Goal: Task Accomplishment & Management: Manage account settings

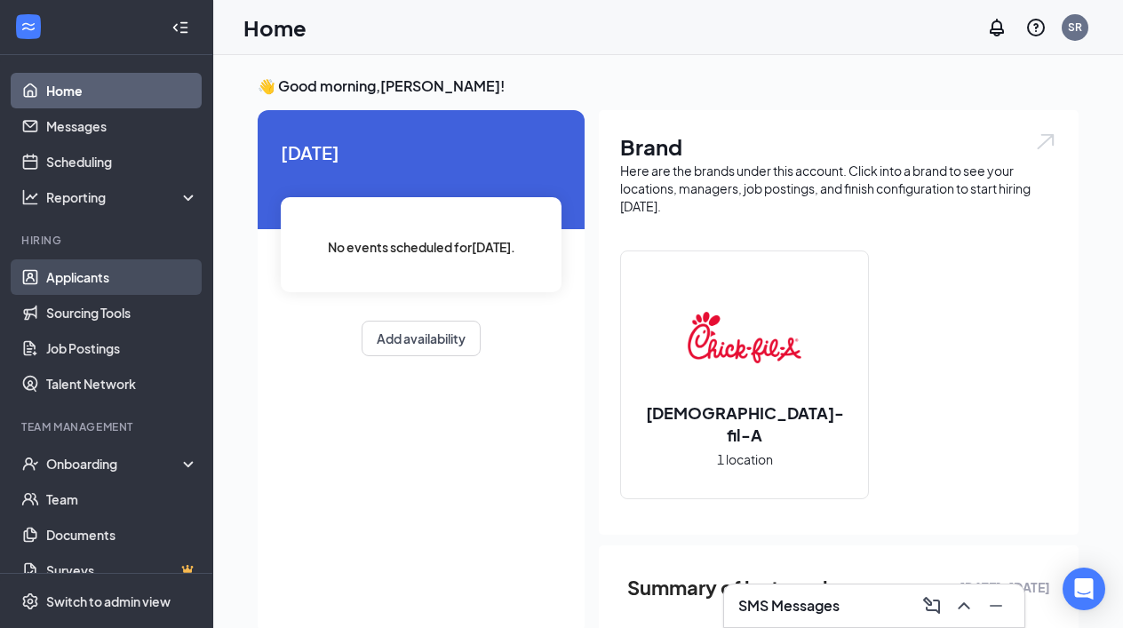
click at [81, 273] on link "Applicants" at bounding box center [122, 277] width 152 height 36
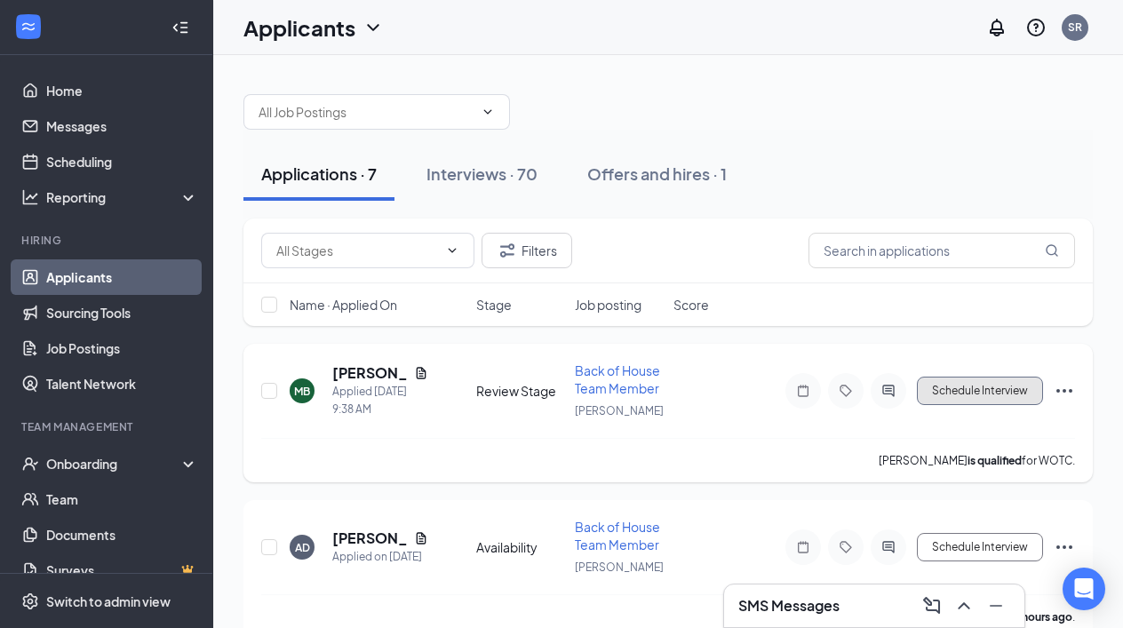
click at [962, 390] on button "Schedule Interview" at bounding box center [980, 391] width 126 height 28
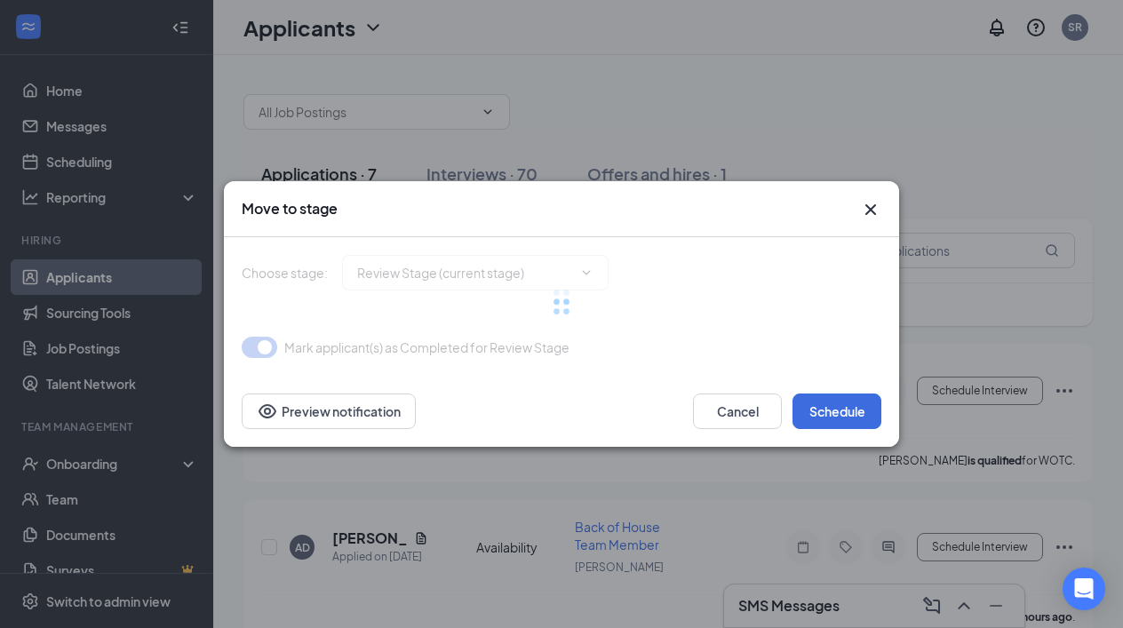
type input "Onsite Interview (next stage)"
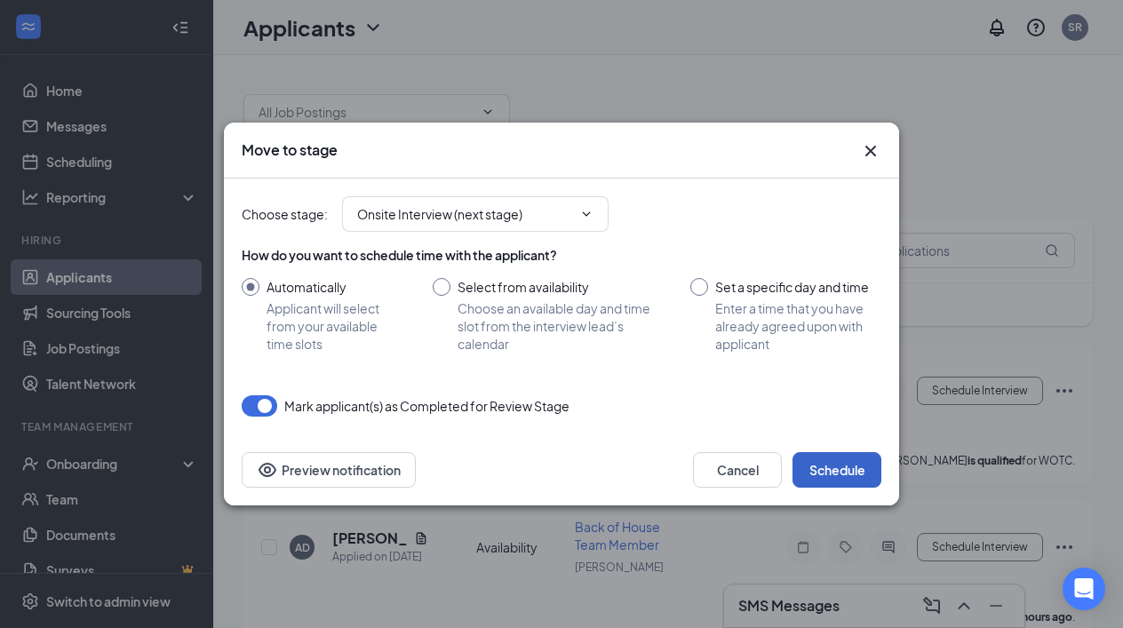
click at [831, 468] on button "Schedule" at bounding box center [836, 470] width 89 height 36
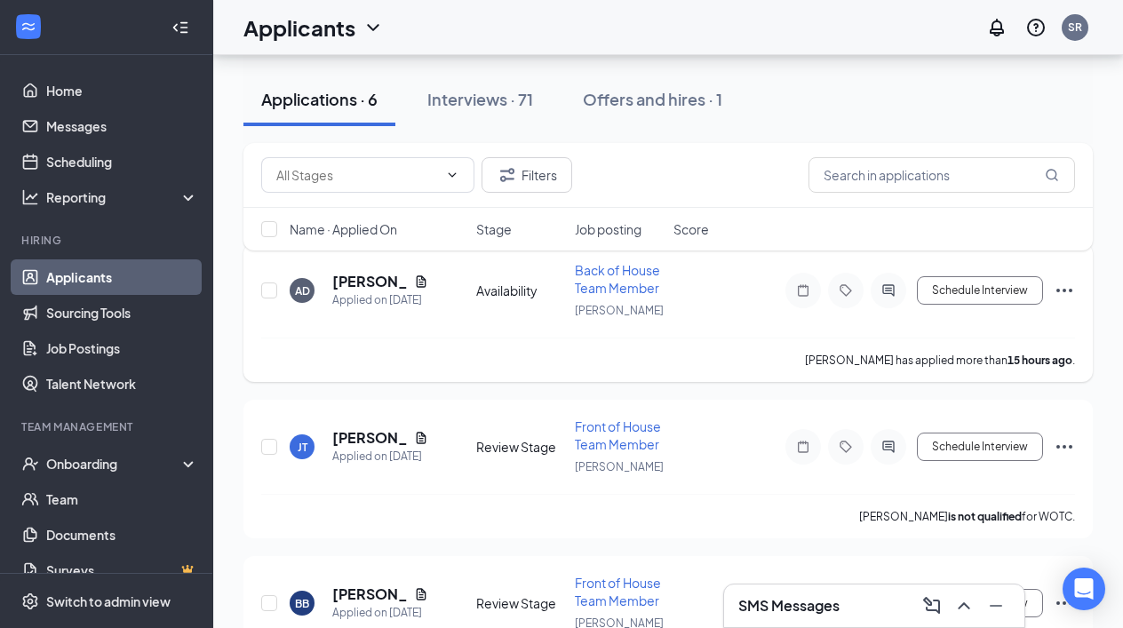
scroll to position [143, 0]
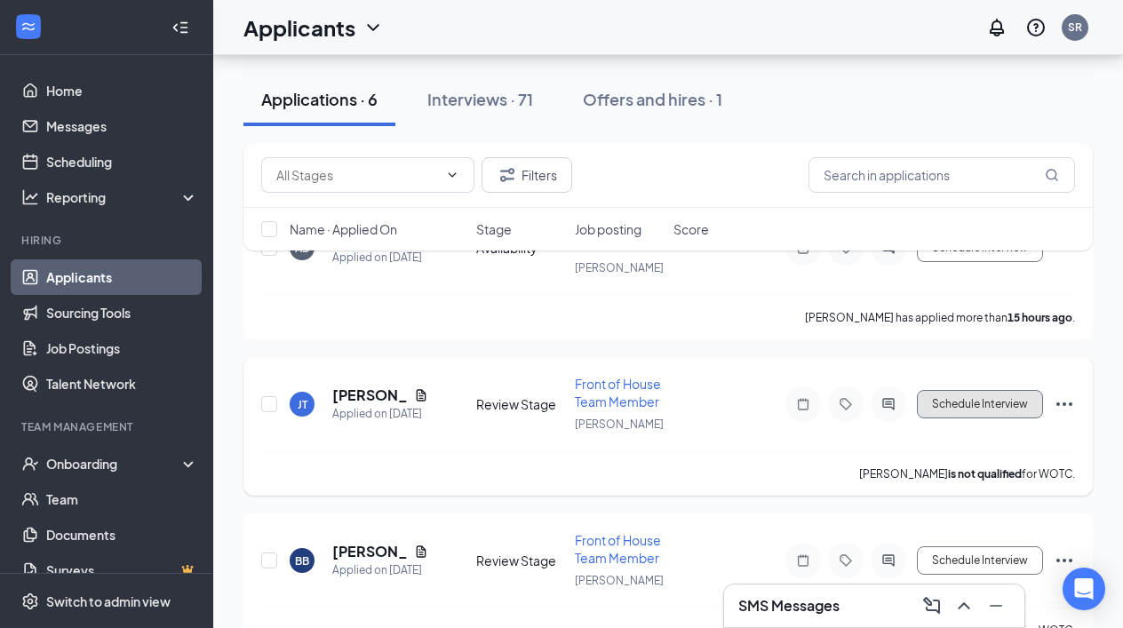
click at [939, 405] on button "Schedule Interview" at bounding box center [980, 404] width 126 height 28
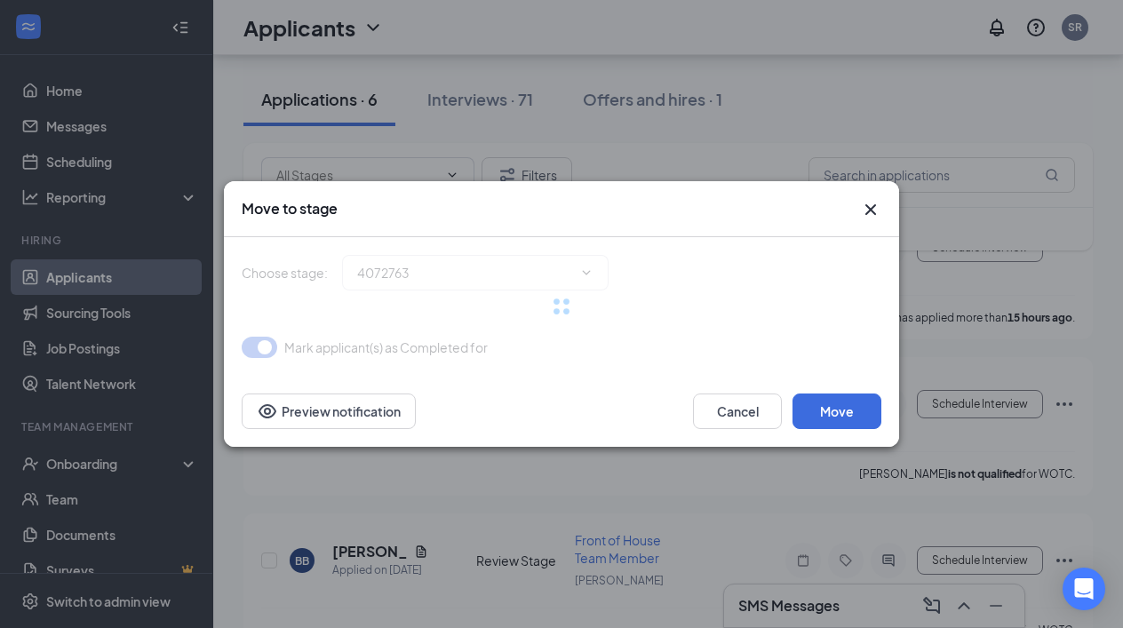
type input "Onsite Interview (next stage)"
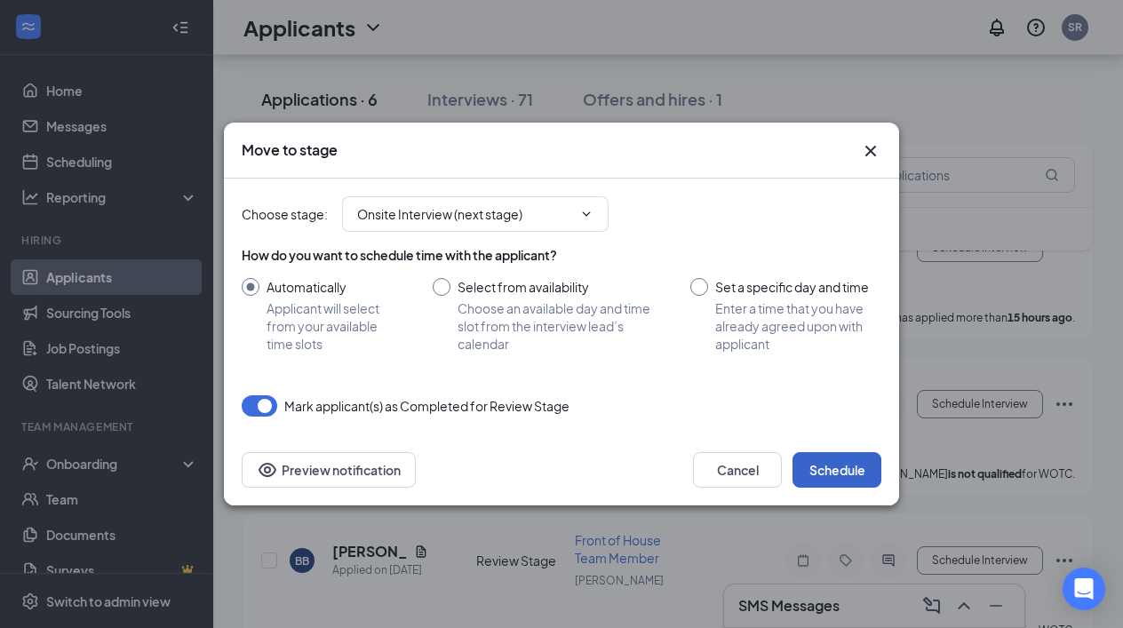
click at [832, 467] on button "Schedule" at bounding box center [836, 470] width 89 height 36
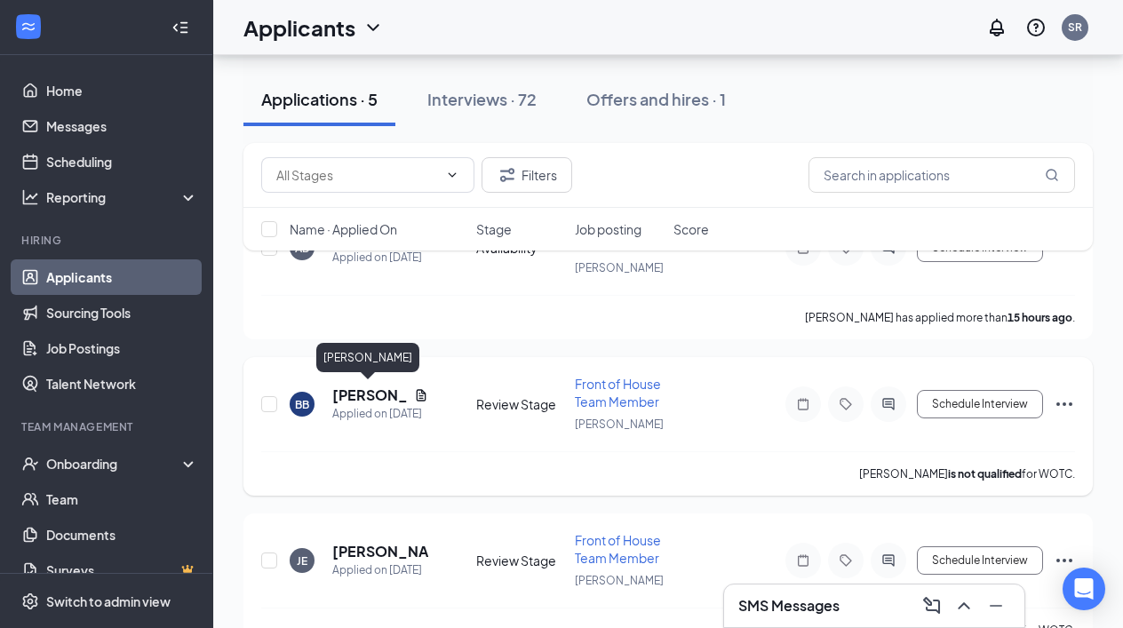
click at [350, 391] on h5 "[PERSON_NAME]" at bounding box center [369, 396] width 75 height 20
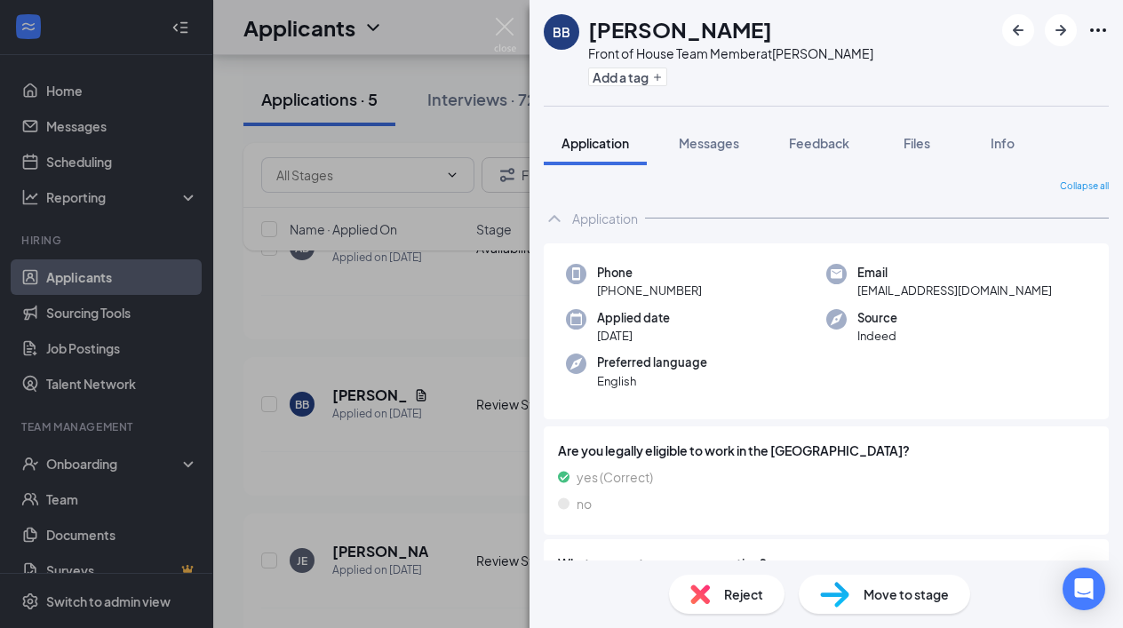
click at [389, 440] on div "BB BRANCH BROOKS Front of House Team Member at Ennis Add a tag Application Mess…" at bounding box center [561, 314] width 1123 height 628
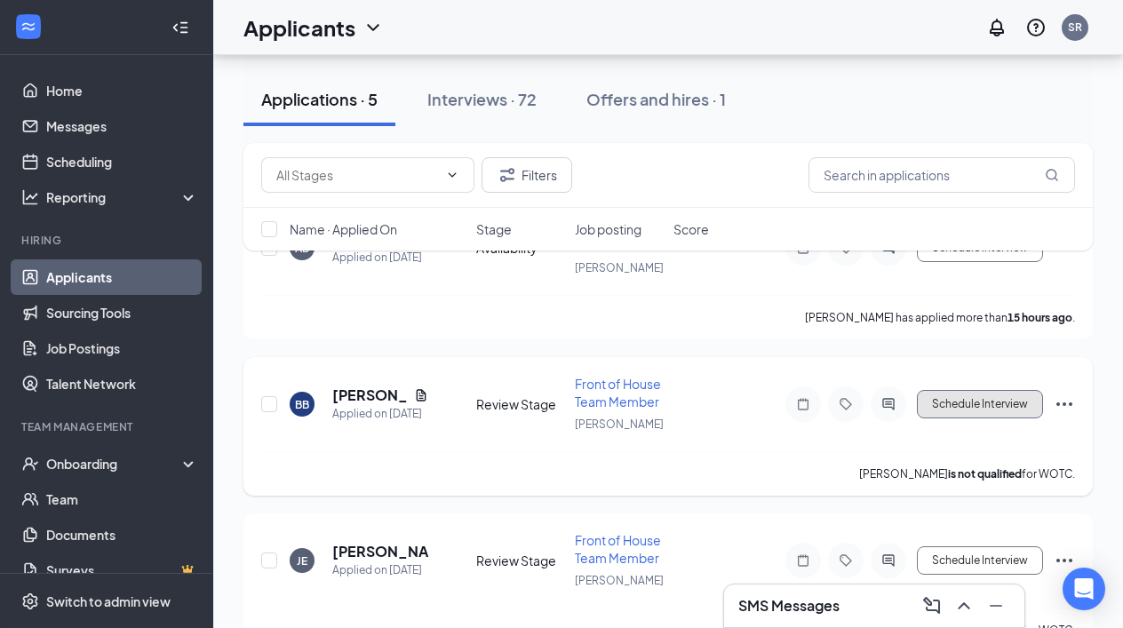
click at [956, 402] on button "Schedule Interview" at bounding box center [980, 404] width 126 height 28
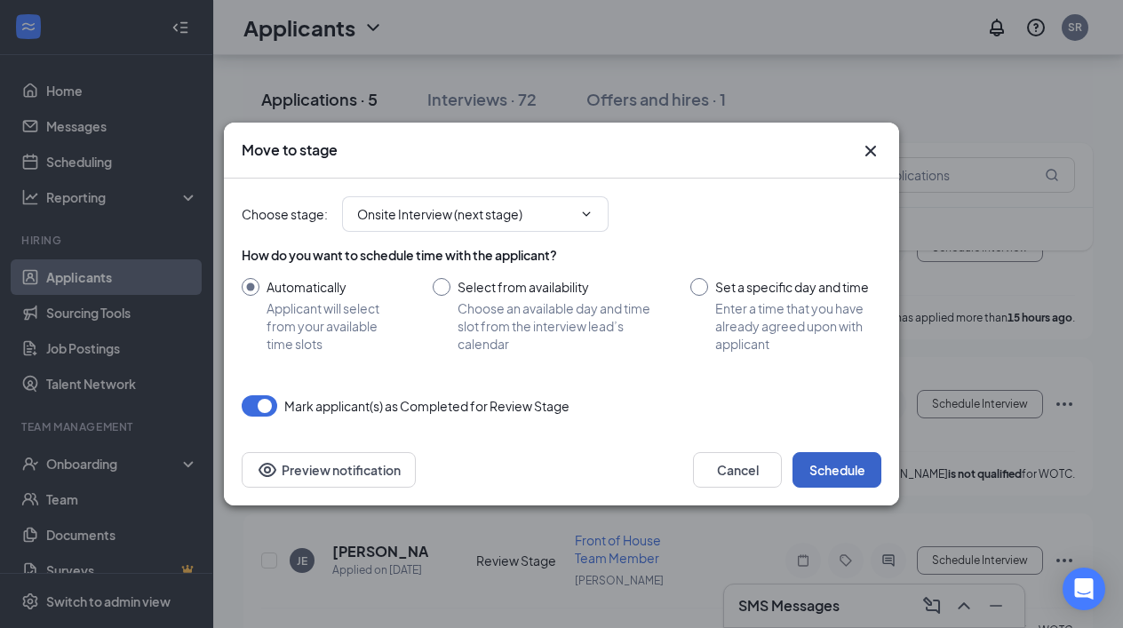
click at [839, 465] on button "Schedule" at bounding box center [836, 470] width 89 height 36
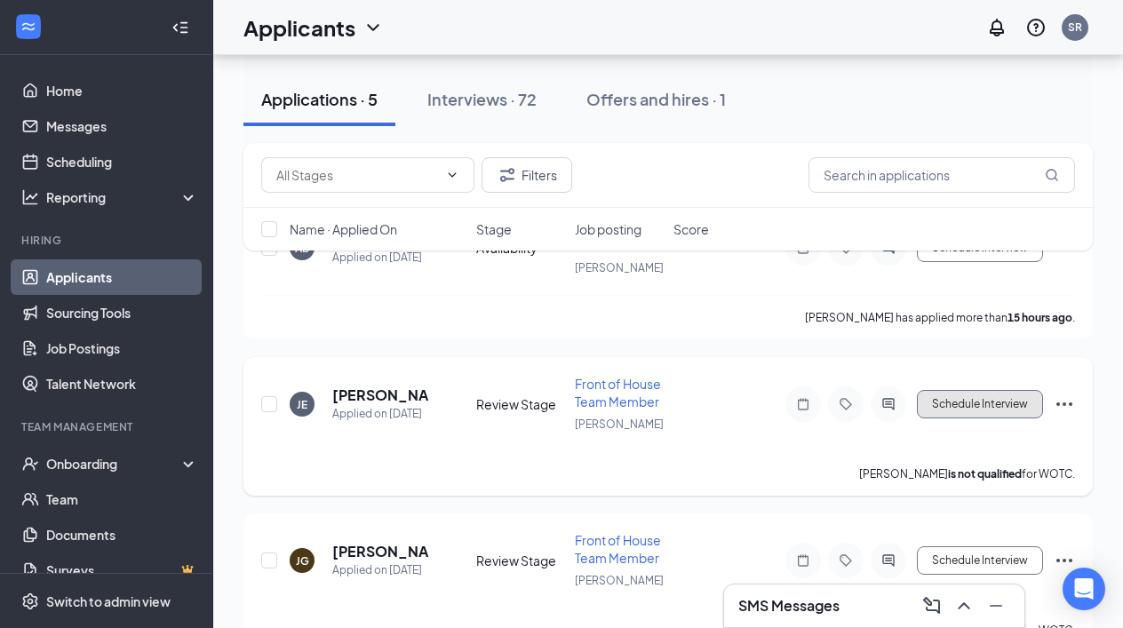
click at [943, 397] on button "Schedule Interview" at bounding box center [980, 404] width 126 height 28
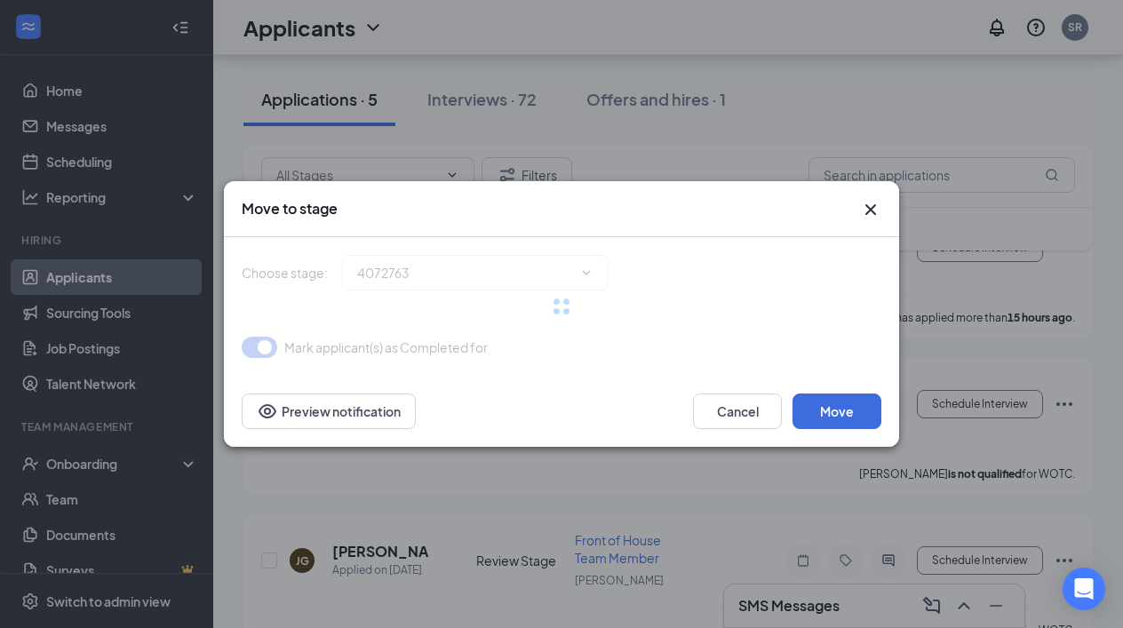
type input "Onsite Interview (next stage)"
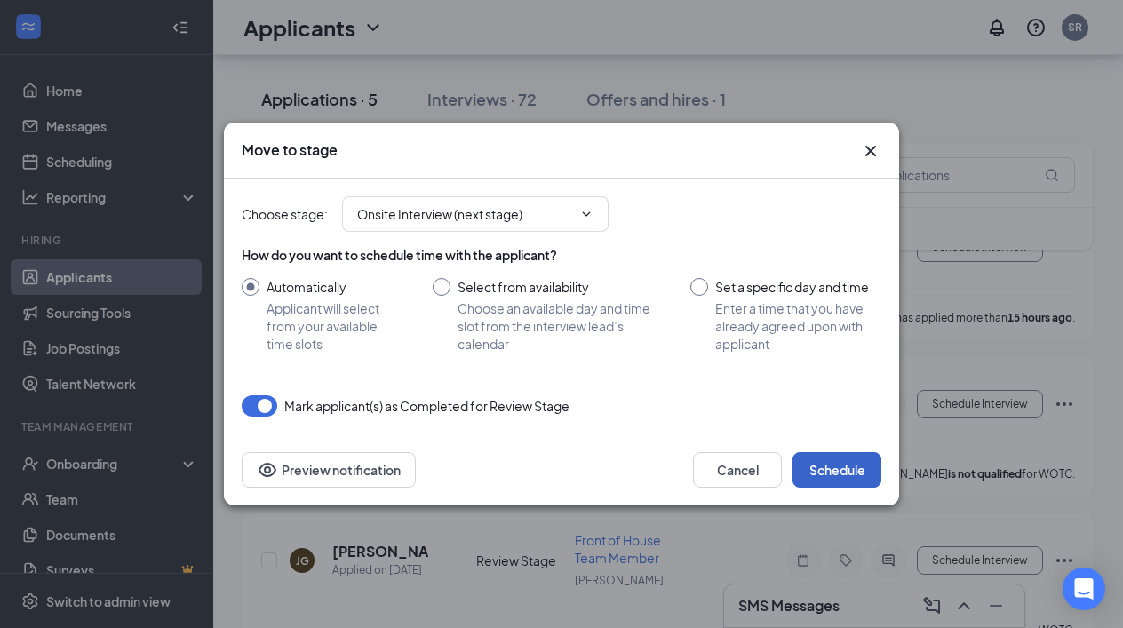
click at [837, 471] on button "Schedule" at bounding box center [836, 470] width 89 height 36
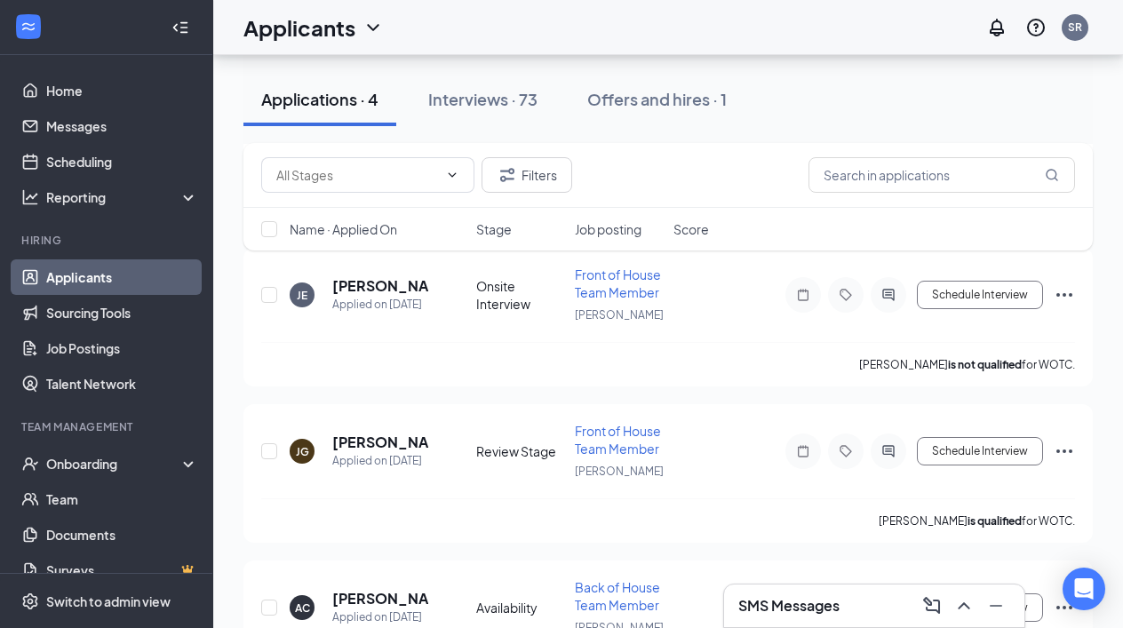
scroll to position [258, 0]
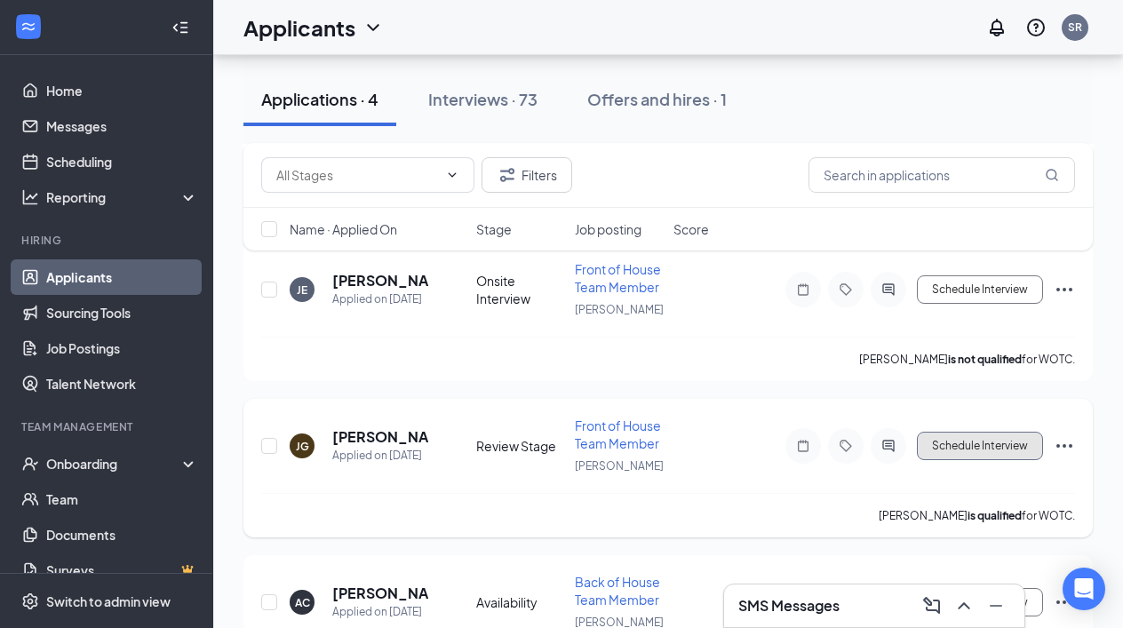
click at [954, 444] on button "Schedule Interview" at bounding box center [980, 446] width 126 height 28
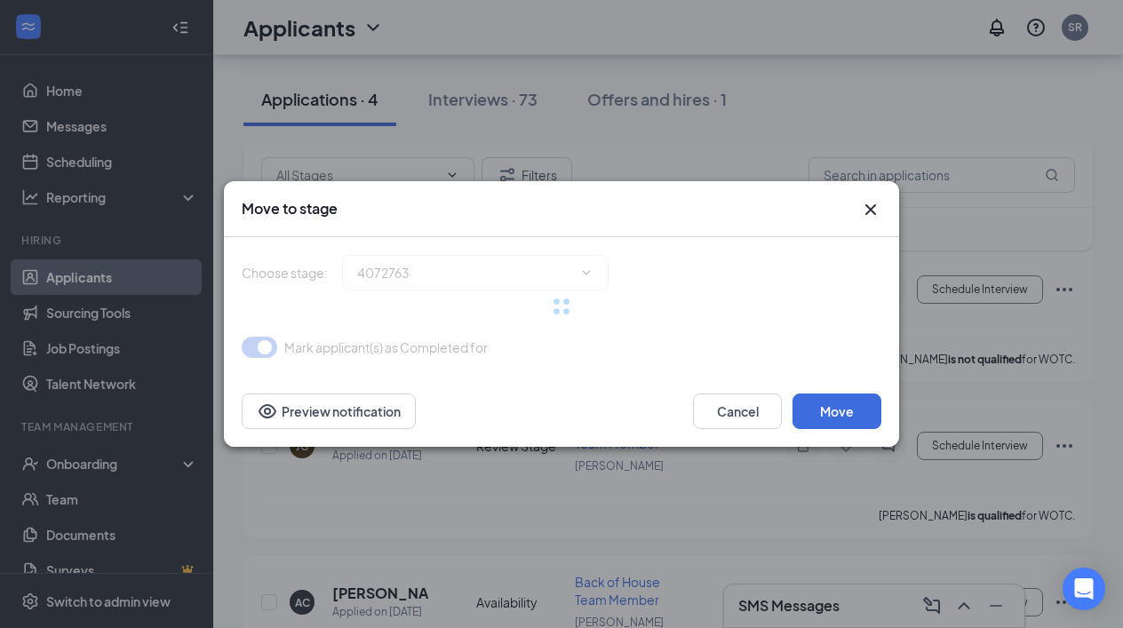
type input "Onsite Interview (next stage)"
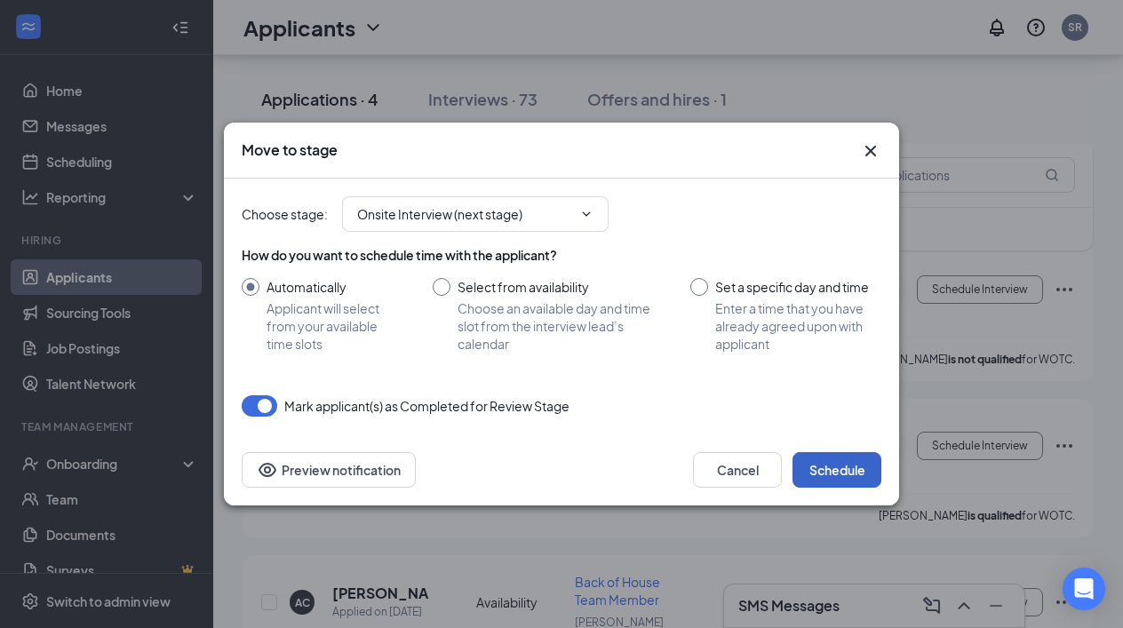
click at [832, 475] on button "Schedule" at bounding box center [836, 470] width 89 height 36
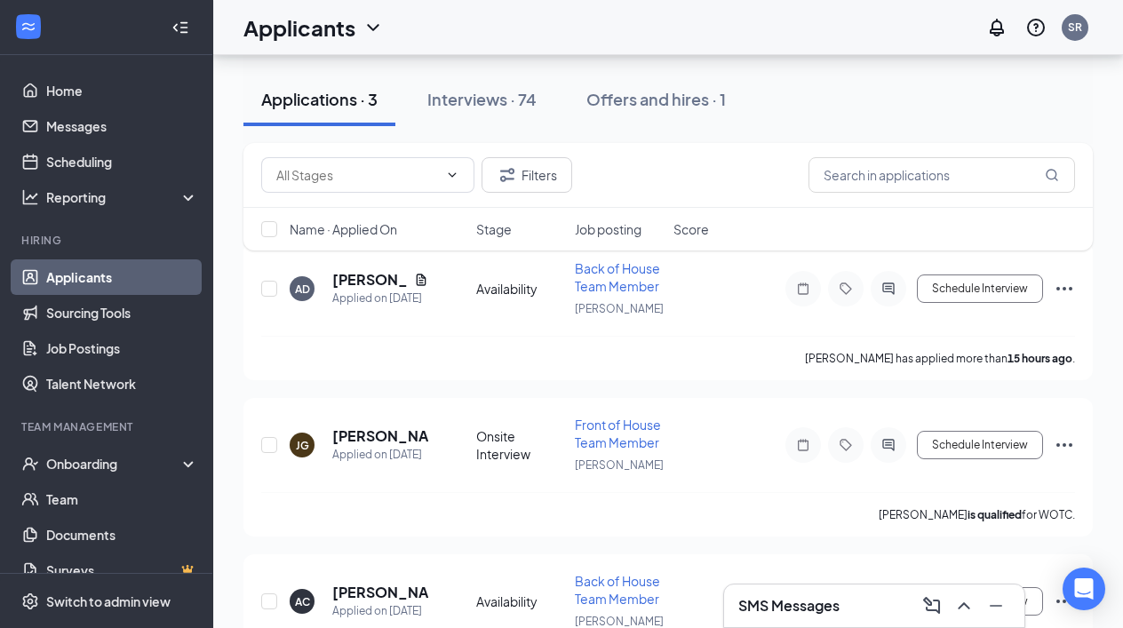
scroll to position [0, 0]
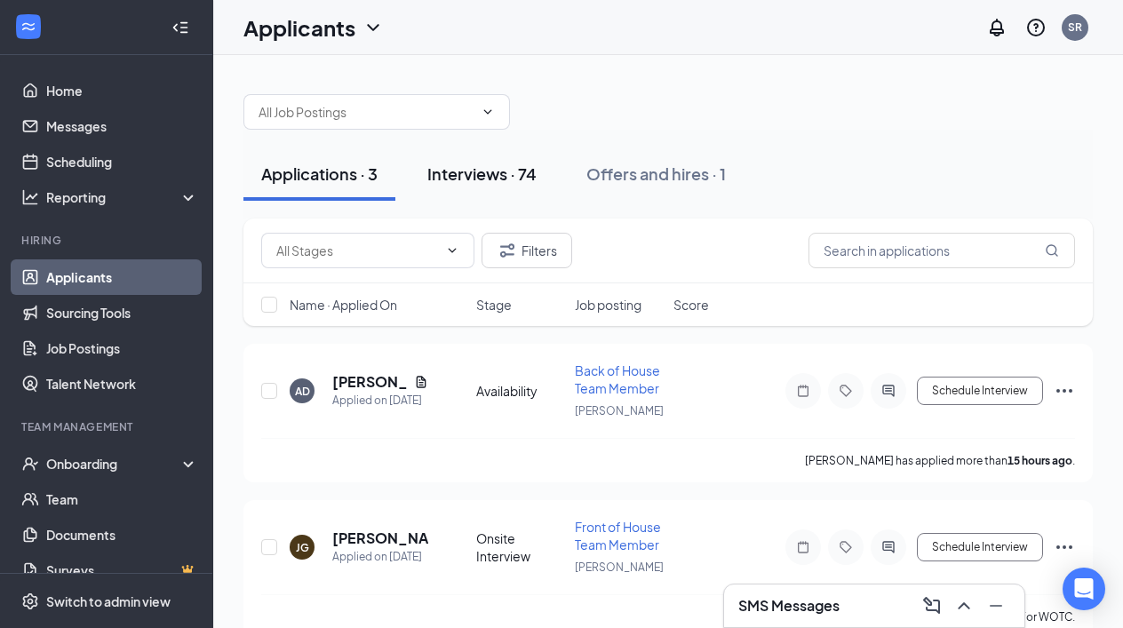
click at [485, 175] on div "Interviews · 74" at bounding box center [481, 174] width 109 height 22
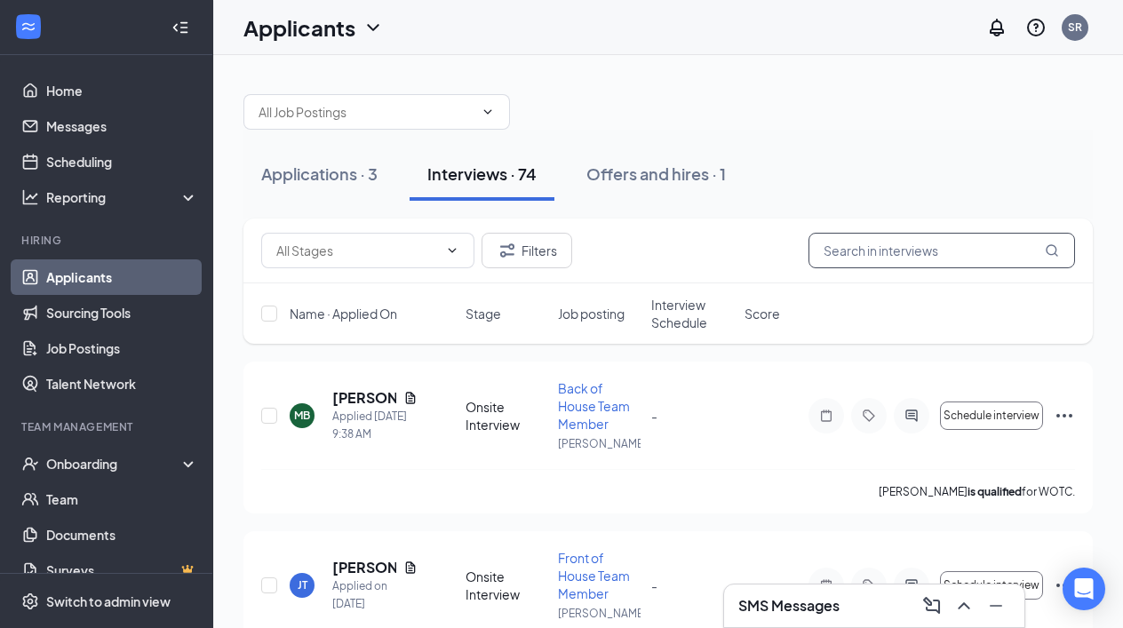
click at [866, 246] on input "text" at bounding box center [941, 251] width 267 height 36
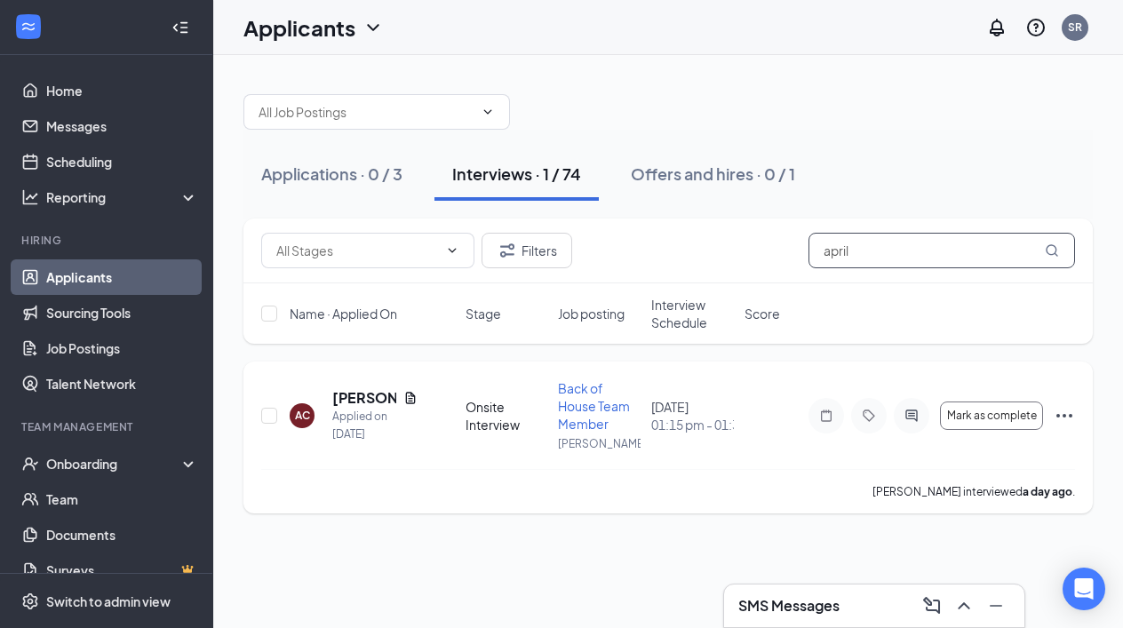
type input "april"
click at [1055, 411] on icon "Ellipses" at bounding box center [1064, 415] width 21 height 21
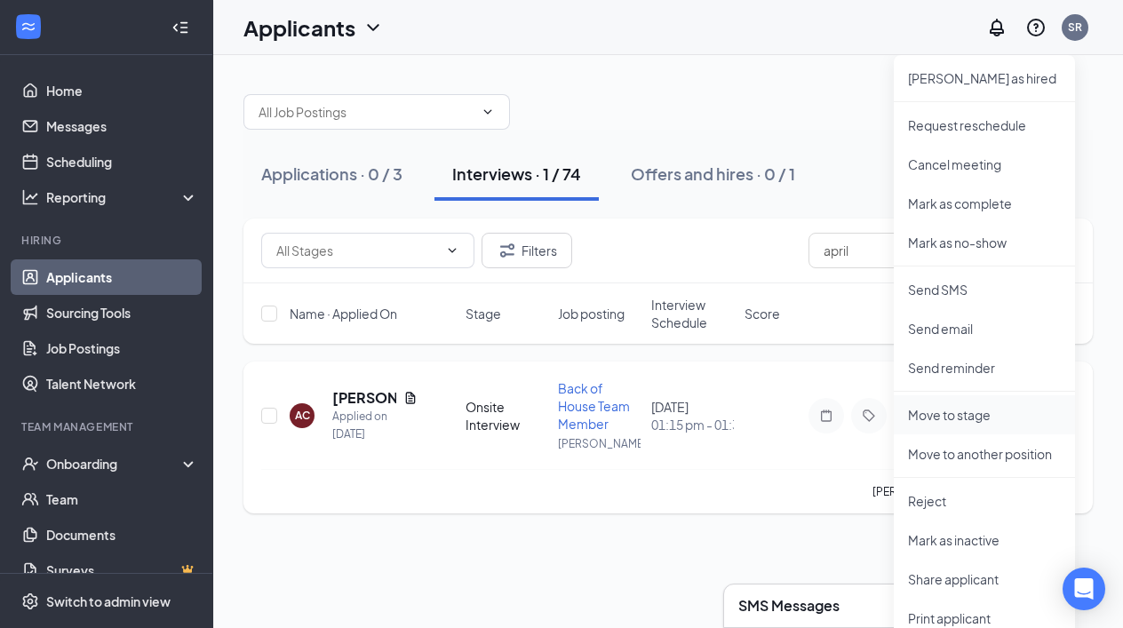
click at [959, 418] on p "Move to stage" at bounding box center [984, 415] width 153 height 18
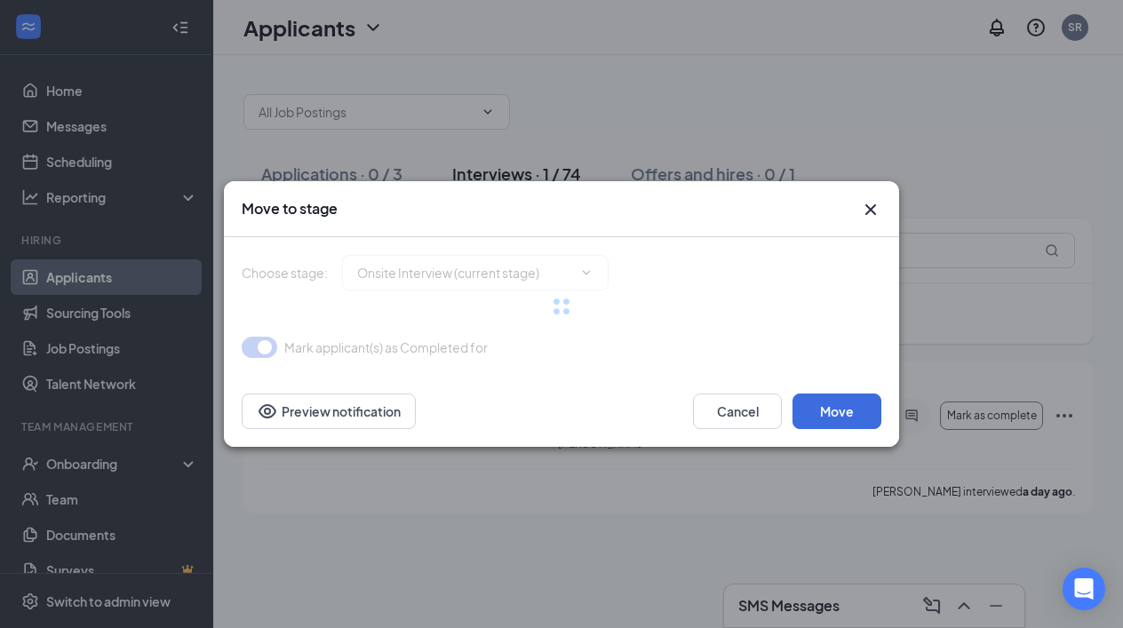
type input "Conditional Offer Letter (next stage)"
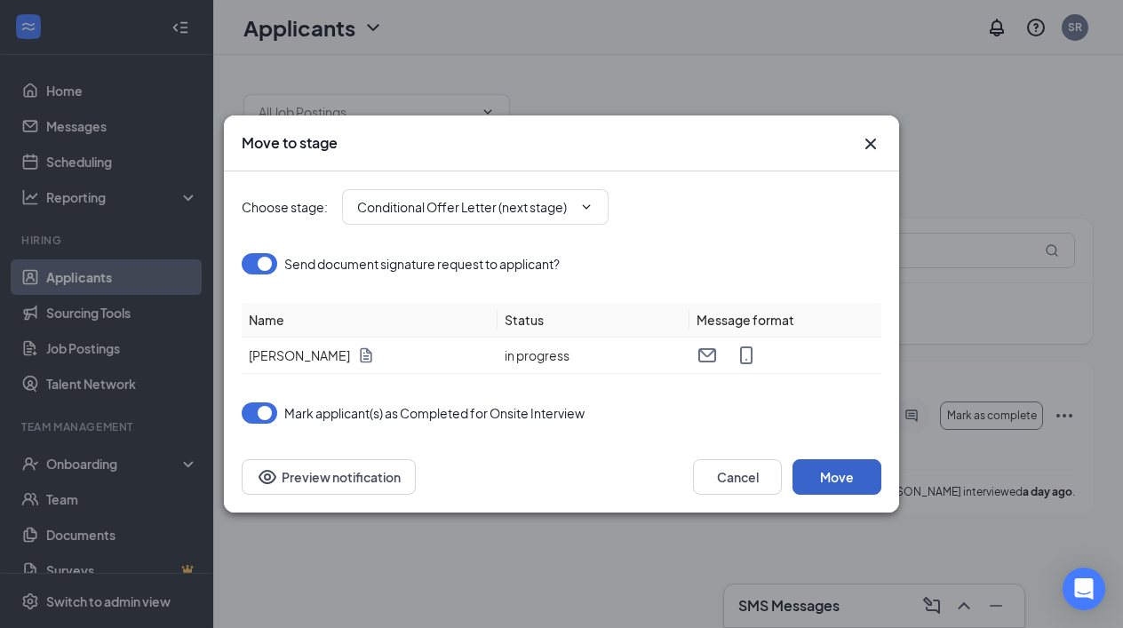
click at [843, 480] on button "Move" at bounding box center [836, 477] width 89 height 36
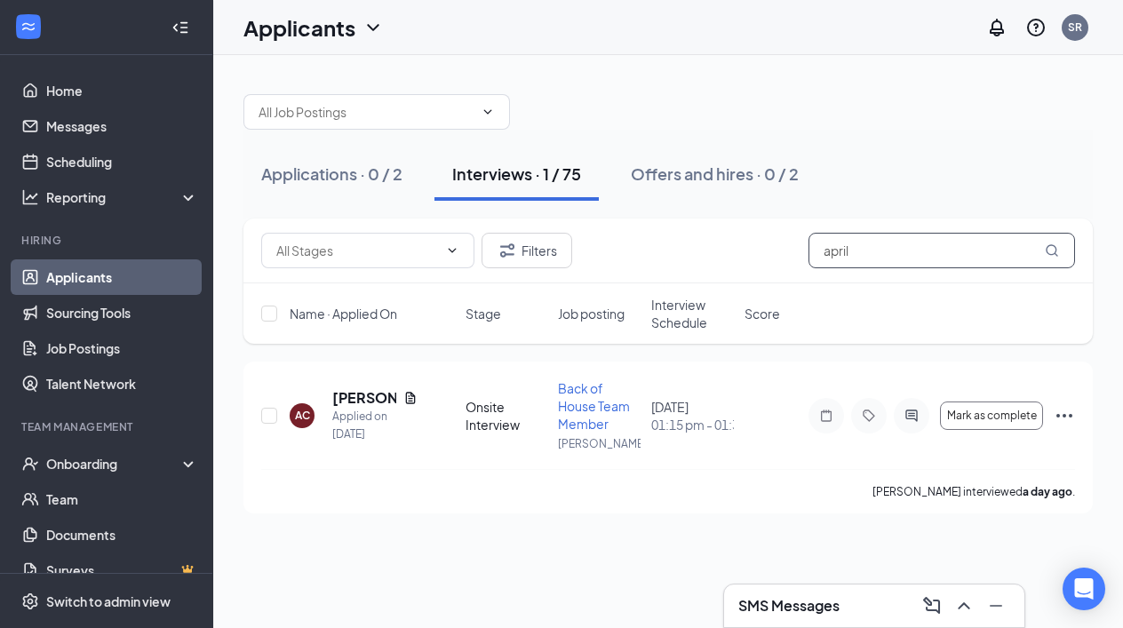
click at [888, 251] on input "april" at bounding box center [941, 251] width 267 height 36
type input "a"
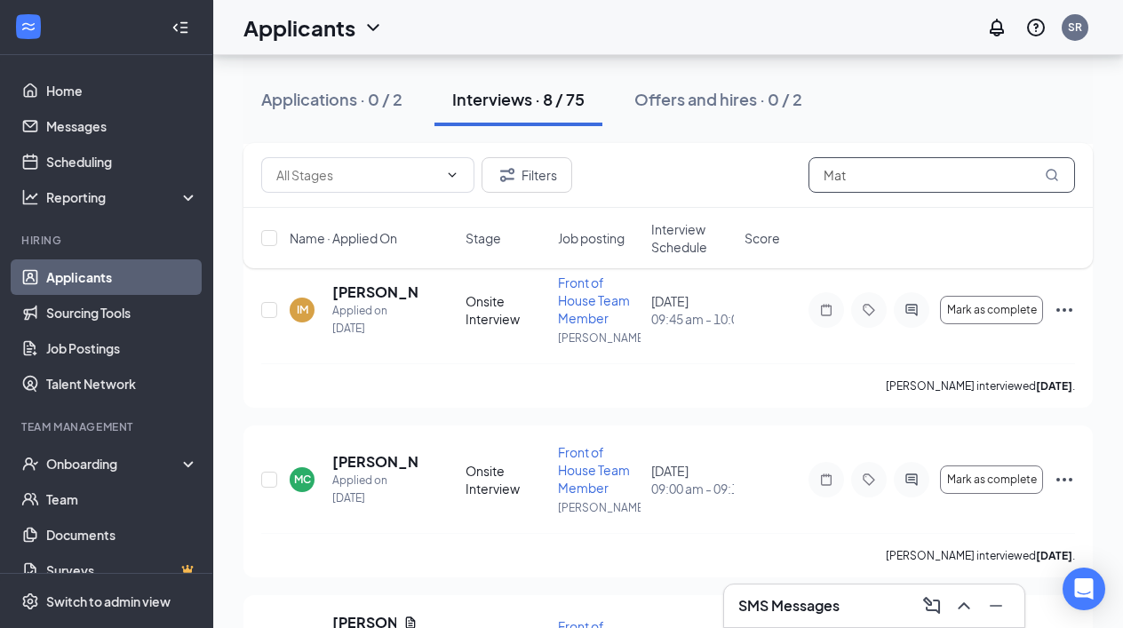
scroll to position [991, 0]
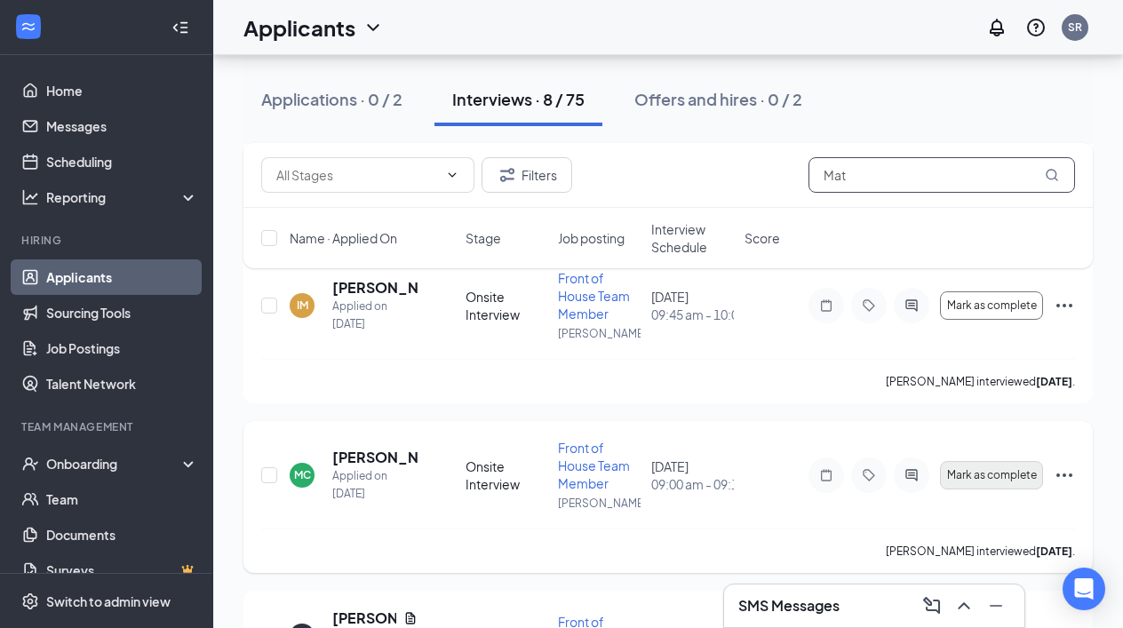
type input "Mat"
click at [1002, 469] on span "Mark as complete" at bounding box center [992, 475] width 90 height 12
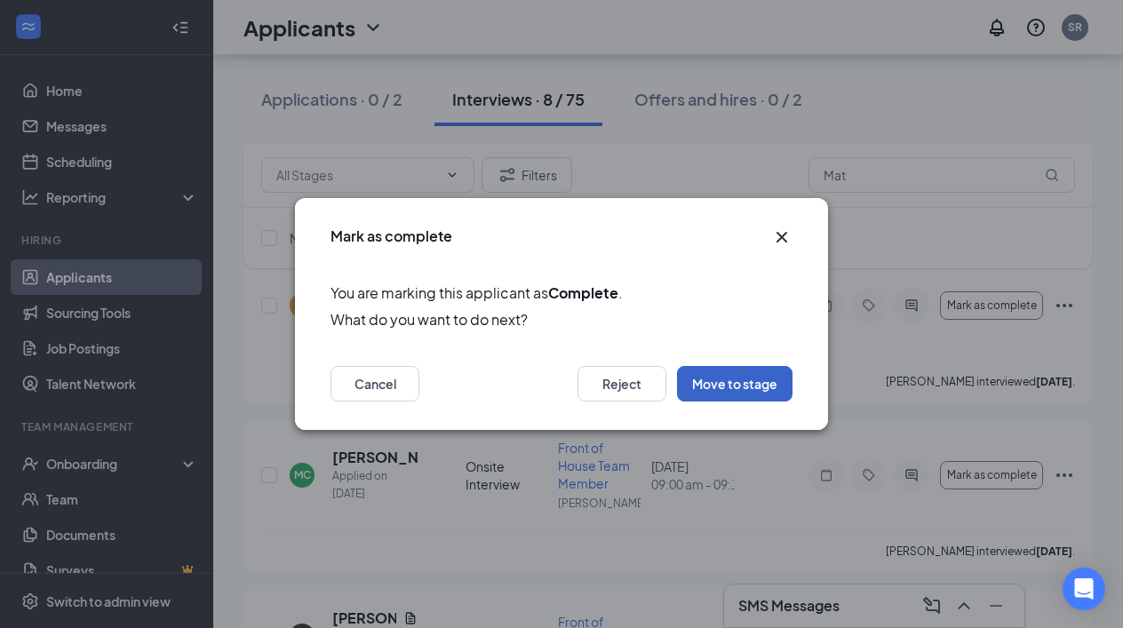
click at [736, 383] on button "Move to stage" at bounding box center [734, 384] width 115 height 36
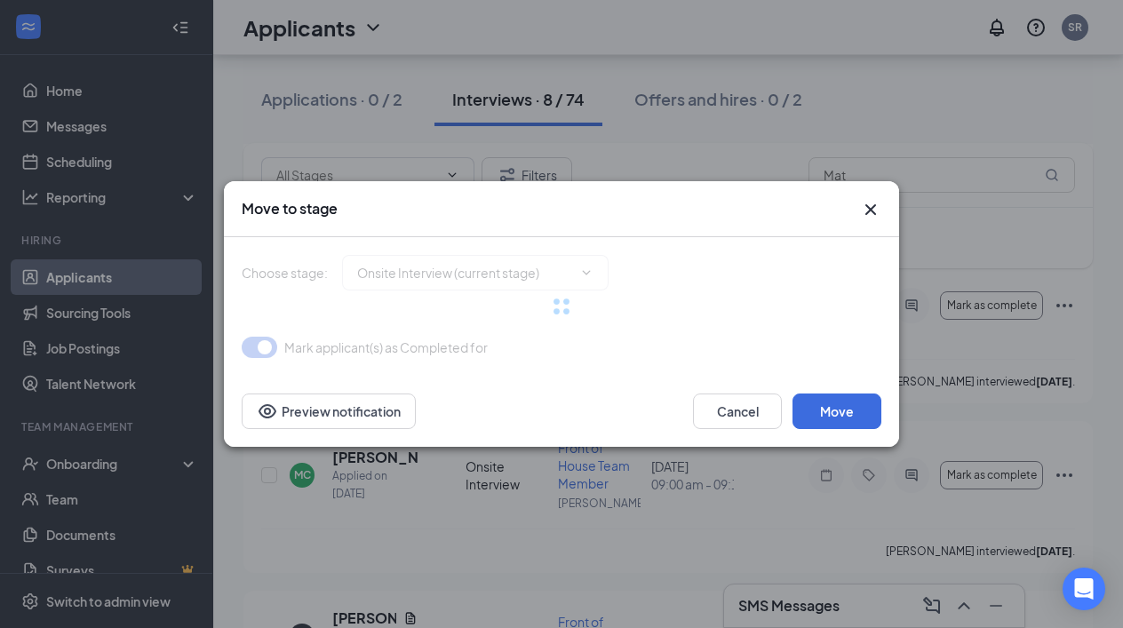
type input "Conditional Offer Letter (next stage)"
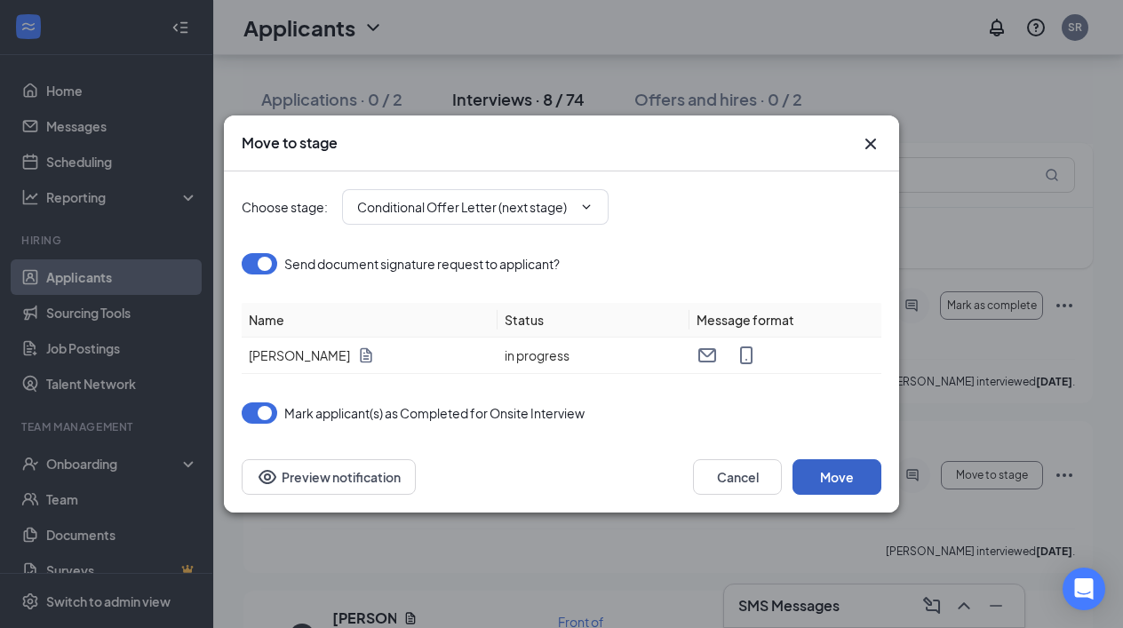
click at [837, 474] on button "Move" at bounding box center [836, 477] width 89 height 36
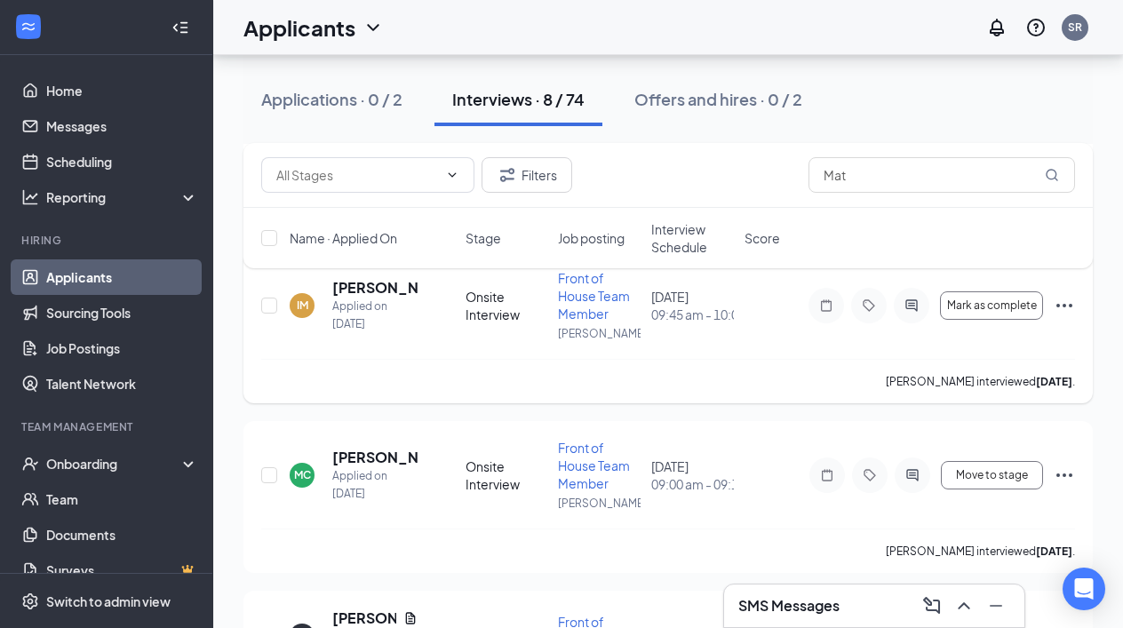
scroll to position [949, 0]
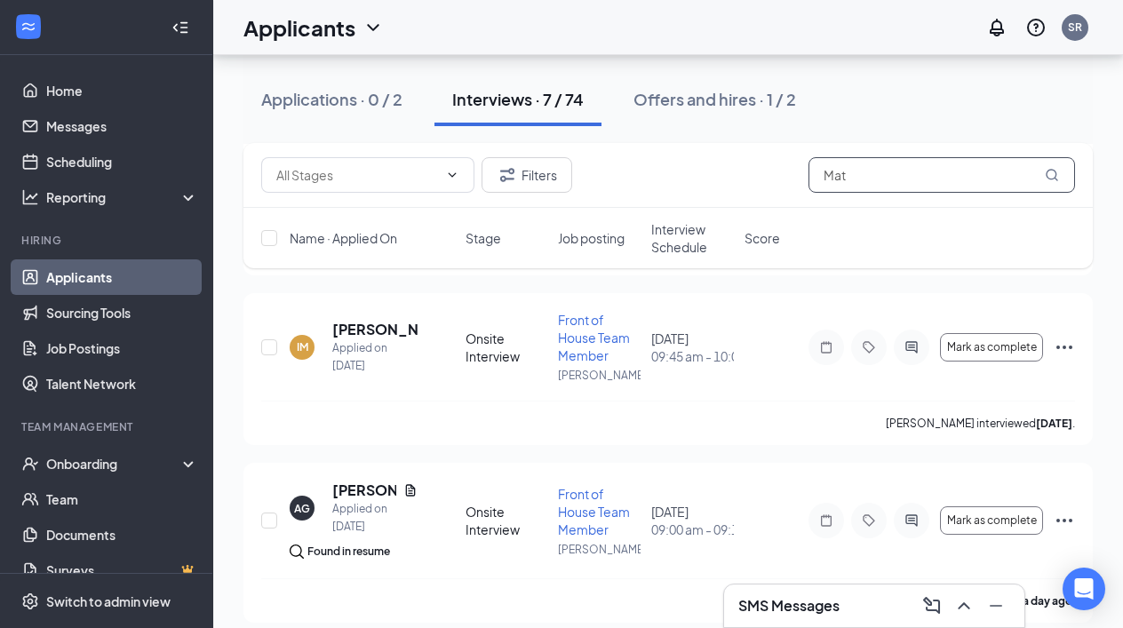
click at [907, 179] on input "Mat" at bounding box center [941, 175] width 267 height 36
type input "M"
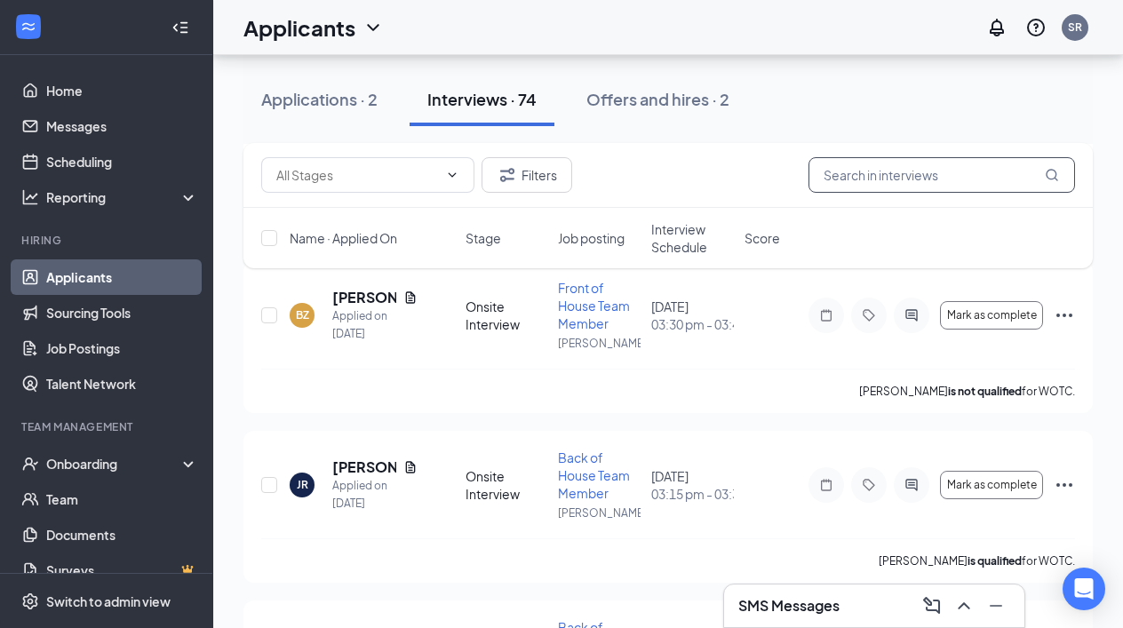
scroll to position [933, 0]
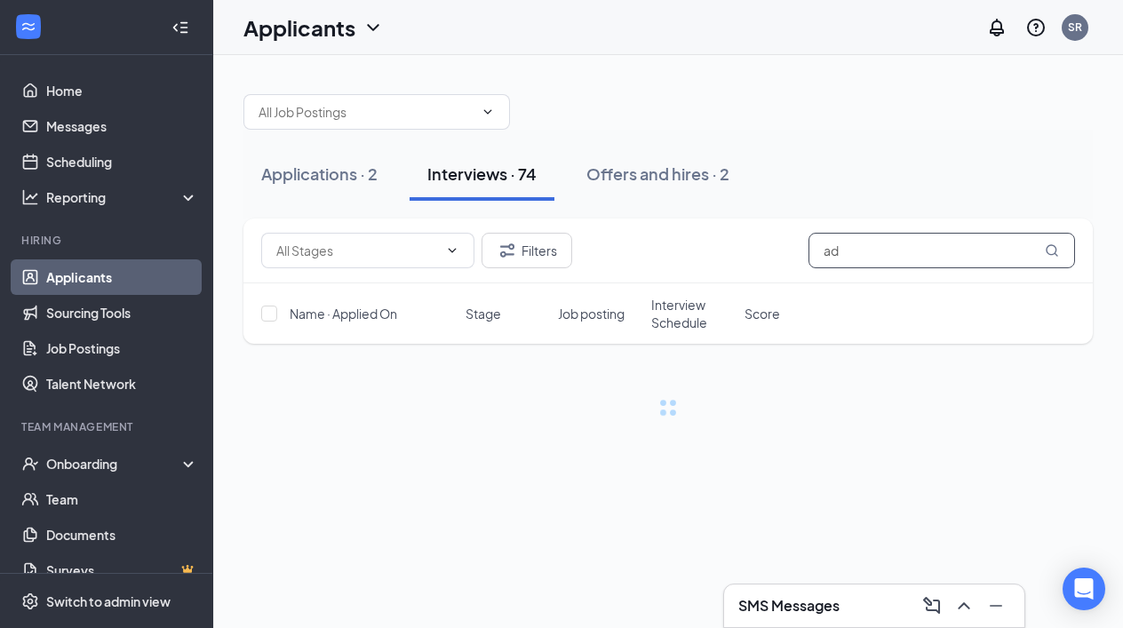
type input "a"
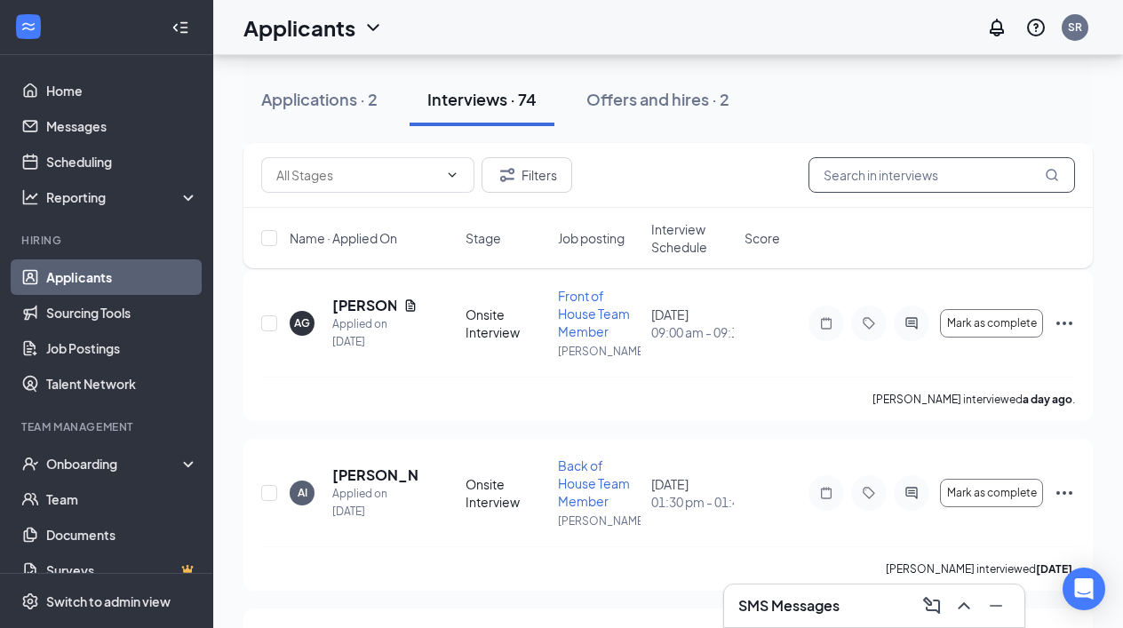
scroll to position [11630, 0]
click at [1071, 325] on icon "Ellipses" at bounding box center [1064, 324] width 16 height 4
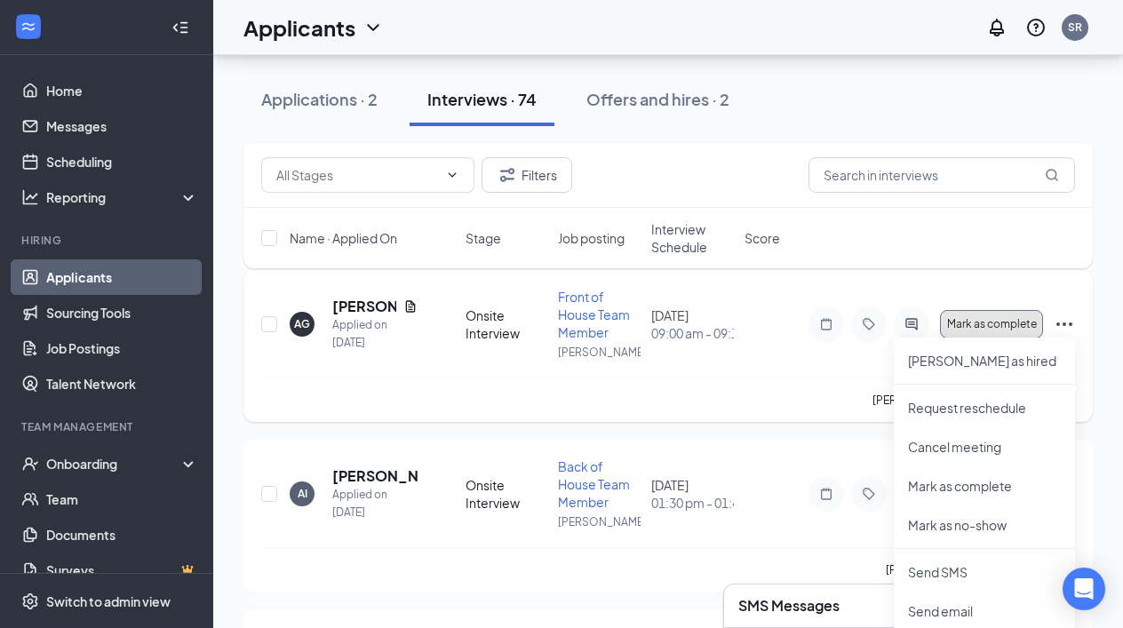
click at [1012, 323] on span "Mark as complete" at bounding box center [992, 324] width 90 height 12
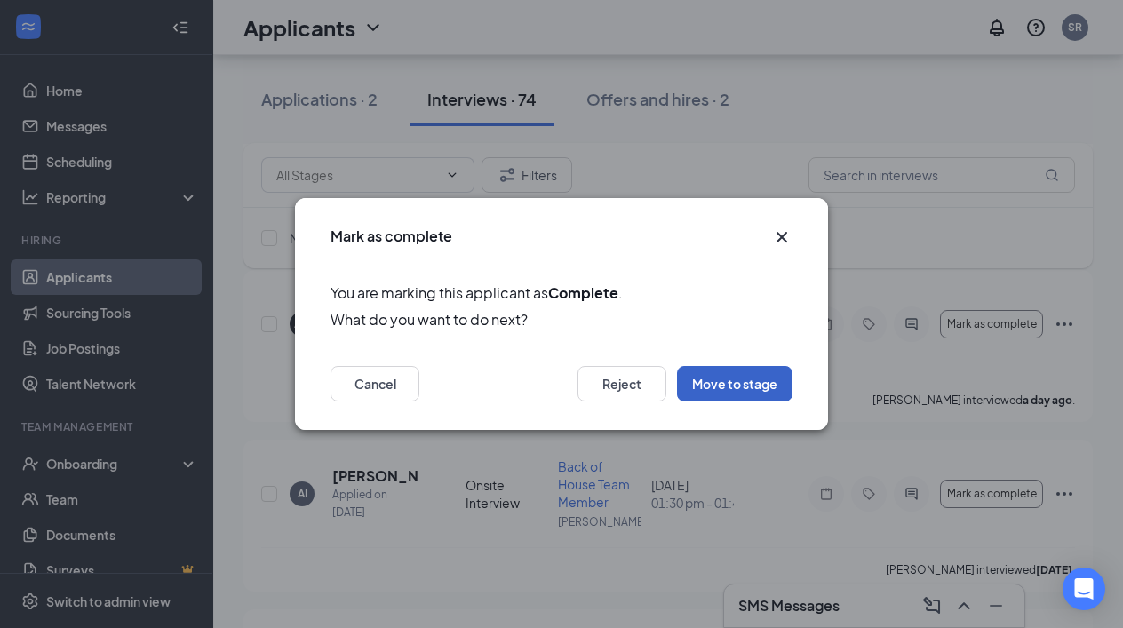
click at [722, 378] on button "Move to stage" at bounding box center [734, 384] width 115 height 36
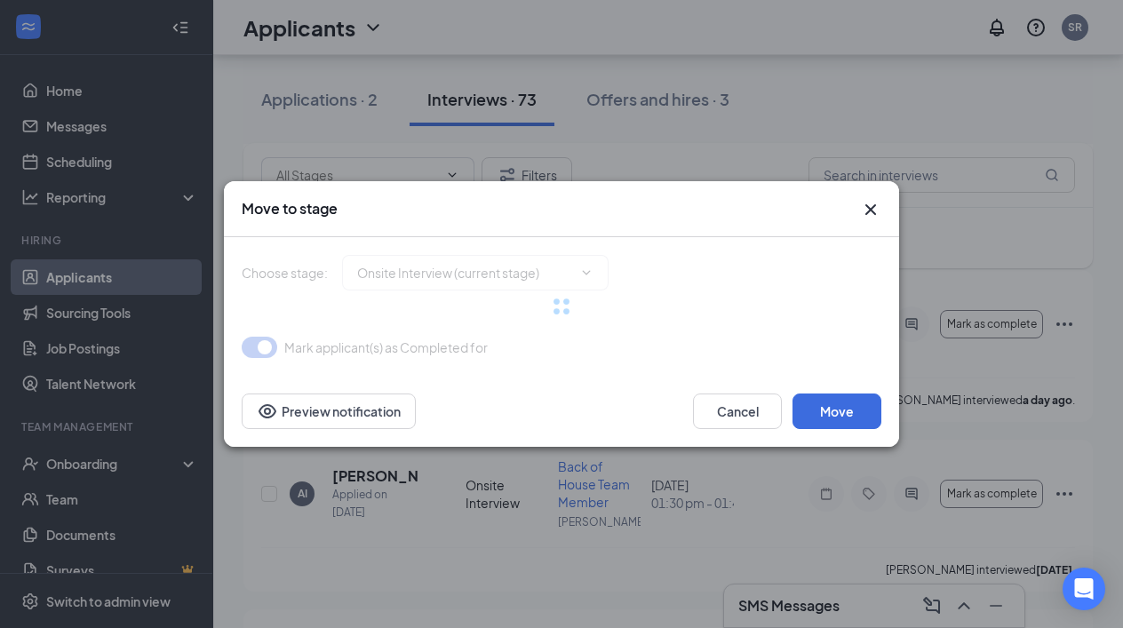
type input "Conditional Offer Letter (next stage)"
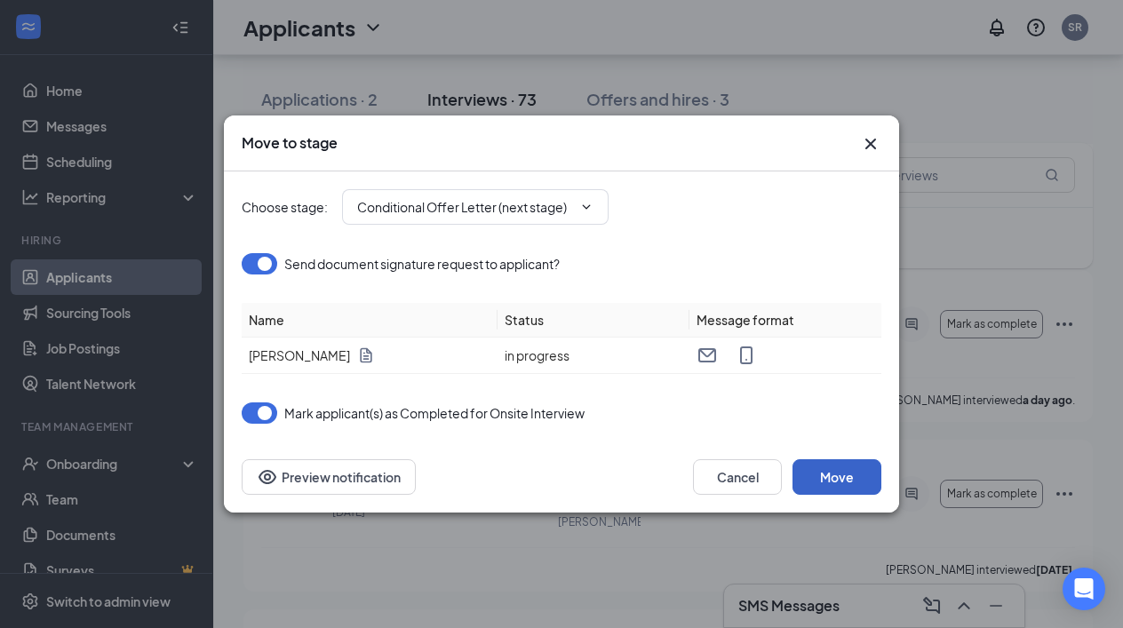
click at [841, 477] on button "Move" at bounding box center [836, 477] width 89 height 36
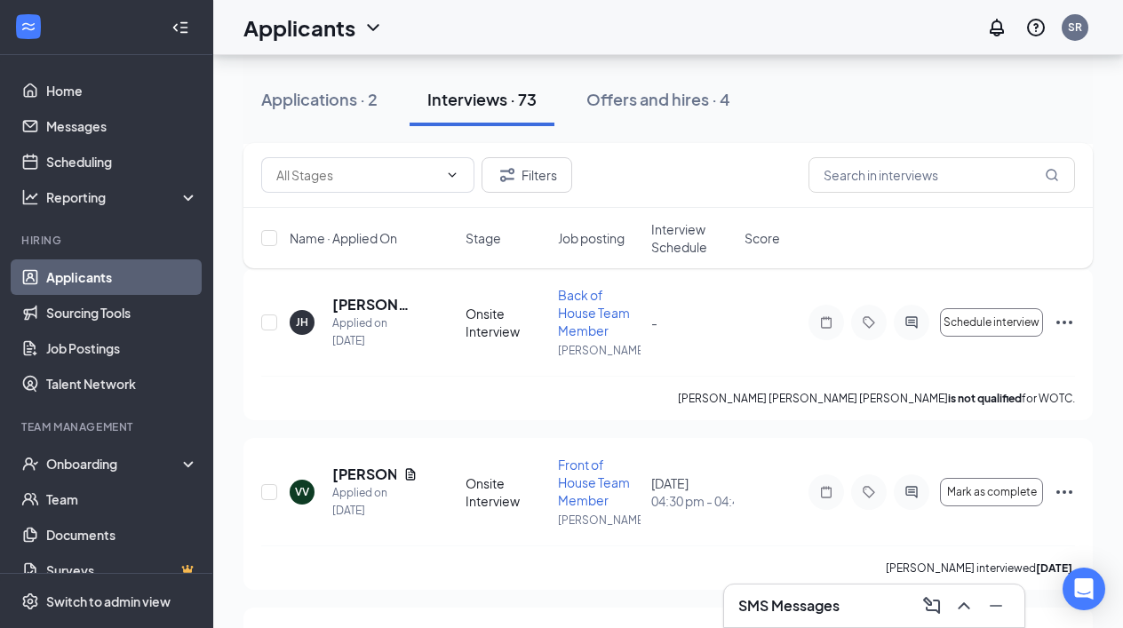
scroll to position [3713, 0]
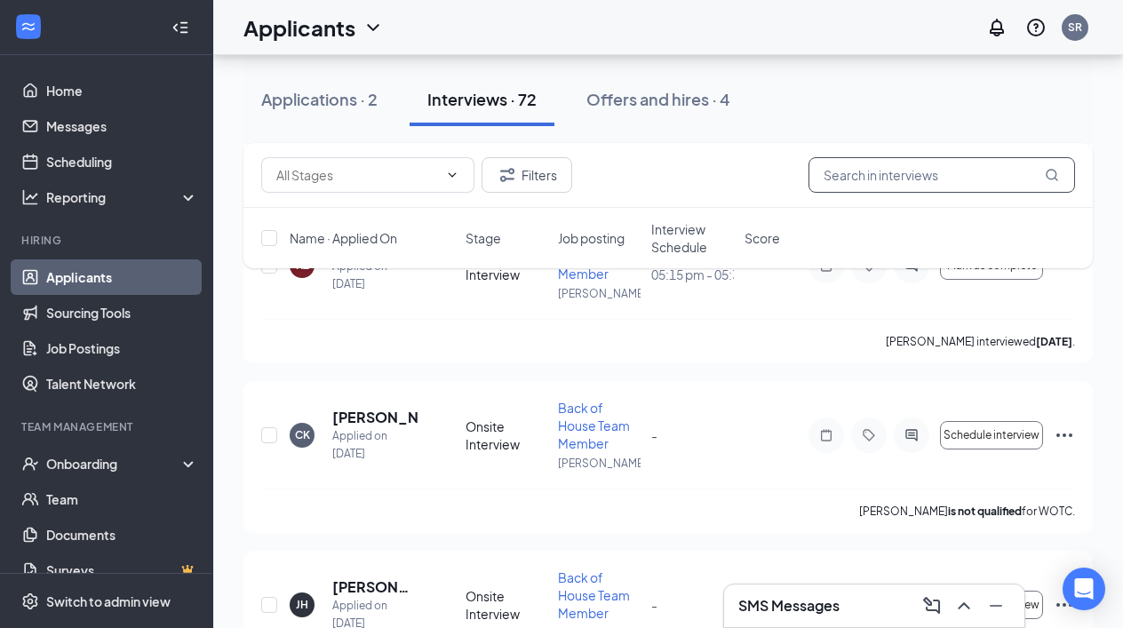
click at [883, 172] on input "text" at bounding box center [941, 175] width 267 height 36
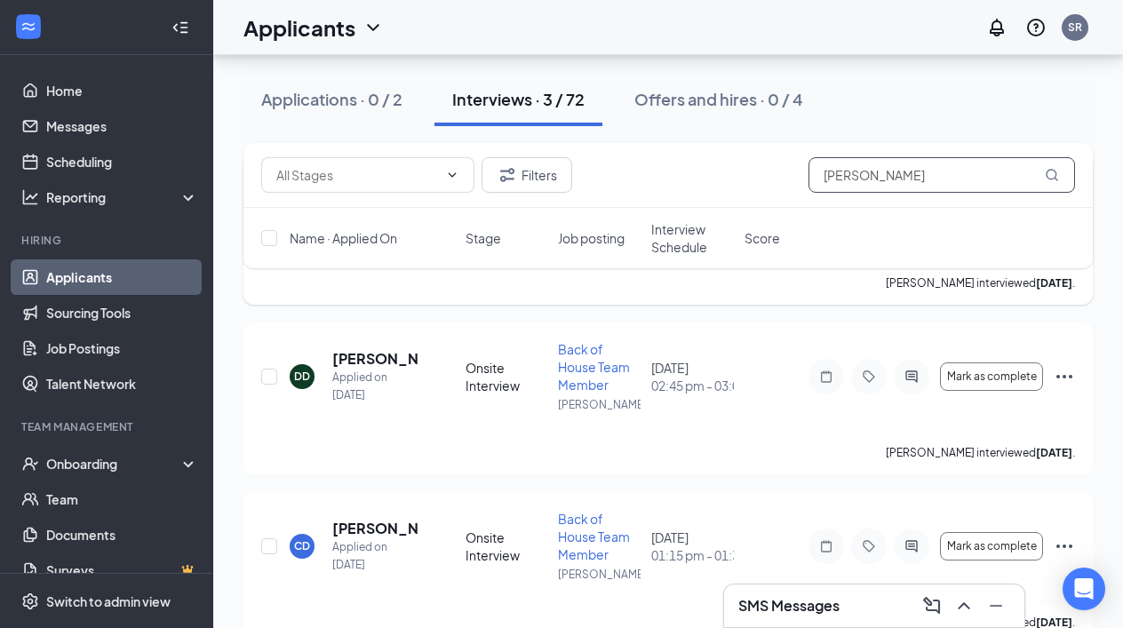
scroll to position [246, 0]
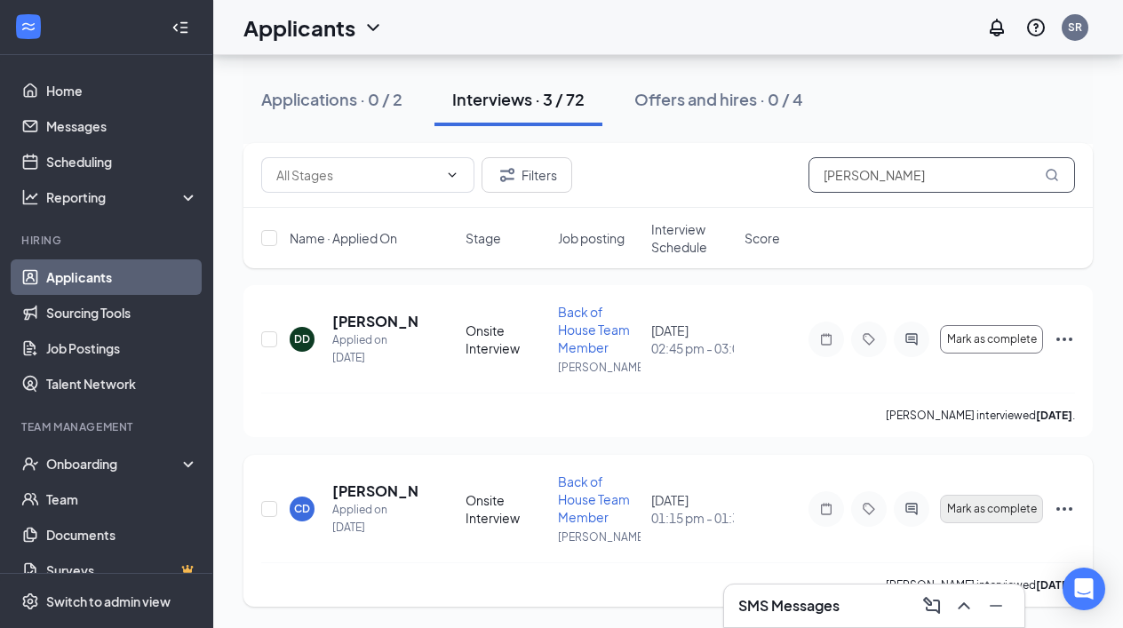
type input "davis"
click at [982, 505] on span "Mark as complete" at bounding box center [992, 509] width 90 height 12
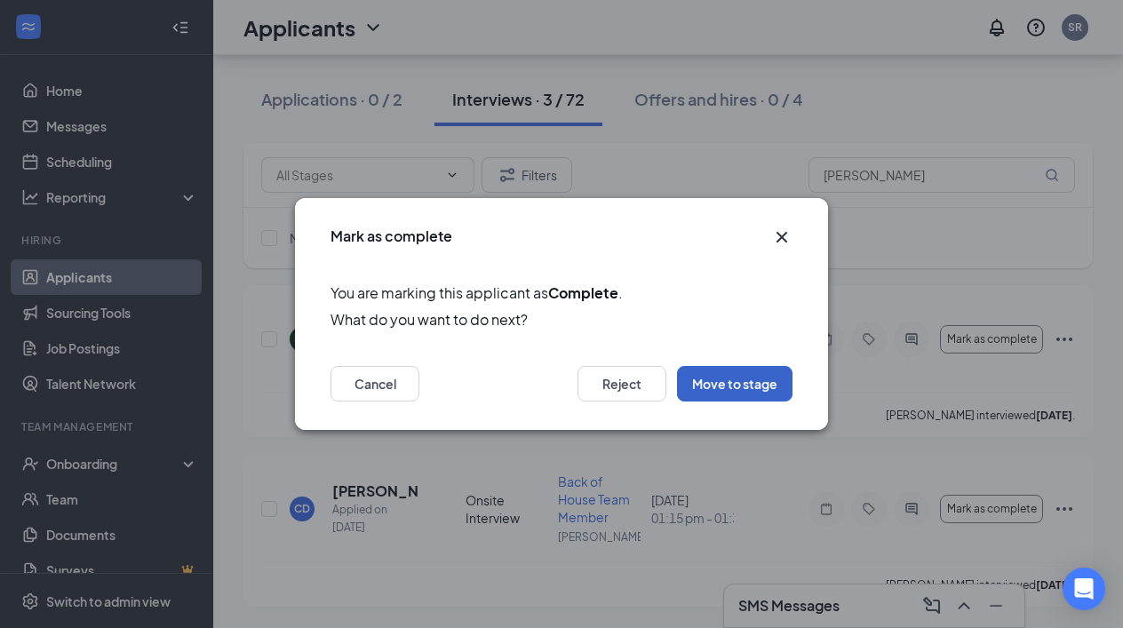
click at [733, 386] on button "Move to stage" at bounding box center [734, 384] width 115 height 36
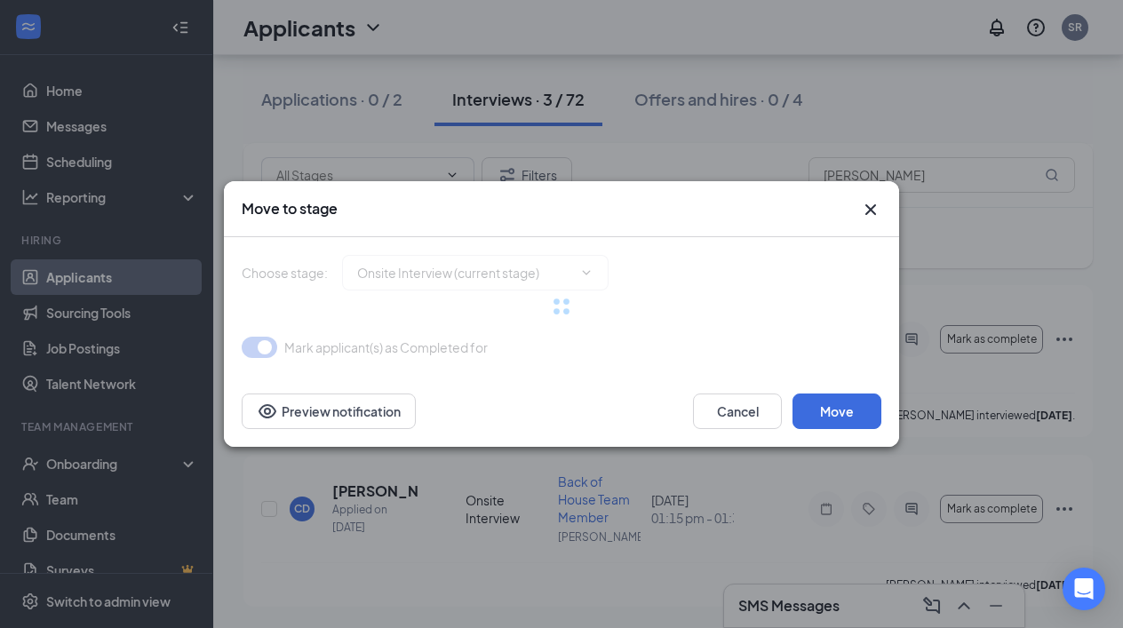
type input "Conditional Offer Letter (next stage)"
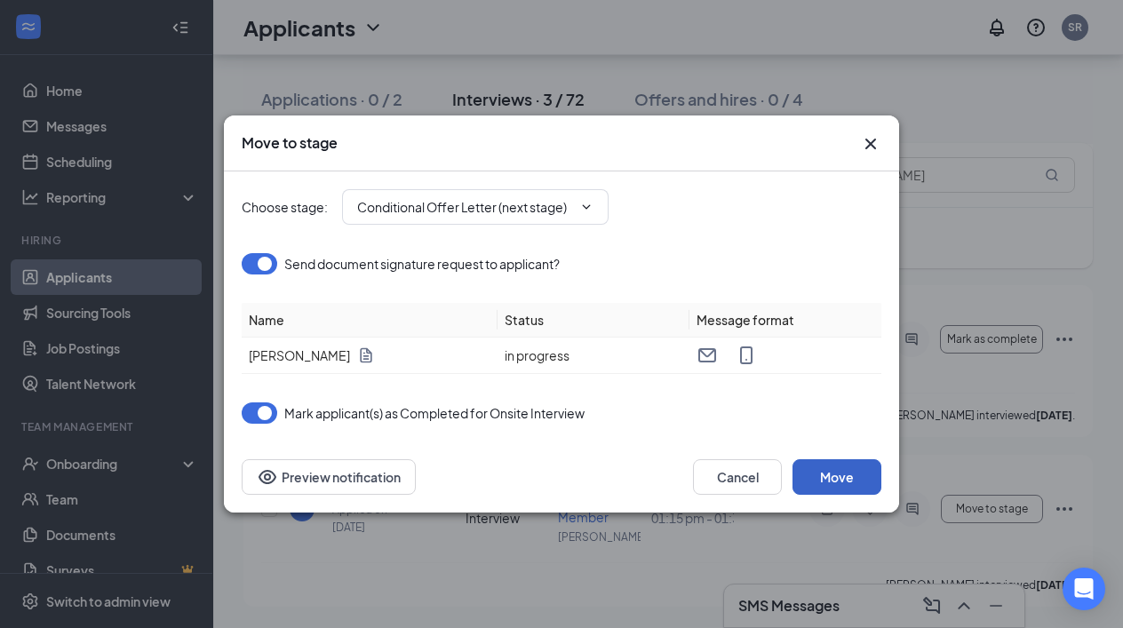
click at [834, 475] on button "Move" at bounding box center [836, 477] width 89 height 36
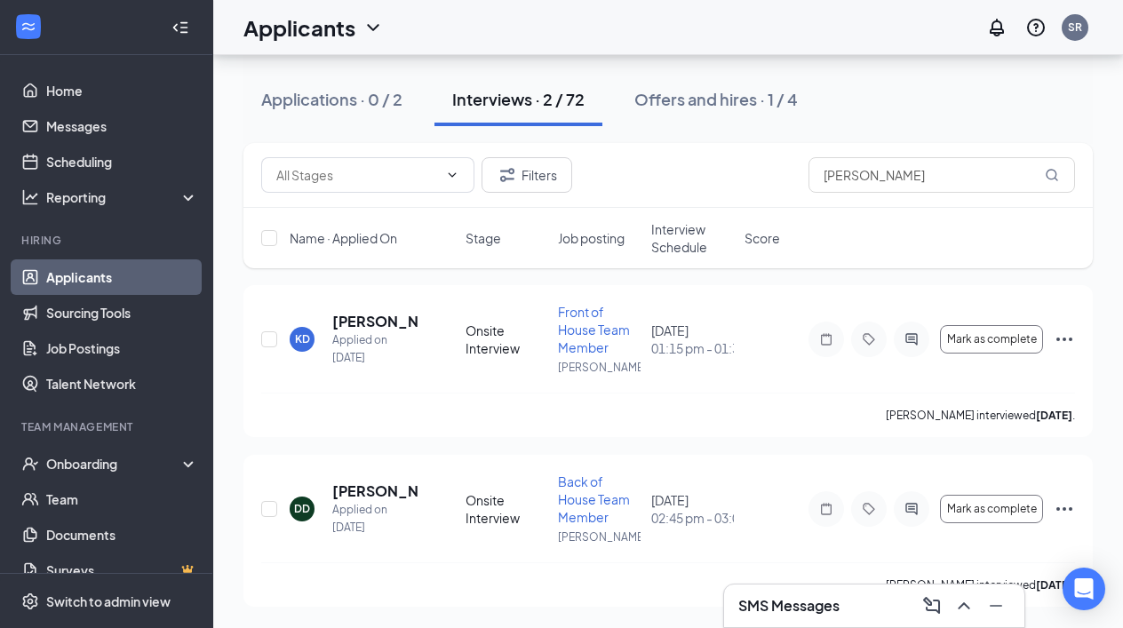
scroll to position [76, 0]
click at [877, 174] on input "davis" at bounding box center [941, 175] width 267 height 36
type input "d"
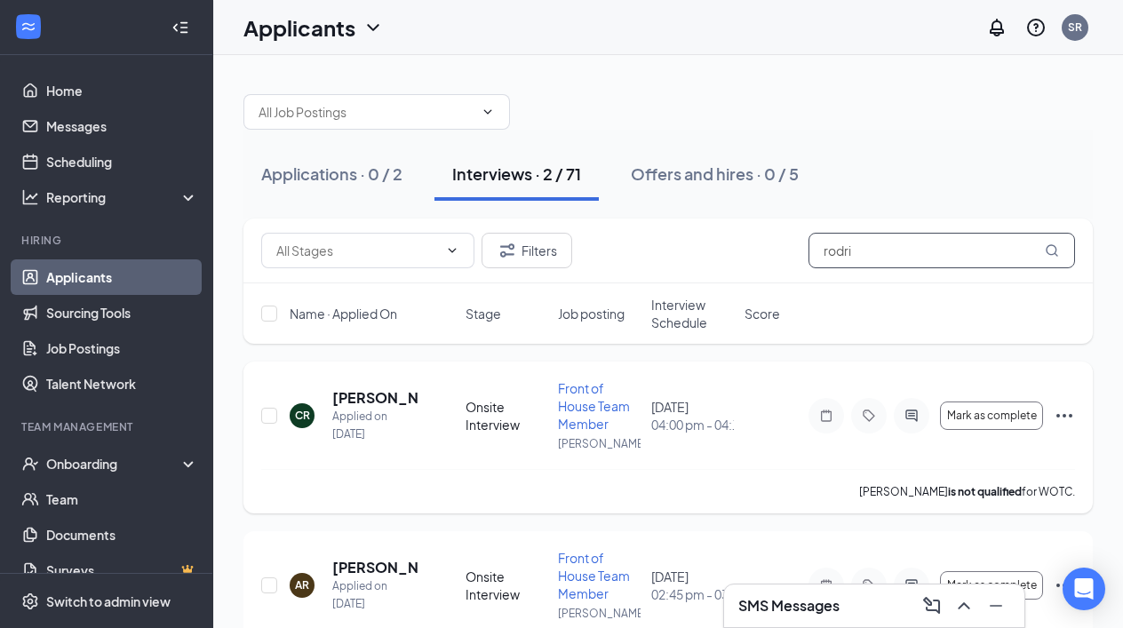
scroll to position [76, 0]
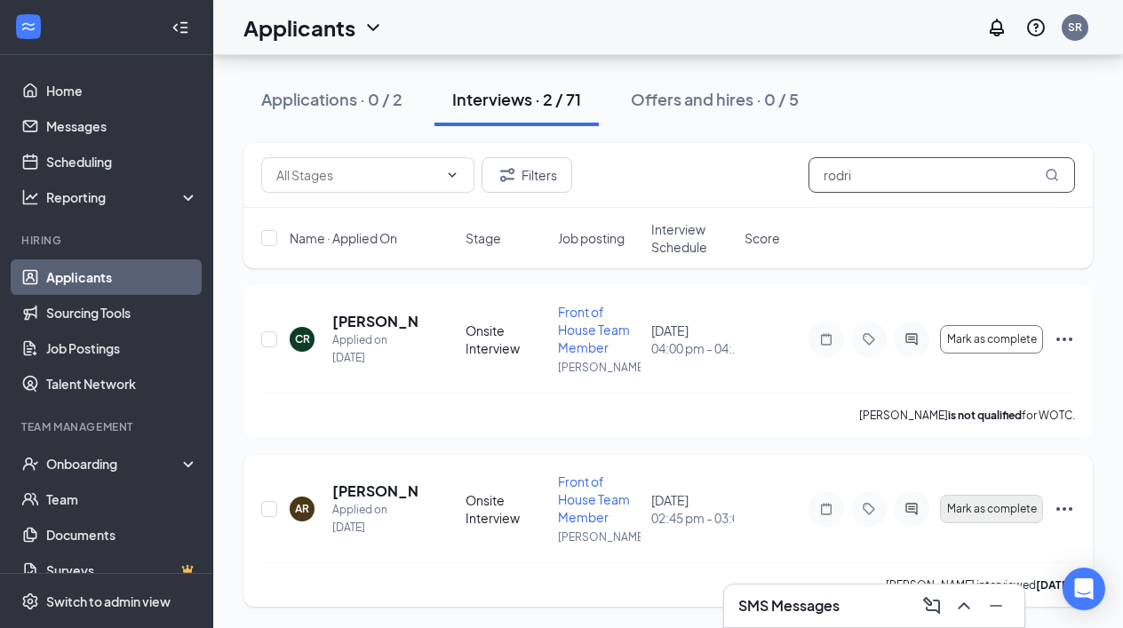
type input "rodri"
click at [961, 503] on span "Mark as complete" at bounding box center [992, 509] width 90 height 12
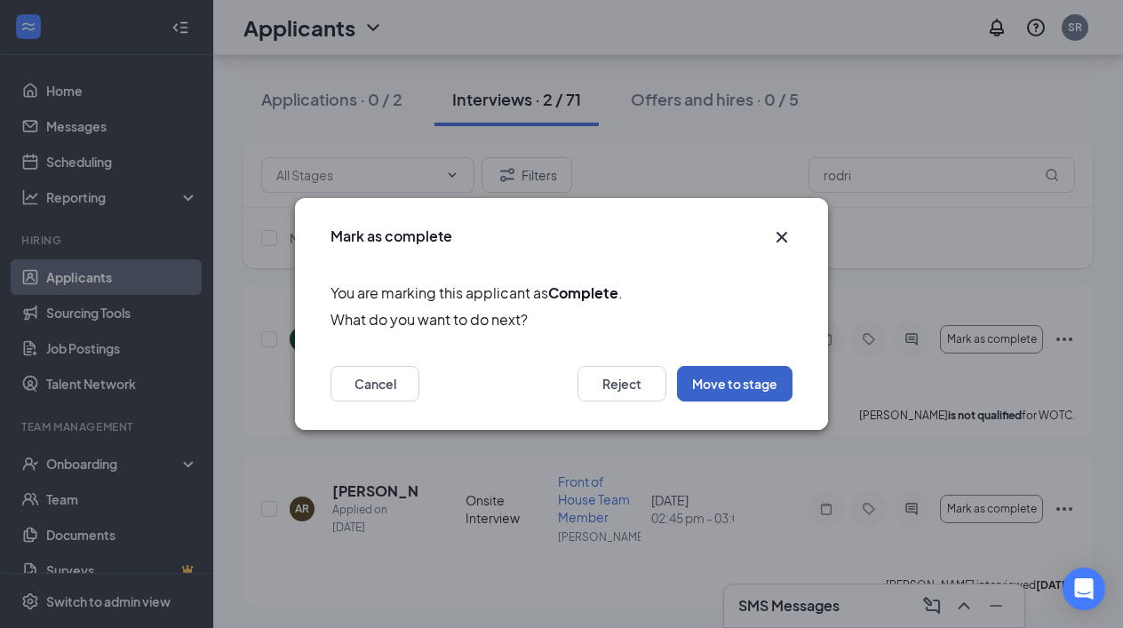
click at [704, 382] on button "Move to stage" at bounding box center [734, 384] width 115 height 36
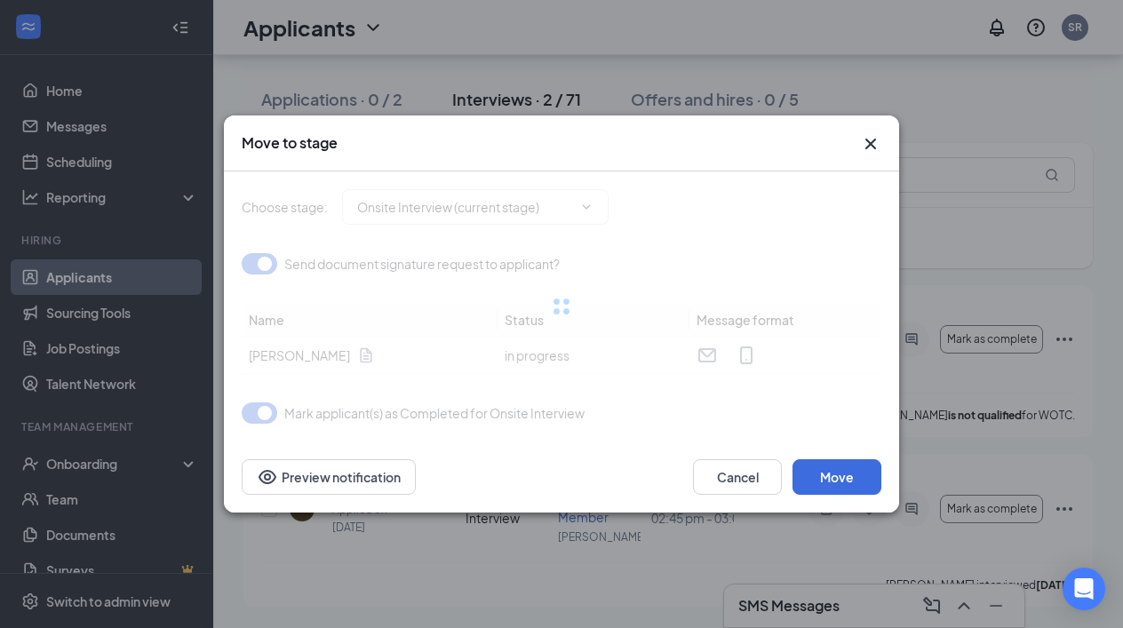
type input "Conditional Offer Letter (next stage)"
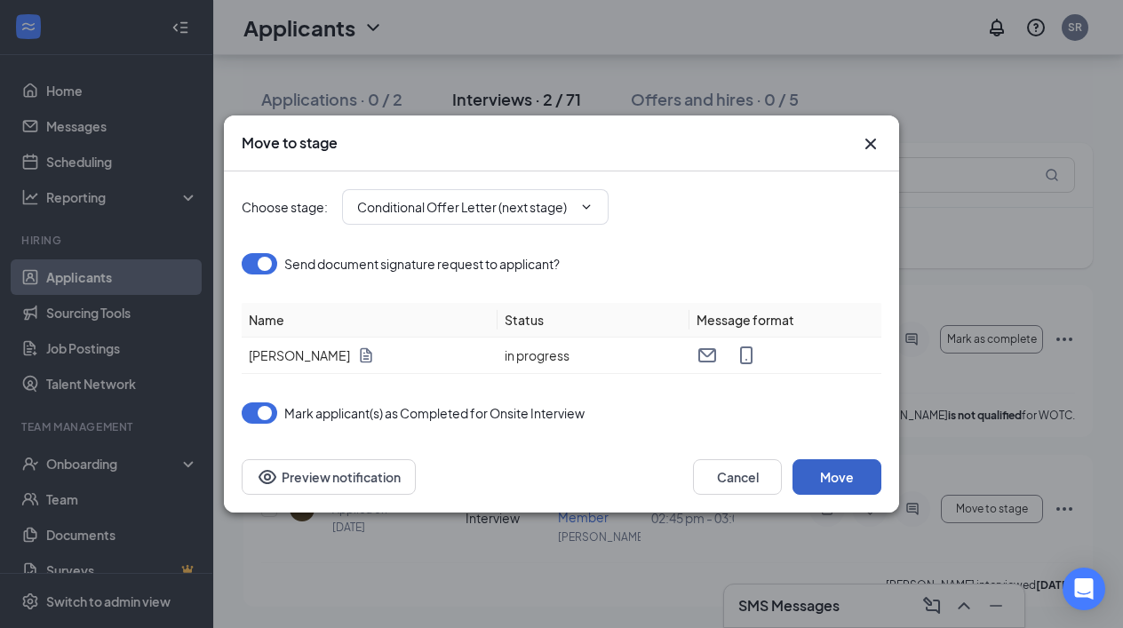
click at [834, 472] on button "Move" at bounding box center [836, 477] width 89 height 36
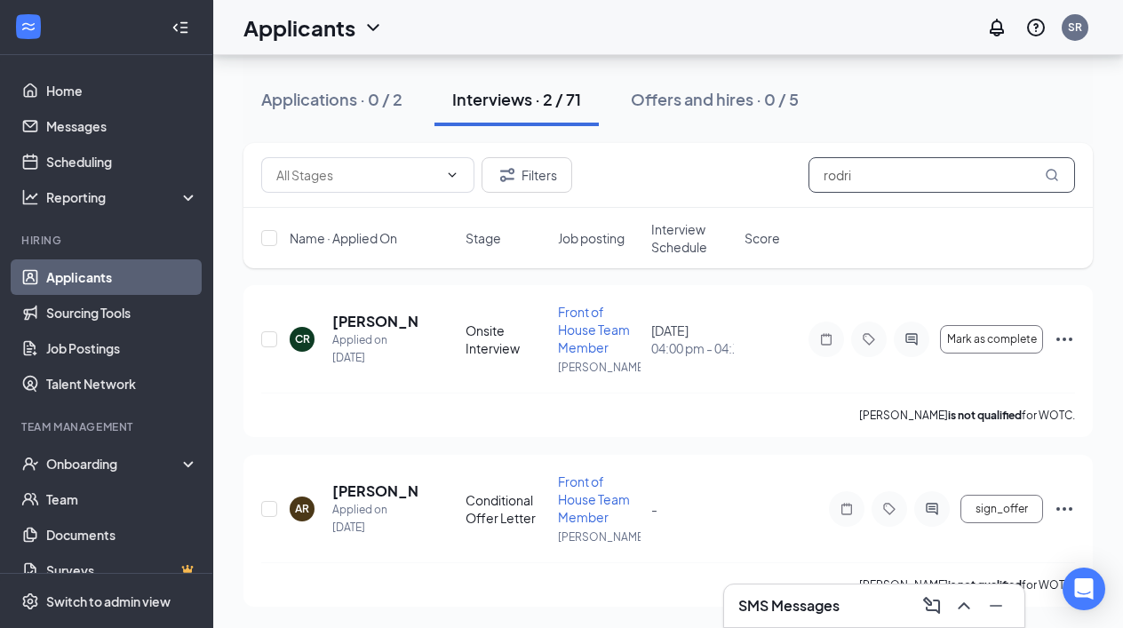
click at [887, 170] on input "rodri" at bounding box center [941, 175] width 267 height 36
type input "r"
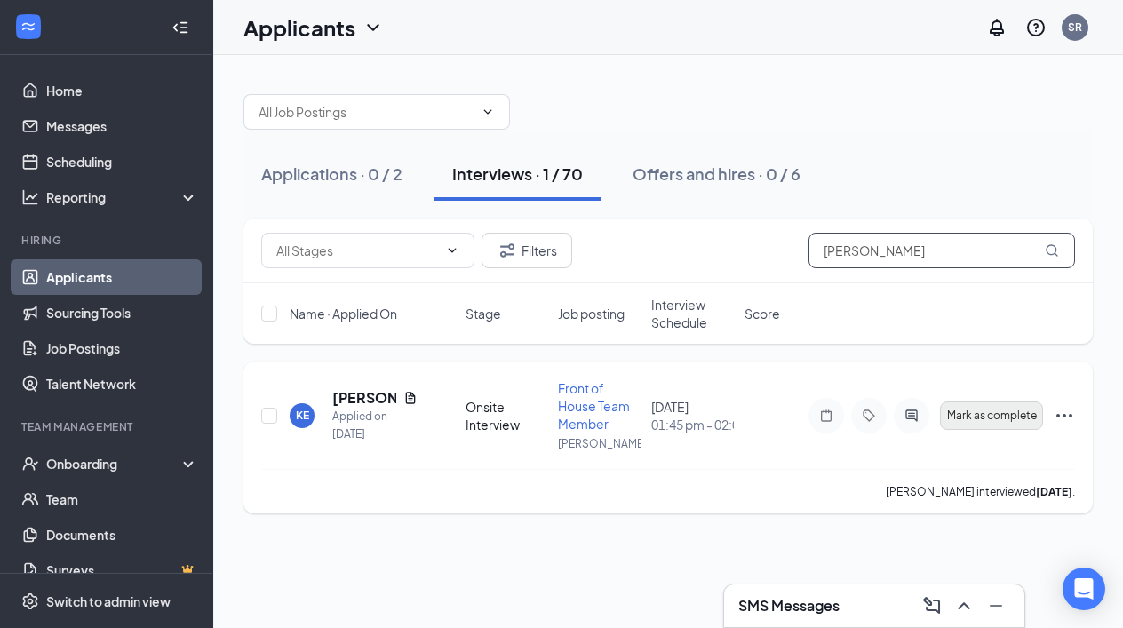
type input "erwin"
click at [980, 415] on span "Mark as complete" at bounding box center [992, 416] width 90 height 12
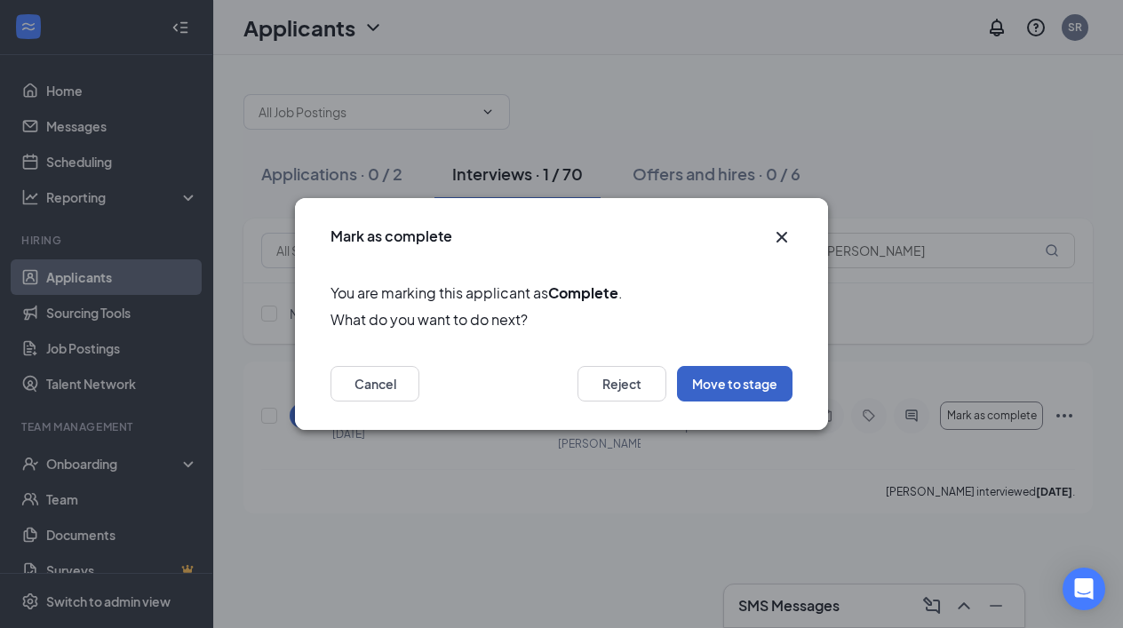
click at [741, 378] on button "Move to stage" at bounding box center [734, 384] width 115 height 36
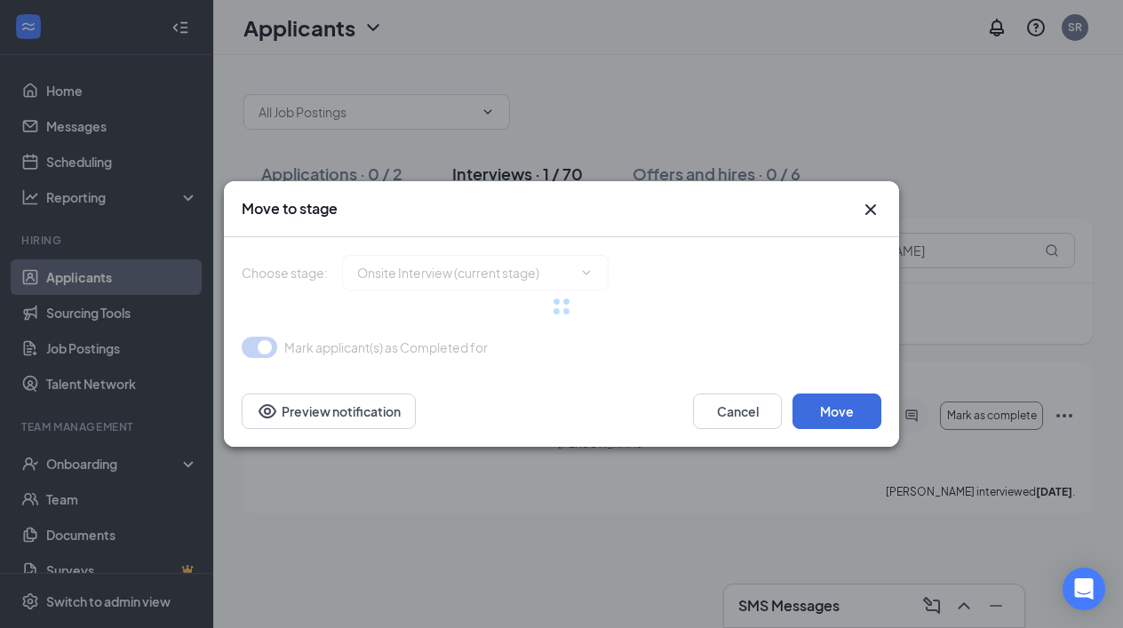
type input "Conditional Offer Letter (next stage)"
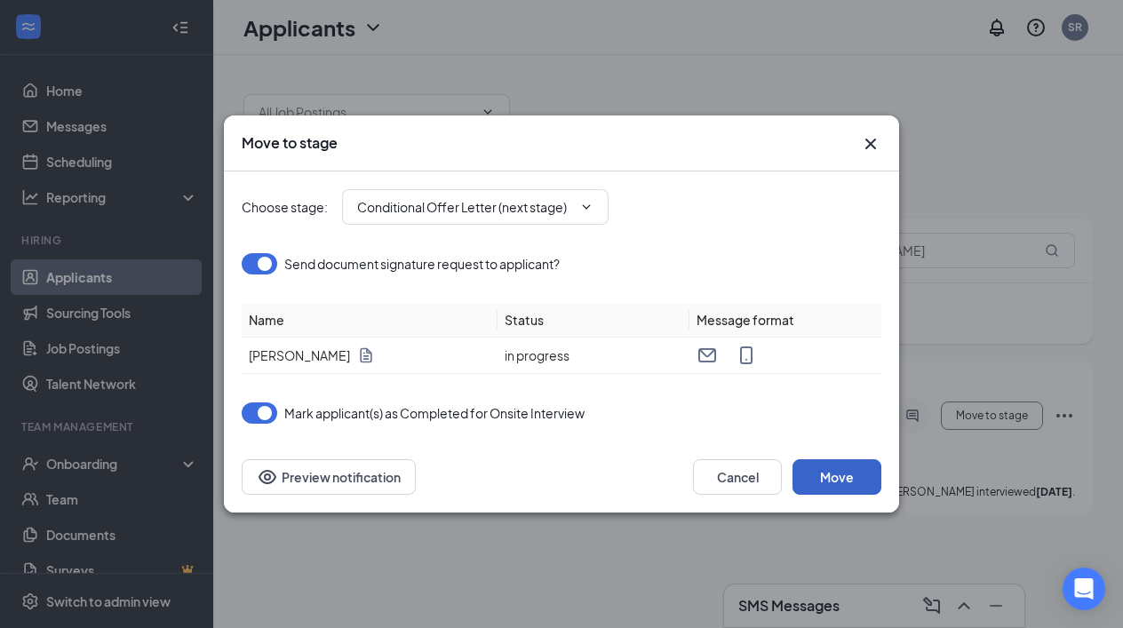
click at [826, 482] on button "Move" at bounding box center [836, 477] width 89 height 36
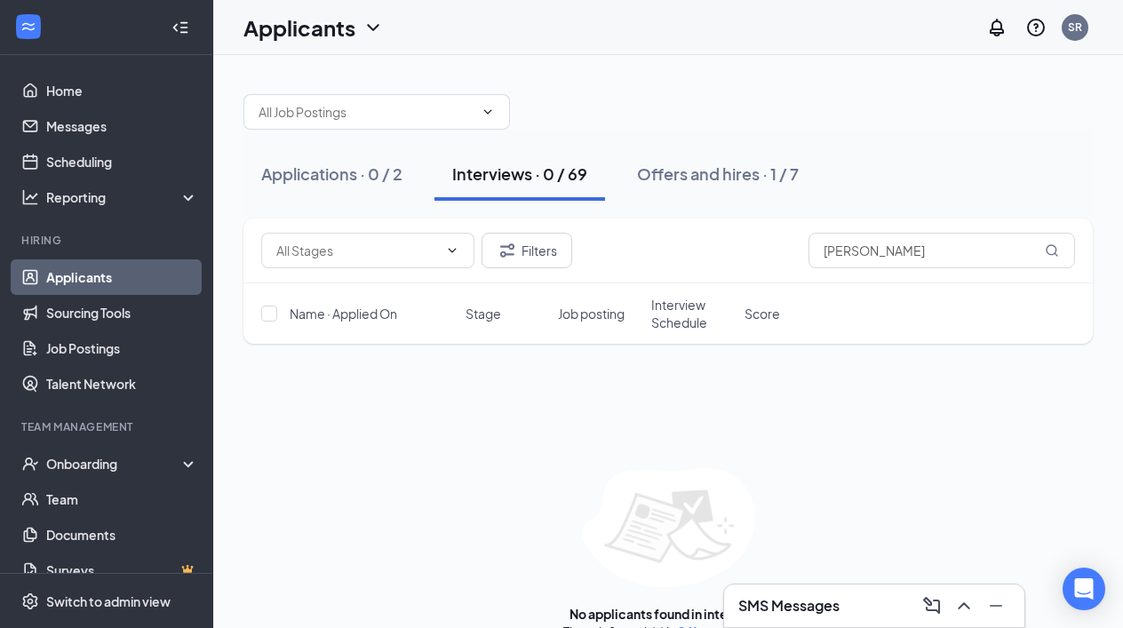
click at [661, 245] on div "Filters erwin" at bounding box center [668, 251] width 814 height 36
click at [893, 243] on input "erwin" at bounding box center [941, 251] width 267 height 36
type input "e"
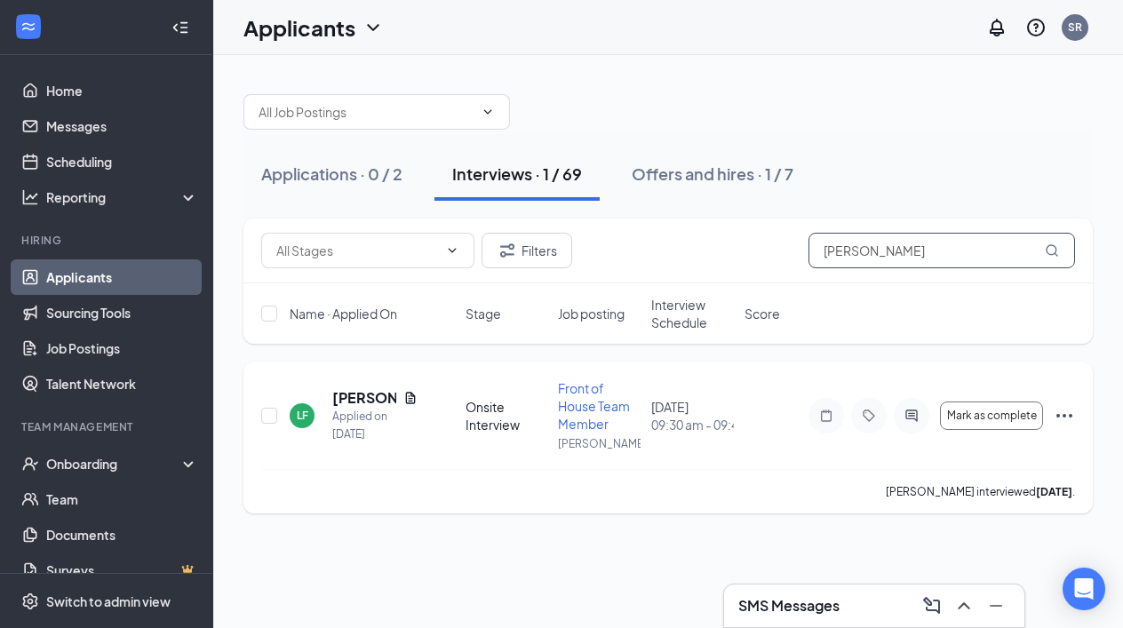
type input "lori"
click at [1061, 410] on icon "Ellipses" at bounding box center [1064, 415] width 21 height 21
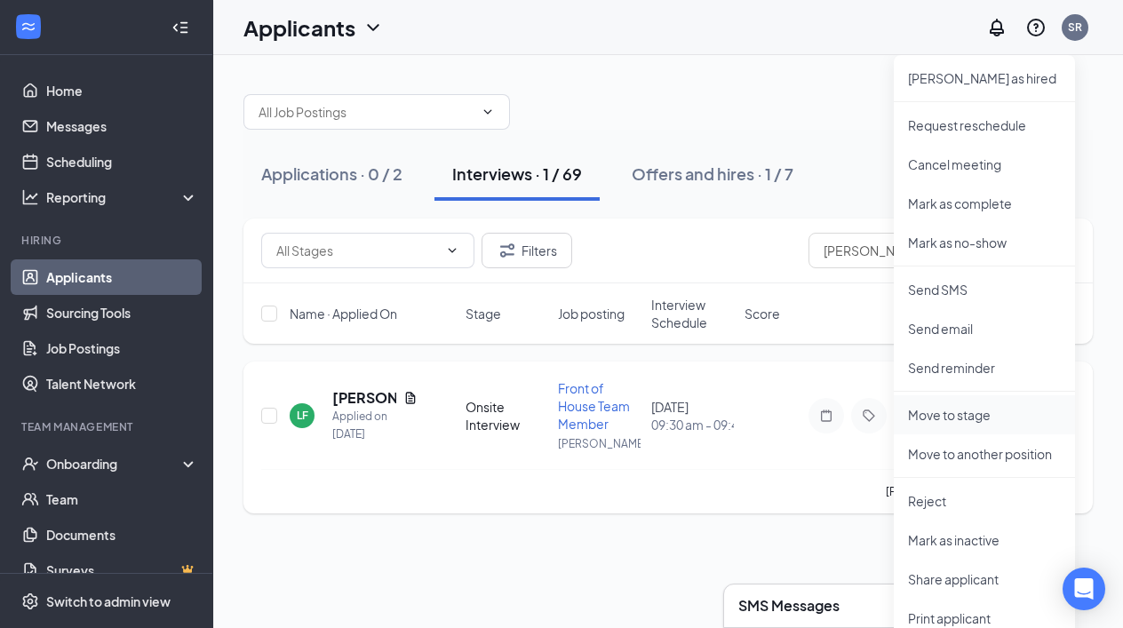
click at [965, 417] on p "Move to stage" at bounding box center [984, 415] width 153 height 18
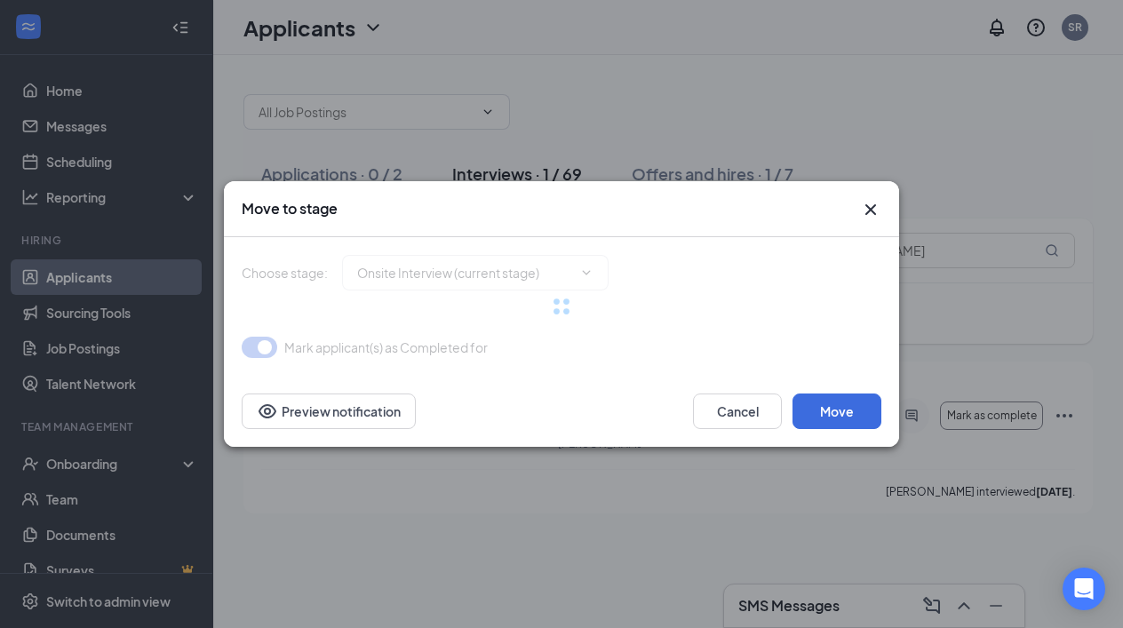
type input "Conditional Offer Letter (next stage)"
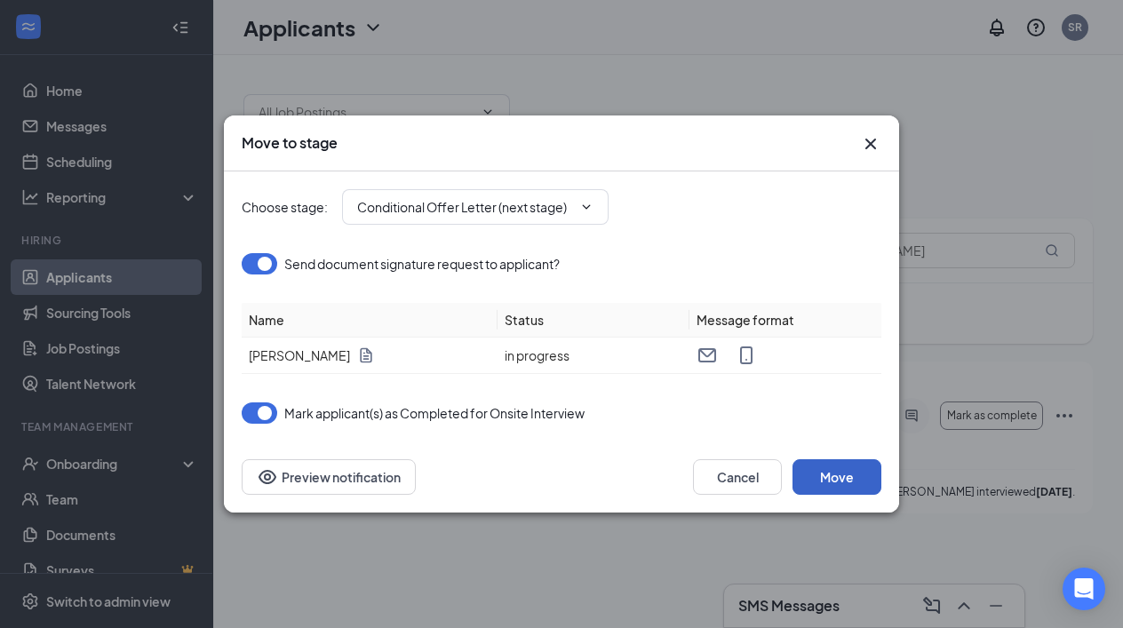
click at [825, 473] on button "Move" at bounding box center [836, 477] width 89 height 36
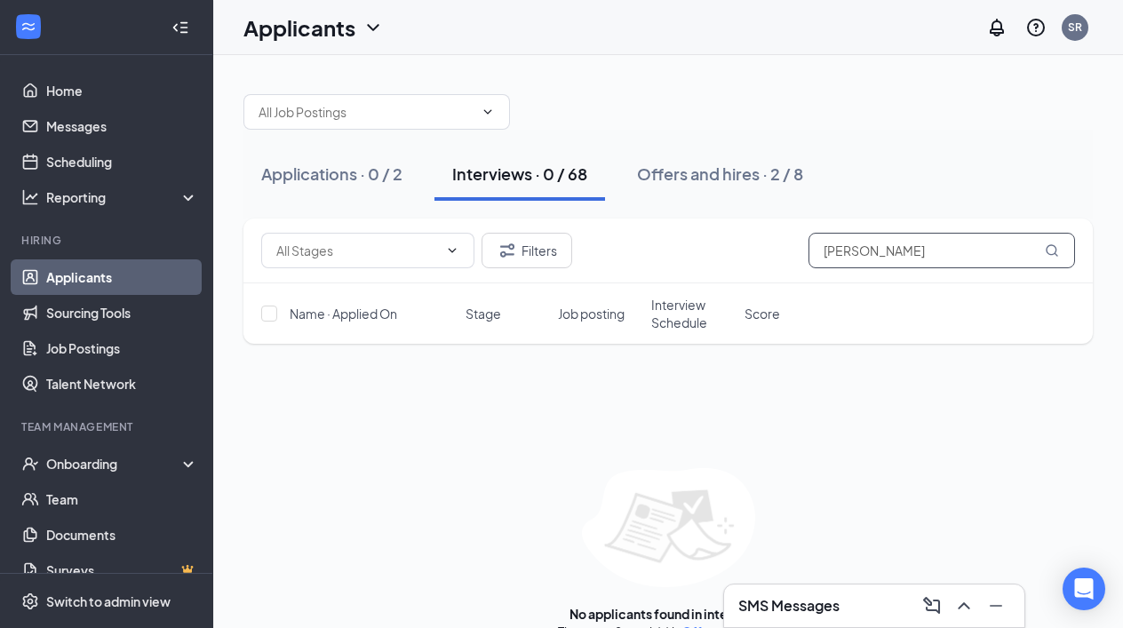
click at [870, 249] on input "lori" at bounding box center [941, 251] width 267 height 36
type input "l"
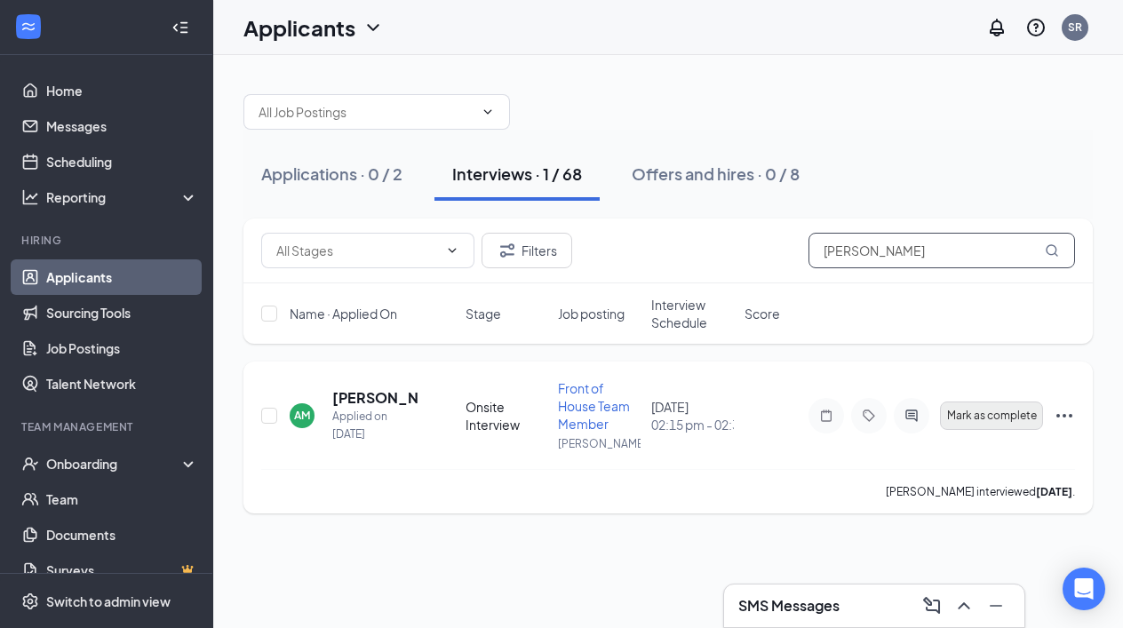
type input "andrew"
click at [1005, 418] on span "Mark as complete" at bounding box center [992, 416] width 90 height 12
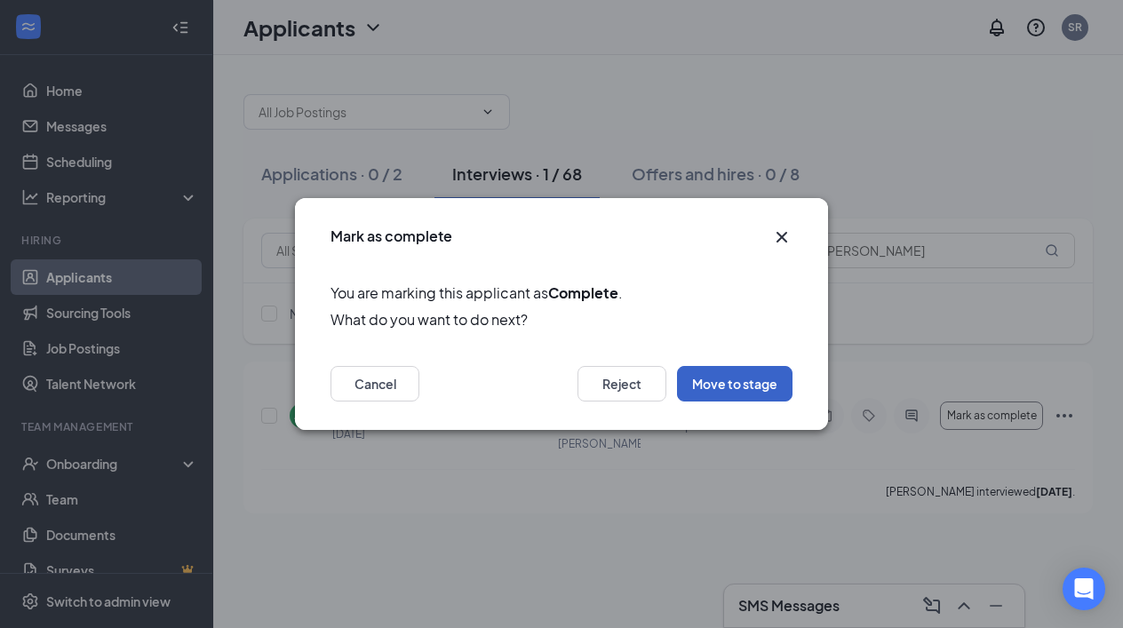
click at [748, 393] on button "Move to stage" at bounding box center [734, 384] width 115 height 36
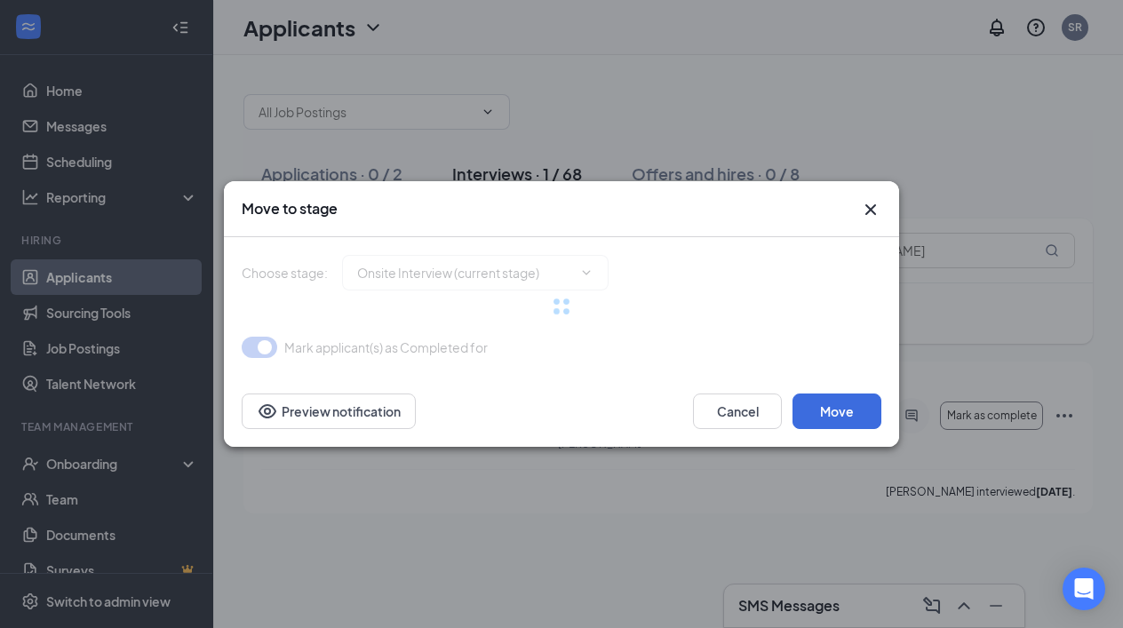
type input "Conditional Offer Letter (next stage)"
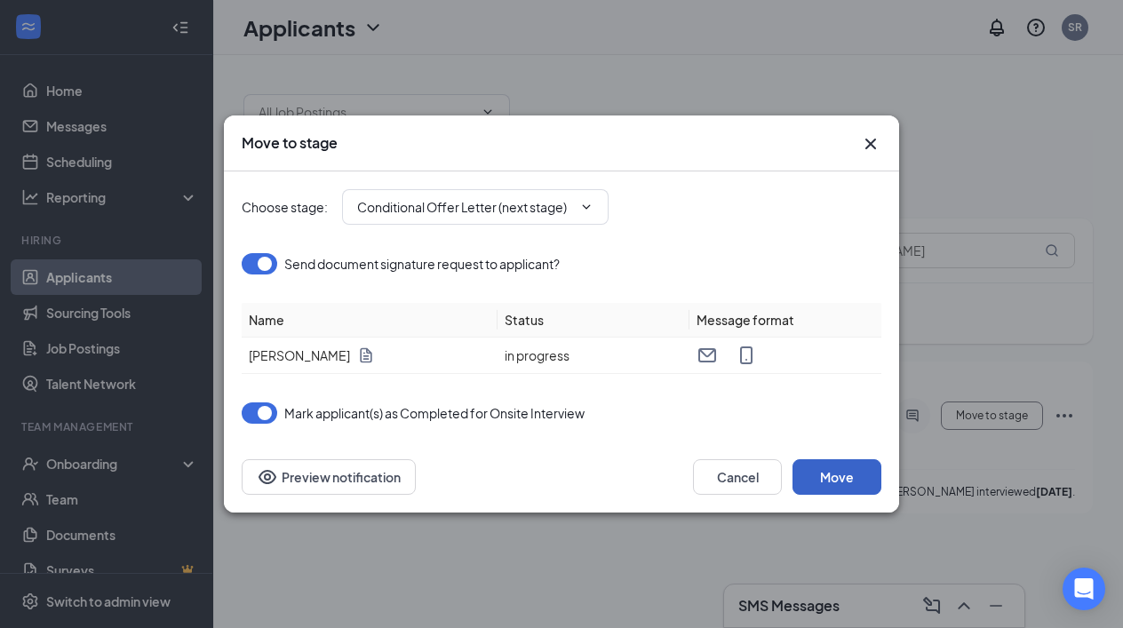
click at [840, 474] on button "Move" at bounding box center [836, 477] width 89 height 36
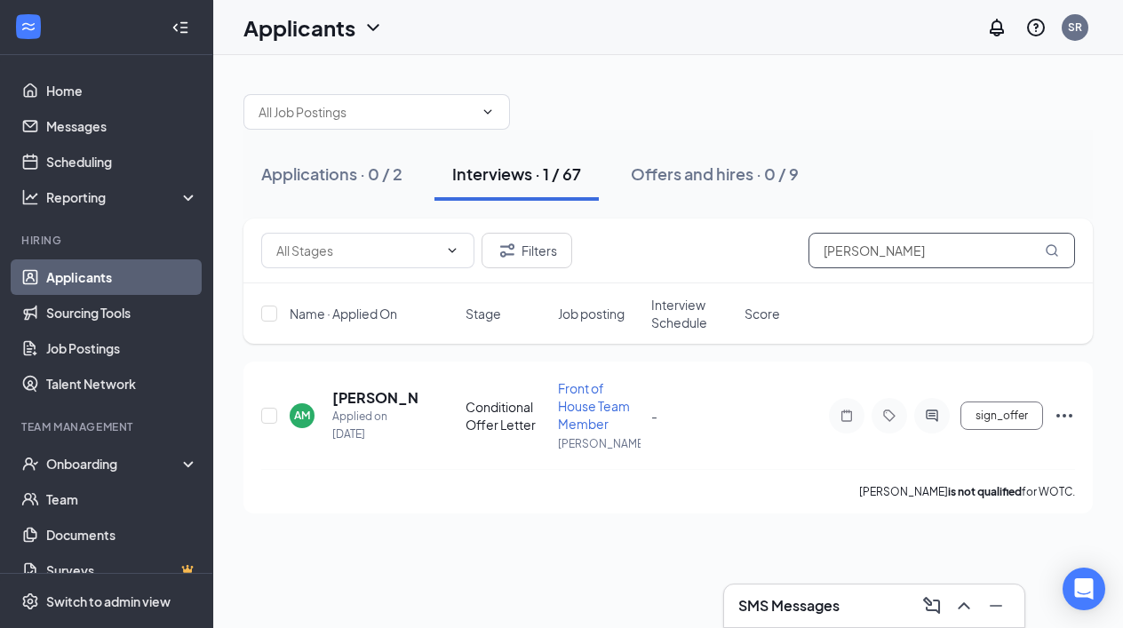
click at [899, 253] on input "andrew" at bounding box center [941, 251] width 267 height 36
type input "a"
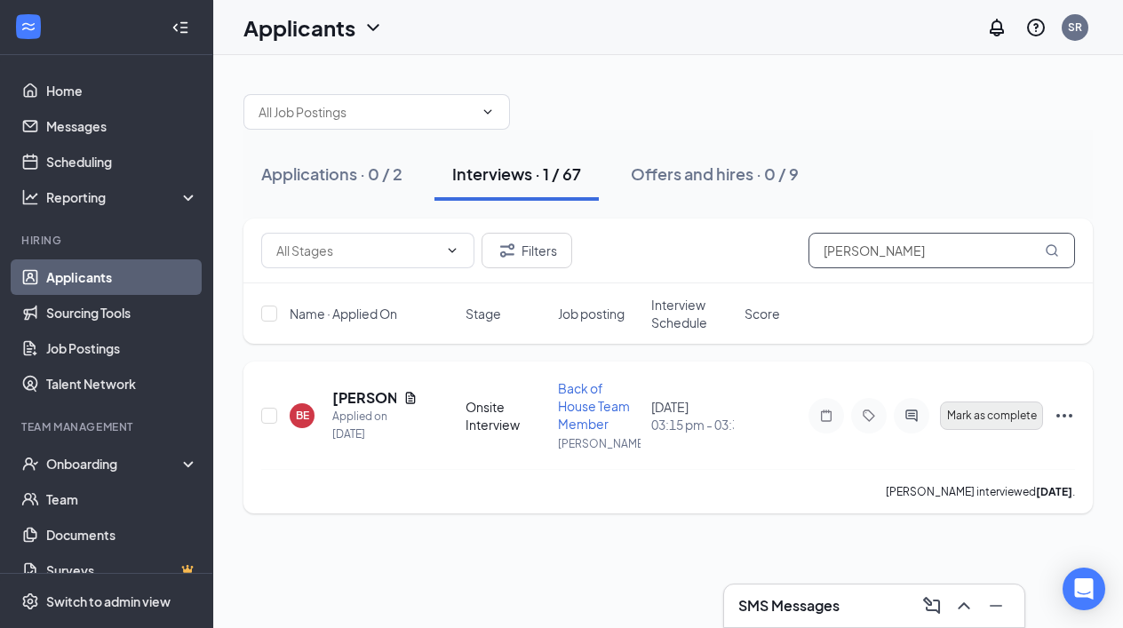
type input "brandon"
click at [982, 418] on span "Mark as complete" at bounding box center [992, 416] width 90 height 12
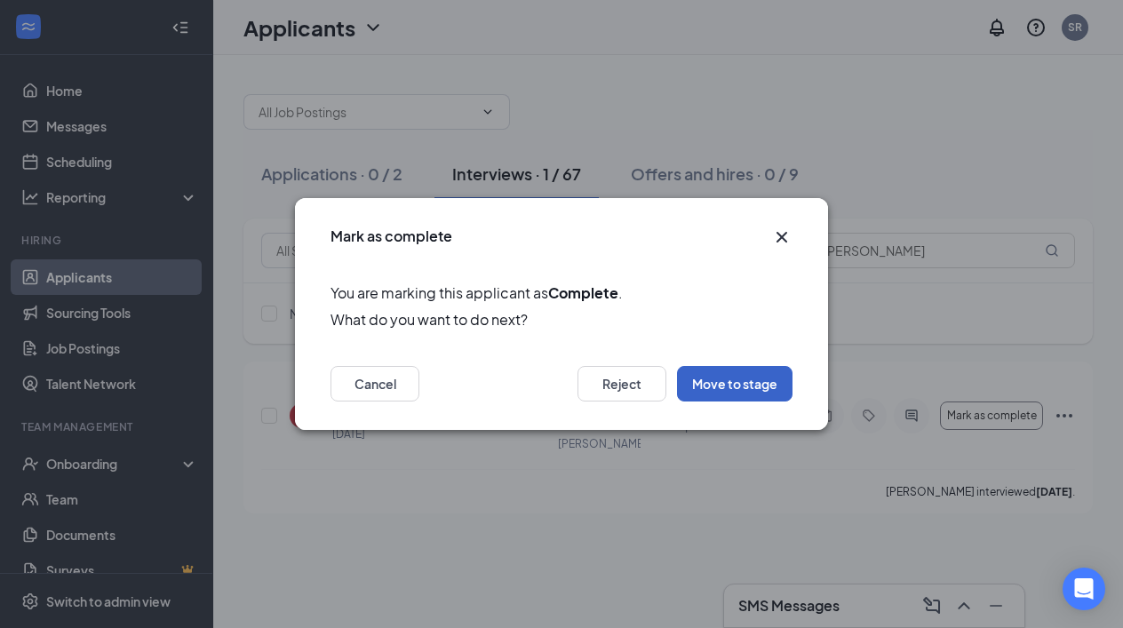
click at [715, 379] on button "Move to stage" at bounding box center [734, 384] width 115 height 36
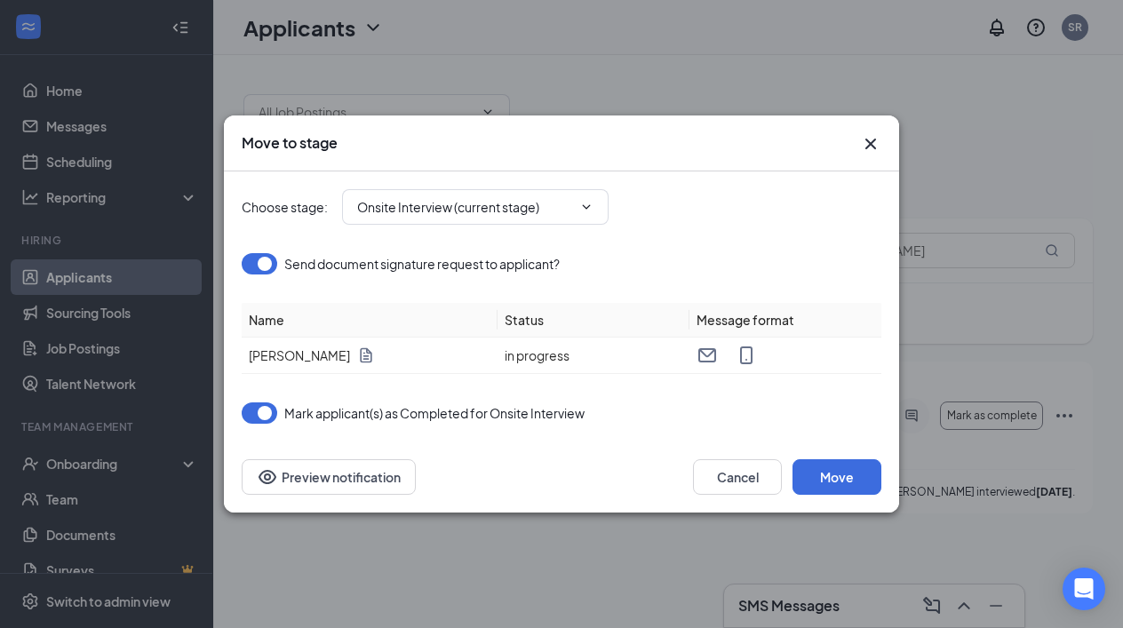
type input "Conditional Offer Letter (next stage)"
click at [836, 480] on button "Move" at bounding box center [836, 477] width 89 height 36
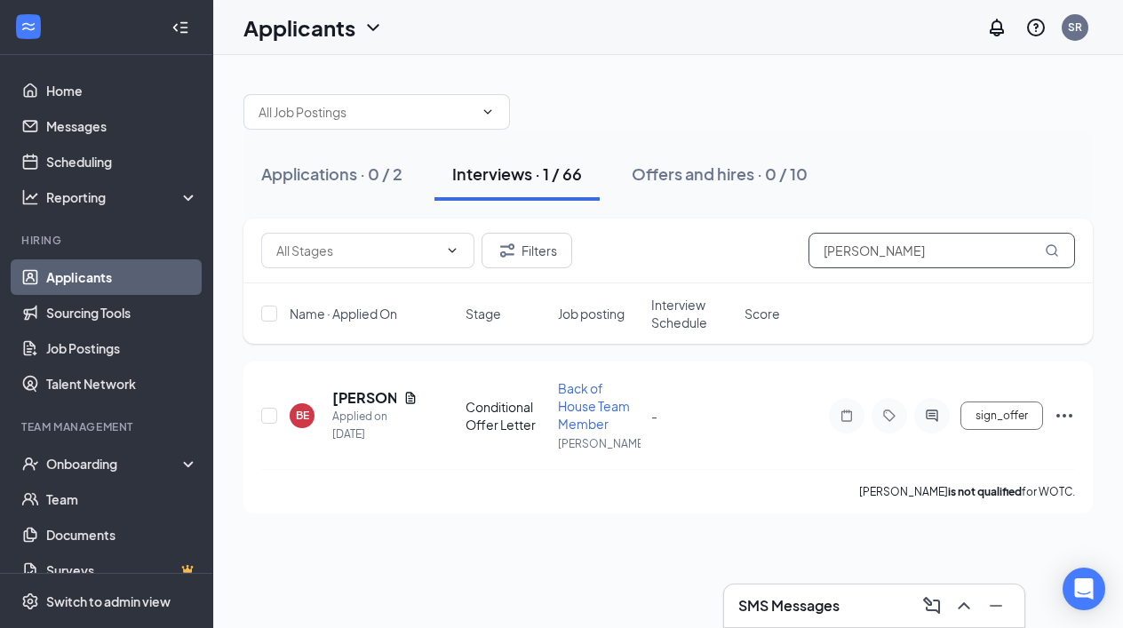
click at [913, 251] on input "brandon" at bounding box center [941, 251] width 267 height 36
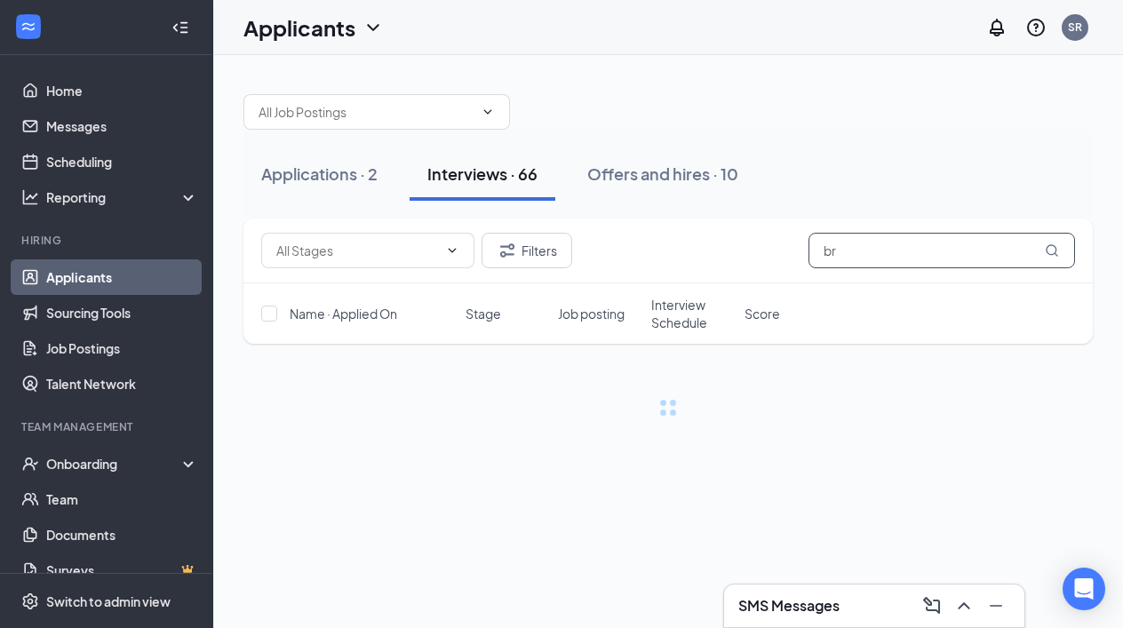
type input "b"
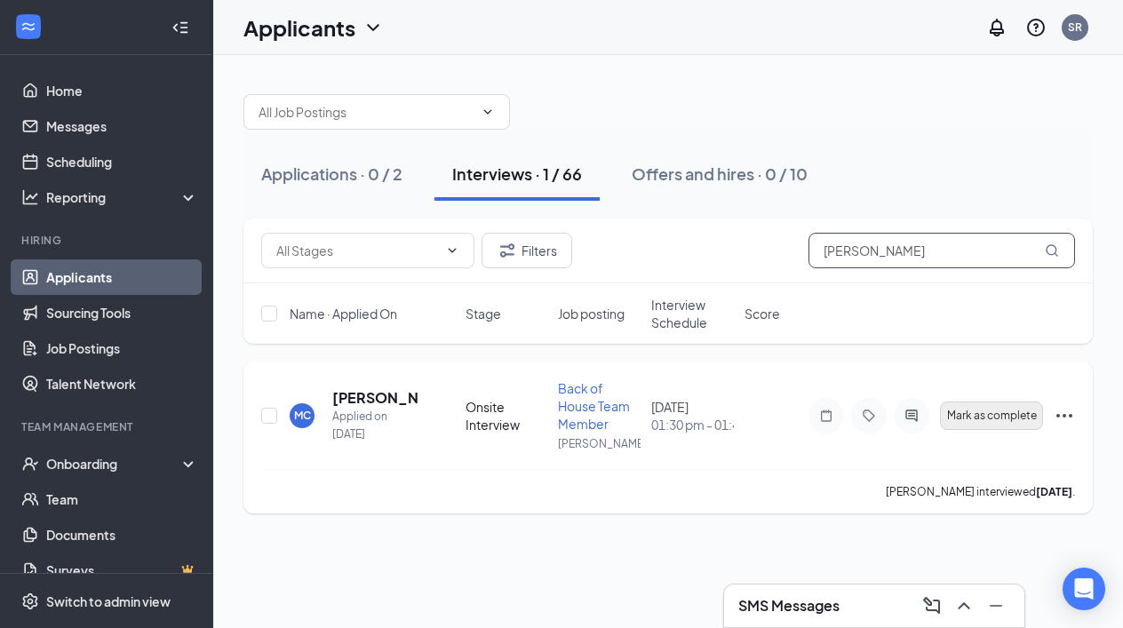
type input "Michell"
click at [966, 410] on span "Mark as complete" at bounding box center [992, 416] width 90 height 12
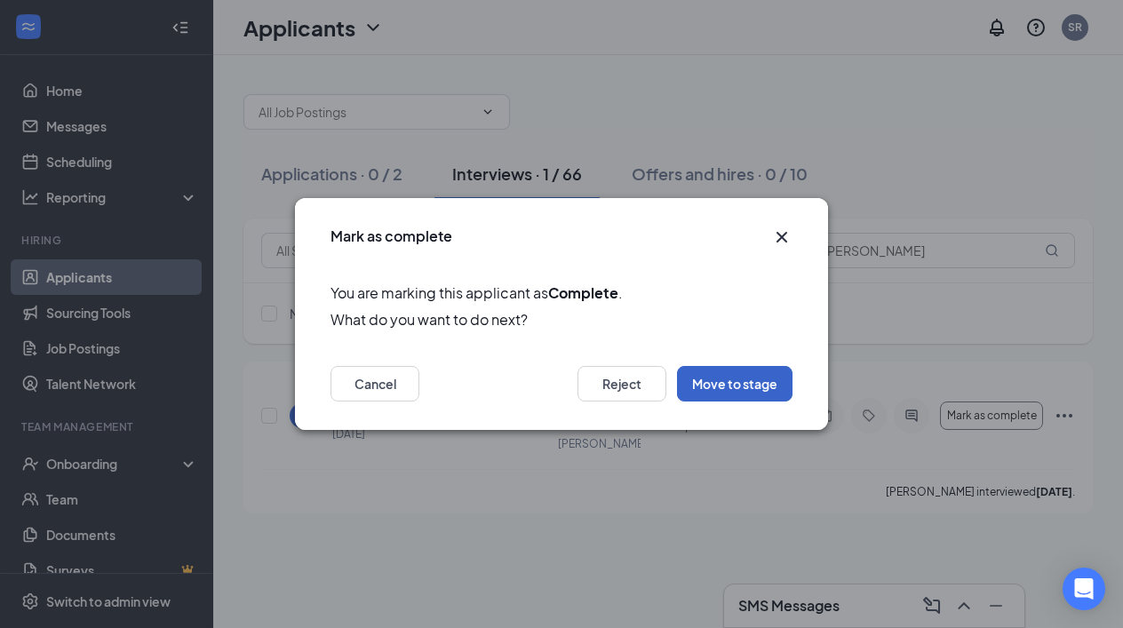
click at [736, 380] on button "Move to stage" at bounding box center [734, 384] width 115 height 36
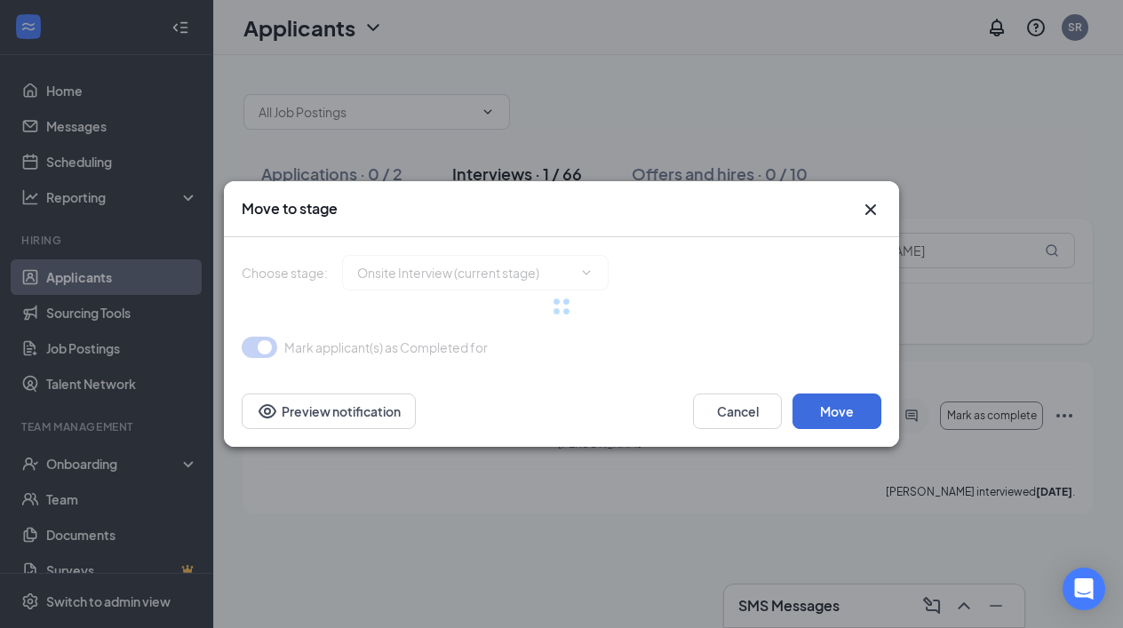
type input "Conditional Offer Letter (next stage)"
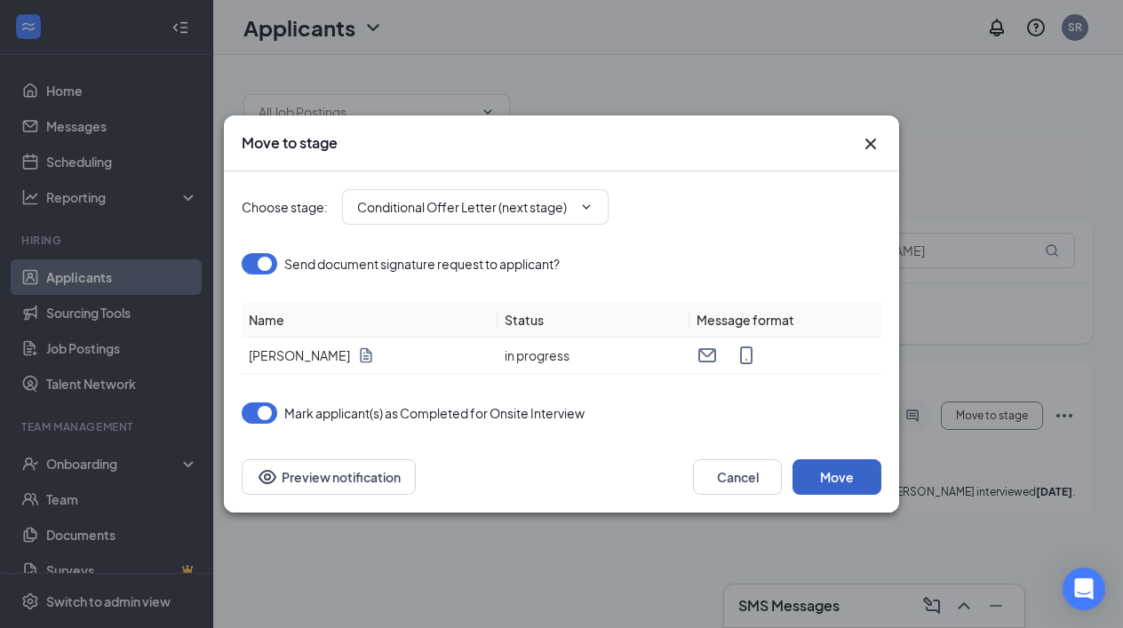
click at [843, 480] on button "Move" at bounding box center [836, 477] width 89 height 36
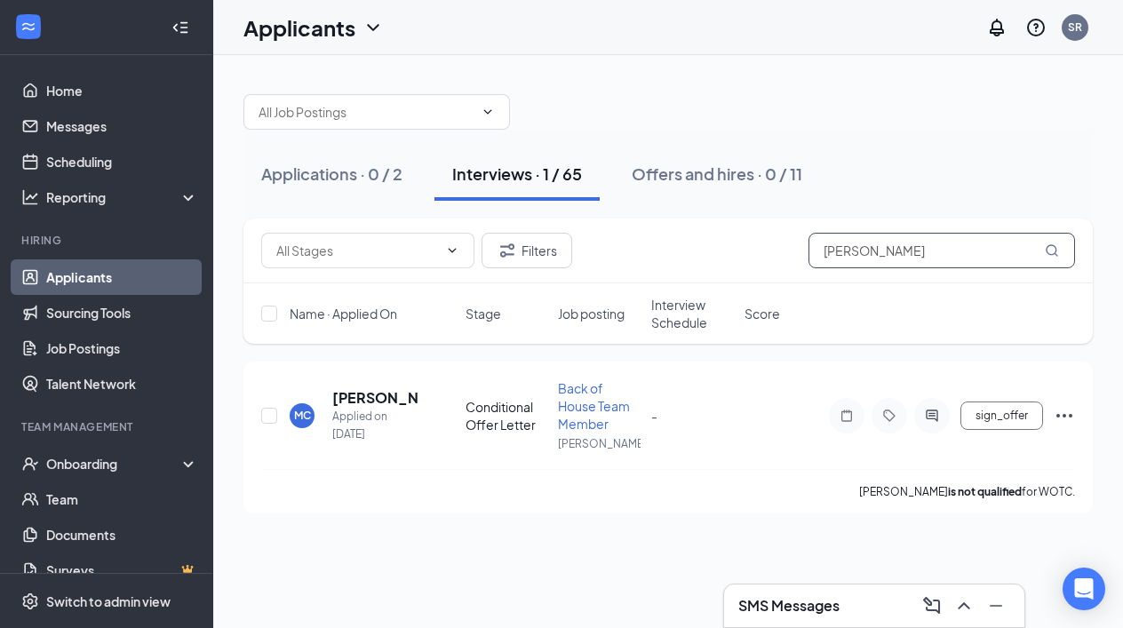
click at [887, 248] on input "Michell" at bounding box center [941, 251] width 267 height 36
type input "M"
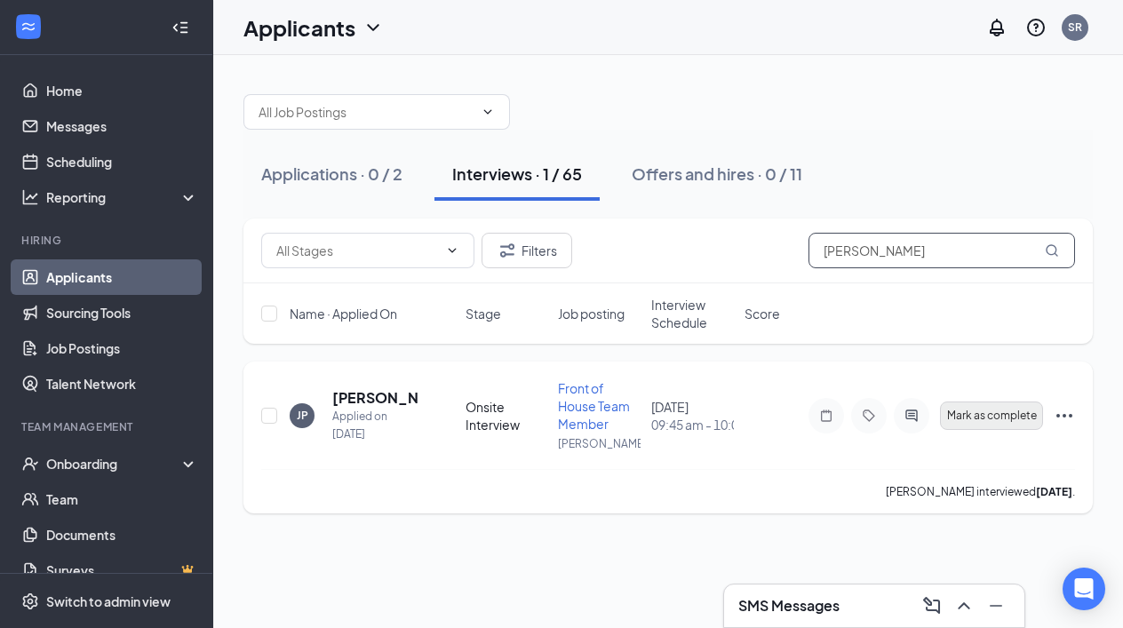
type input "Joshua P"
click at [971, 413] on span "Mark as complete" at bounding box center [992, 416] width 90 height 12
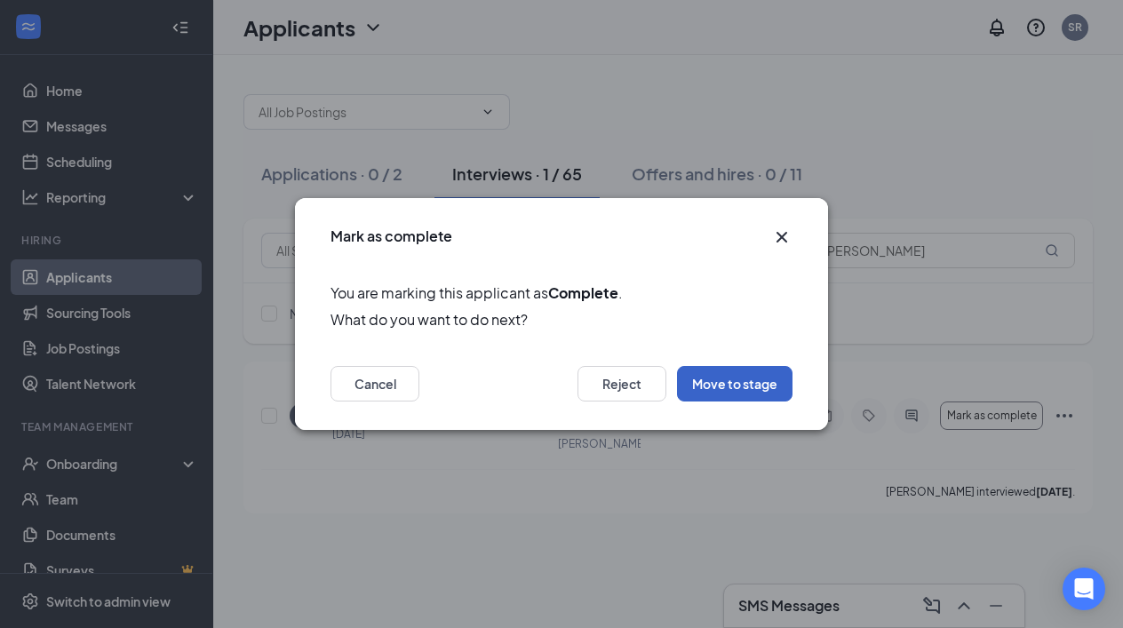
click at [738, 380] on button "Move to stage" at bounding box center [734, 384] width 115 height 36
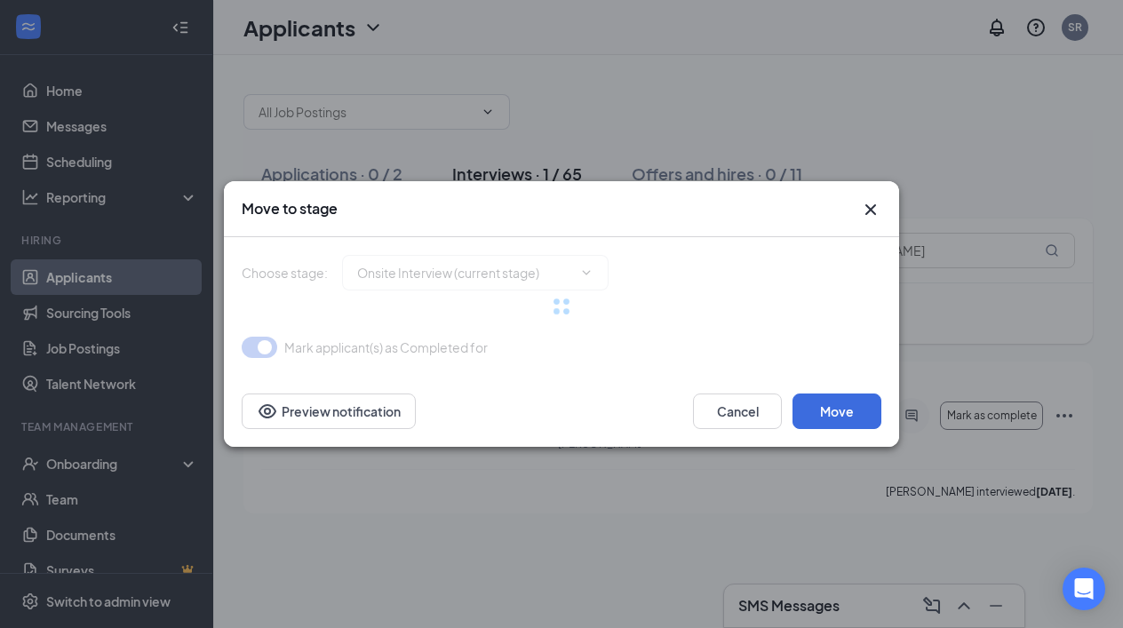
type input "Conditional Offer Letter (next stage)"
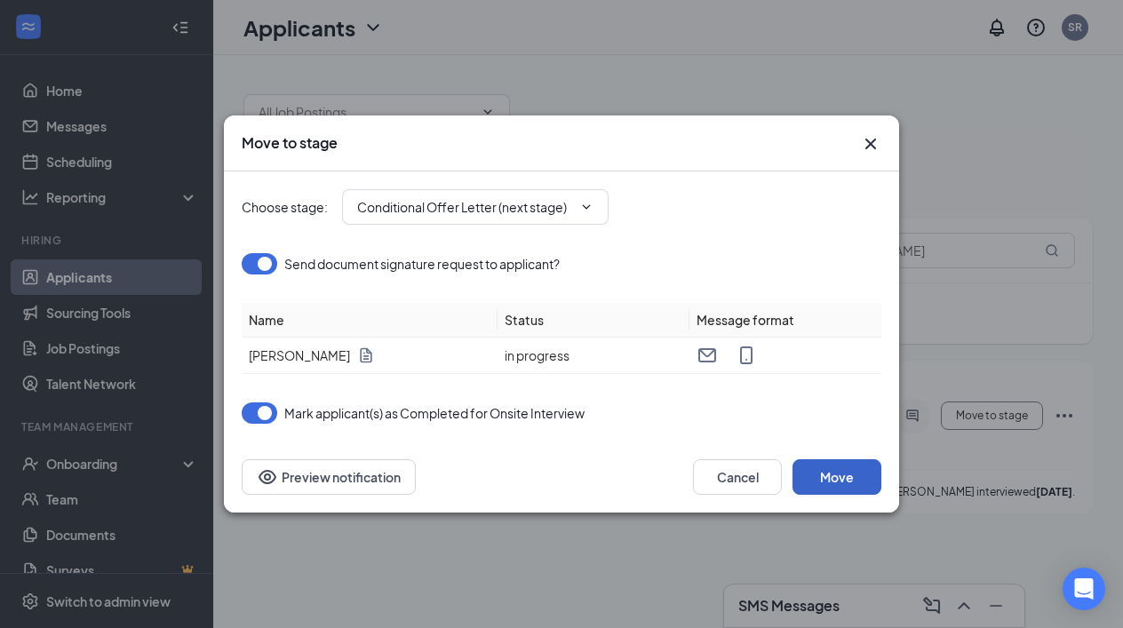
click at [840, 476] on button "Move" at bounding box center [836, 477] width 89 height 36
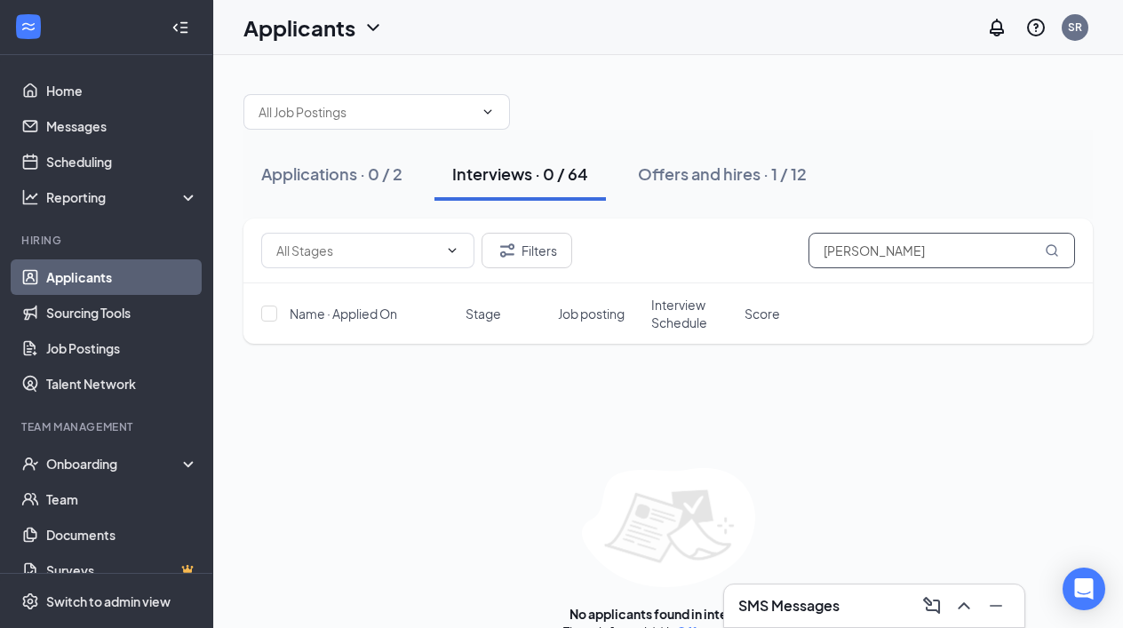
click at [934, 248] on input "Joshua P" at bounding box center [941, 251] width 267 height 36
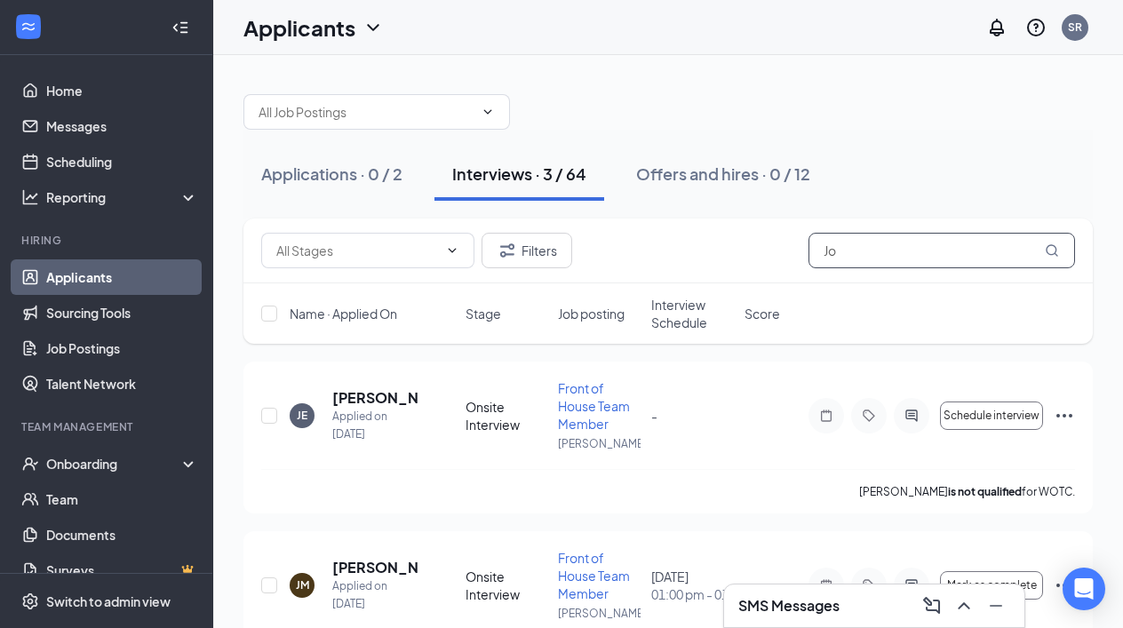
type input "J"
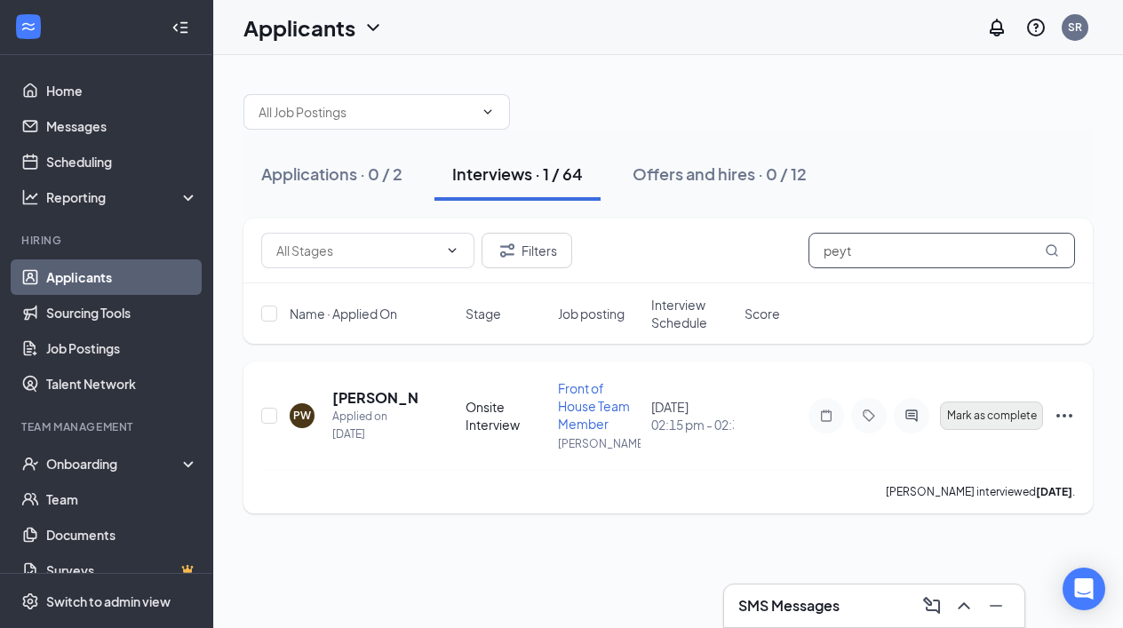
type input "peyt"
click at [975, 413] on span "Mark as complete" at bounding box center [992, 416] width 90 height 12
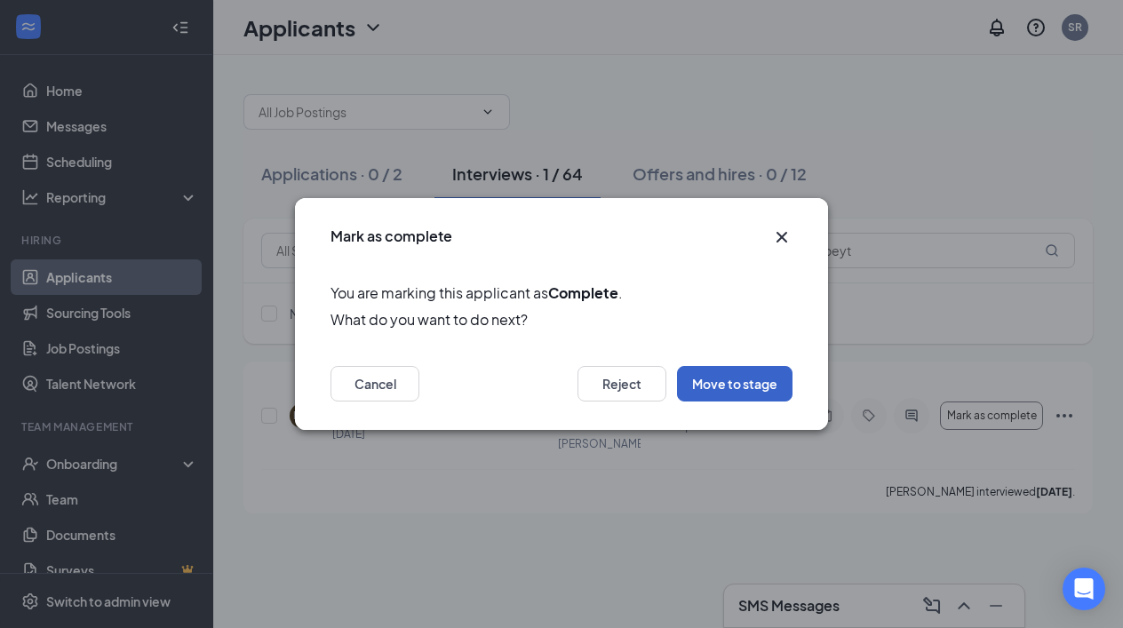
click at [726, 384] on button "Move to stage" at bounding box center [734, 384] width 115 height 36
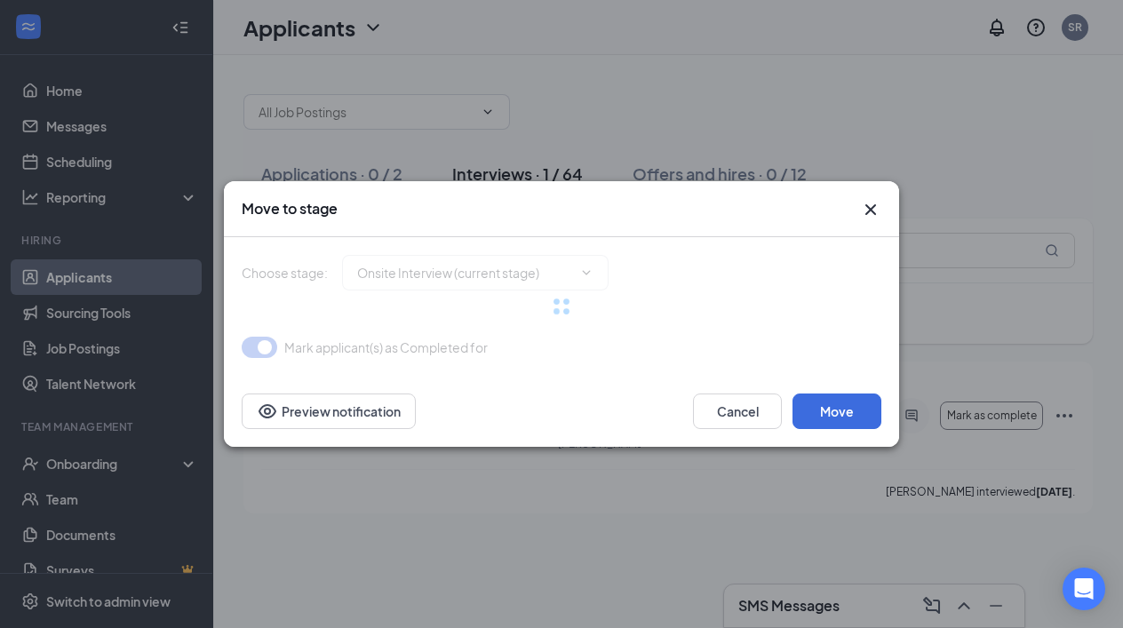
type input "Conditional Offer Letter (next stage)"
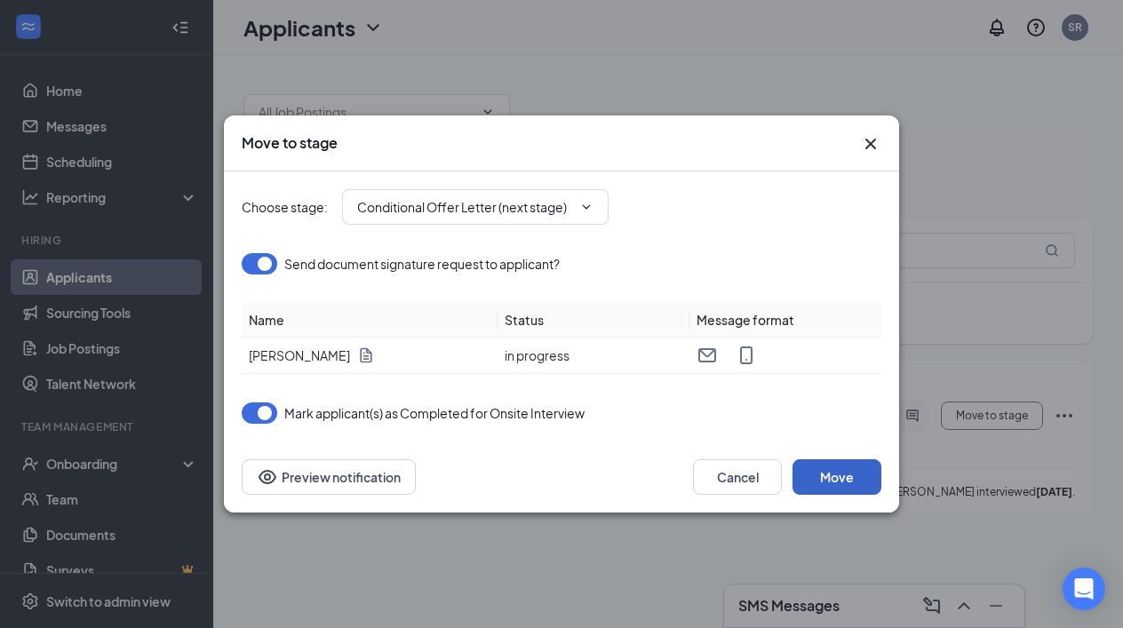
click at [833, 481] on button "Move" at bounding box center [836, 477] width 89 height 36
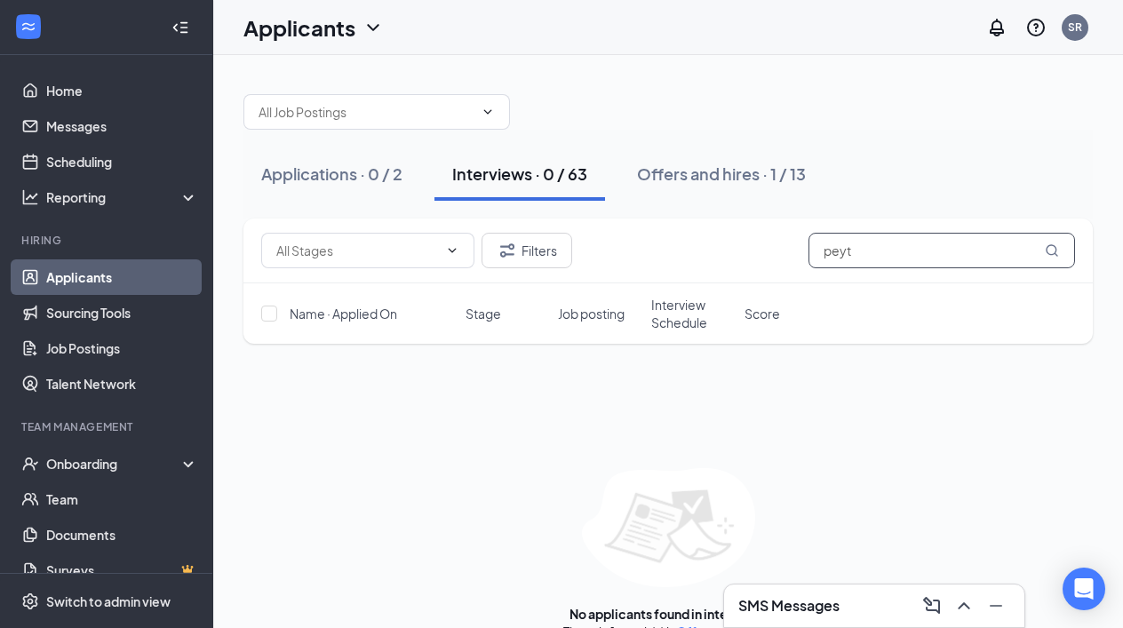
click at [888, 248] on input "peyt" at bounding box center [941, 251] width 267 height 36
type input "p"
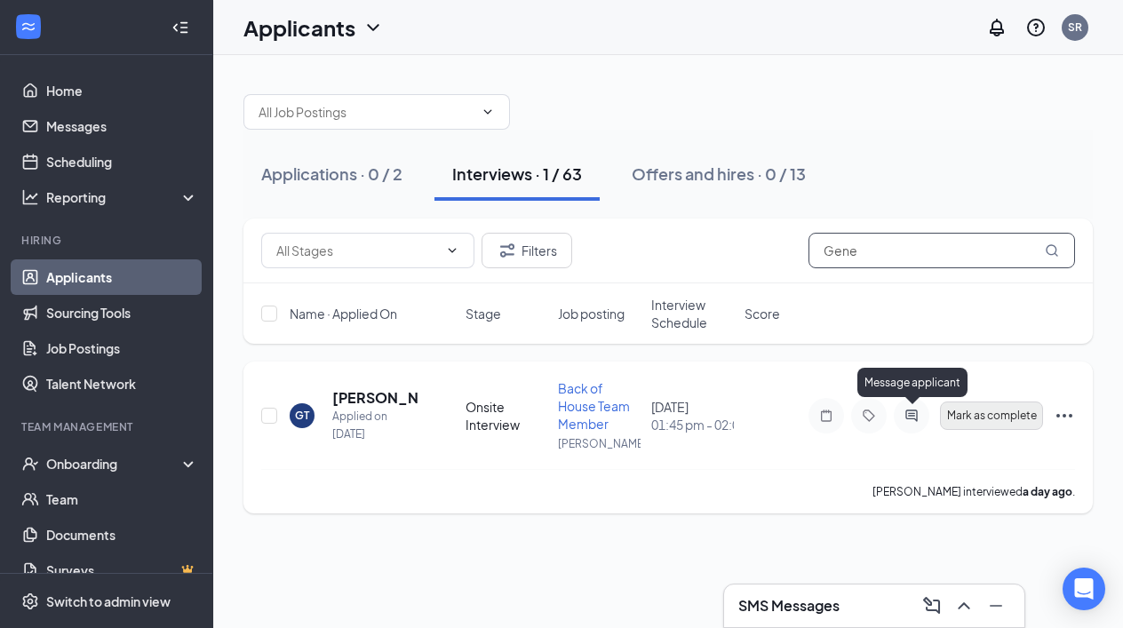
type input "Gene"
click at [966, 420] on span "Mark as complete" at bounding box center [992, 416] width 90 height 12
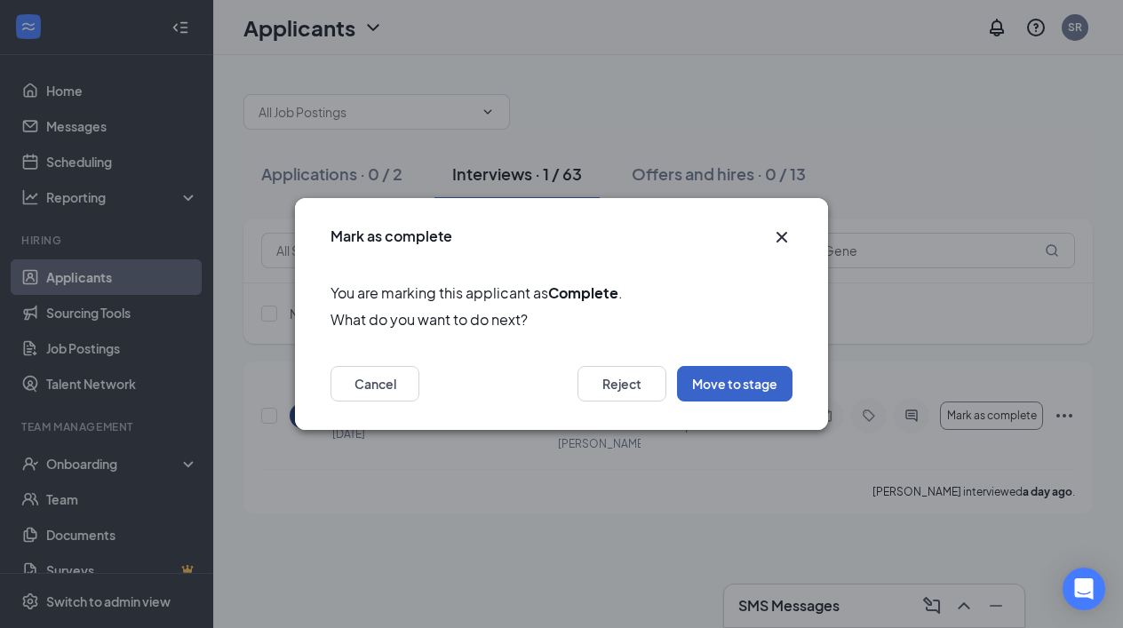
click at [734, 383] on button "Move to stage" at bounding box center [734, 384] width 115 height 36
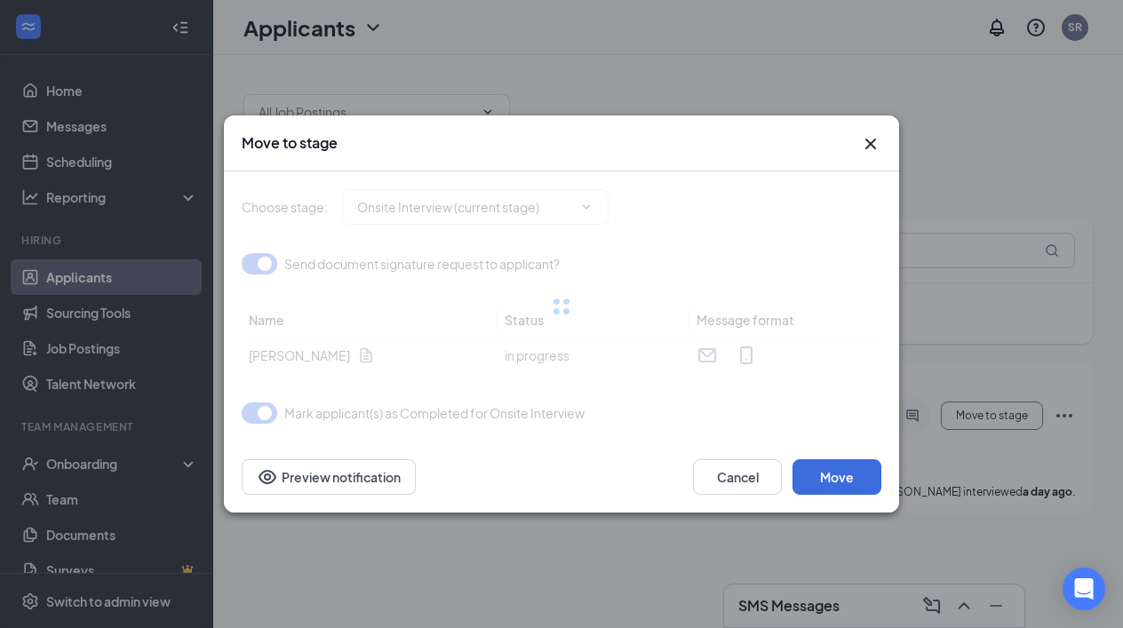
type input "Conditional Offer Letter (next stage)"
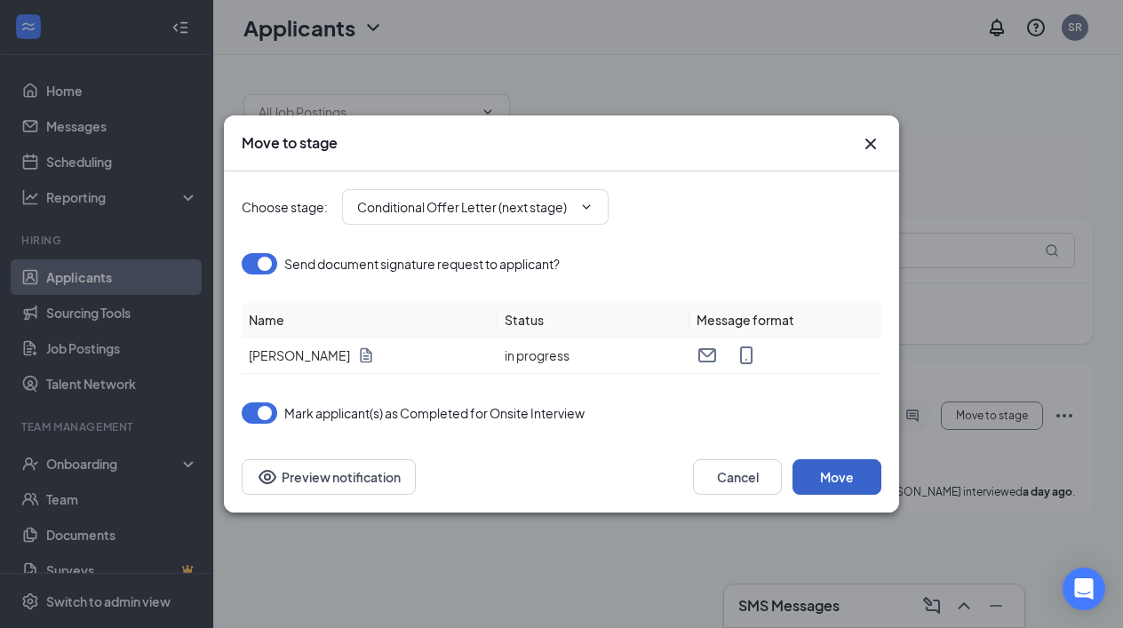
click at [825, 477] on button "Move" at bounding box center [836, 477] width 89 height 36
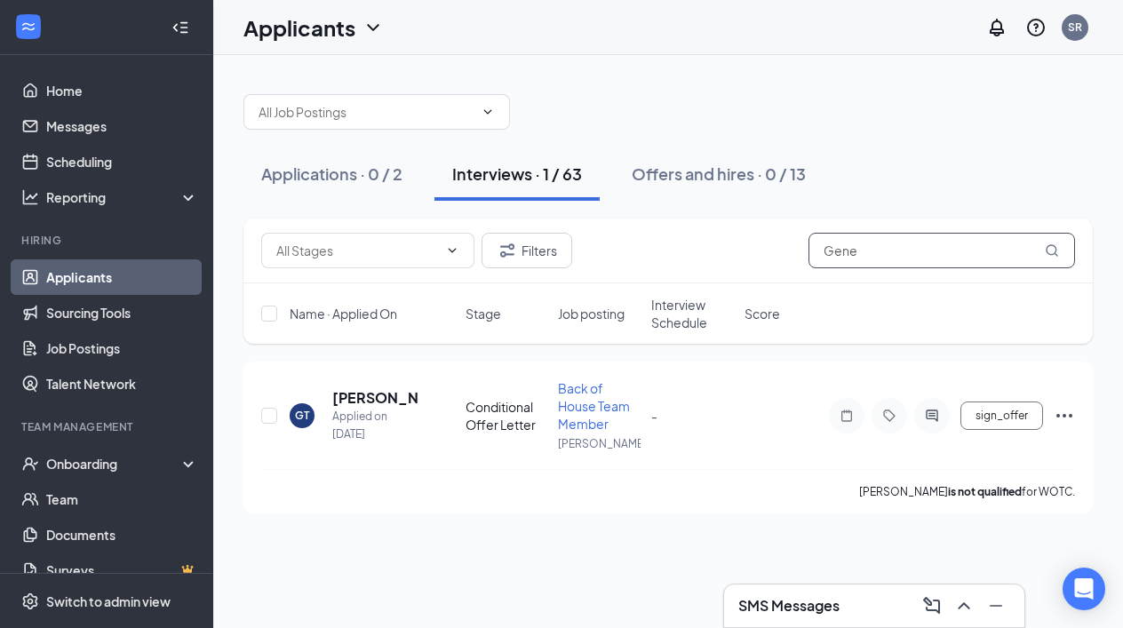
click at [898, 258] on input "Gene" at bounding box center [941, 251] width 267 height 36
type input "G"
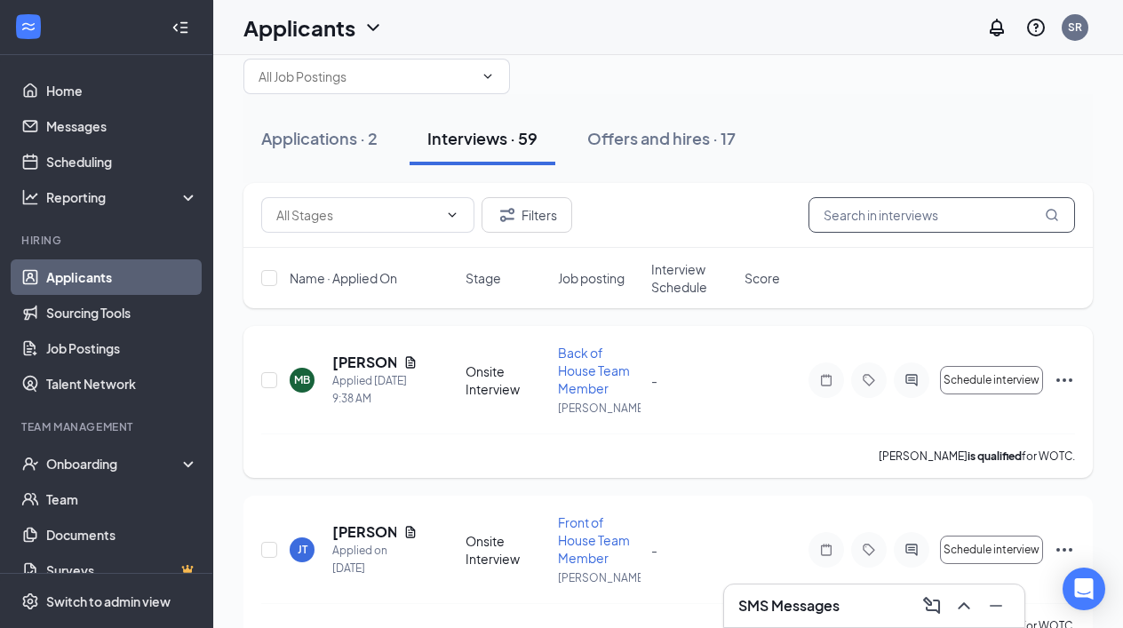
scroll to position [36, 0]
click at [669, 270] on span "Interview Schedule" at bounding box center [692, 277] width 83 height 36
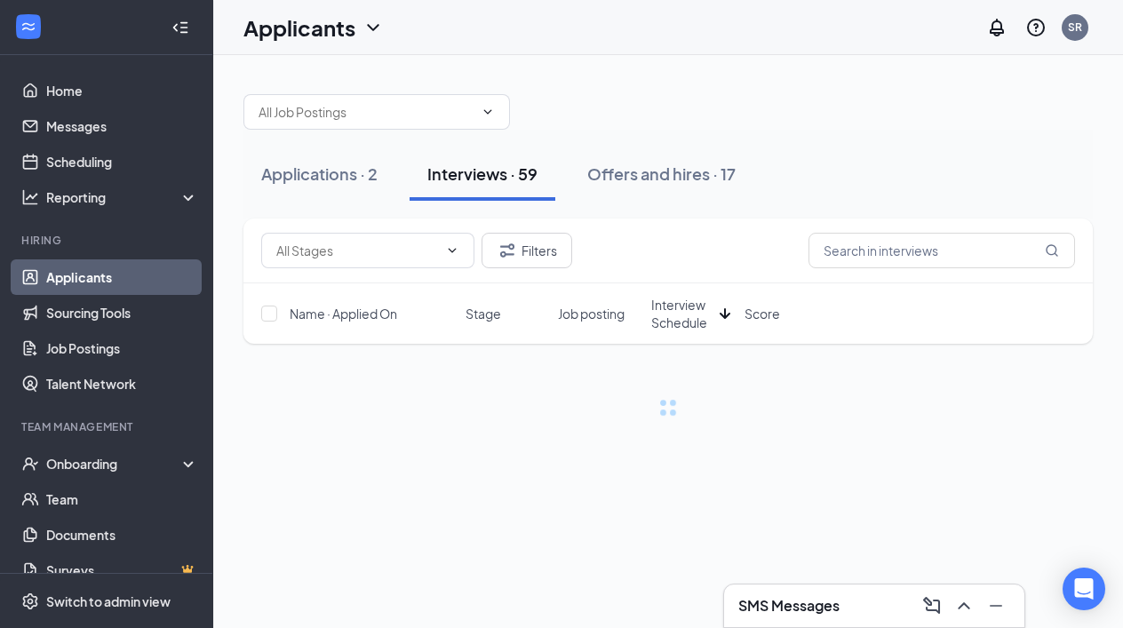
scroll to position [0, 0]
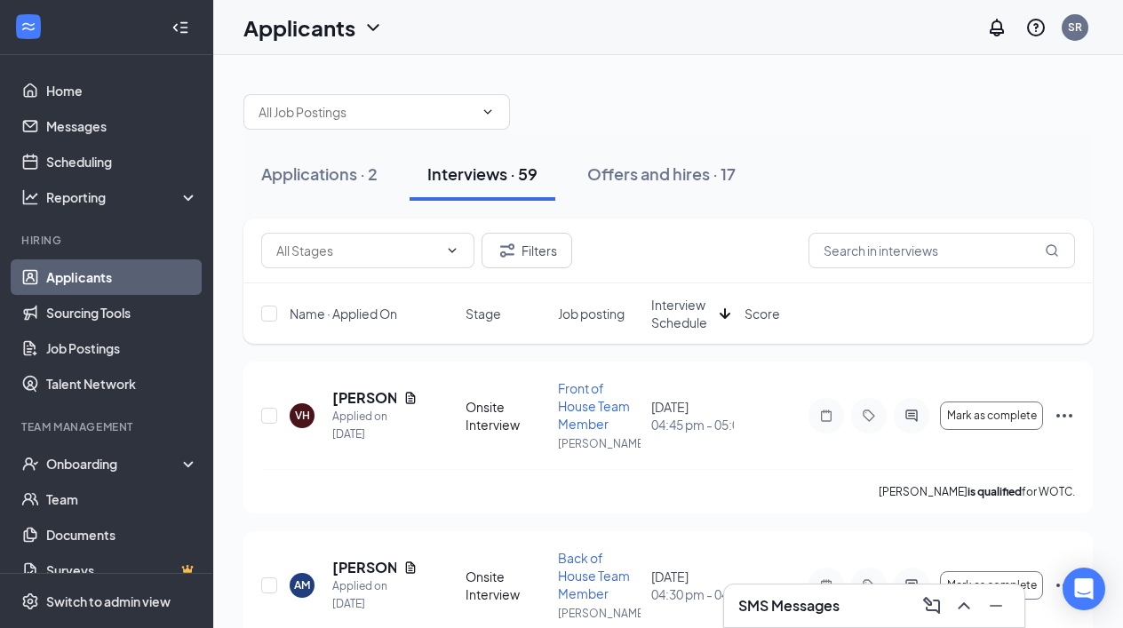
click at [688, 317] on span "Interview Schedule" at bounding box center [681, 314] width 61 height 36
click at [970, 418] on span "Mark as complete" at bounding box center [992, 416] width 90 height 12
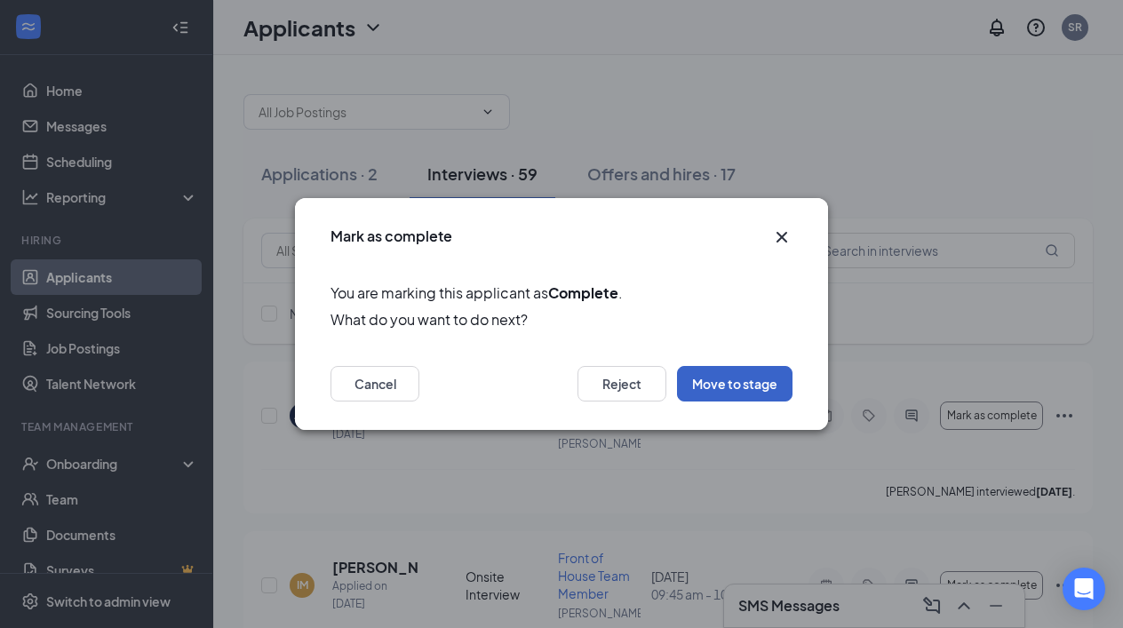
click at [748, 378] on button "Move to stage" at bounding box center [734, 384] width 115 height 36
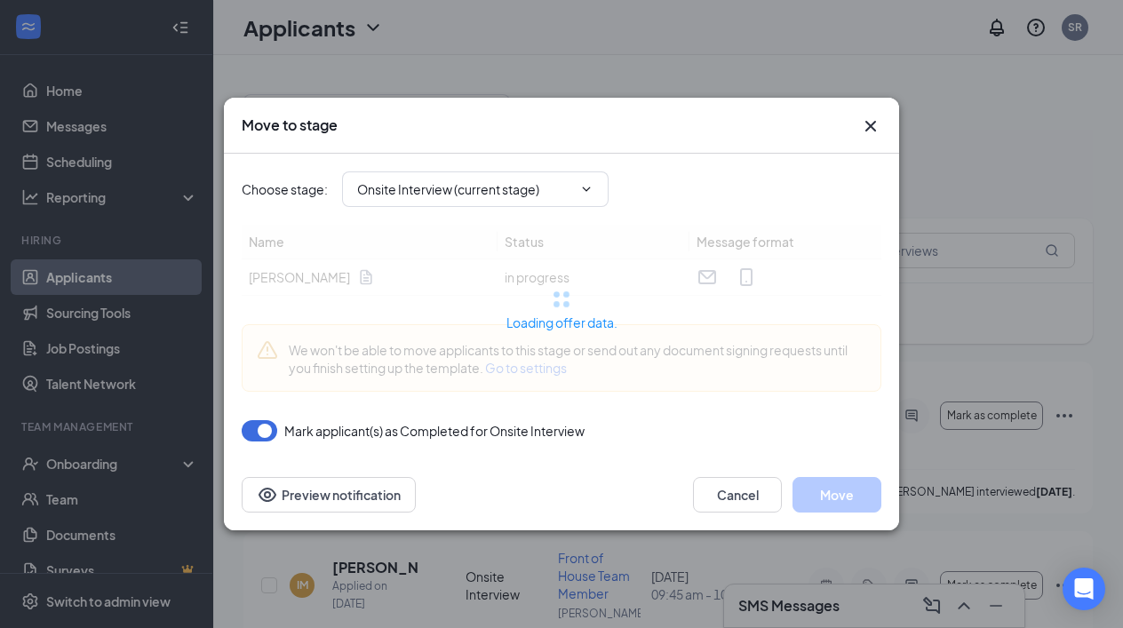
type input "Conditional Offer Letter (next stage)"
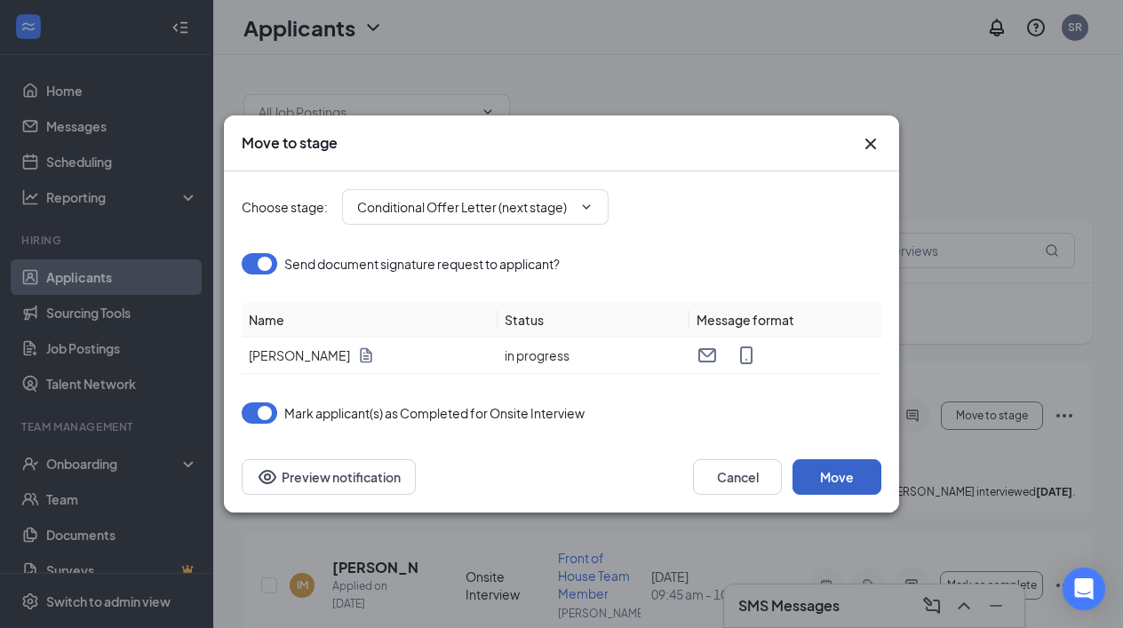
click at [837, 478] on button "Move" at bounding box center [836, 477] width 89 height 36
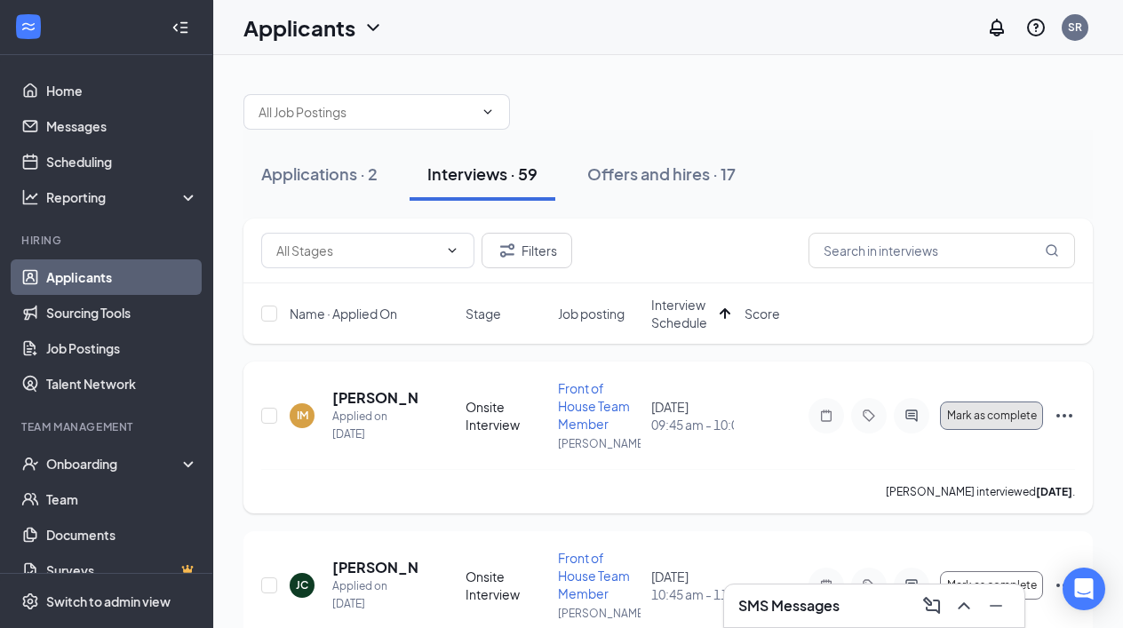
click at [969, 415] on span "Mark as complete" at bounding box center [992, 416] width 90 height 12
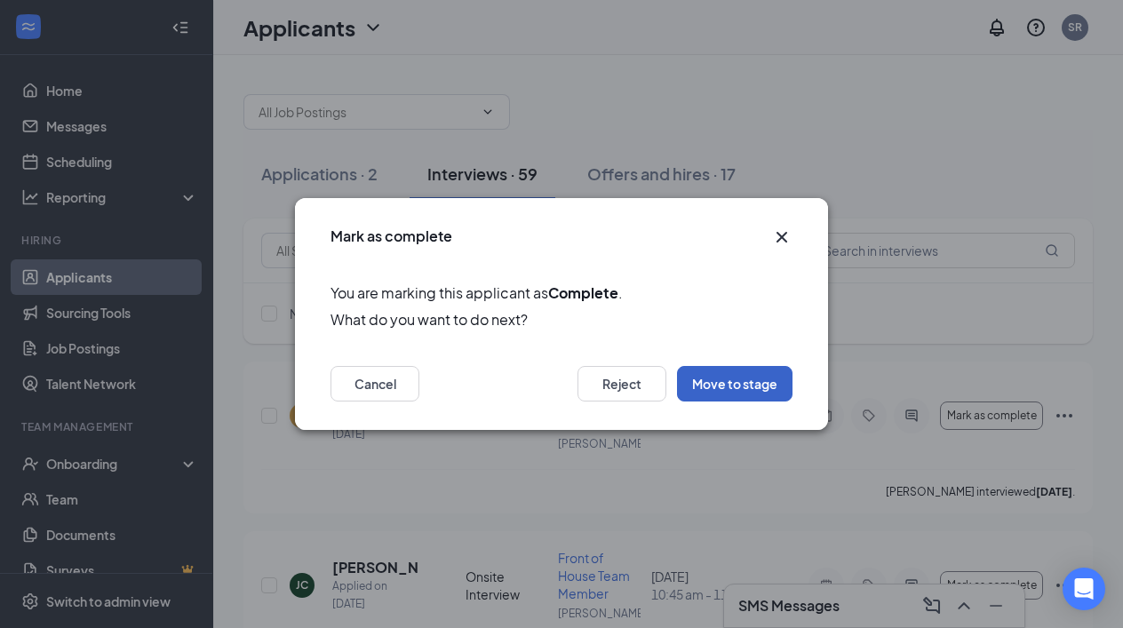
click at [726, 386] on button "Move to stage" at bounding box center [734, 384] width 115 height 36
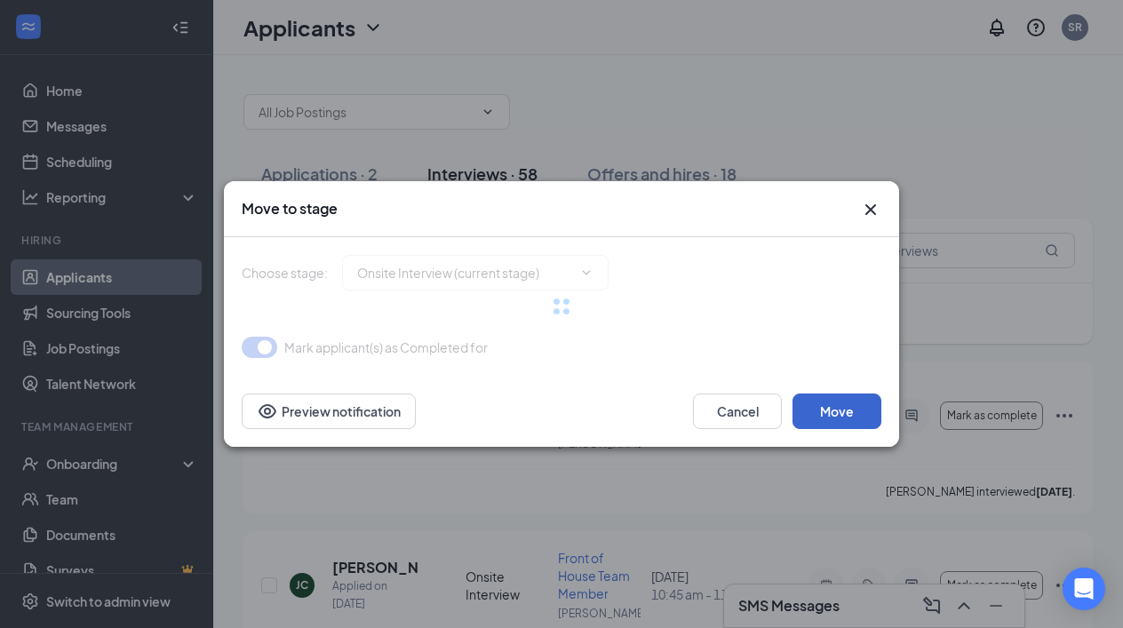
type input "Conditional Offer Letter (next stage)"
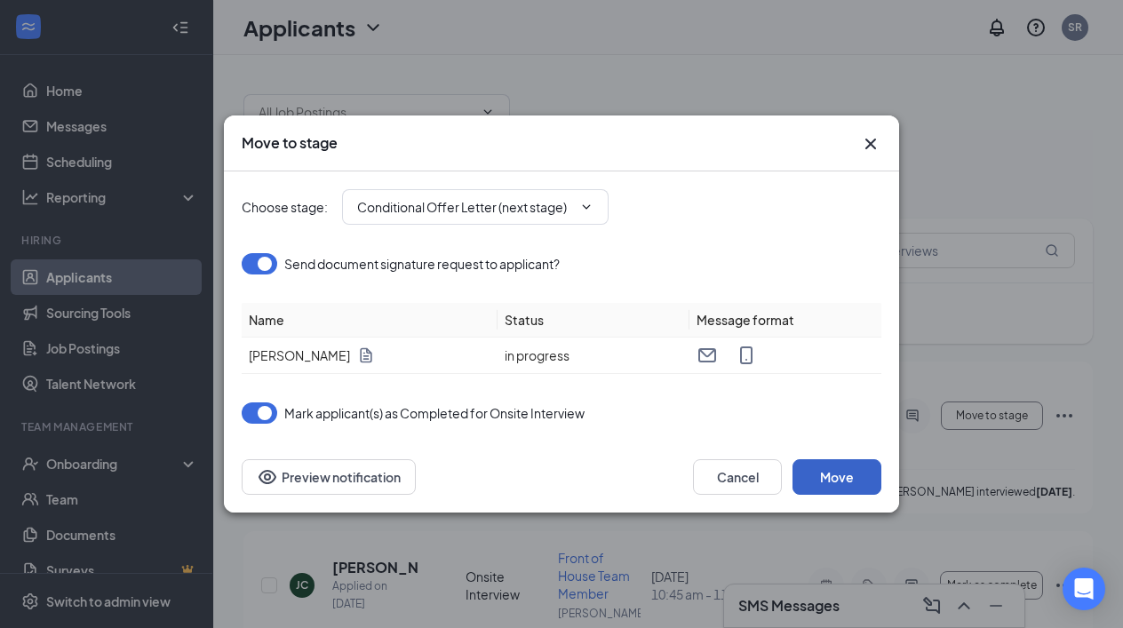
click at [836, 476] on button "Move" at bounding box center [836, 477] width 89 height 36
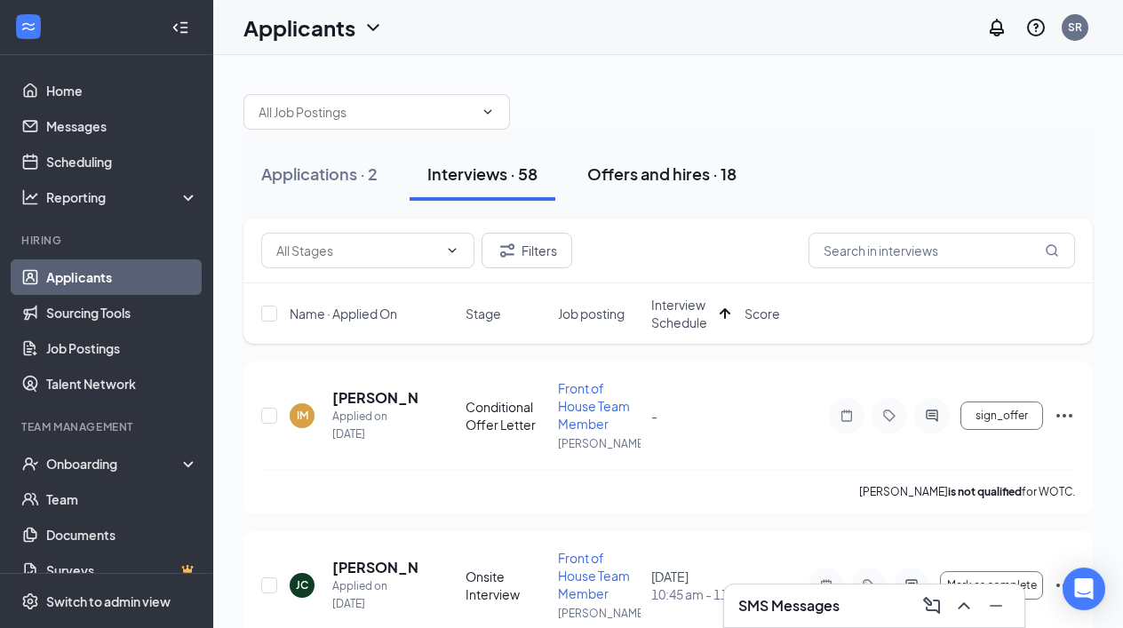
click at [652, 171] on div "Offers and hires · 18" at bounding box center [661, 174] width 149 height 22
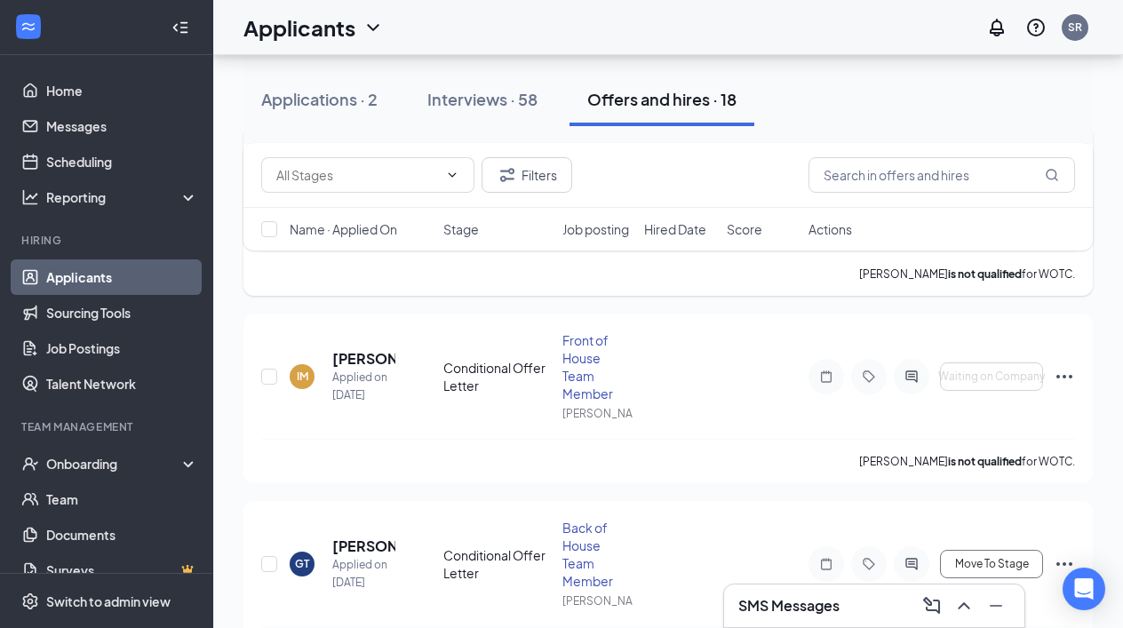
scroll to position [220, 0]
click at [1066, 370] on icon "Ellipses" at bounding box center [1064, 373] width 21 height 21
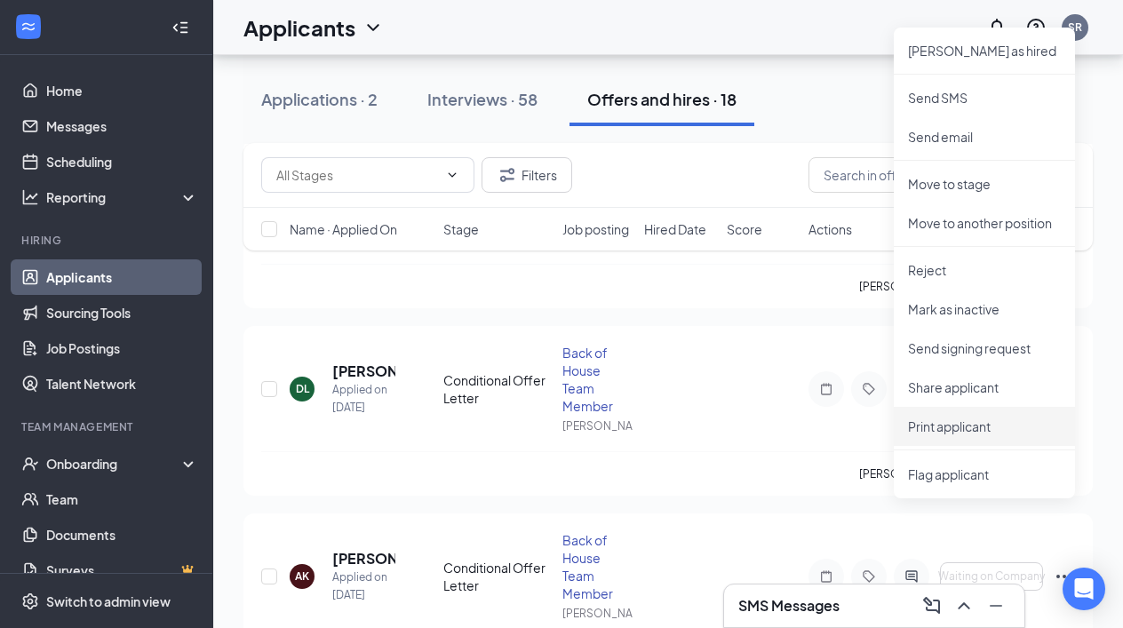
scroll to position [587, 0]
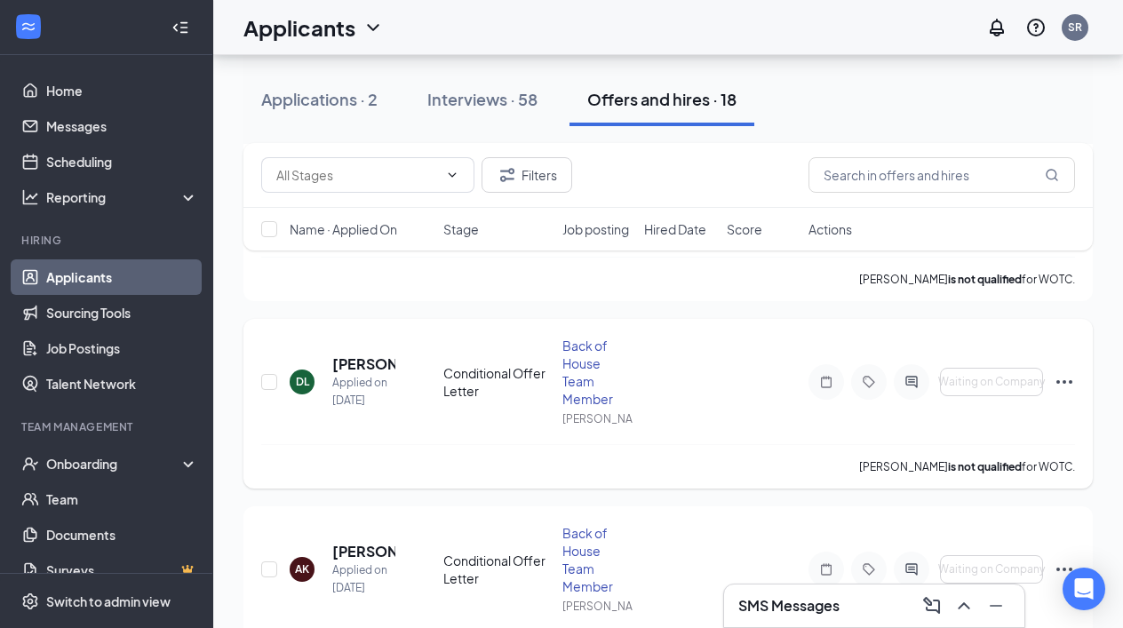
click at [710, 366] on div "DL Dajean Lacoste Applied on Sep 30 Conditional Offer Letter Back of House Team…" at bounding box center [668, 390] width 814 height 107
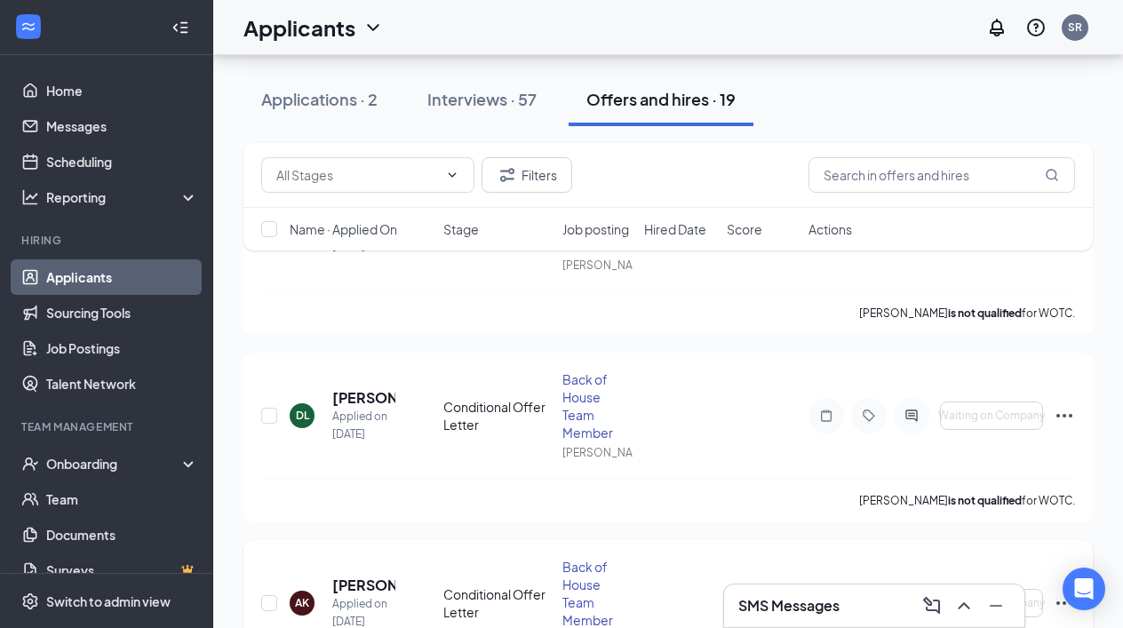
scroll to position [547, 0]
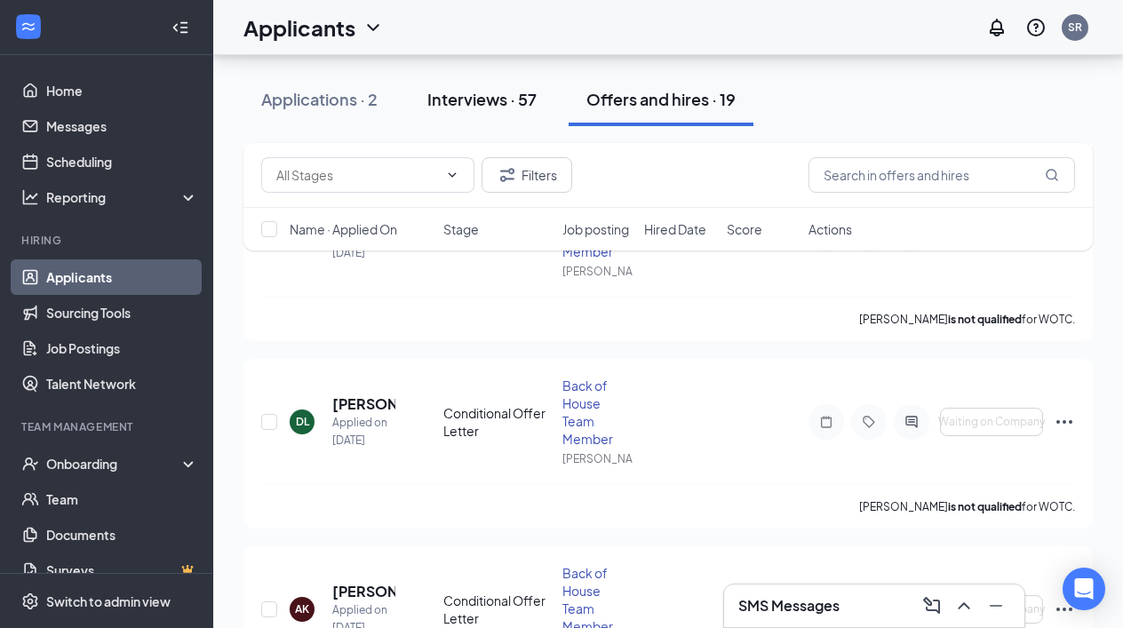
click at [474, 104] on div "Interviews · 57" at bounding box center [481, 99] width 109 height 22
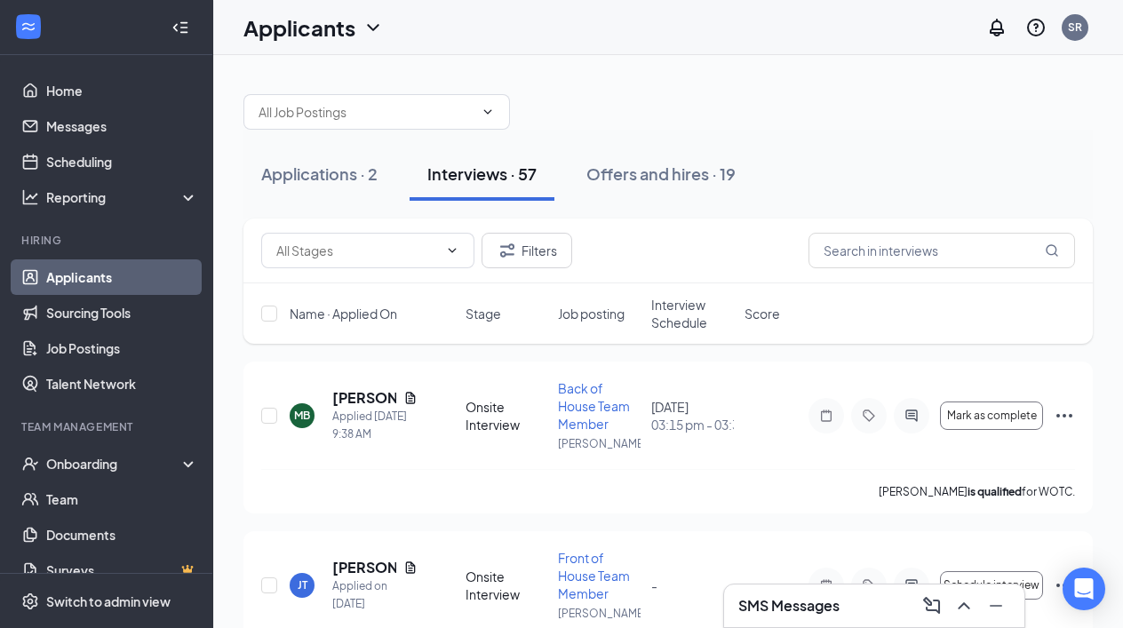
click at [685, 314] on span "Interview Schedule" at bounding box center [692, 314] width 83 height 36
click at [685, 314] on span "Interview Schedule" at bounding box center [681, 314] width 61 height 36
click at [983, 423] on button "Mark as complete" at bounding box center [991, 416] width 103 height 28
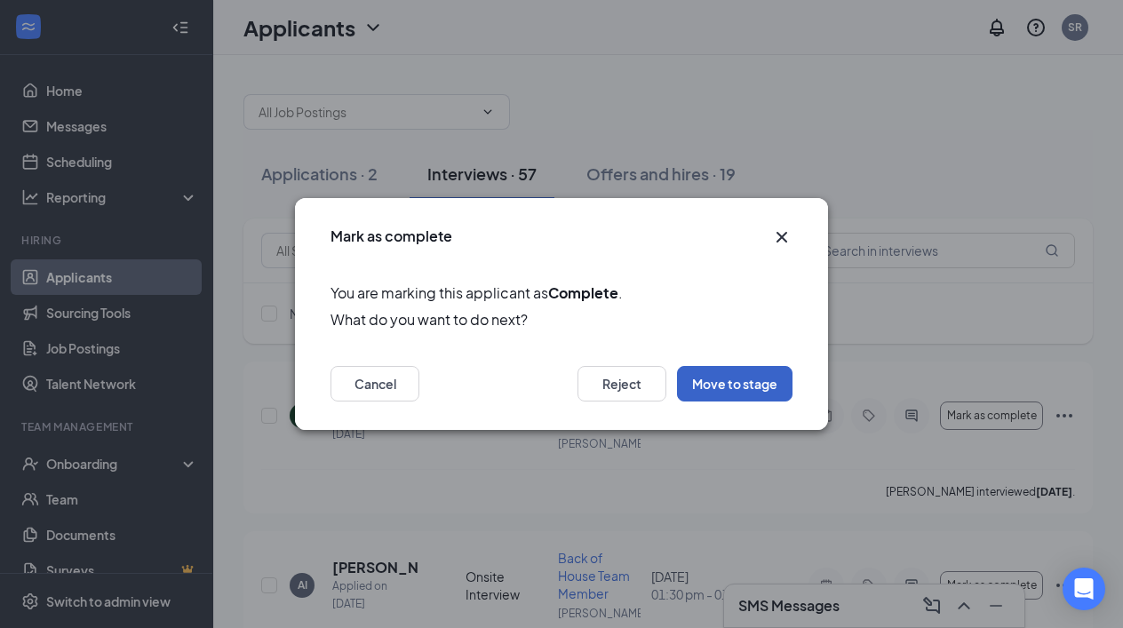
click at [740, 384] on button "Move to stage" at bounding box center [734, 384] width 115 height 36
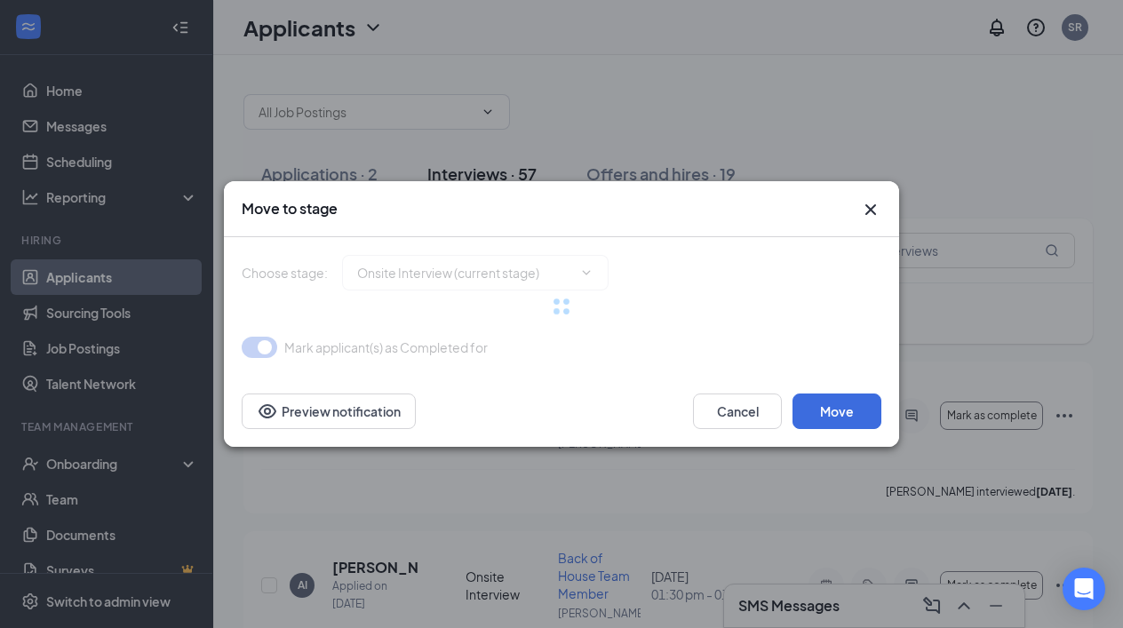
type input "Conditional Offer Letter (next stage)"
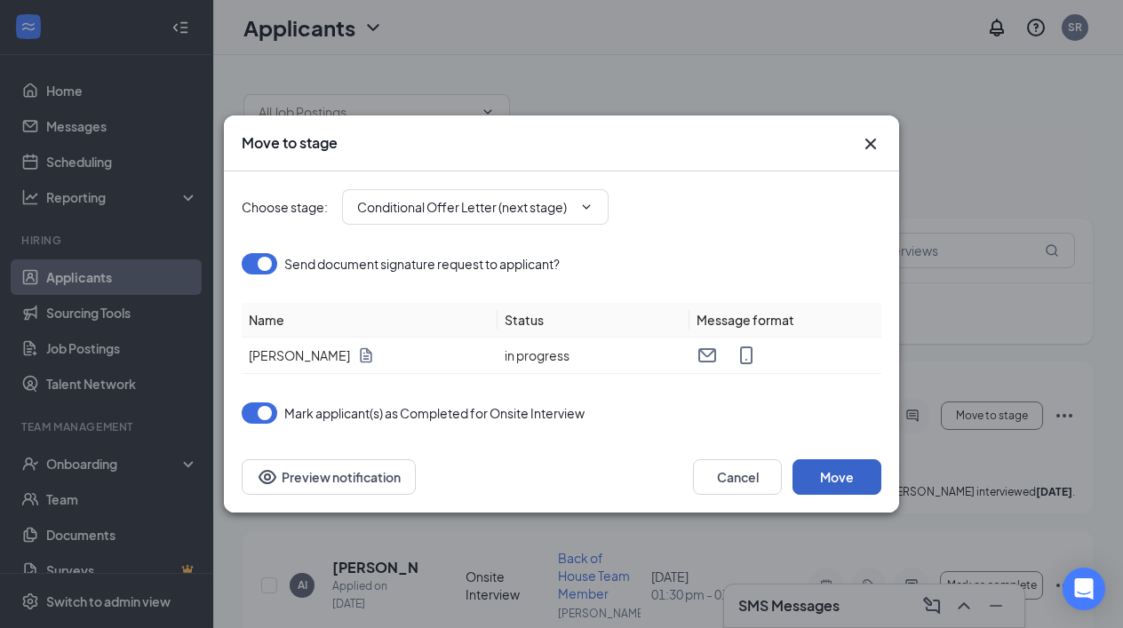
click at [829, 480] on button "Move" at bounding box center [836, 477] width 89 height 36
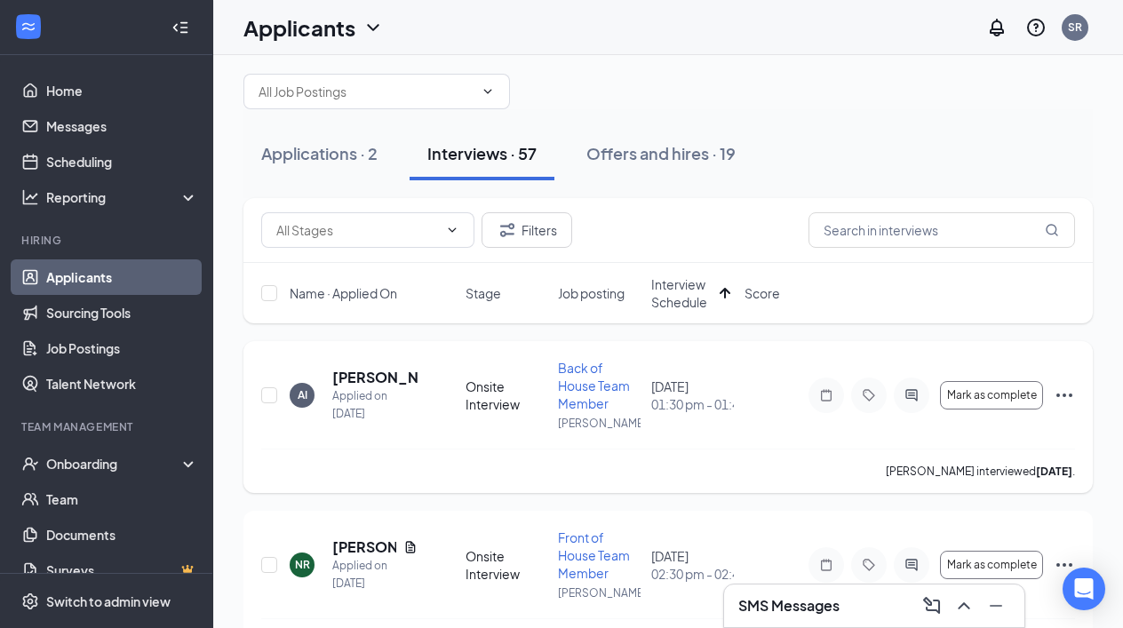
scroll to position [21, 0]
click at [973, 394] on span "Mark as complete" at bounding box center [992, 394] width 90 height 12
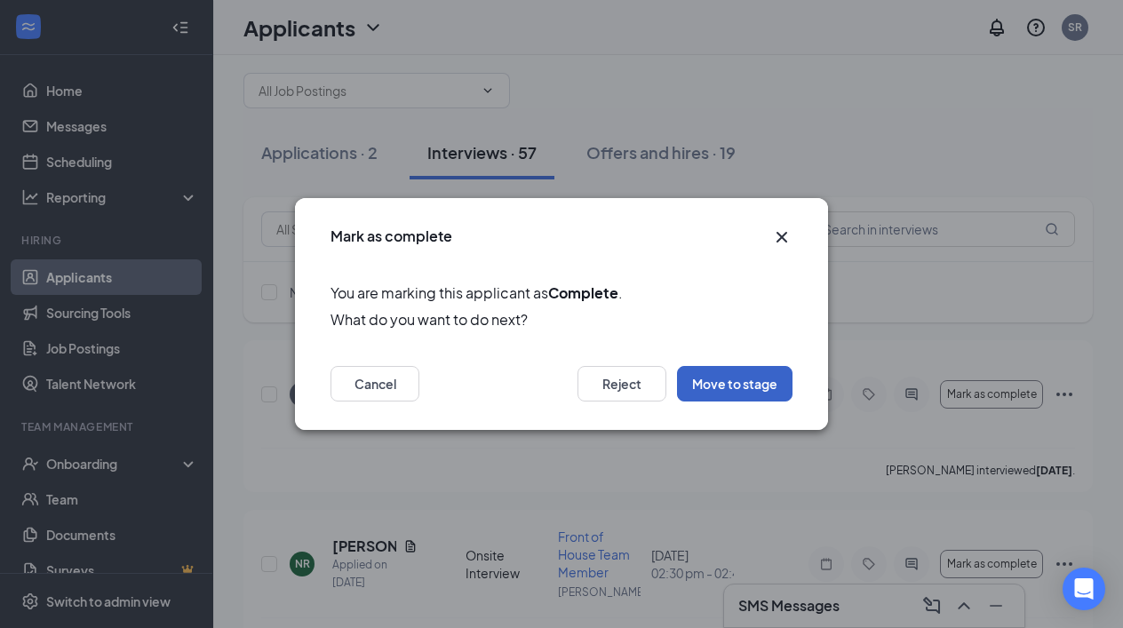
click at [724, 388] on button "Move to stage" at bounding box center [734, 384] width 115 height 36
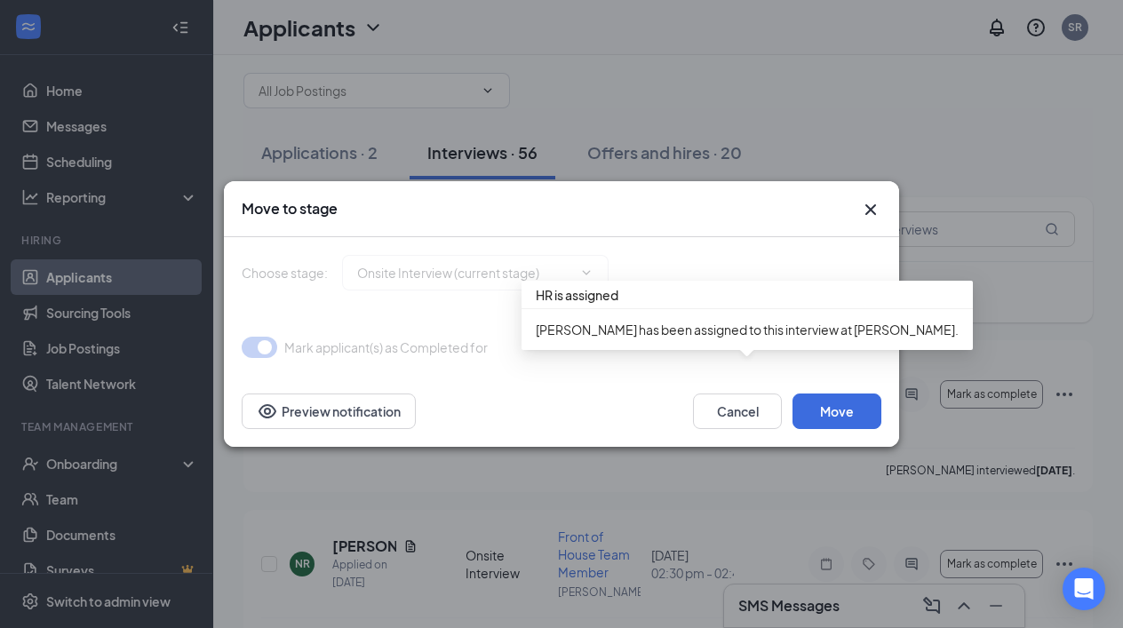
type input "Conditional Offer Letter (next stage)"
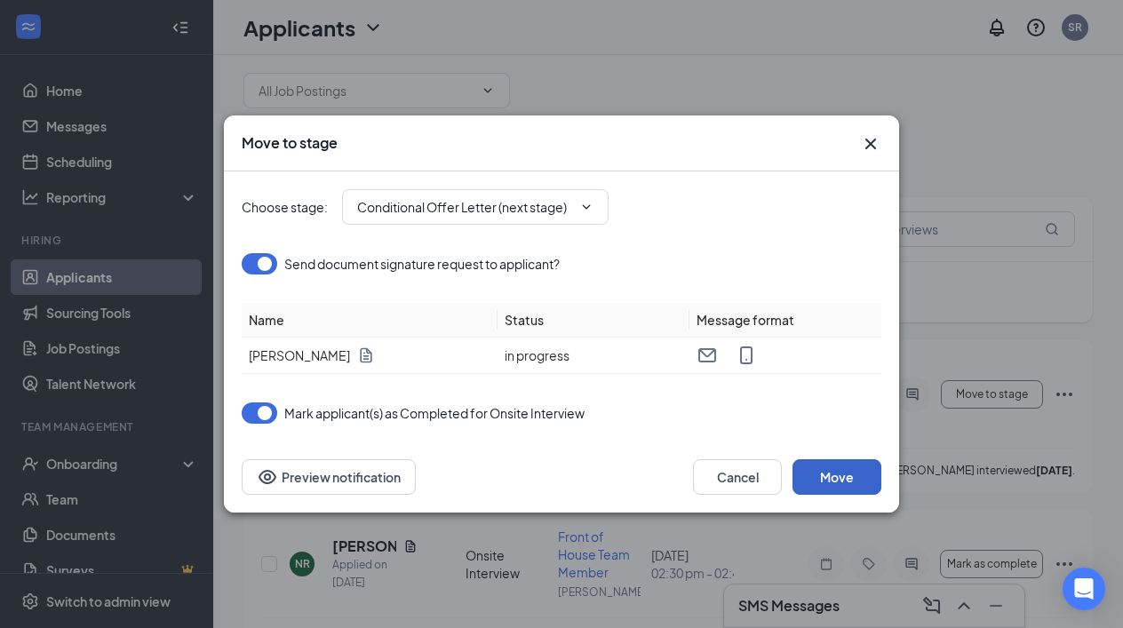
click at [835, 476] on button "Move" at bounding box center [836, 477] width 89 height 36
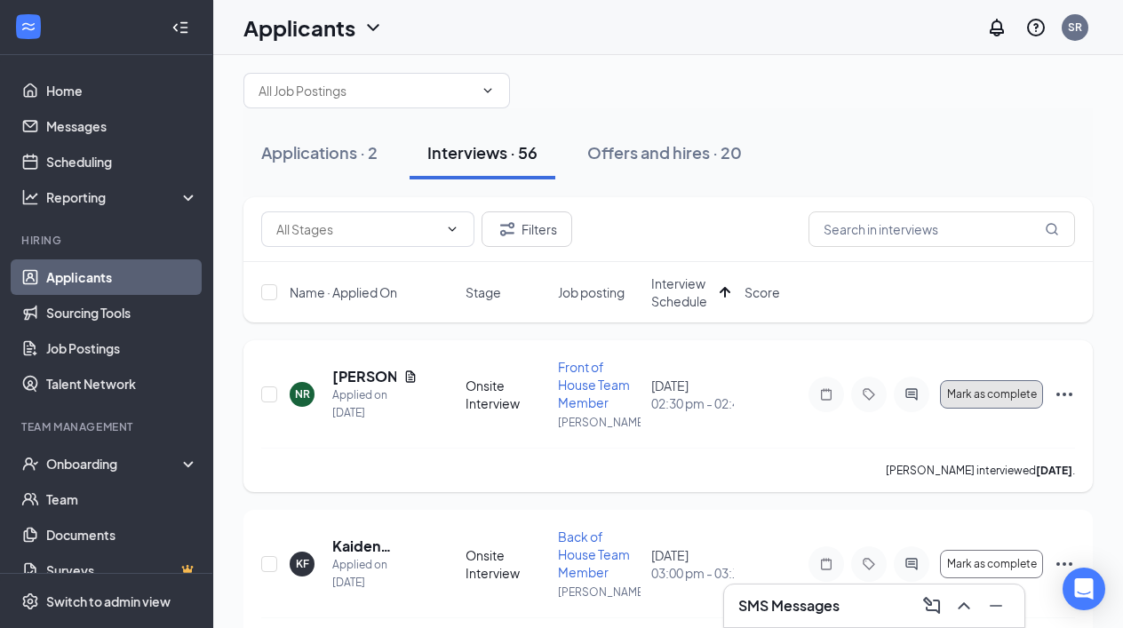
click at [995, 395] on span "Mark as complete" at bounding box center [992, 394] width 90 height 12
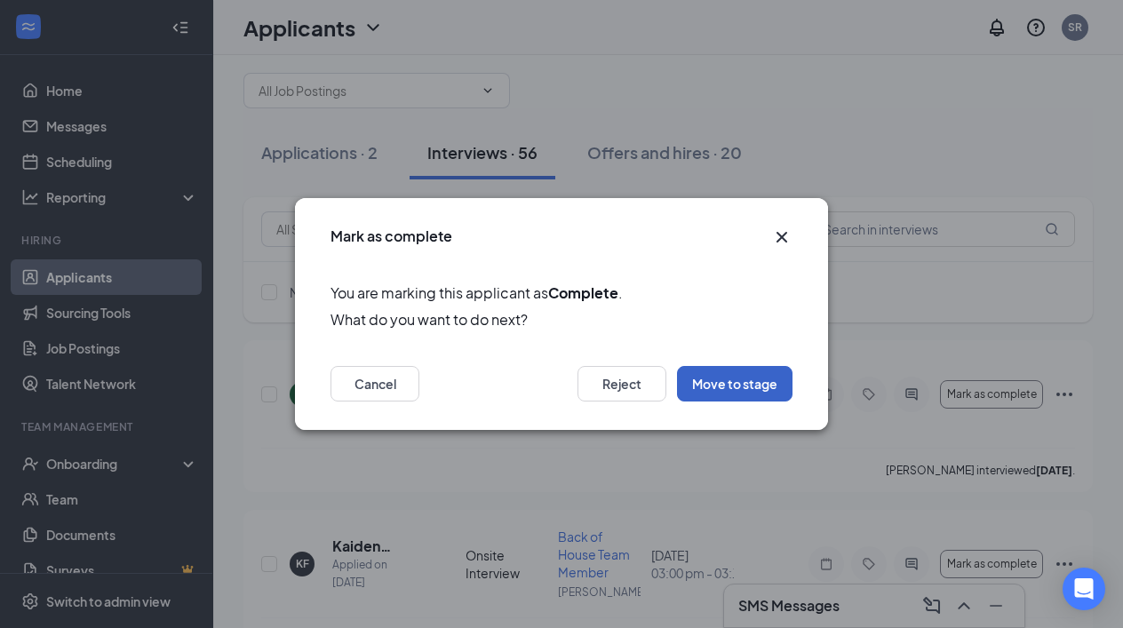
click at [728, 384] on button "Move to stage" at bounding box center [734, 384] width 115 height 36
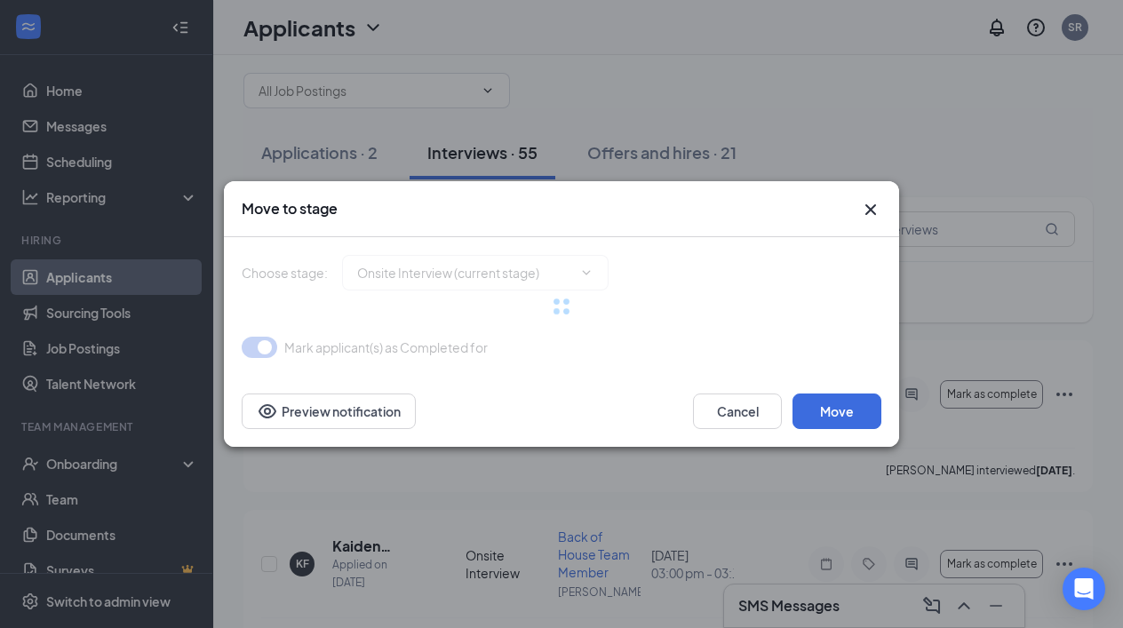
type input "Conditional Offer Letter (next stage)"
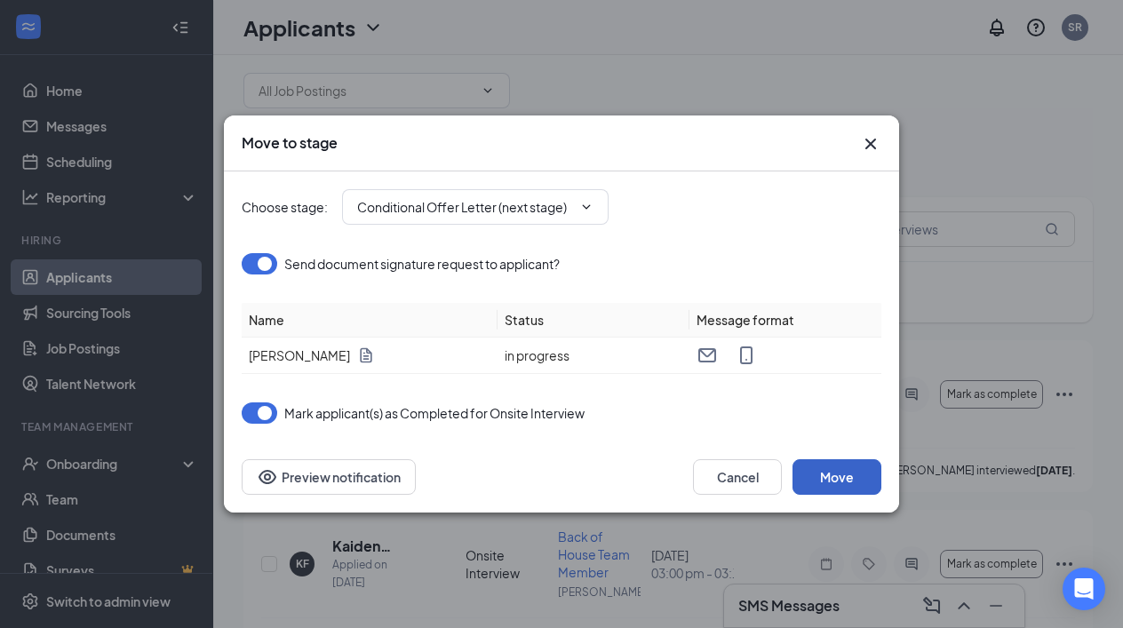
click at [842, 476] on button "Move" at bounding box center [836, 477] width 89 height 36
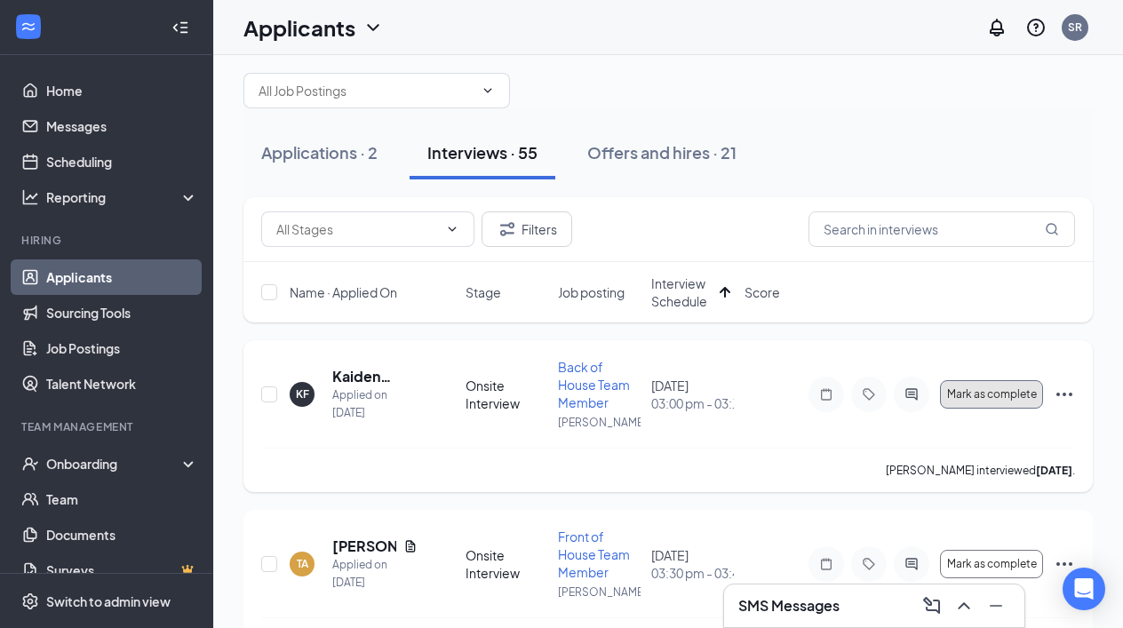
click at [976, 398] on span "Mark as complete" at bounding box center [992, 394] width 90 height 12
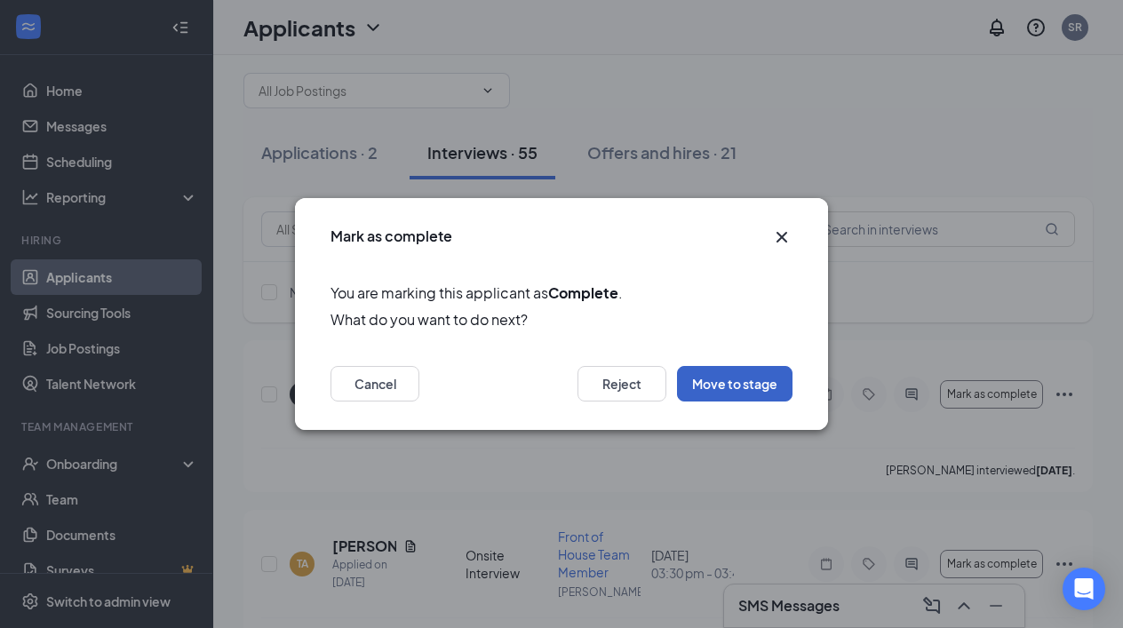
click at [736, 378] on button "Move to stage" at bounding box center [734, 384] width 115 height 36
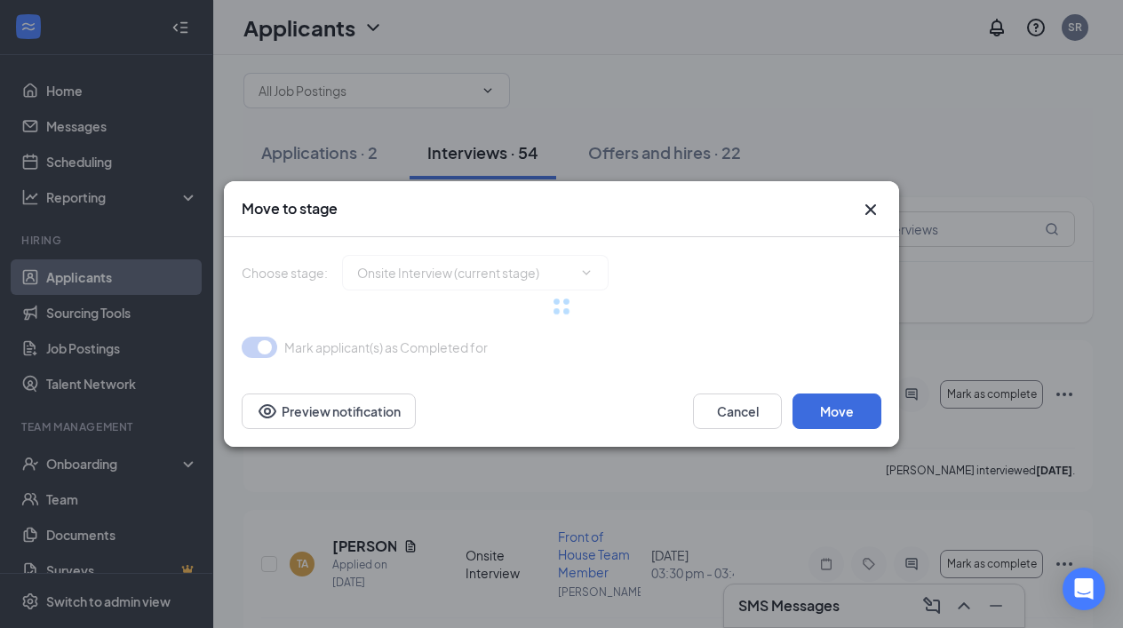
type input "Conditional Offer Letter (next stage)"
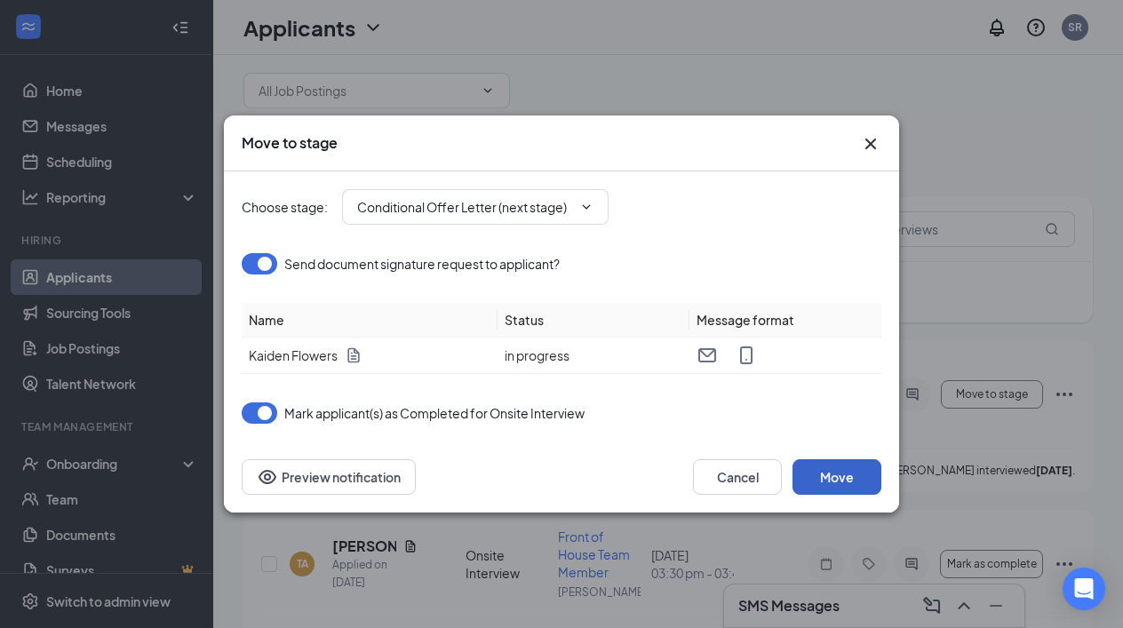
click at [828, 475] on button "Move" at bounding box center [836, 477] width 89 height 36
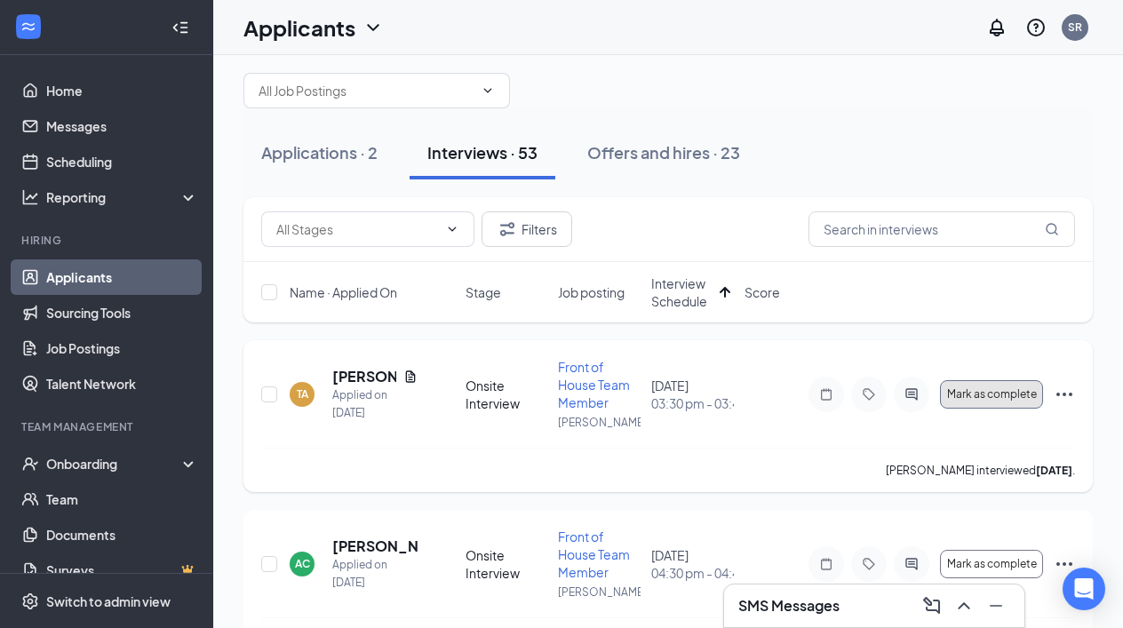
click at [975, 393] on span "Mark as complete" at bounding box center [992, 394] width 90 height 12
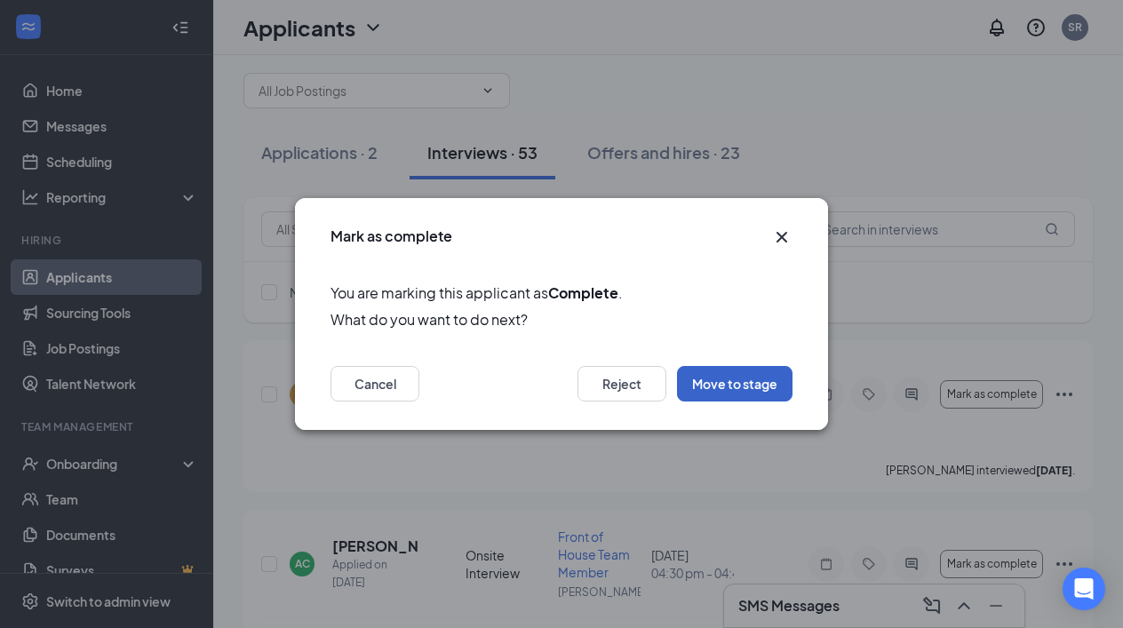
click at [720, 382] on button "Move to stage" at bounding box center [734, 384] width 115 height 36
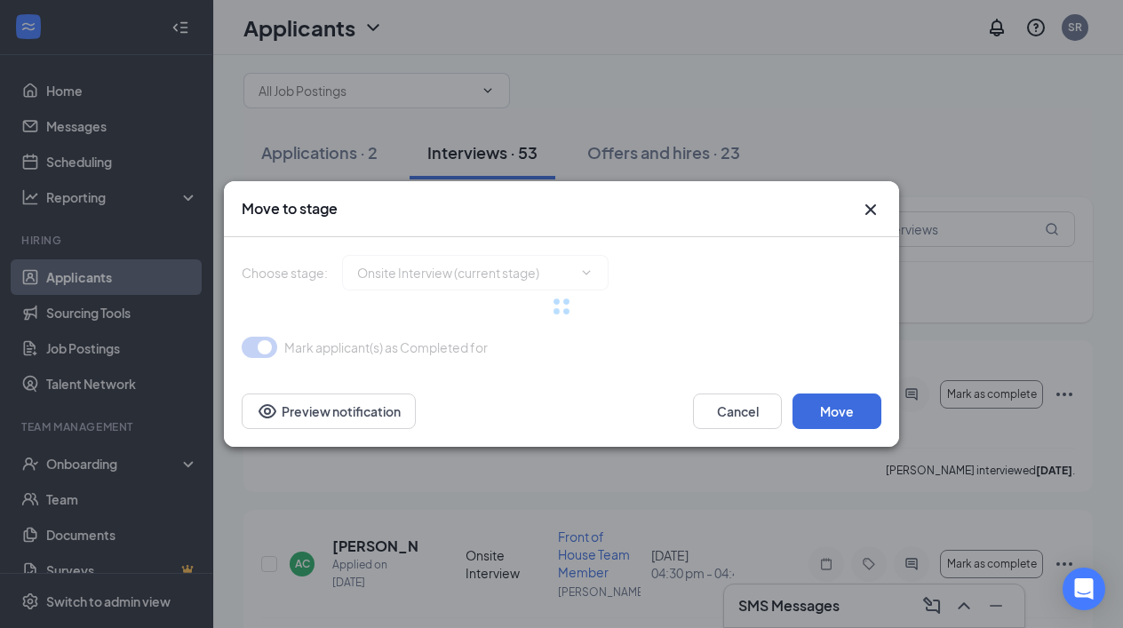
type input "Conditional Offer Letter (next stage)"
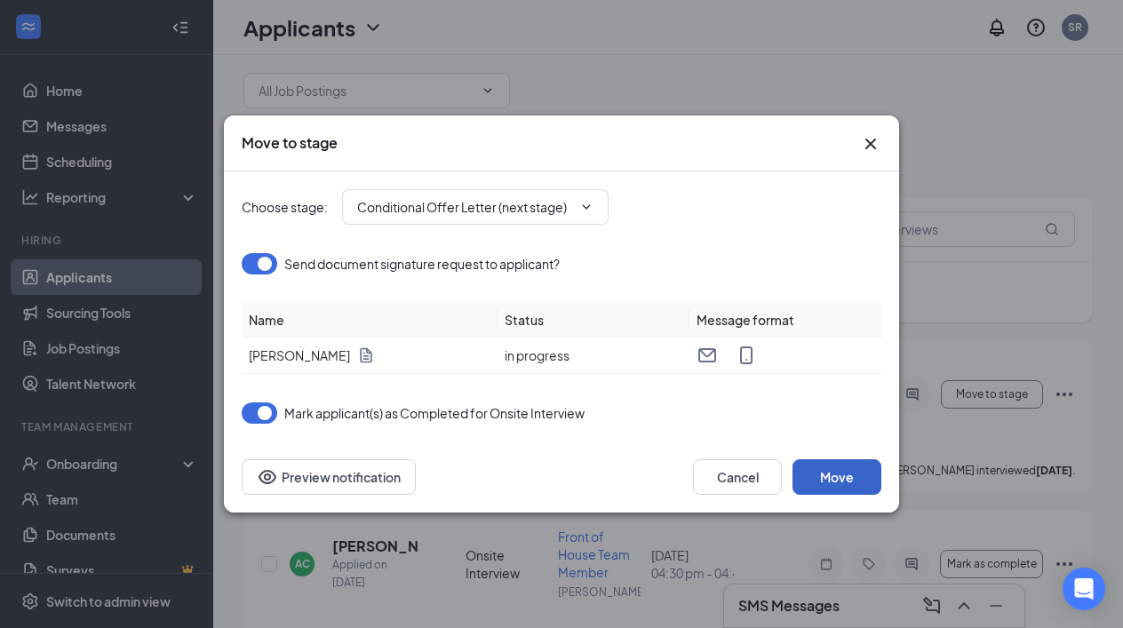
click at [820, 472] on button "Move" at bounding box center [836, 477] width 89 height 36
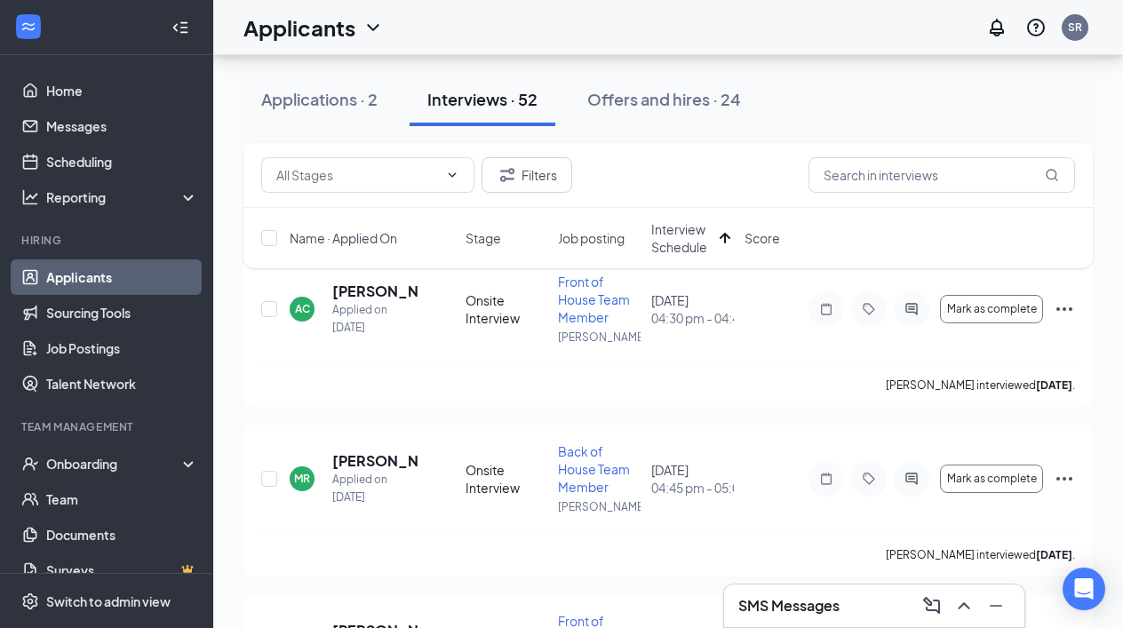
scroll to position [277, 0]
click at [982, 305] on span "Mark as complete" at bounding box center [992, 308] width 90 height 12
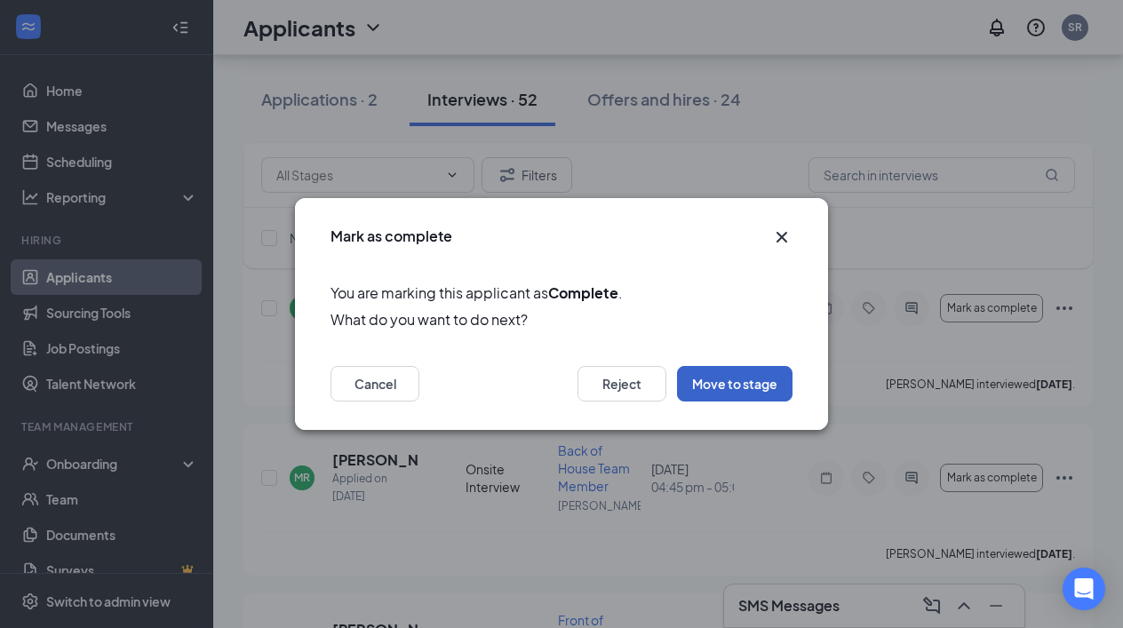
click at [715, 378] on button "Move to stage" at bounding box center [734, 384] width 115 height 36
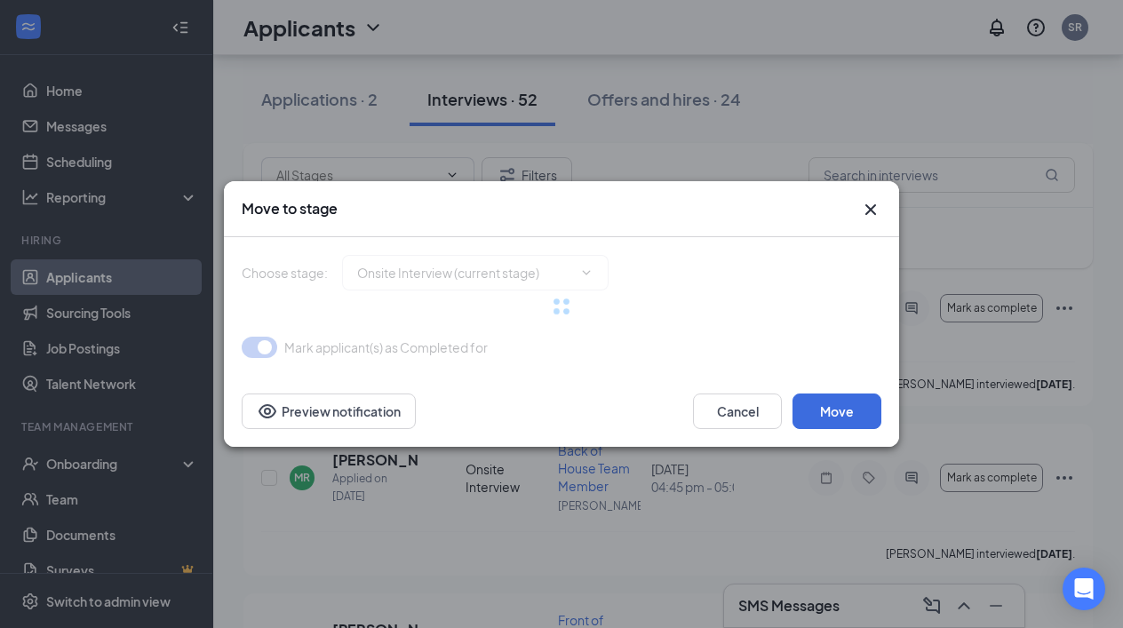
type input "Conditional Offer Letter (next stage)"
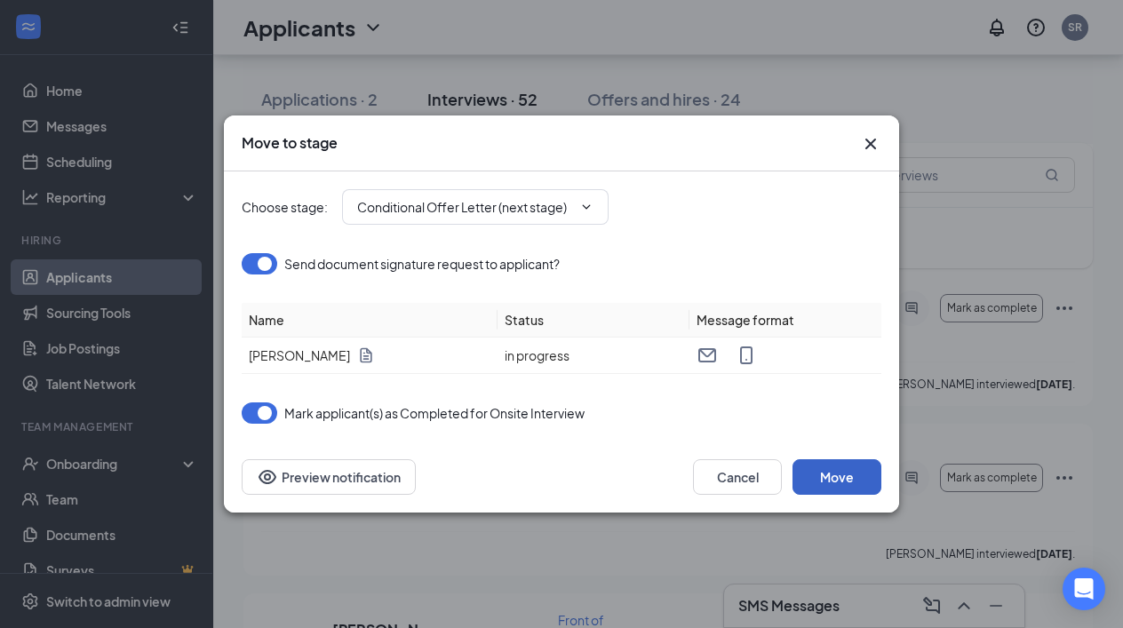
click at [830, 484] on button "Move" at bounding box center [836, 477] width 89 height 36
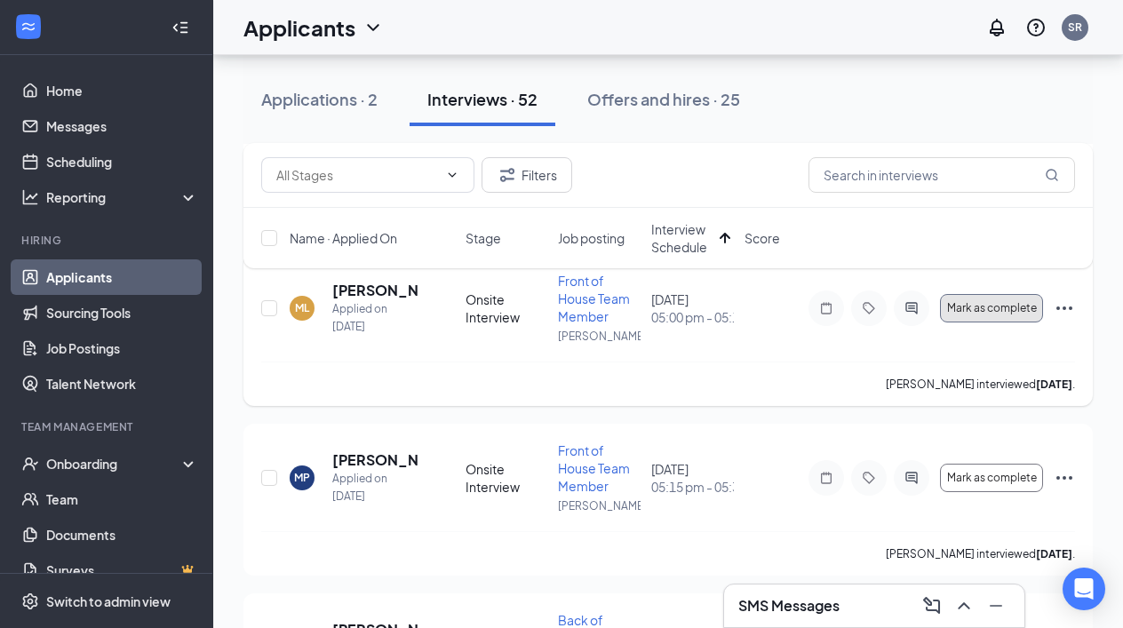
click at [983, 307] on span "Mark as complete" at bounding box center [992, 308] width 90 height 12
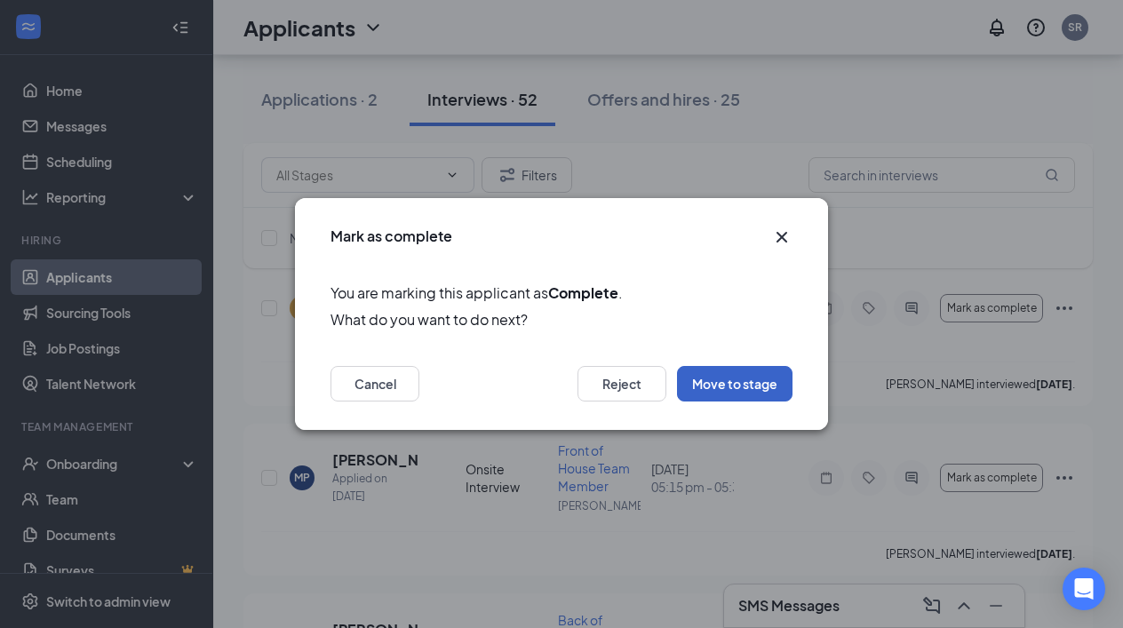
click at [722, 378] on button "Move to stage" at bounding box center [734, 384] width 115 height 36
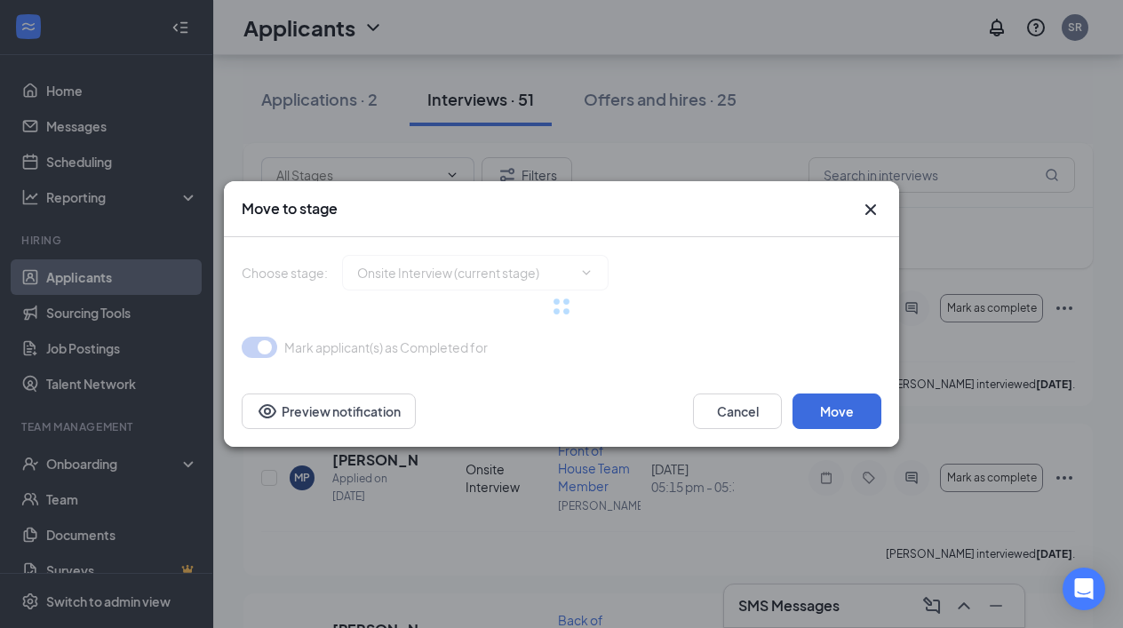
type input "Conditional Offer Letter (next stage)"
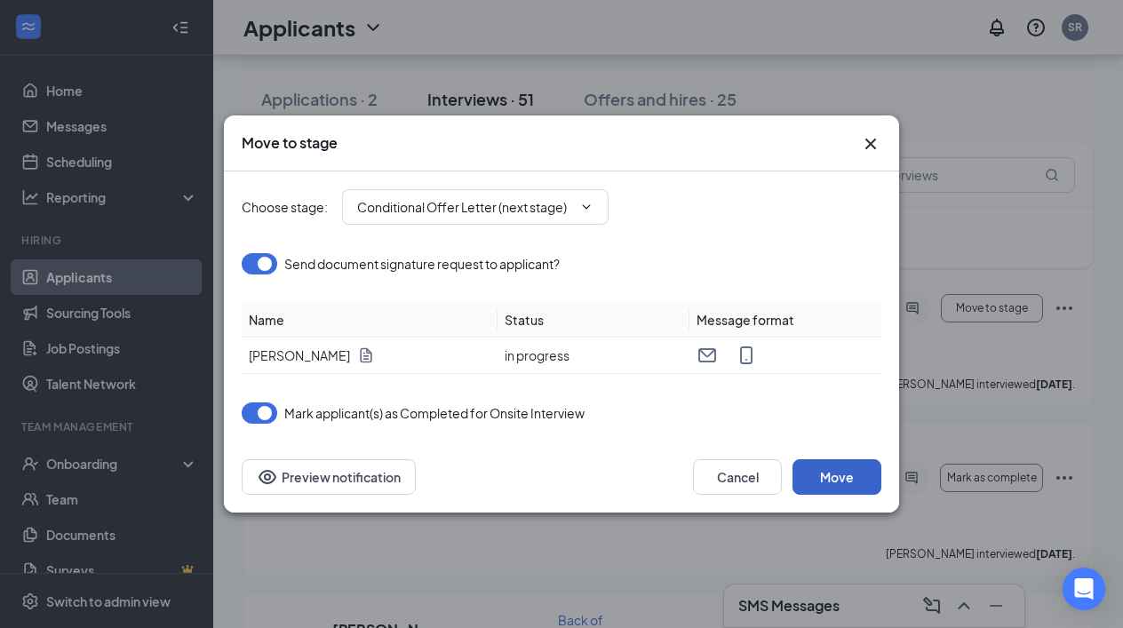
click at [827, 477] on button "Move" at bounding box center [836, 477] width 89 height 36
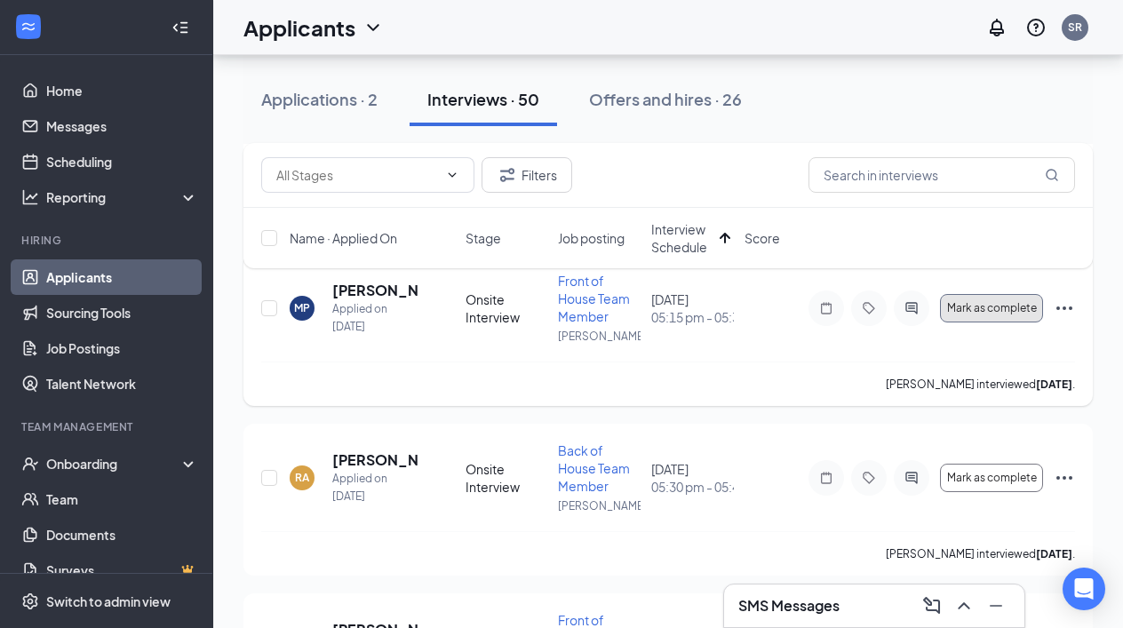
click at [969, 314] on span "Mark as complete" at bounding box center [992, 308] width 90 height 12
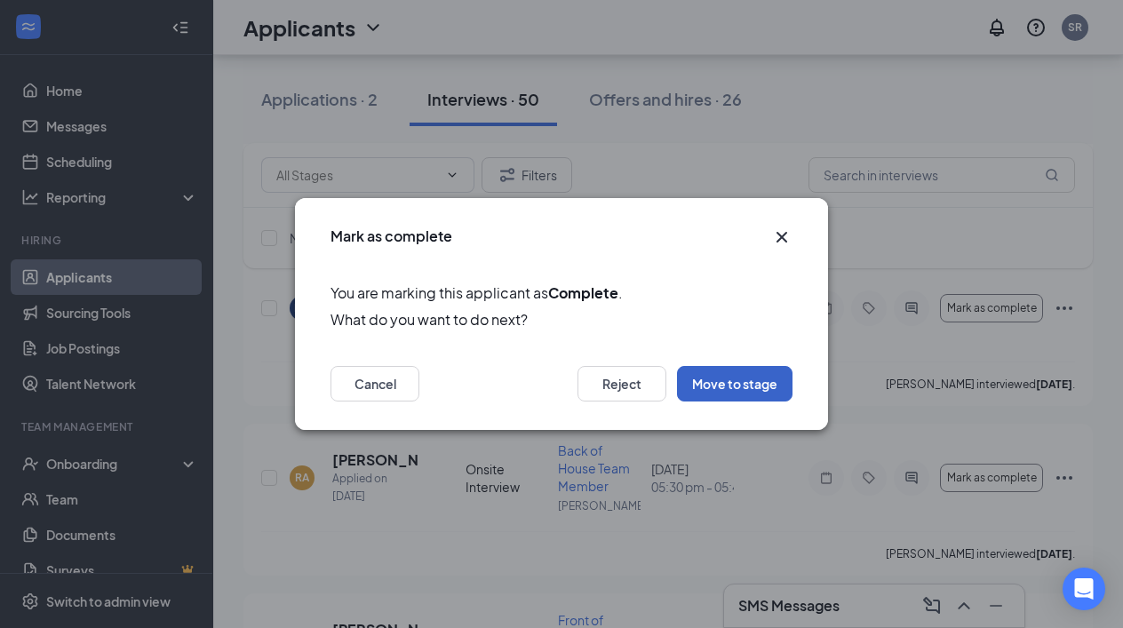
click at [742, 384] on button "Move to stage" at bounding box center [734, 384] width 115 height 36
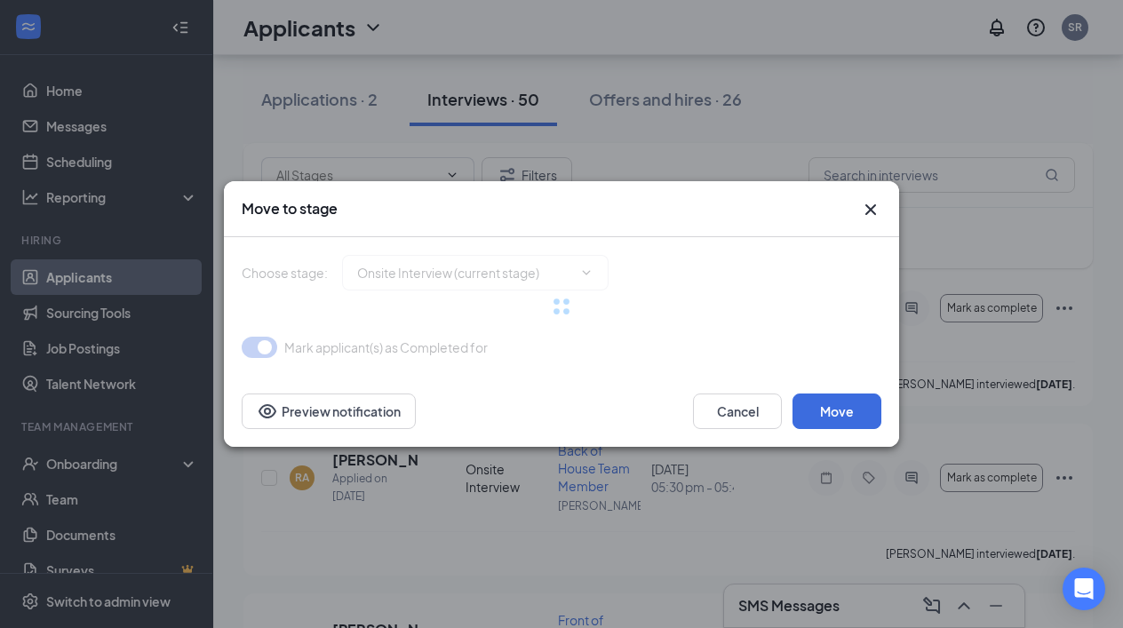
type input "Conditional Offer Letter (next stage)"
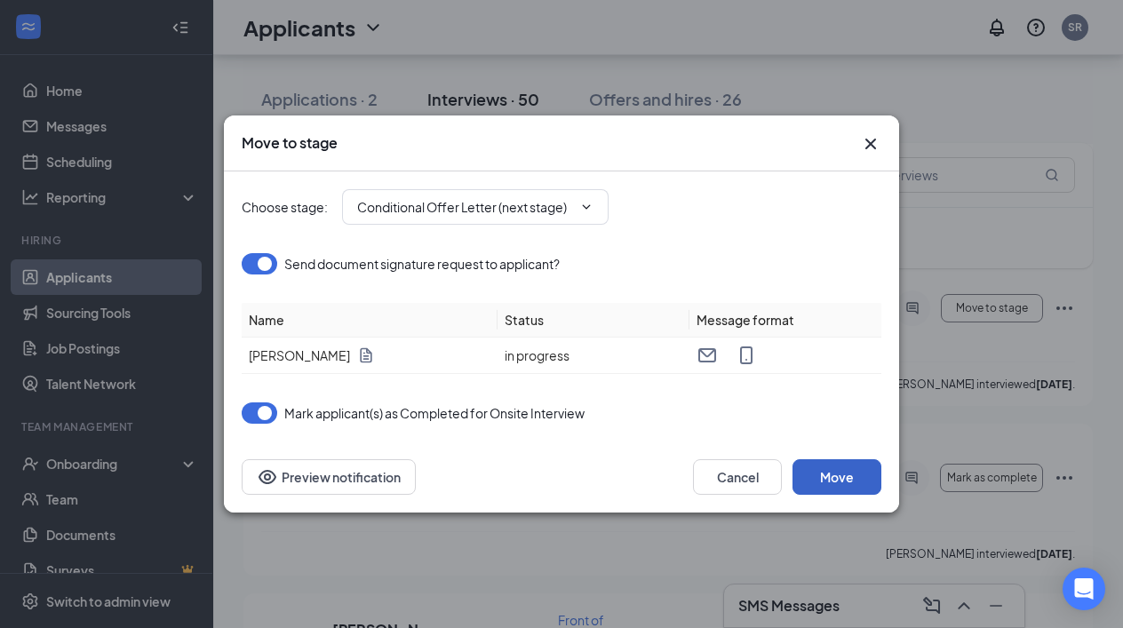
click at [843, 474] on button "Move" at bounding box center [836, 477] width 89 height 36
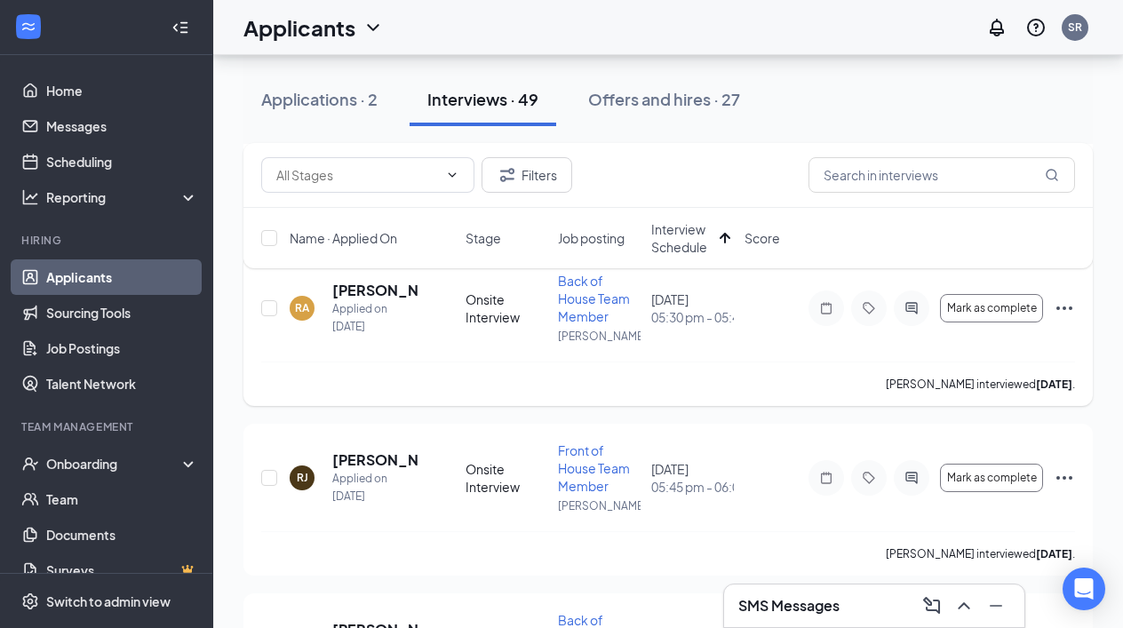
click at [1063, 306] on icon "Ellipses" at bounding box center [1064, 308] width 16 height 4
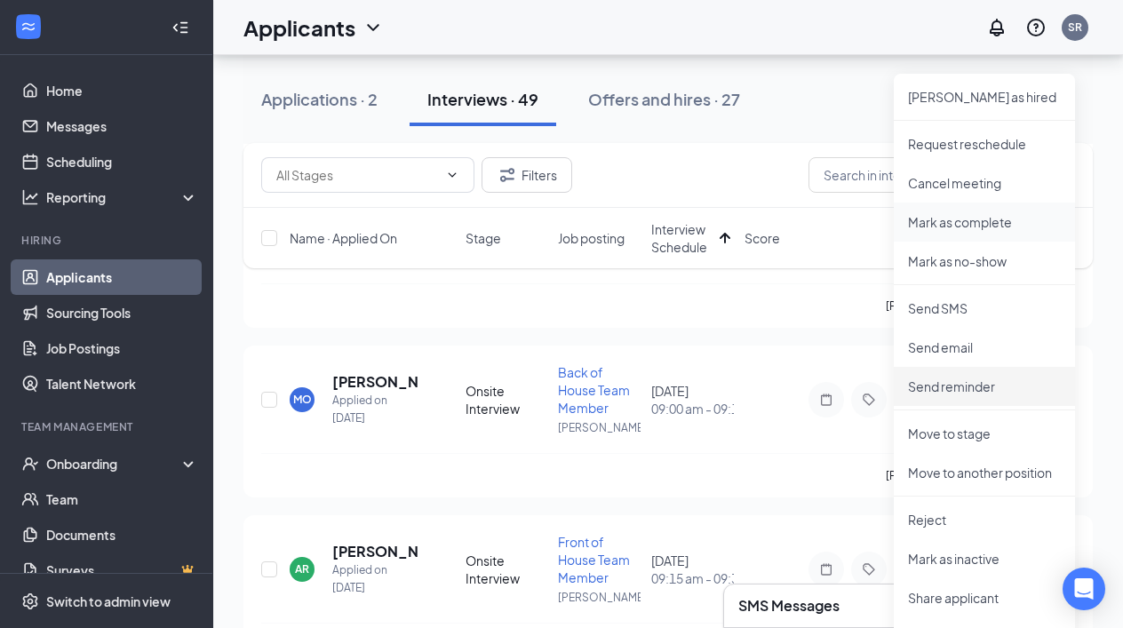
scroll to position [553, 0]
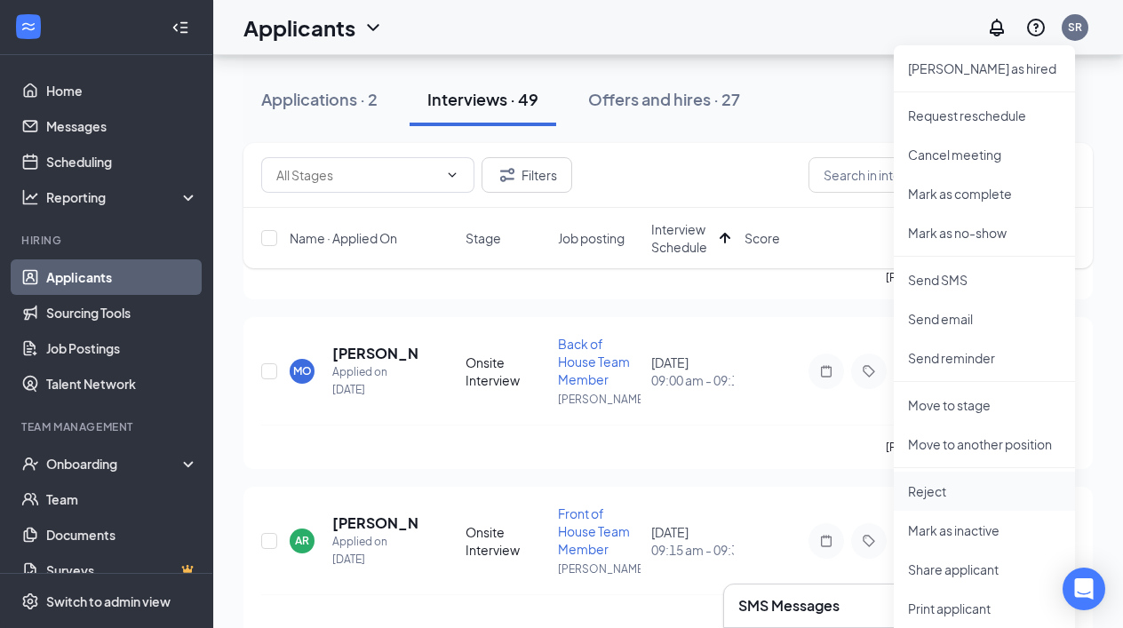
click at [941, 496] on p "Reject" at bounding box center [984, 491] width 153 height 18
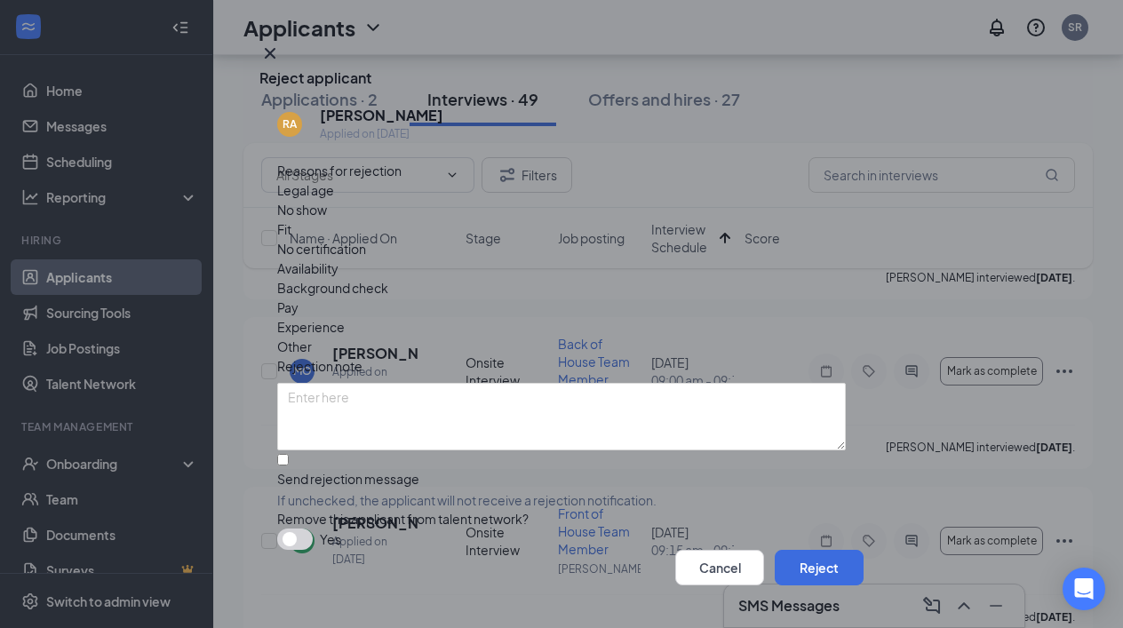
scroll to position [29, 0]
click at [284, 454] on input "Send rejection message If unchecked, the applicant will not receive a rejection…" at bounding box center [283, 460] width 12 height 12
checkbox input "true"
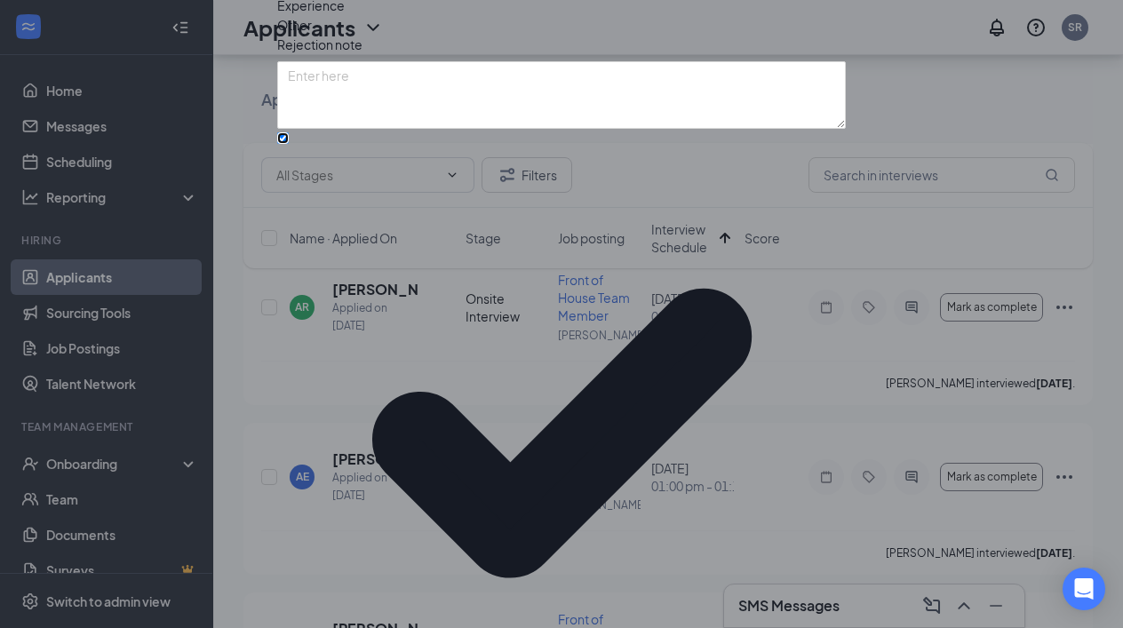
scroll to position [129, 0]
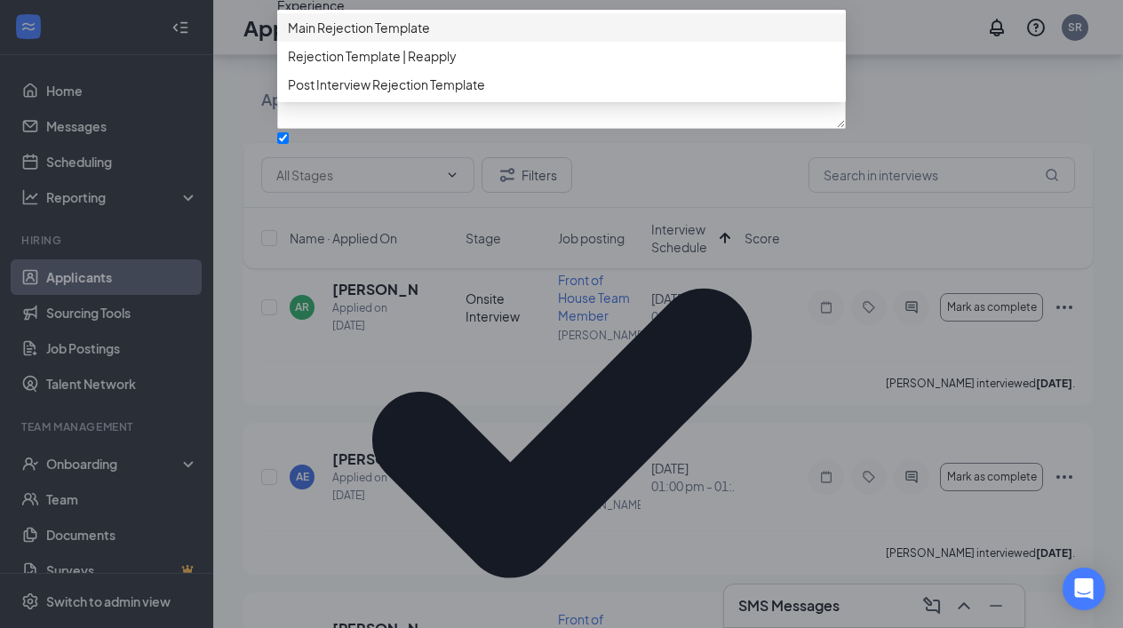
click at [372, 37] on span "Main Rejection Template" at bounding box center [359, 28] width 142 height 20
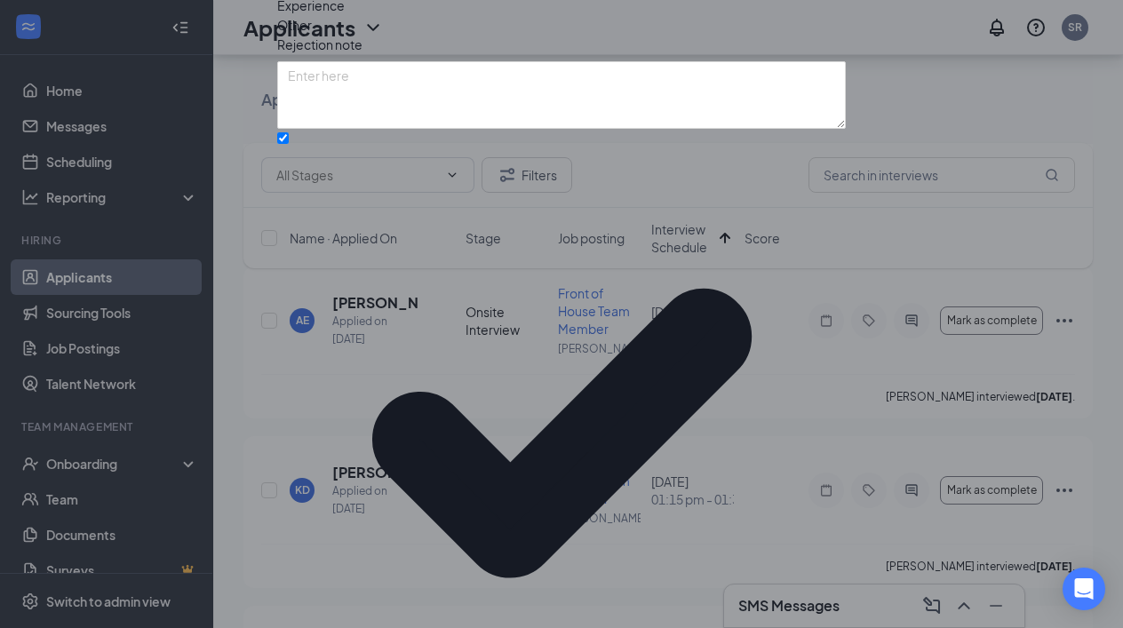
scroll to position [0, 0]
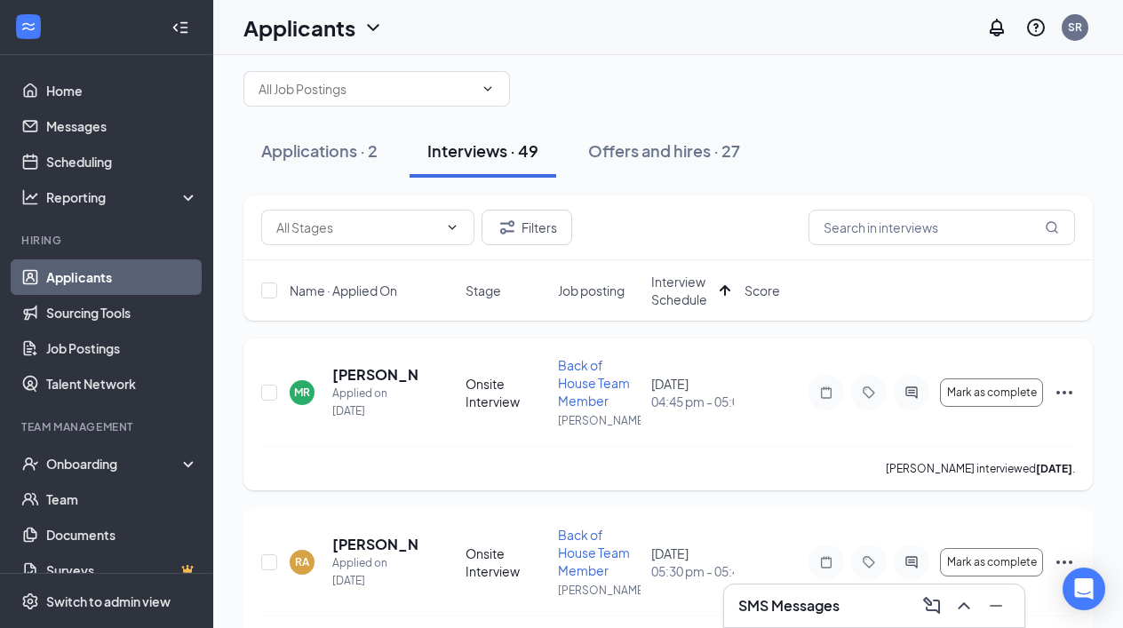
scroll to position [21, 0]
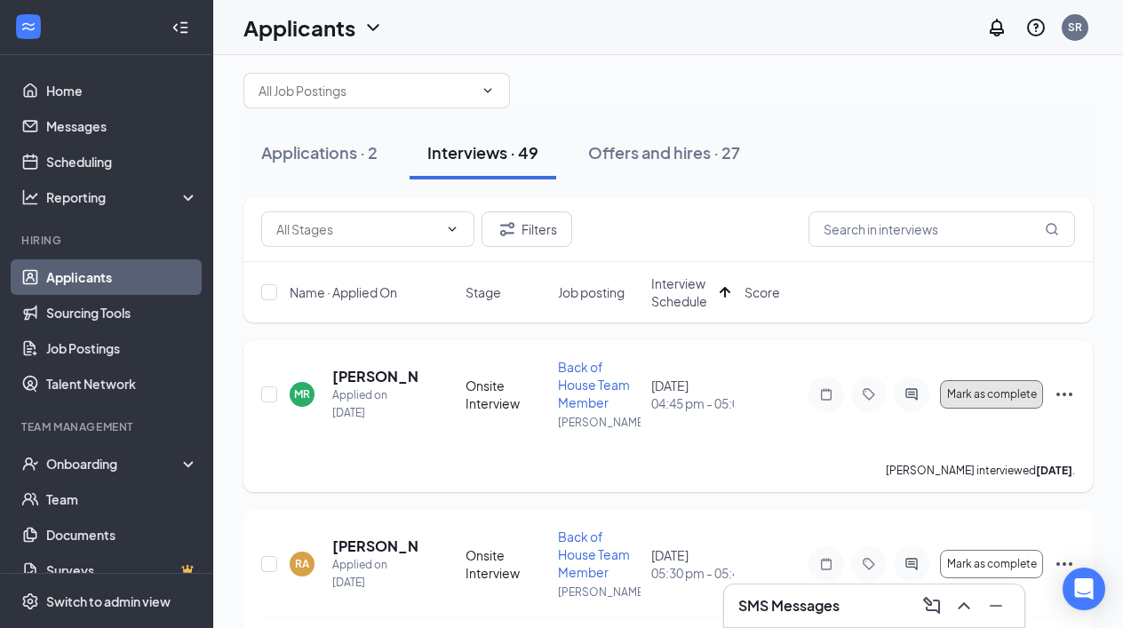
click at [973, 390] on span "Mark as complete" at bounding box center [992, 394] width 90 height 12
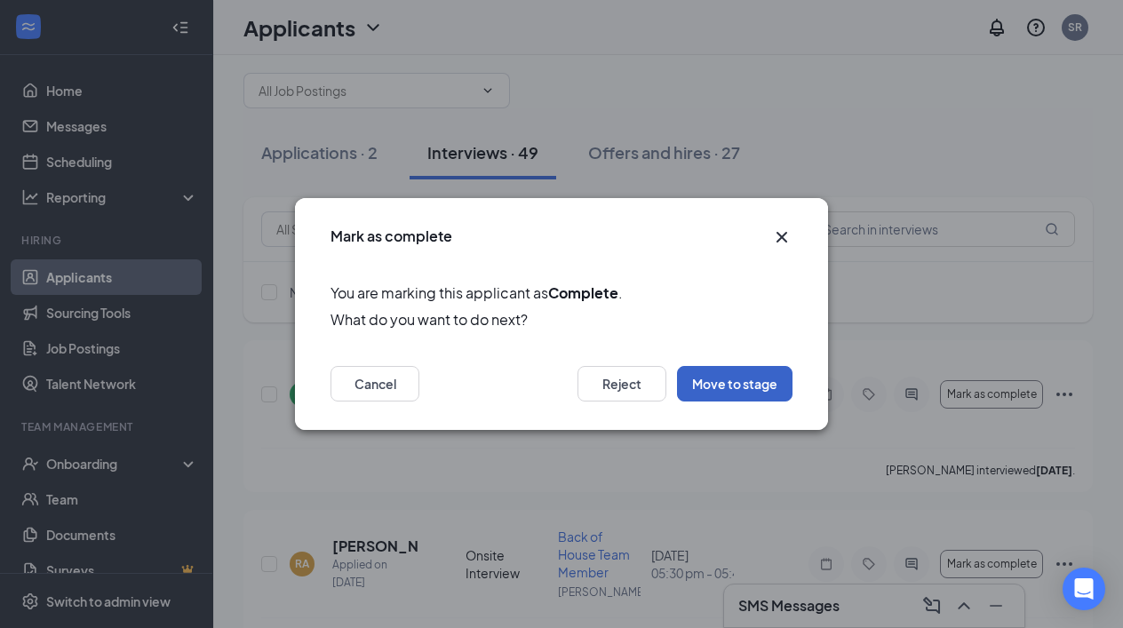
click at [723, 386] on button "Move to stage" at bounding box center [734, 384] width 115 height 36
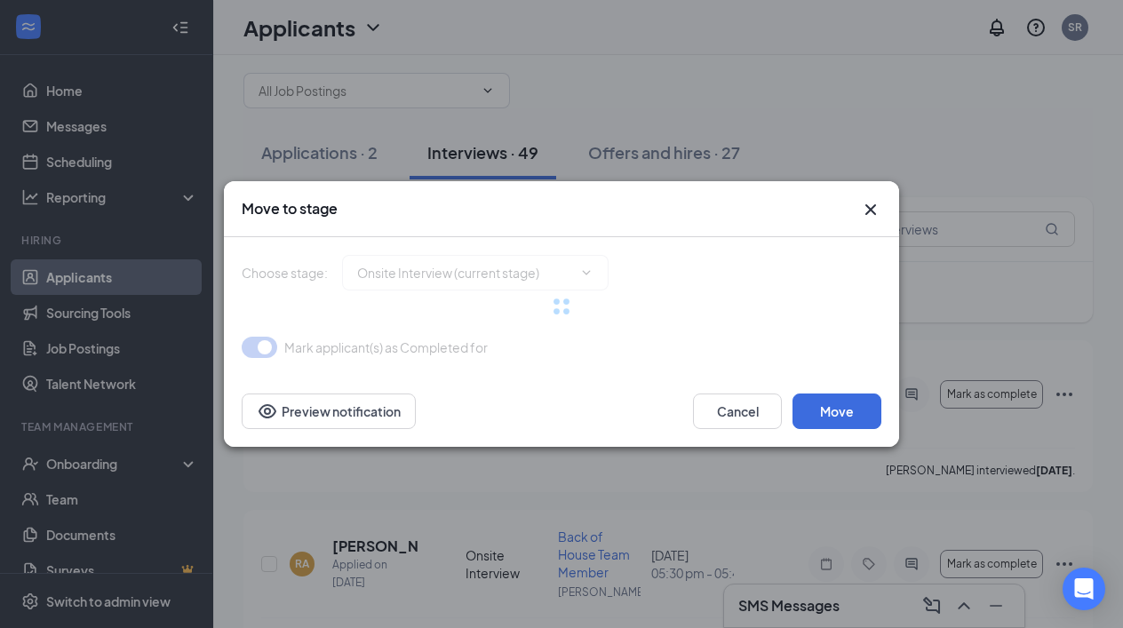
type input "Conditional Offer Letter (next stage)"
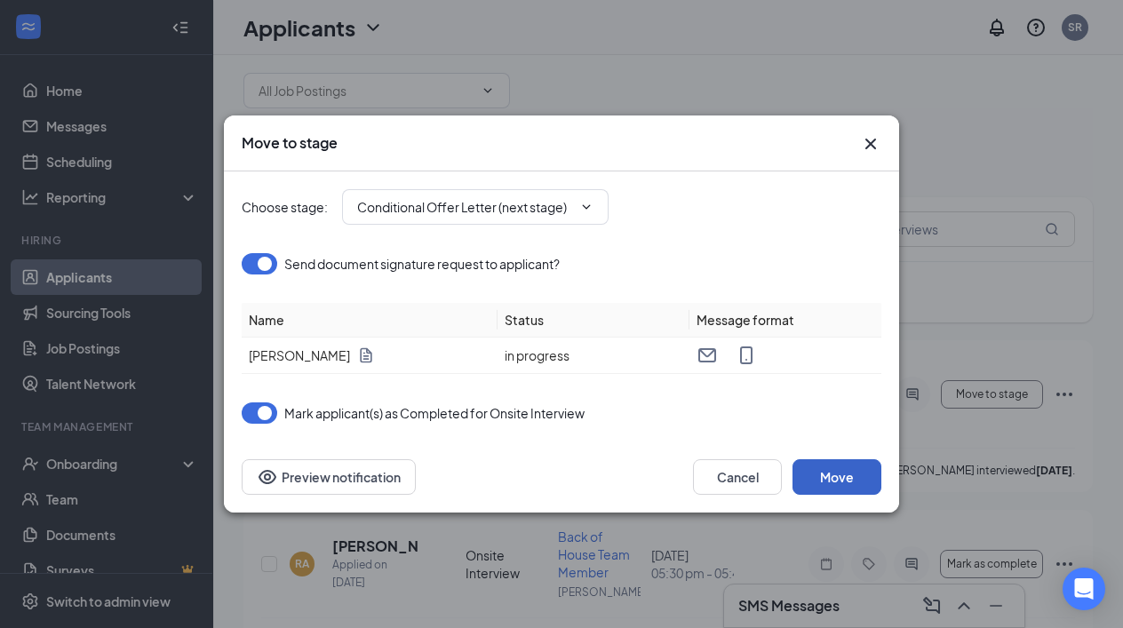
click at [841, 477] on button "Move" at bounding box center [836, 477] width 89 height 36
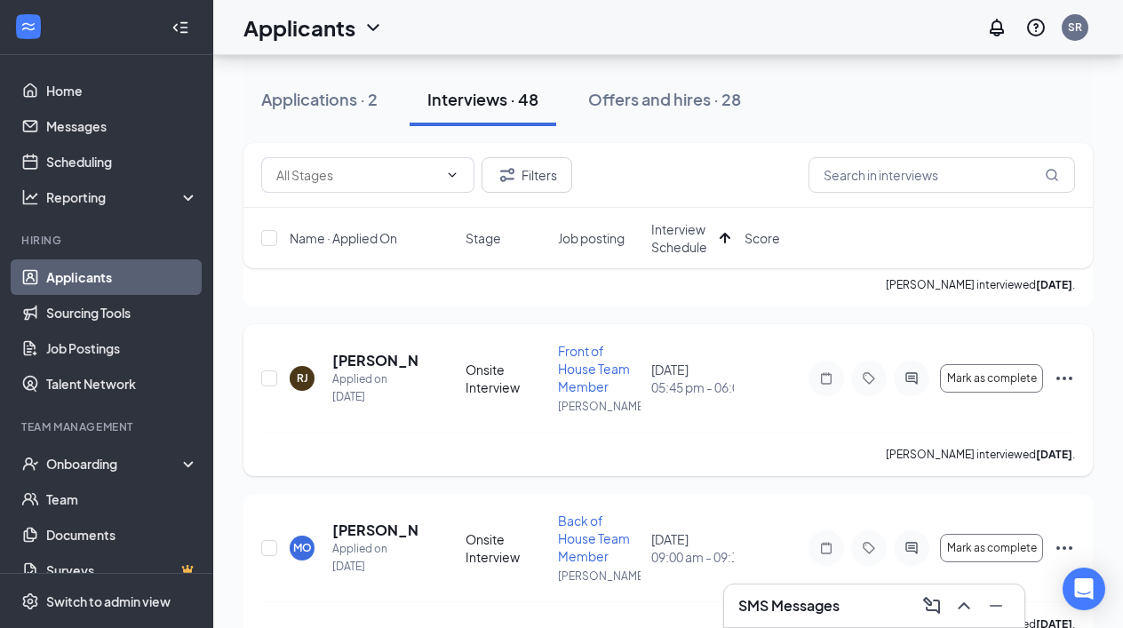
scroll to position [206, 0]
click at [980, 378] on span "Mark as complete" at bounding box center [992, 379] width 90 height 12
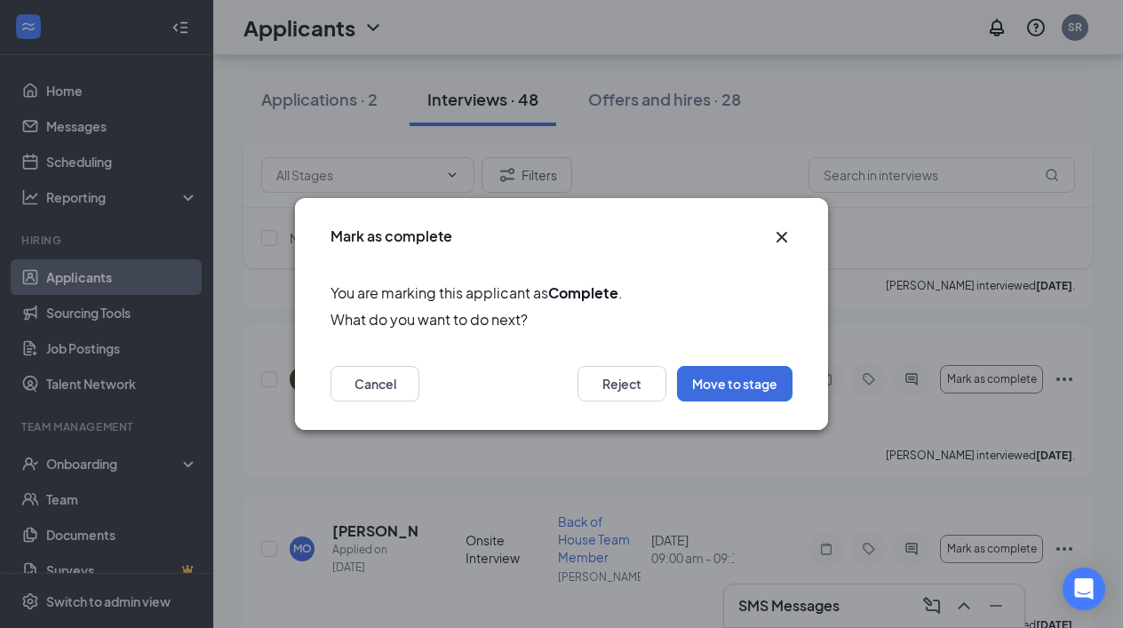
click at [779, 236] on icon "Cross" at bounding box center [781, 237] width 11 height 11
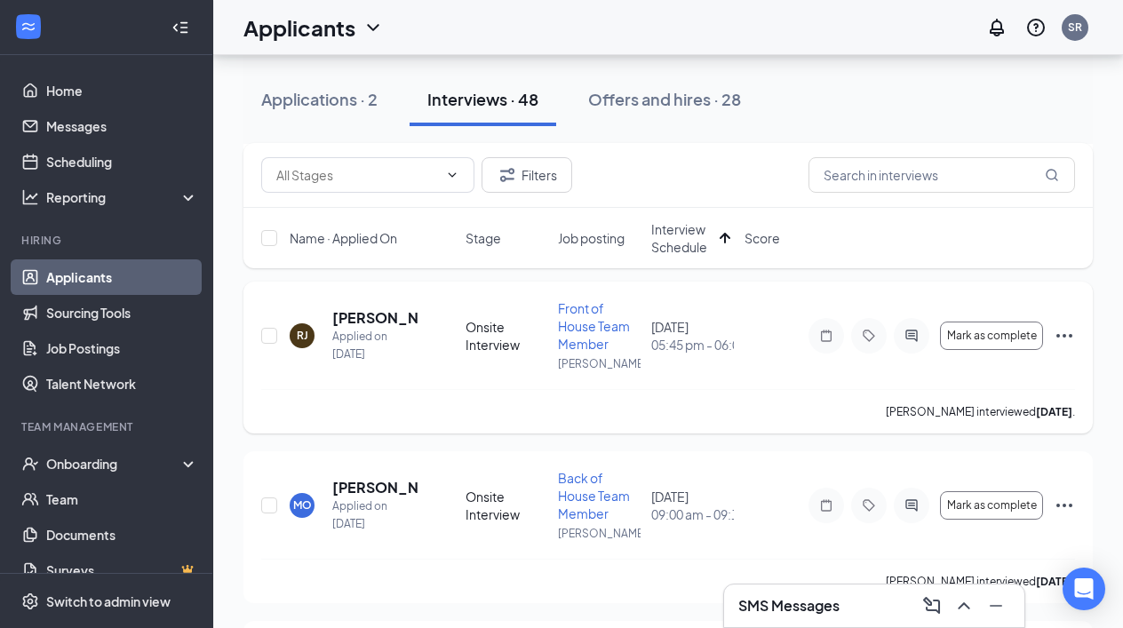
scroll to position [257, 0]
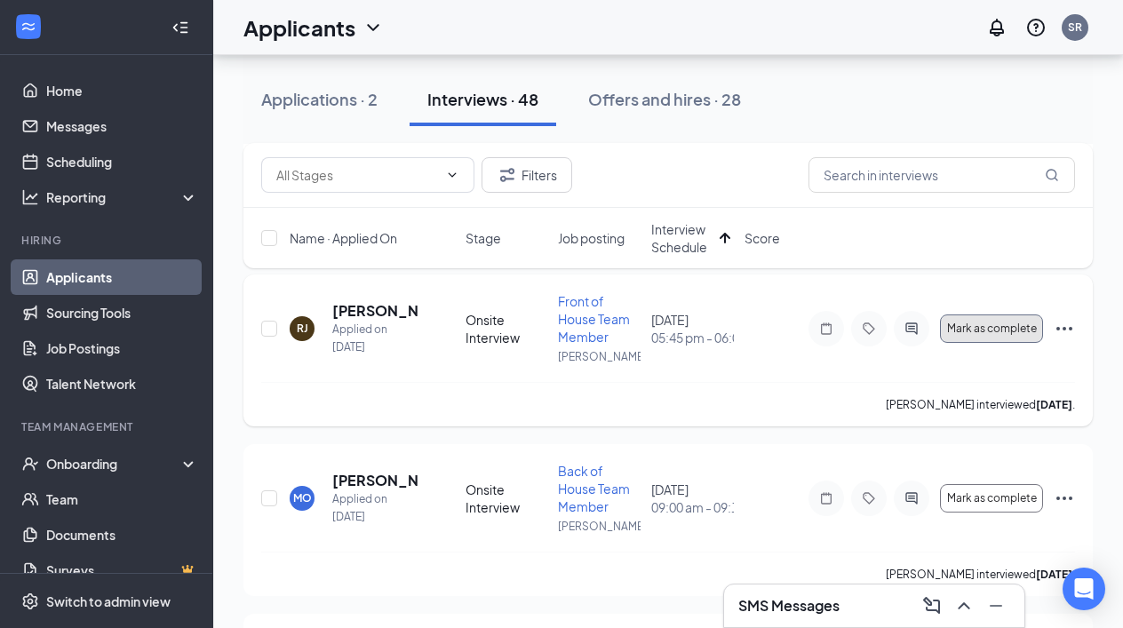
click at [984, 327] on span "Mark as complete" at bounding box center [992, 328] width 90 height 12
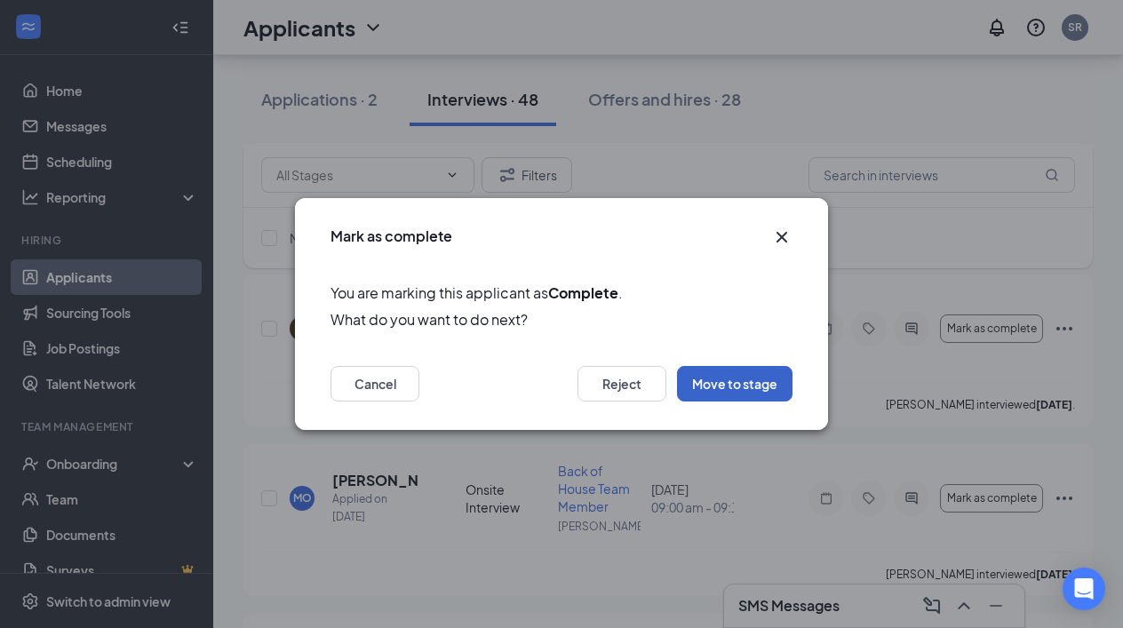
click at [720, 389] on button "Move to stage" at bounding box center [734, 384] width 115 height 36
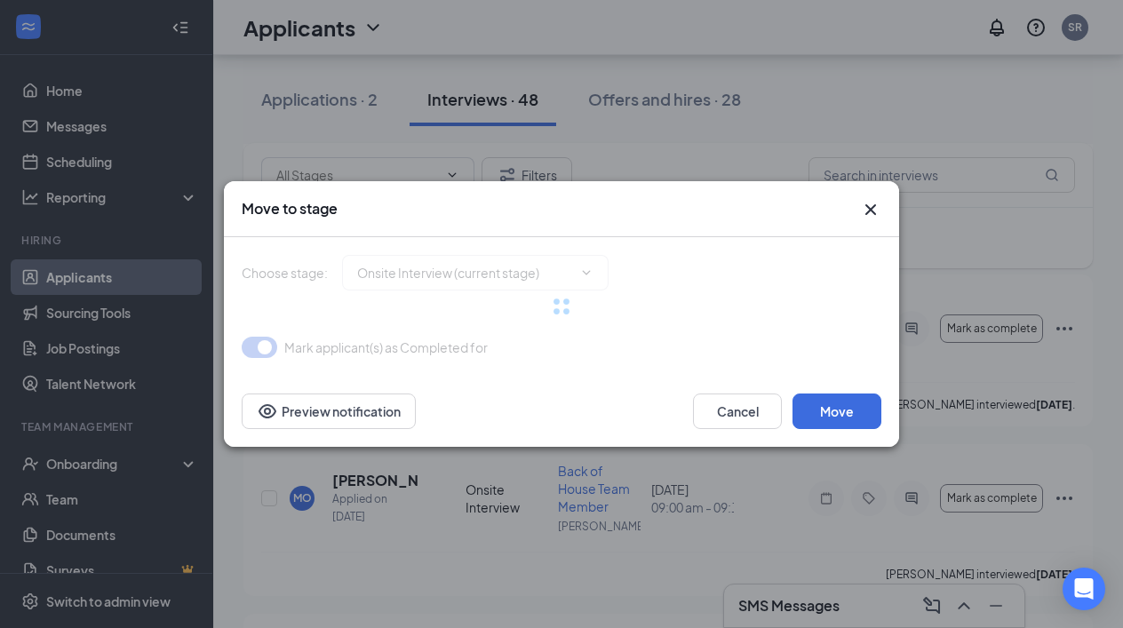
type input "Conditional Offer Letter (next stage)"
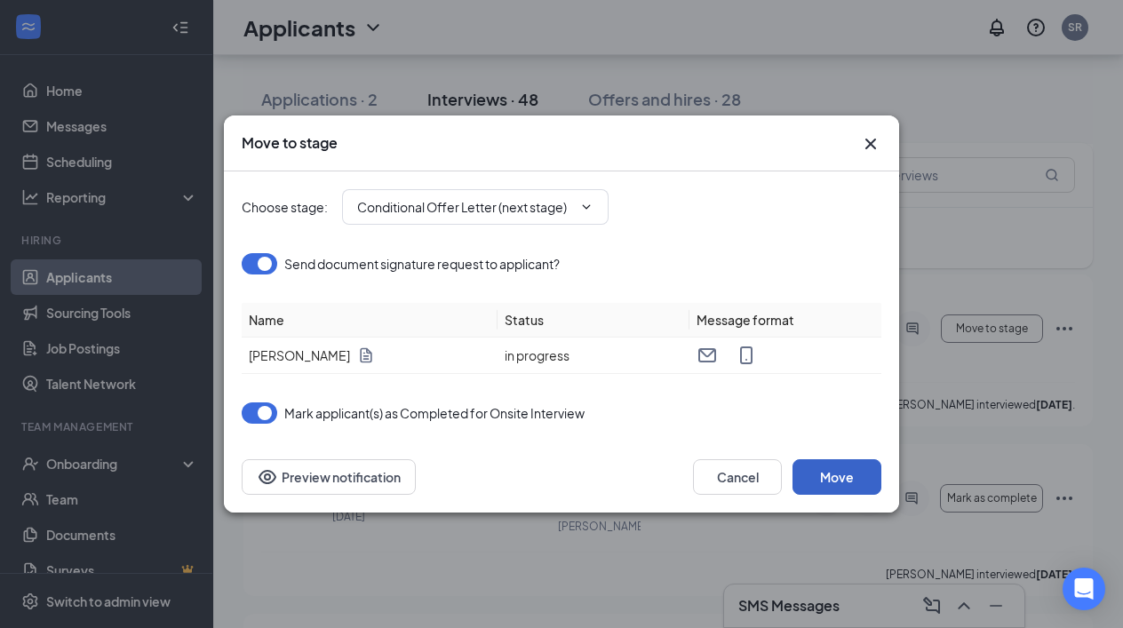
click at [836, 474] on button "Move" at bounding box center [836, 477] width 89 height 36
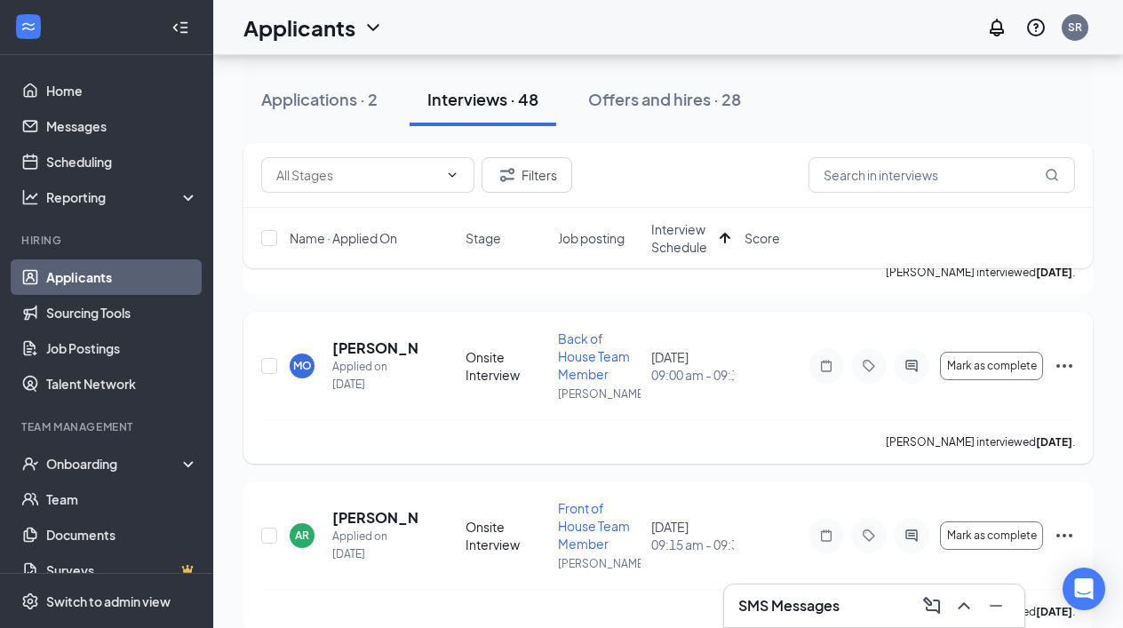
scroll to position [242, 0]
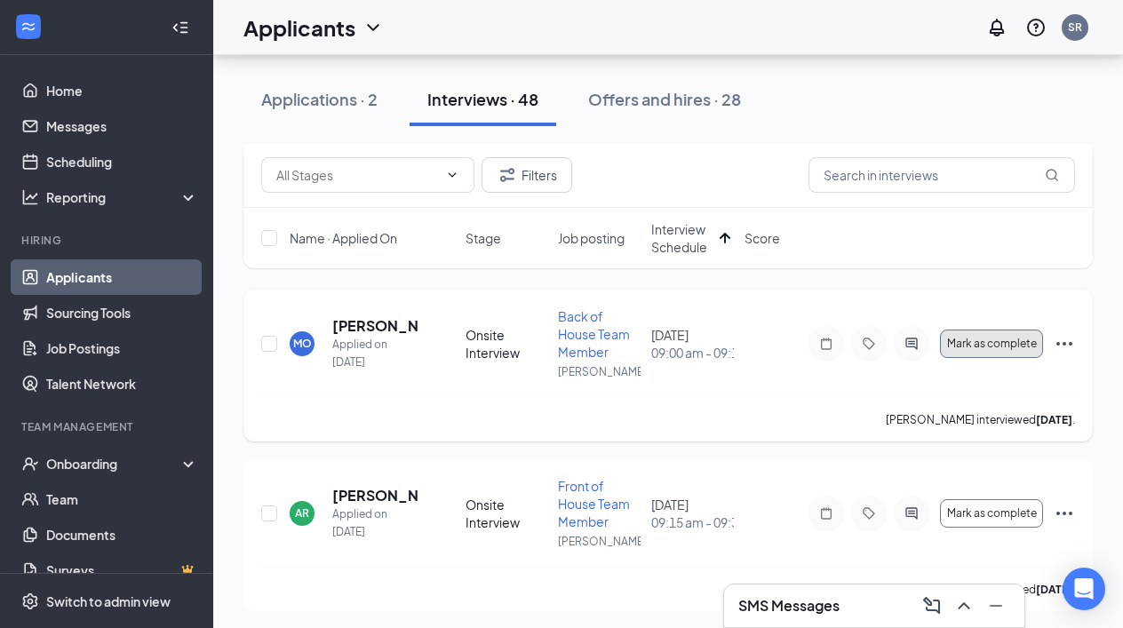
click at [976, 345] on span "Mark as complete" at bounding box center [992, 344] width 90 height 12
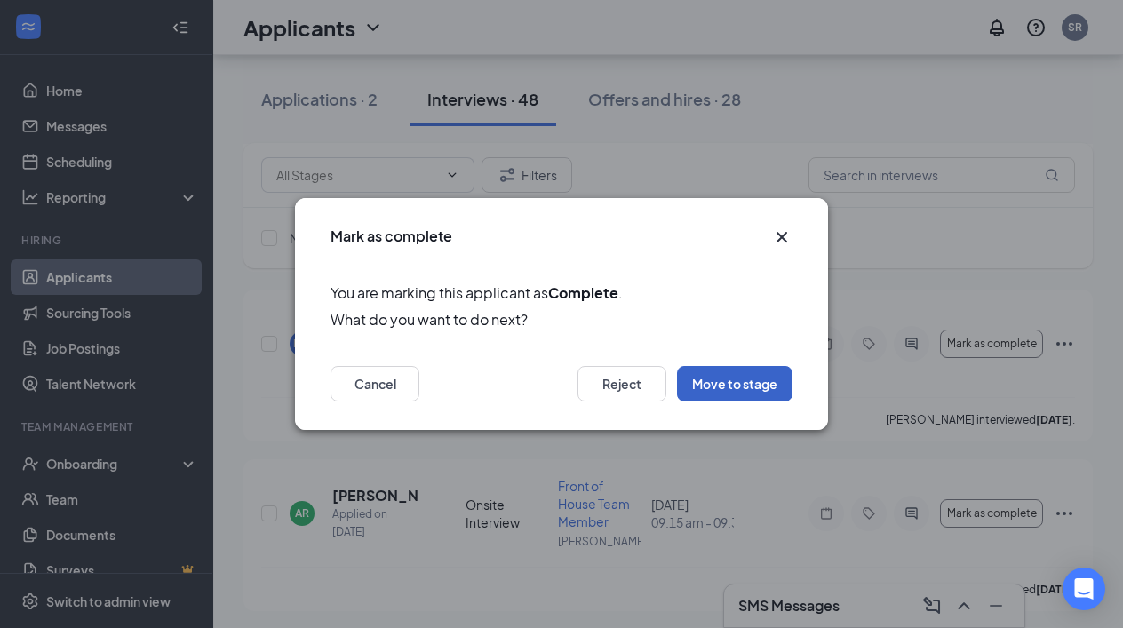
click at [731, 380] on button "Move to stage" at bounding box center [734, 384] width 115 height 36
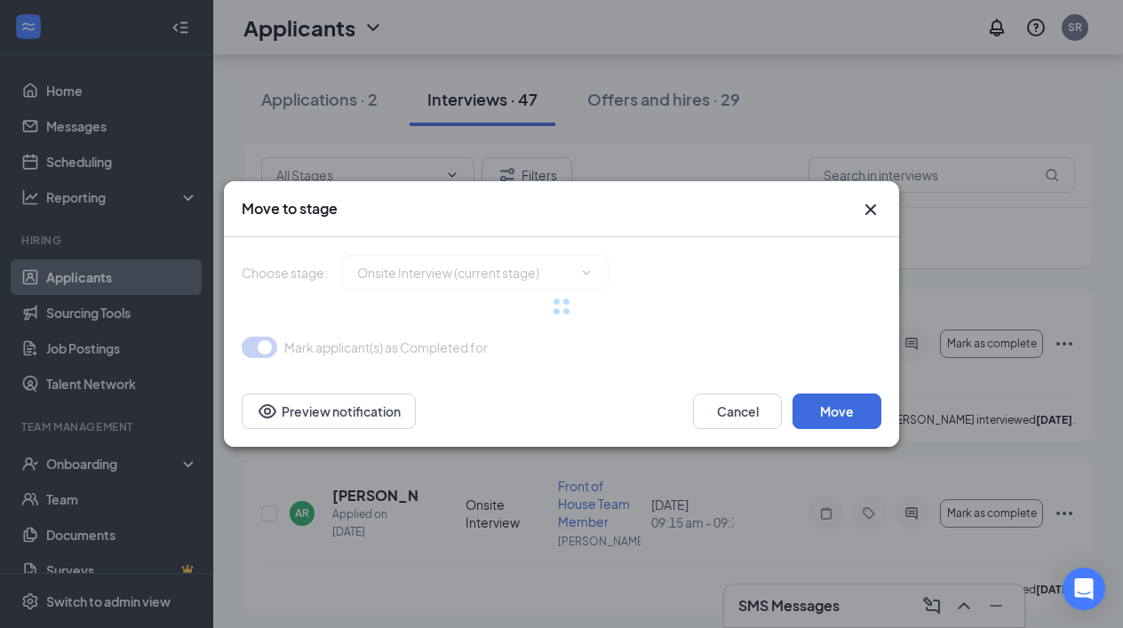
type input "Conditional Offer Letter (next stage)"
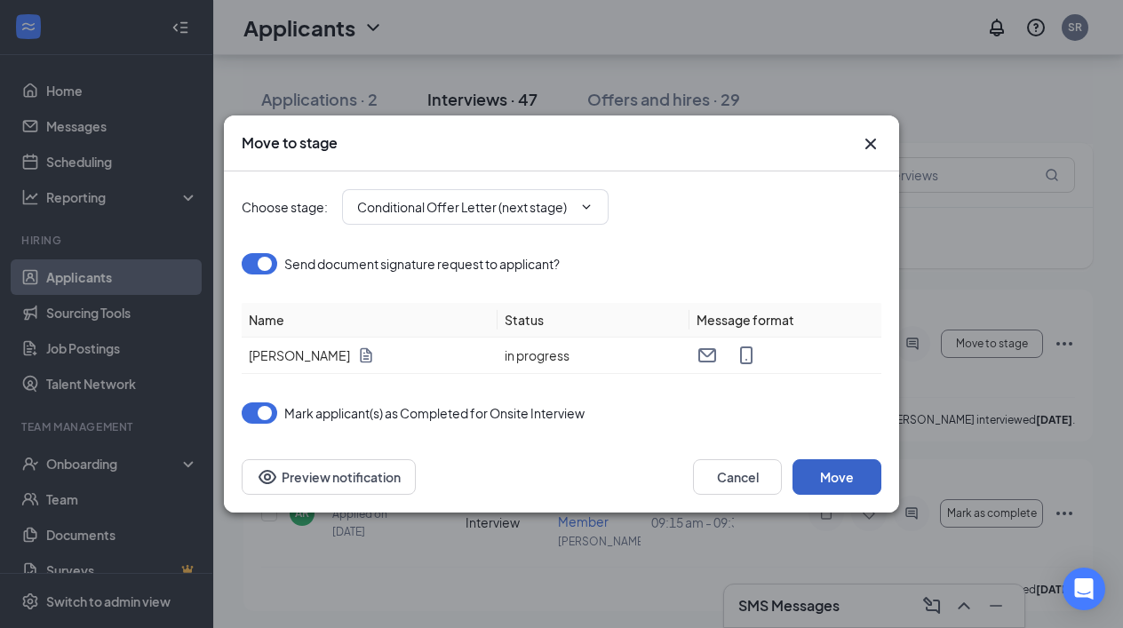
click at [827, 474] on button "Move" at bounding box center [836, 477] width 89 height 36
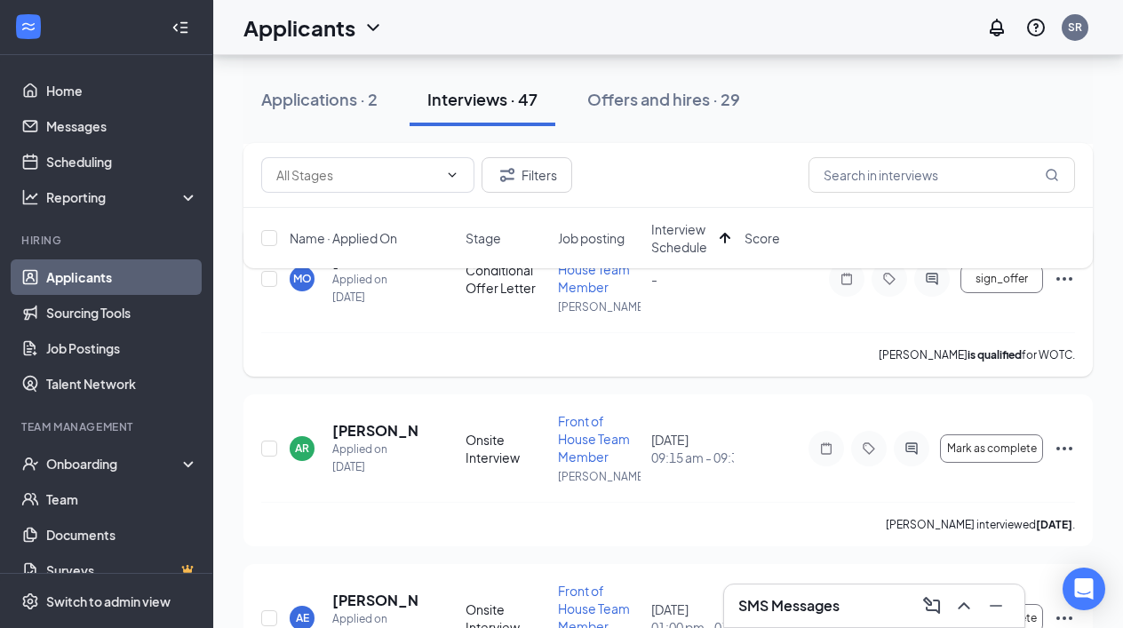
scroll to position [307, 0]
click at [959, 447] on span "Mark as complete" at bounding box center [992, 448] width 90 height 12
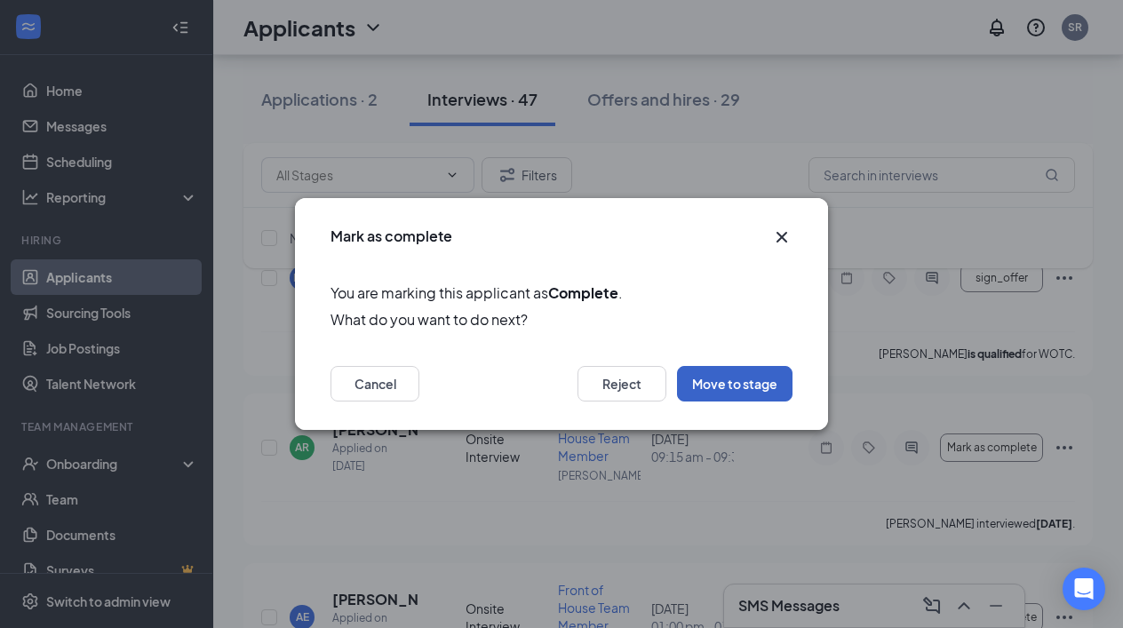
click at [725, 380] on button "Move to stage" at bounding box center [734, 384] width 115 height 36
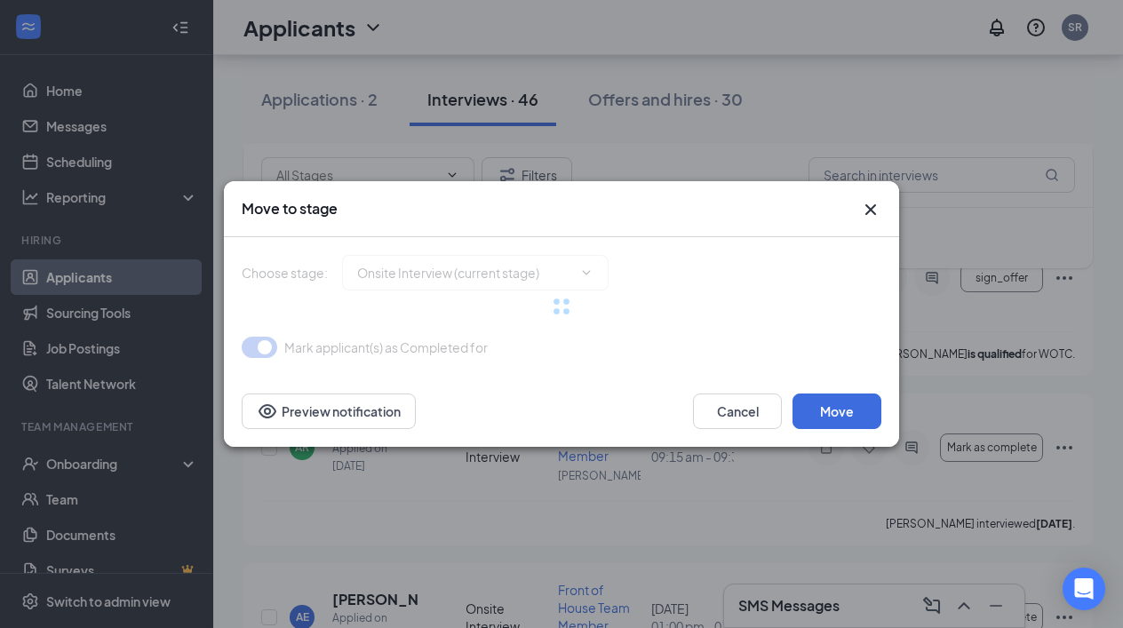
type input "Conditional Offer Letter (next stage)"
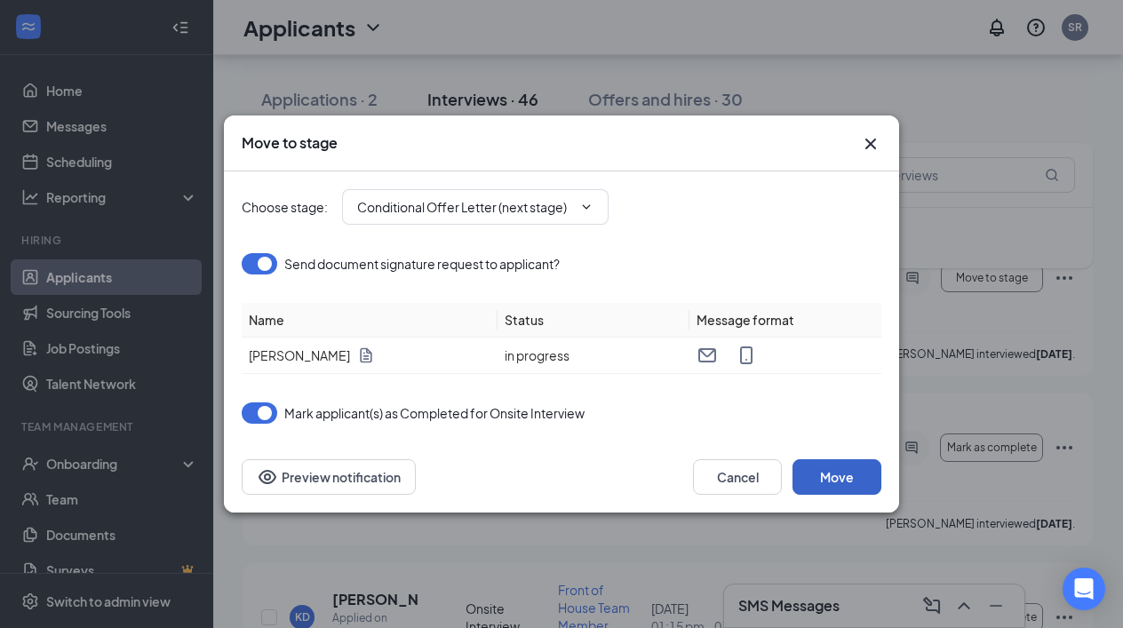
click at [825, 470] on button "Move" at bounding box center [836, 477] width 89 height 36
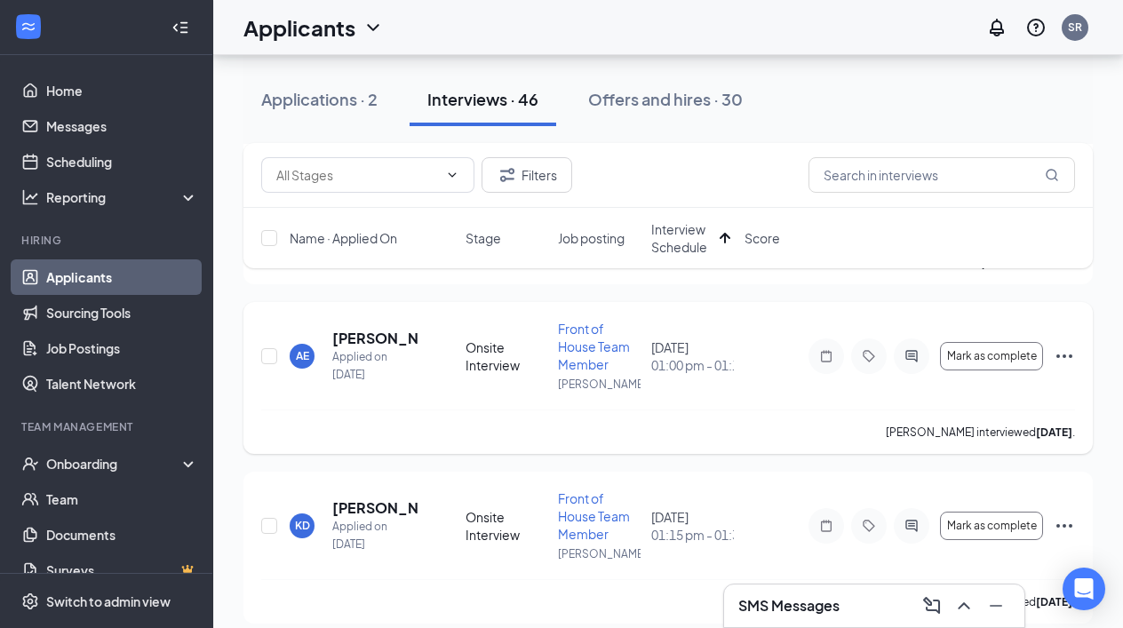
scroll to position [398, 0]
click at [986, 353] on span "Mark as complete" at bounding box center [992, 357] width 90 height 12
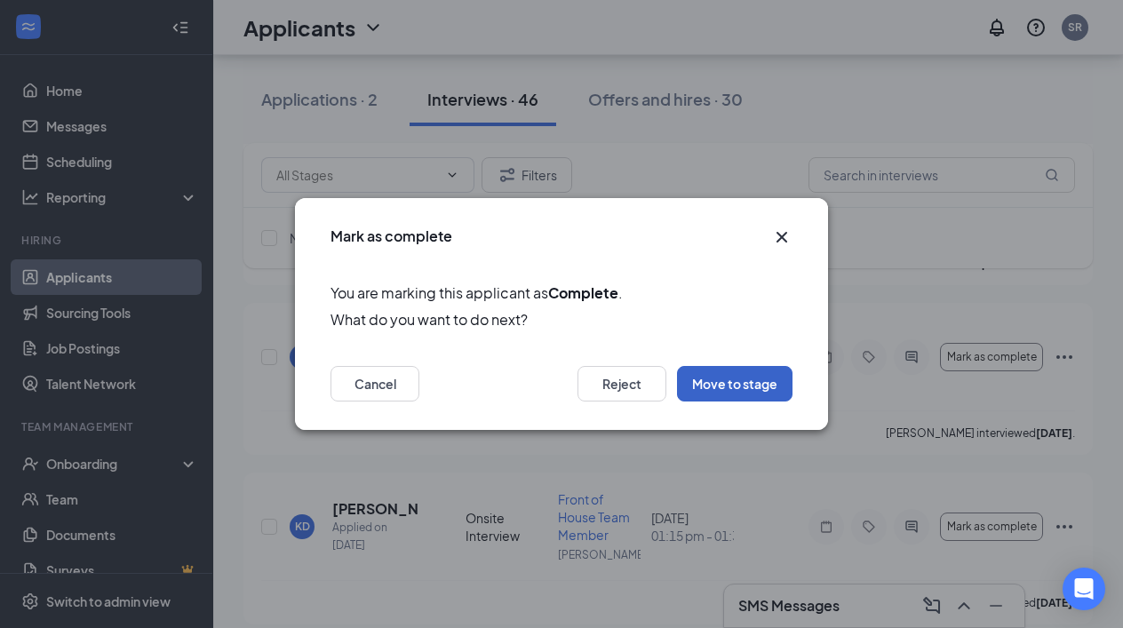
click at [720, 388] on button "Move to stage" at bounding box center [734, 384] width 115 height 36
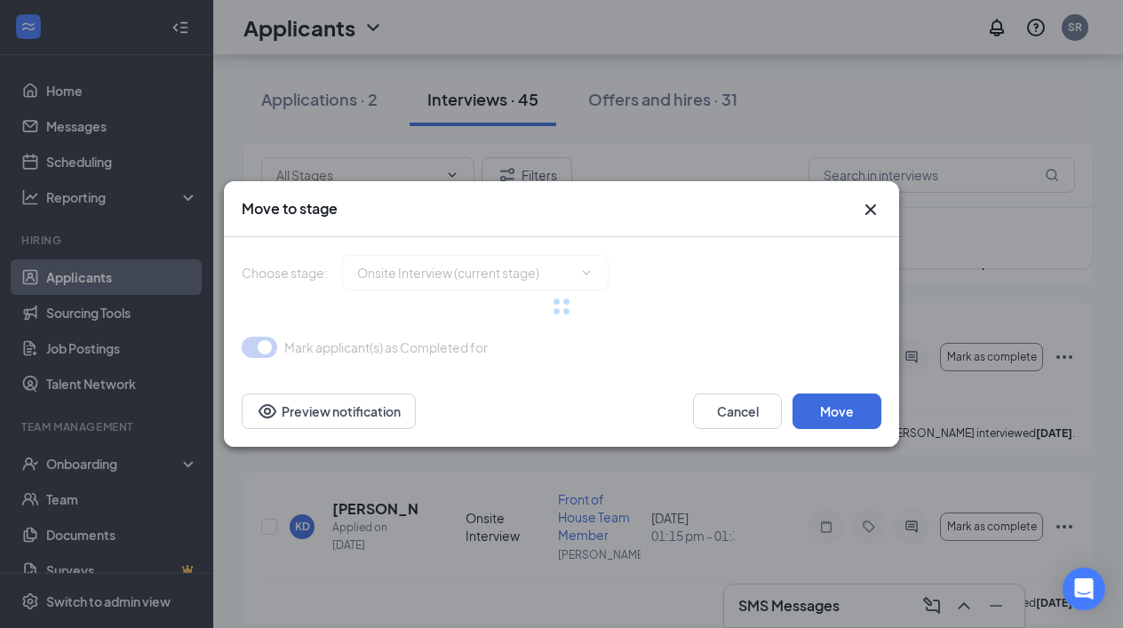
type input "Conditional Offer Letter (next stage)"
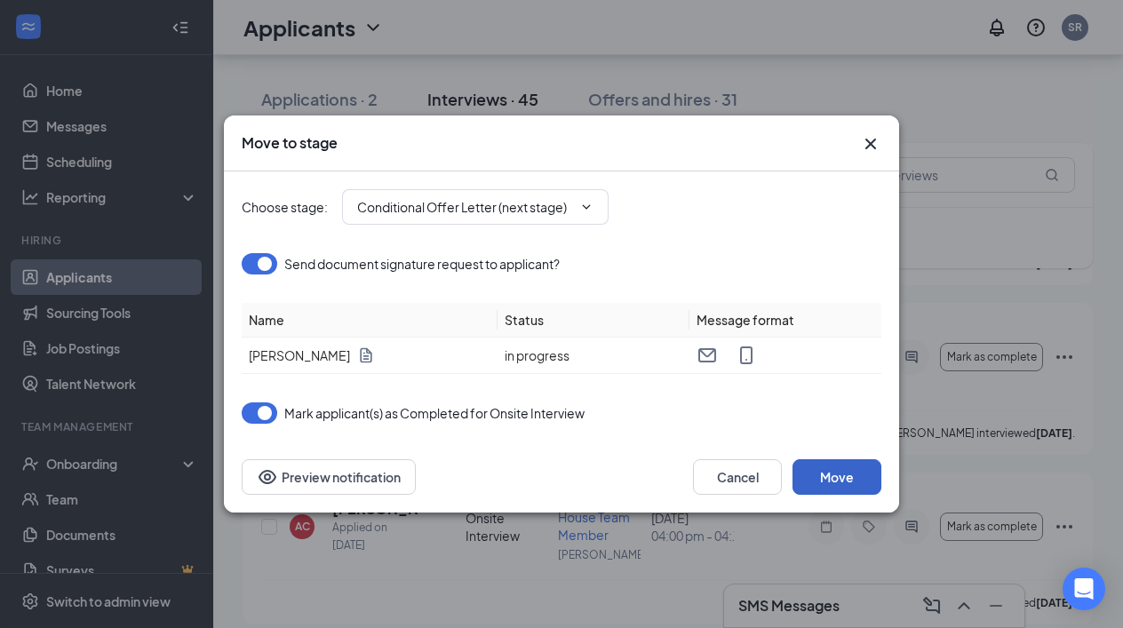
click at [816, 482] on button "Move" at bounding box center [836, 477] width 89 height 36
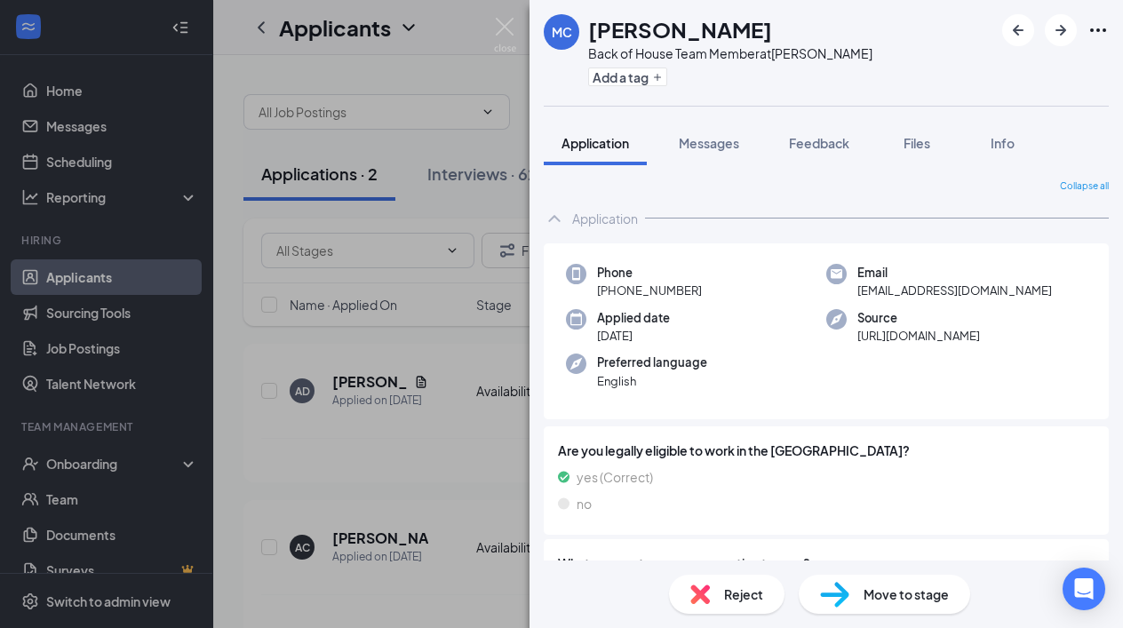
click at [871, 592] on span "Move to stage" at bounding box center [906, 595] width 85 height 20
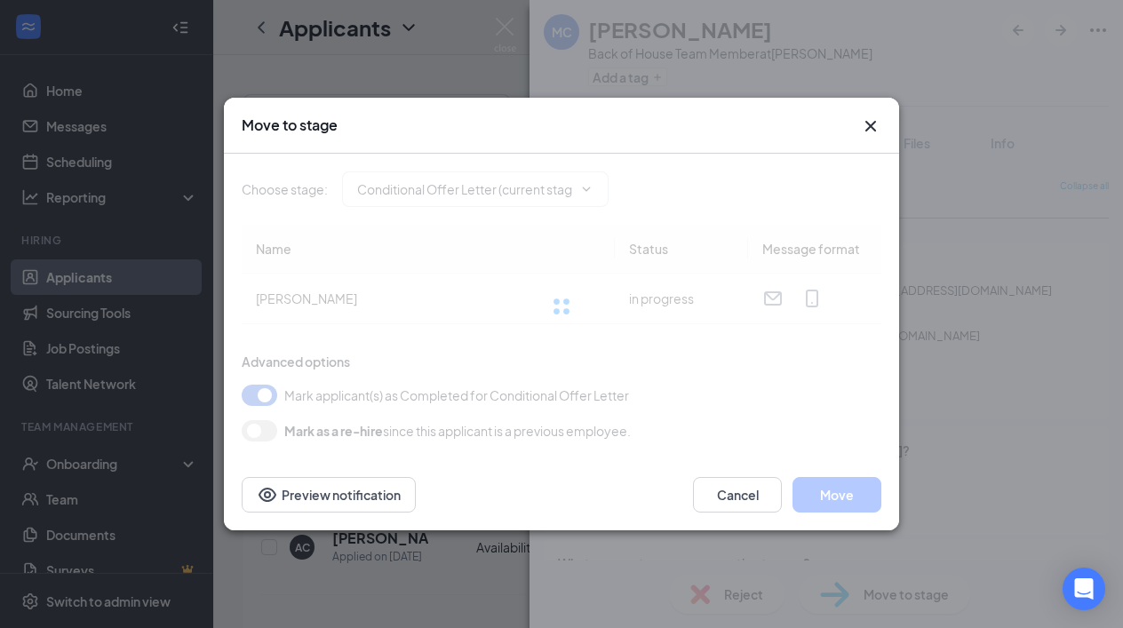
type input "Hiring Complete (final stage)"
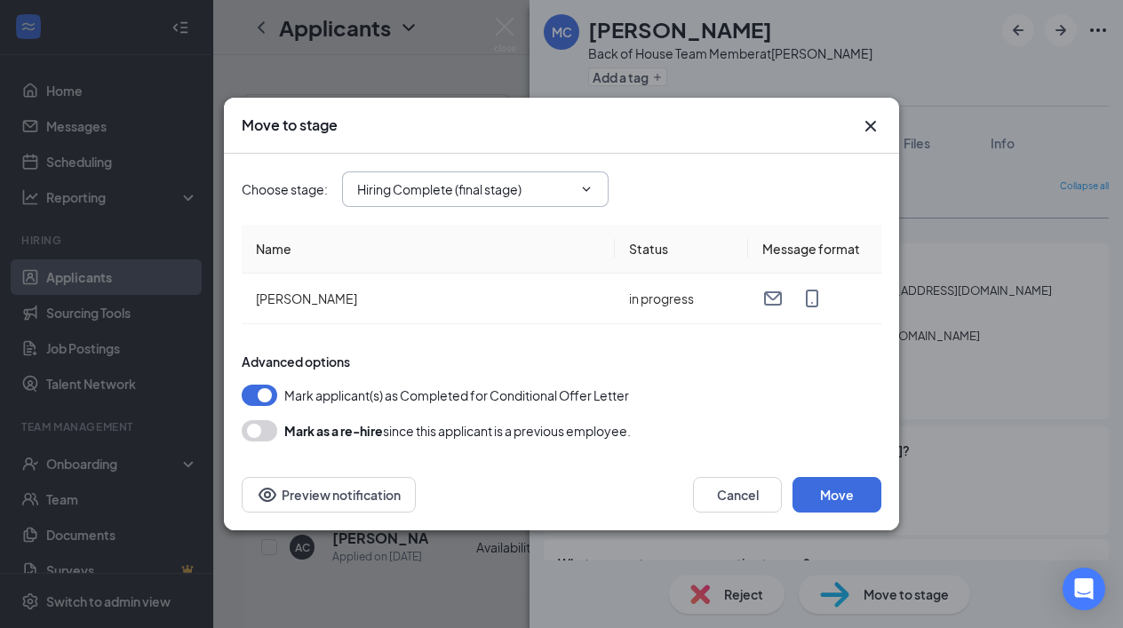
click at [593, 189] on icon "ChevronDown" at bounding box center [586, 189] width 14 height 14
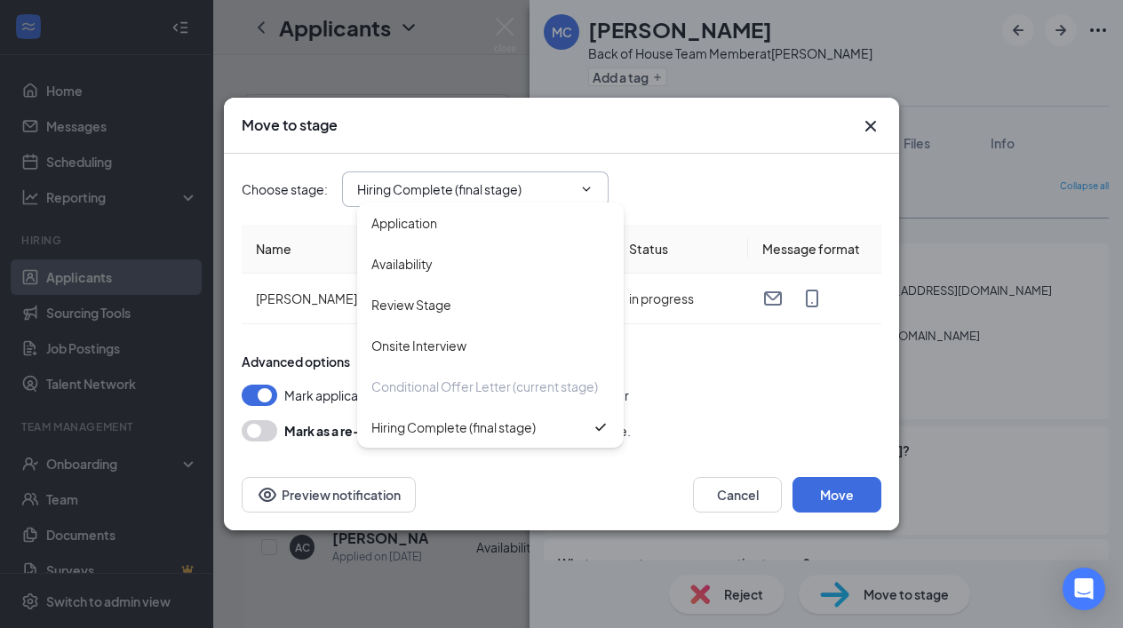
click at [711, 215] on div "Choose stage : Hiring Complete (final stage) Application Availability Review St…" at bounding box center [562, 189] width 640 height 71
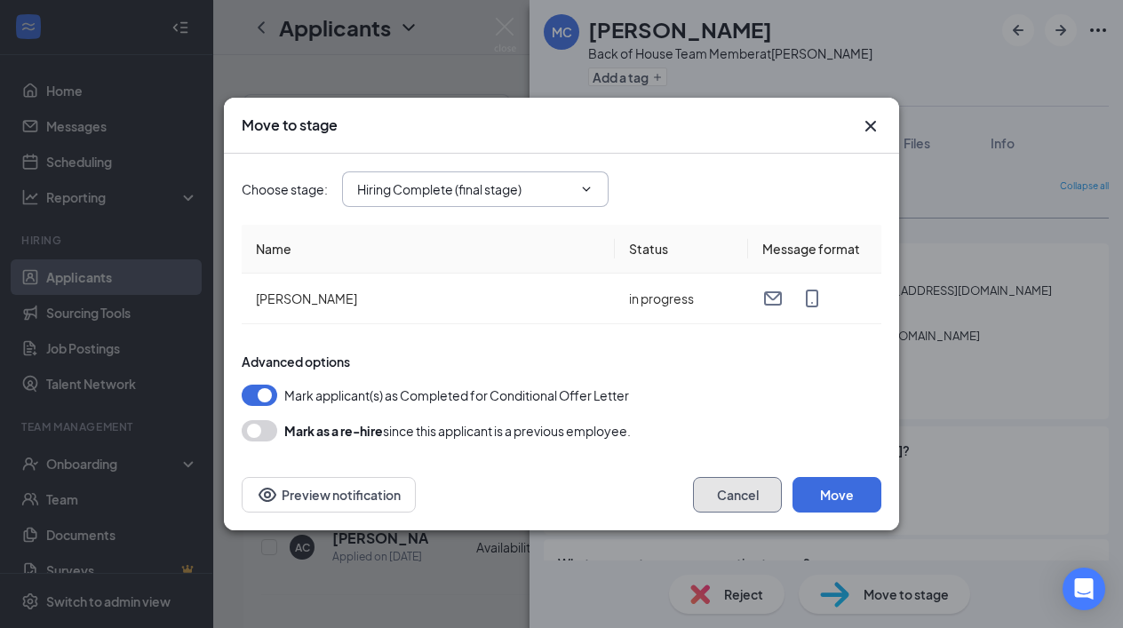
click at [720, 501] on button "Cancel" at bounding box center [737, 495] width 89 height 36
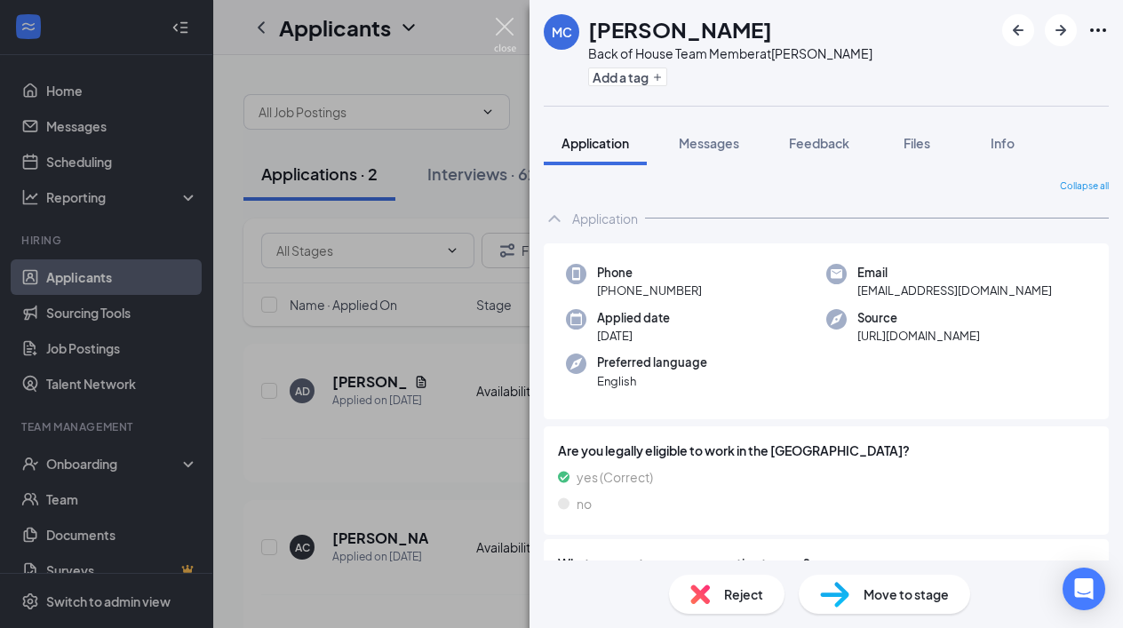
click at [502, 26] on img at bounding box center [505, 35] width 22 height 35
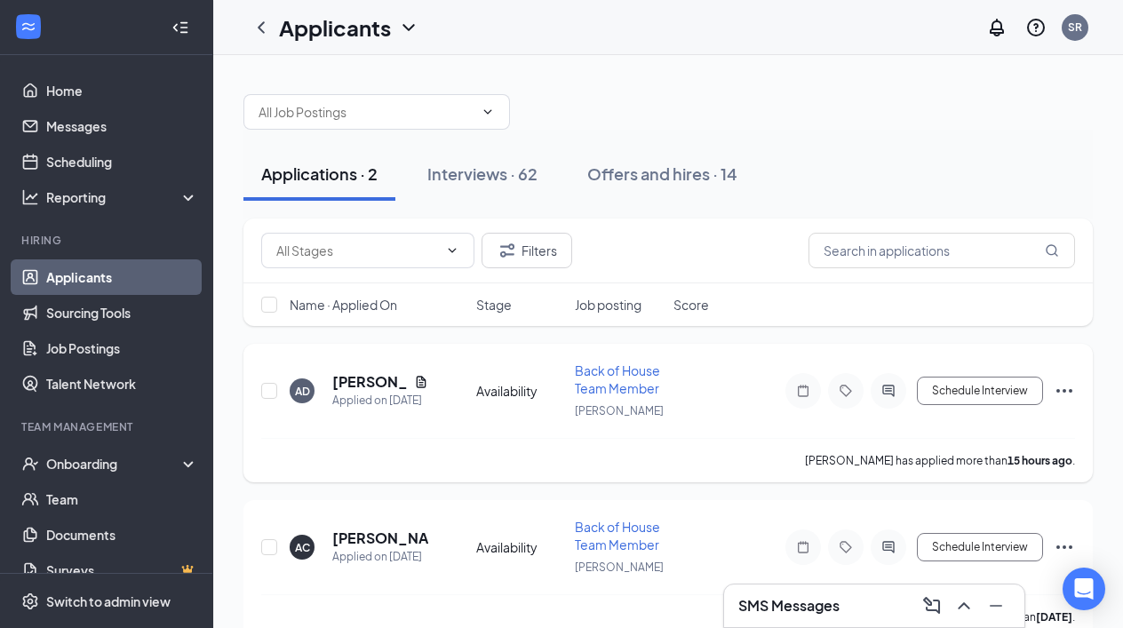
scroll to position [29, 0]
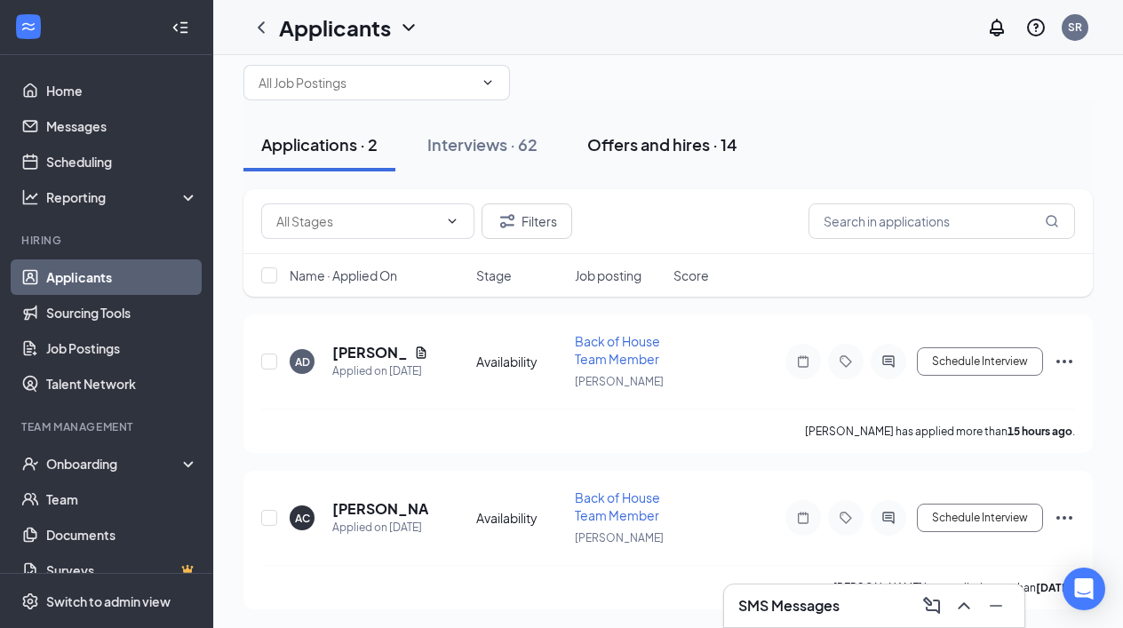
click at [653, 142] on div "Offers and hires · 14" at bounding box center [662, 144] width 150 height 22
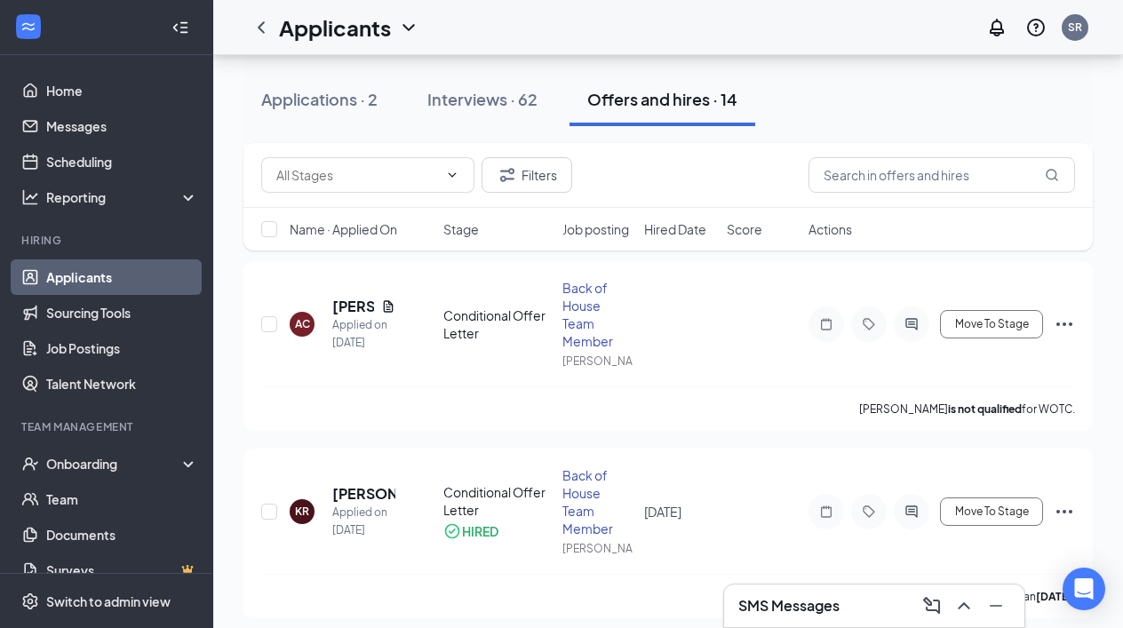
scroll to position [2344, 0]
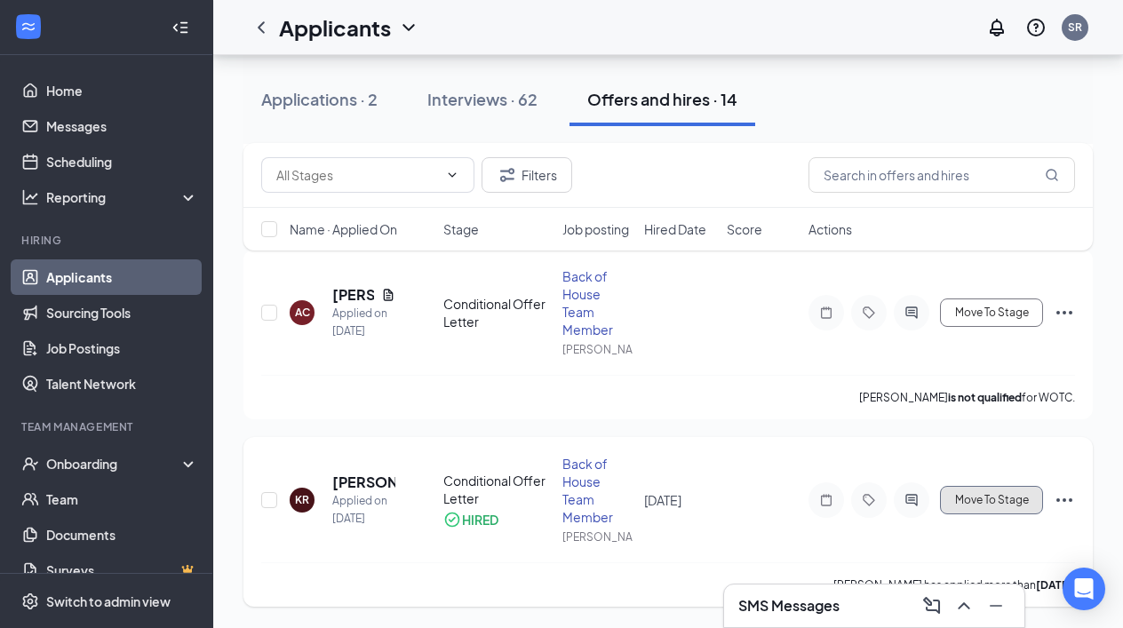
click at [970, 497] on span "Move To Stage" at bounding box center [992, 500] width 74 height 12
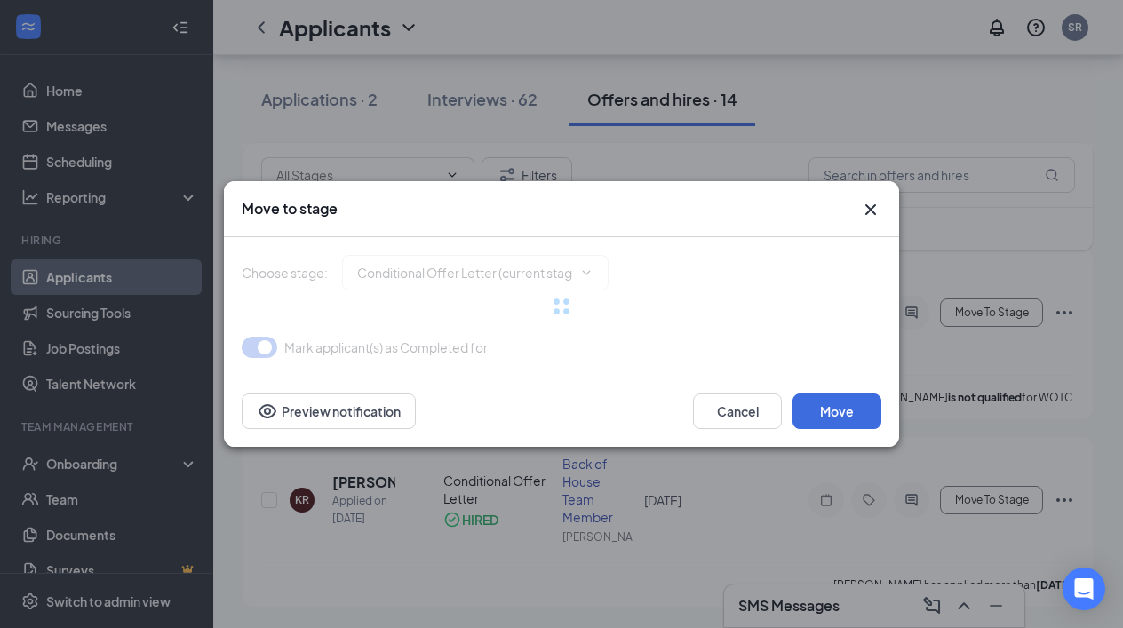
type input "Hiring Complete (final stage)"
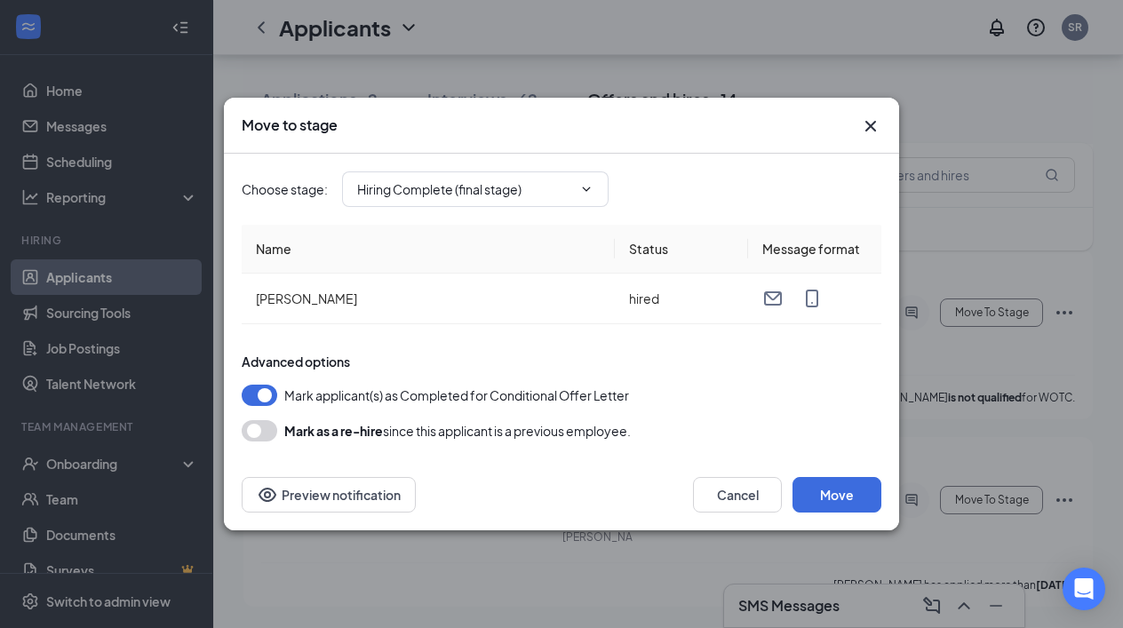
click at [867, 127] on icon "Cross" at bounding box center [870, 125] width 21 height 21
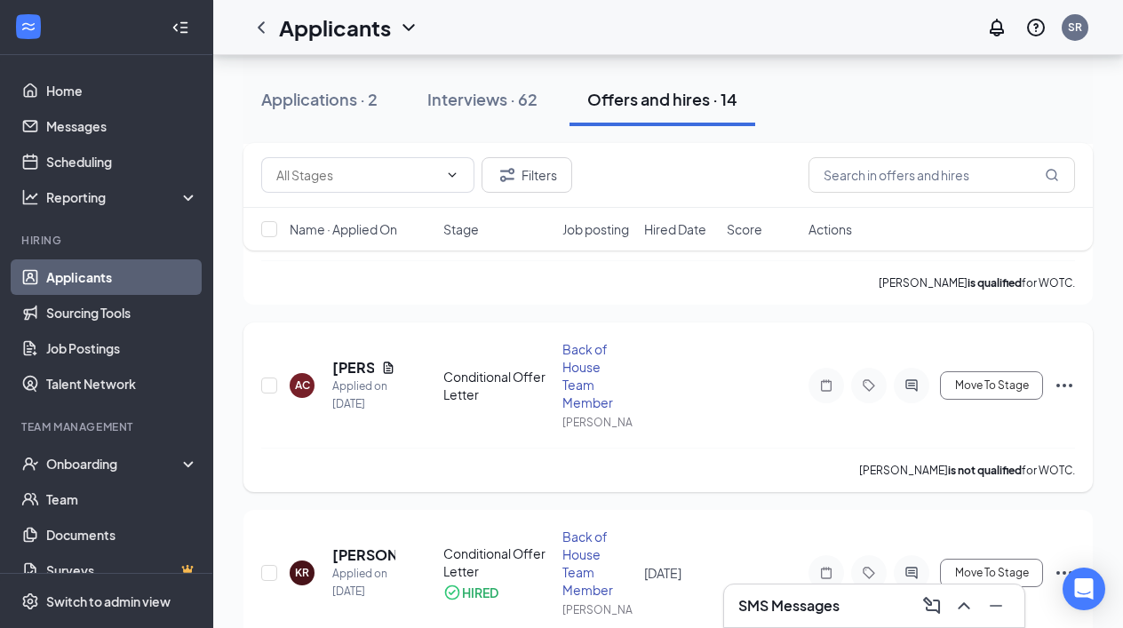
scroll to position [2270, 0]
click at [968, 386] on span "Move To Stage" at bounding box center [992, 386] width 74 height 12
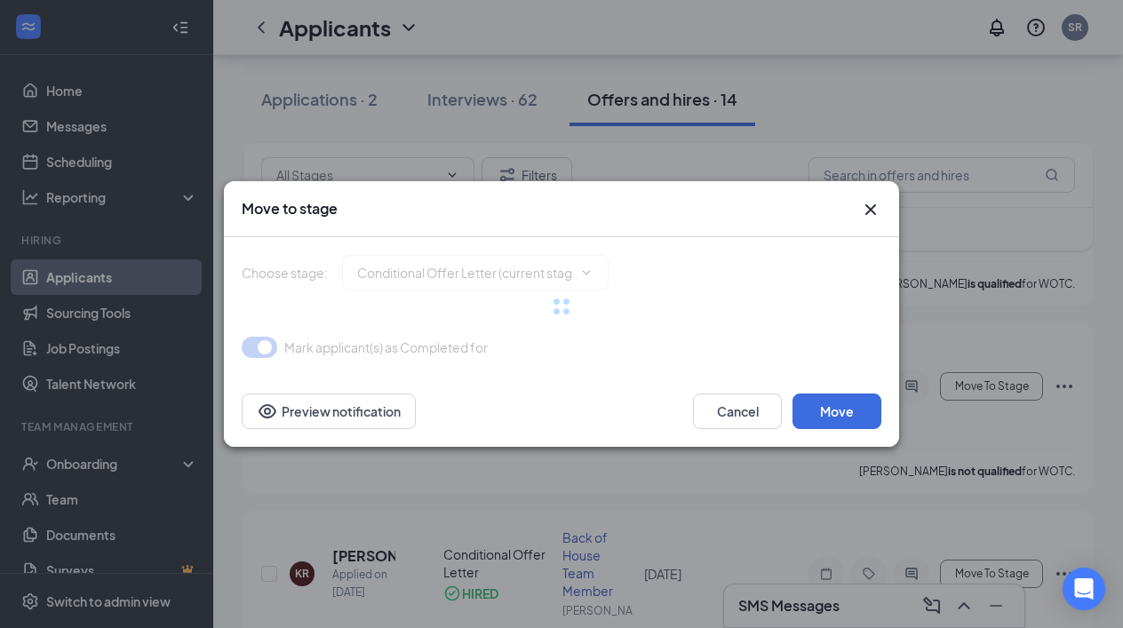
type input "Hiring Complete (final stage)"
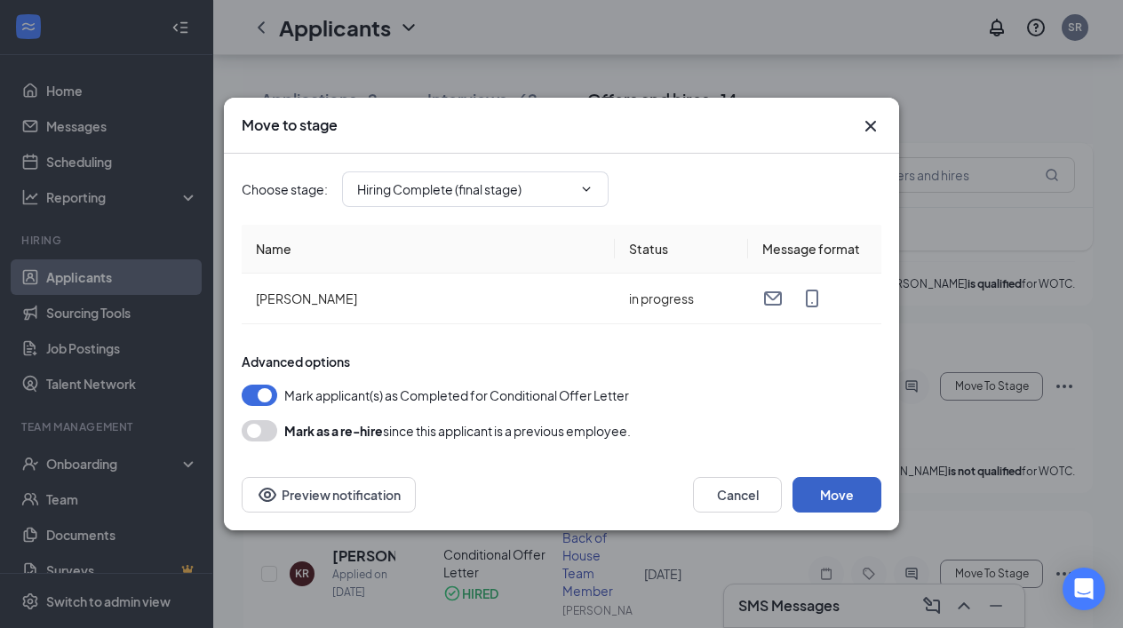
click at [840, 495] on button "Move" at bounding box center [836, 495] width 89 height 36
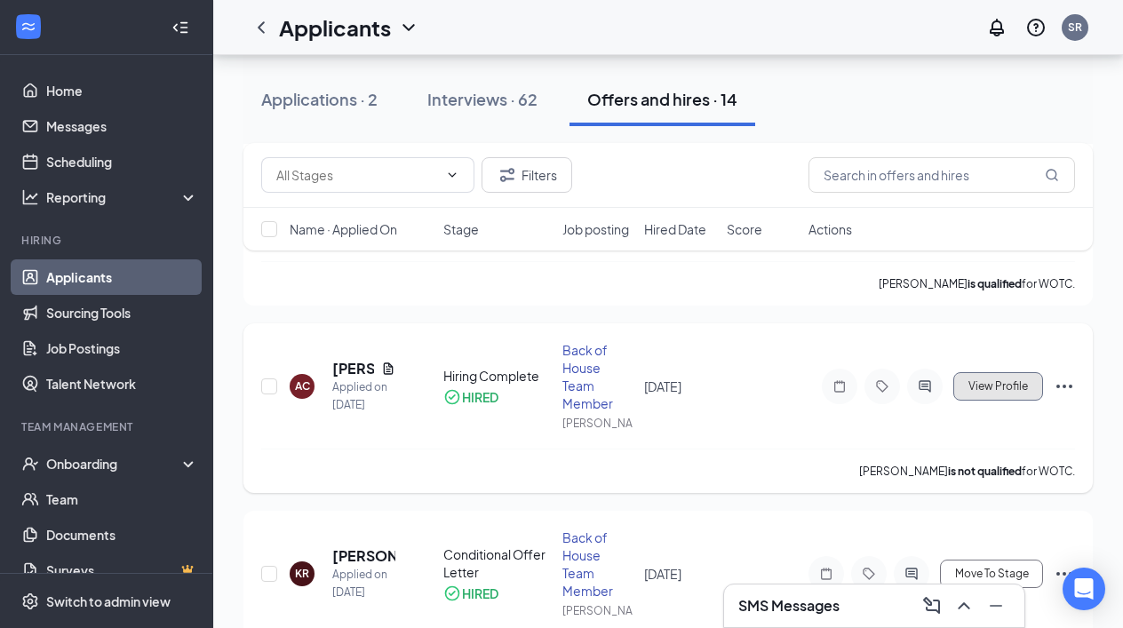
click at [991, 390] on span "View Profile" at bounding box center [998, 386] width 60 height 12
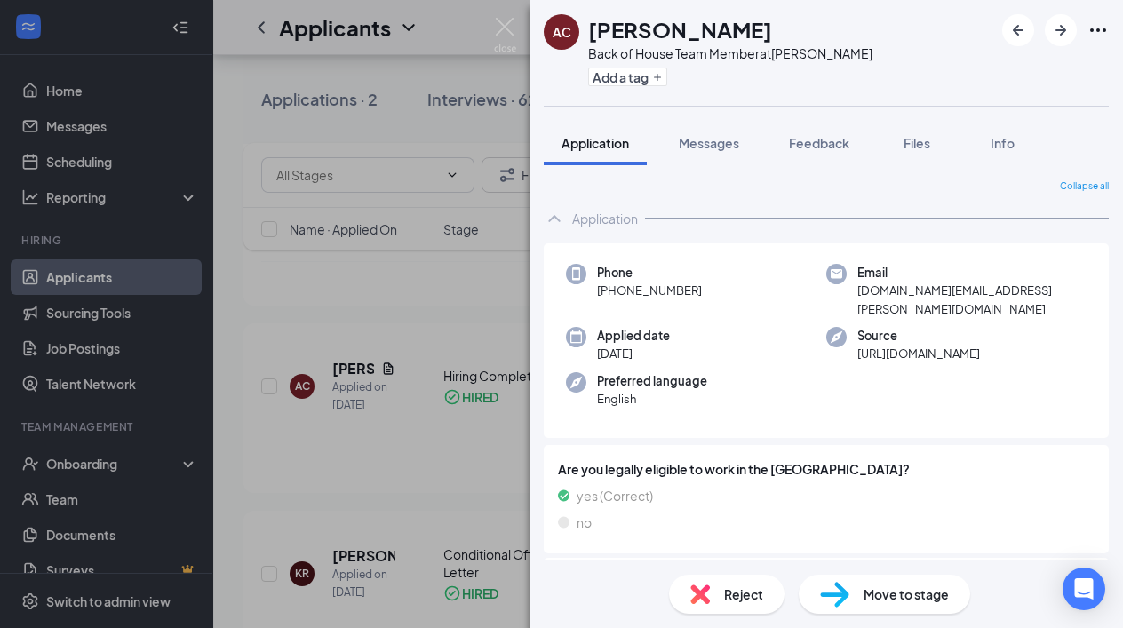
click at [450, 313] on div "AC [PERSON_NAME] Back of House Team Member at [PERSON_NAME] Add a tag Applicati…" at bounding box center [561, 314] width 1123 height 628
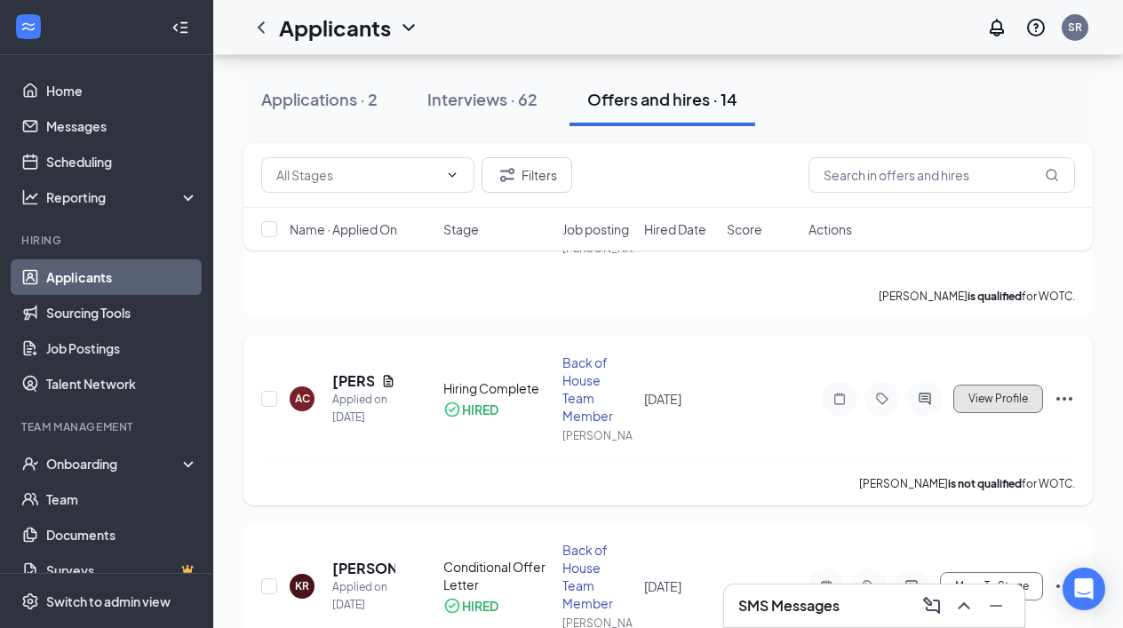
scroll to position [2344, 0]
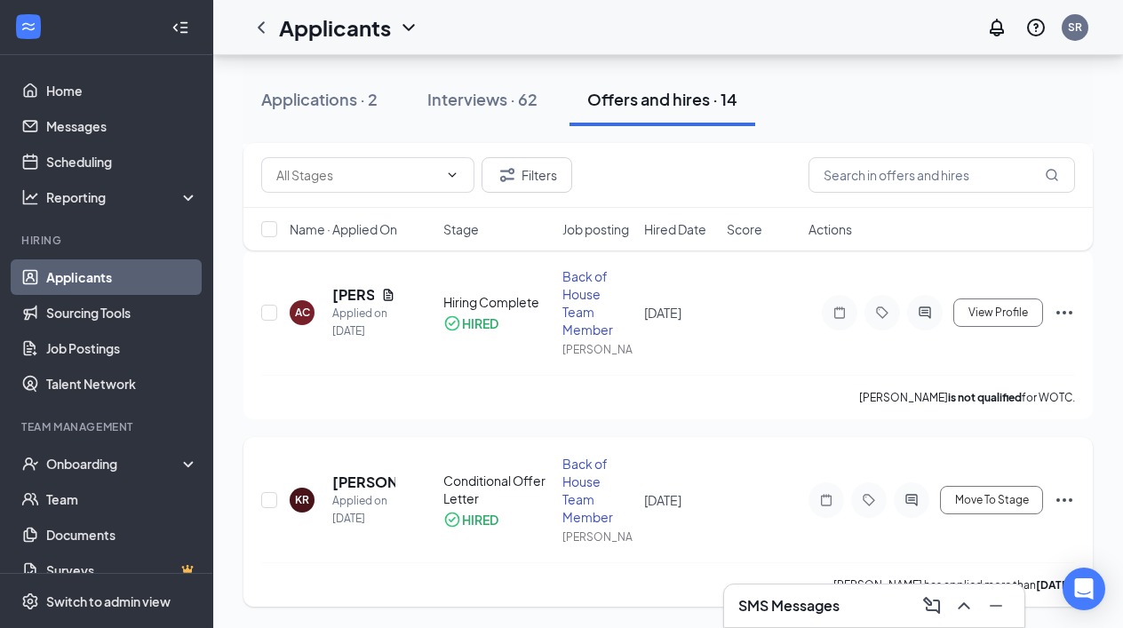
click at [1065, 499] on icon "Ellipses" at bounding box center [1064, 500] width 16 height 4
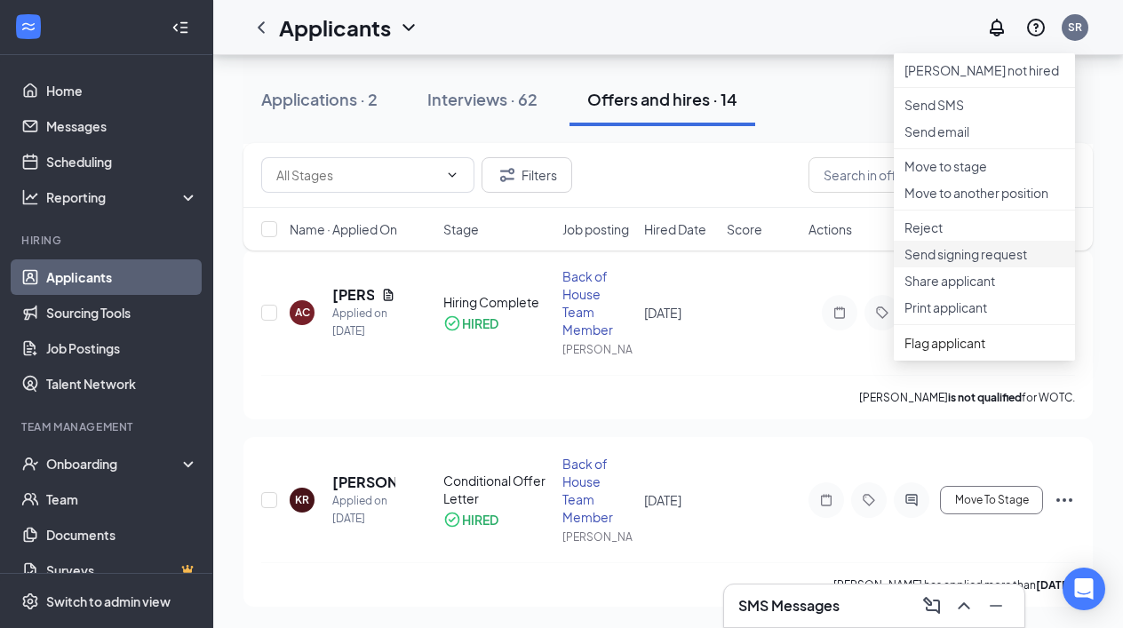
click at [975, 263] on p "Send signing request" at bounding box center [984, 254] width 160 height 18
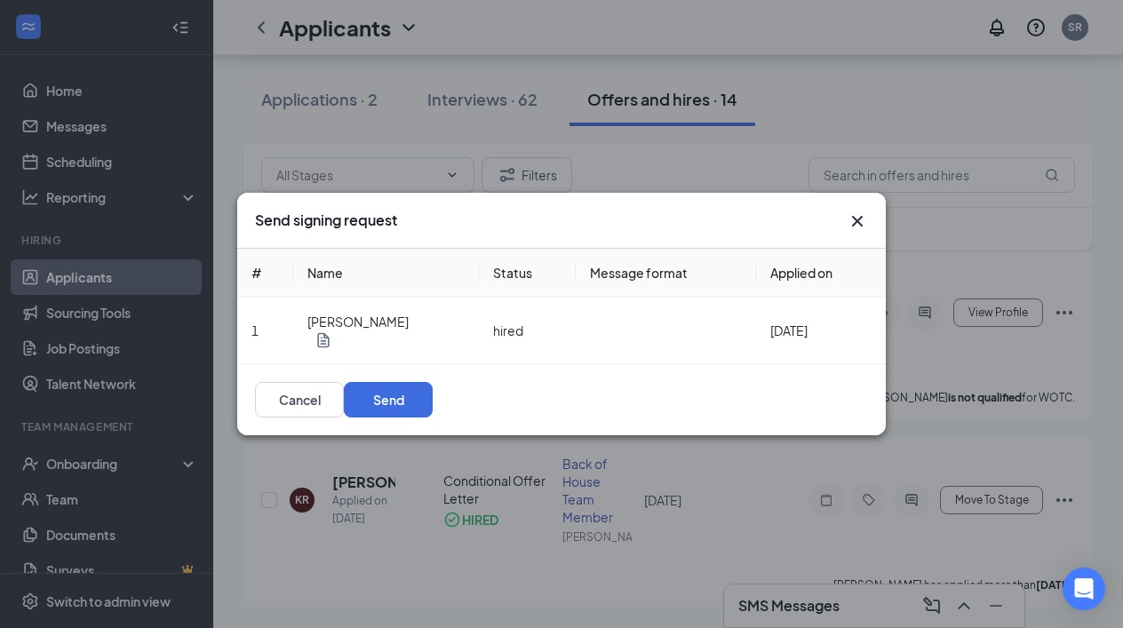
click at [856, 216] on icon "Cross" at bounding box center [857, 221] width 11 height 11
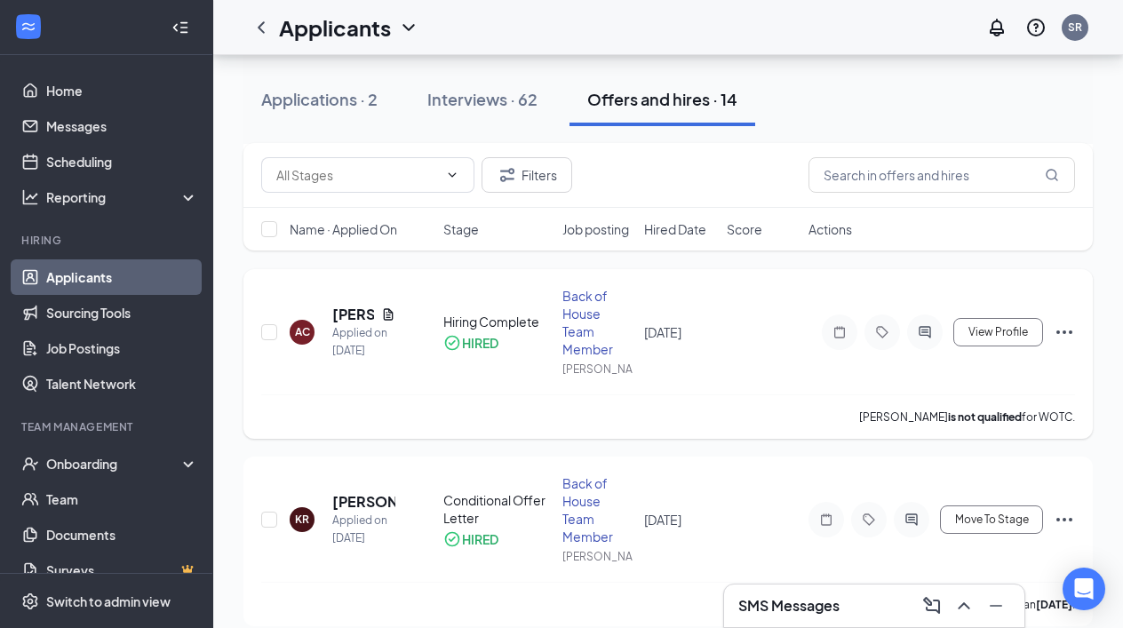
scroll to position [2274, 0]
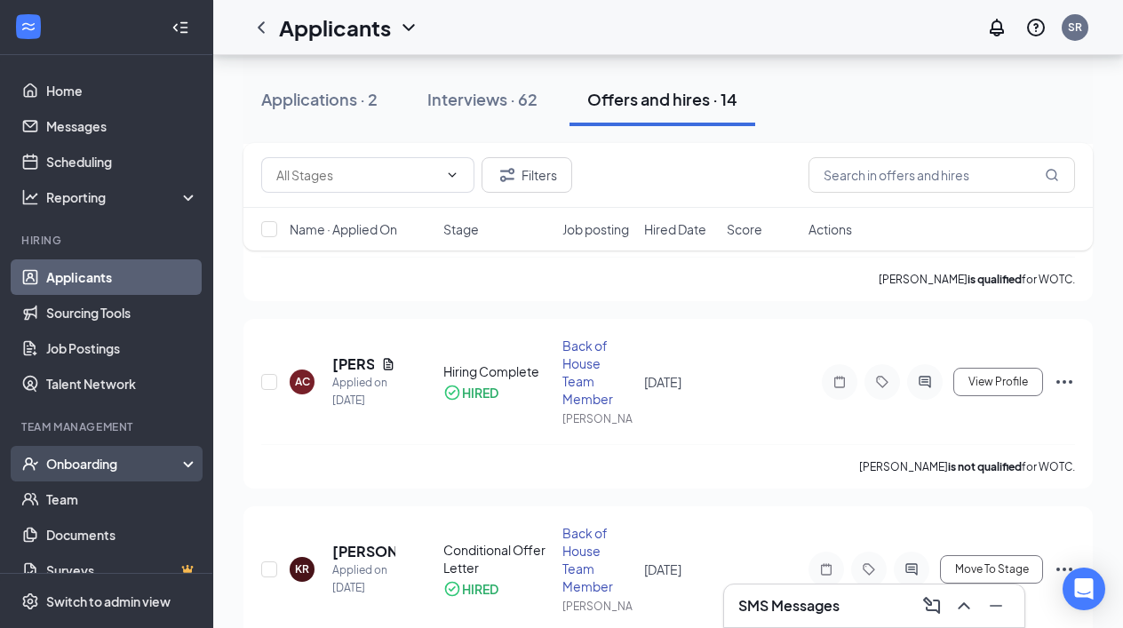
click at [102, 460] on div "Onboarding" at bounding box center [114, 464] width 137 height 18
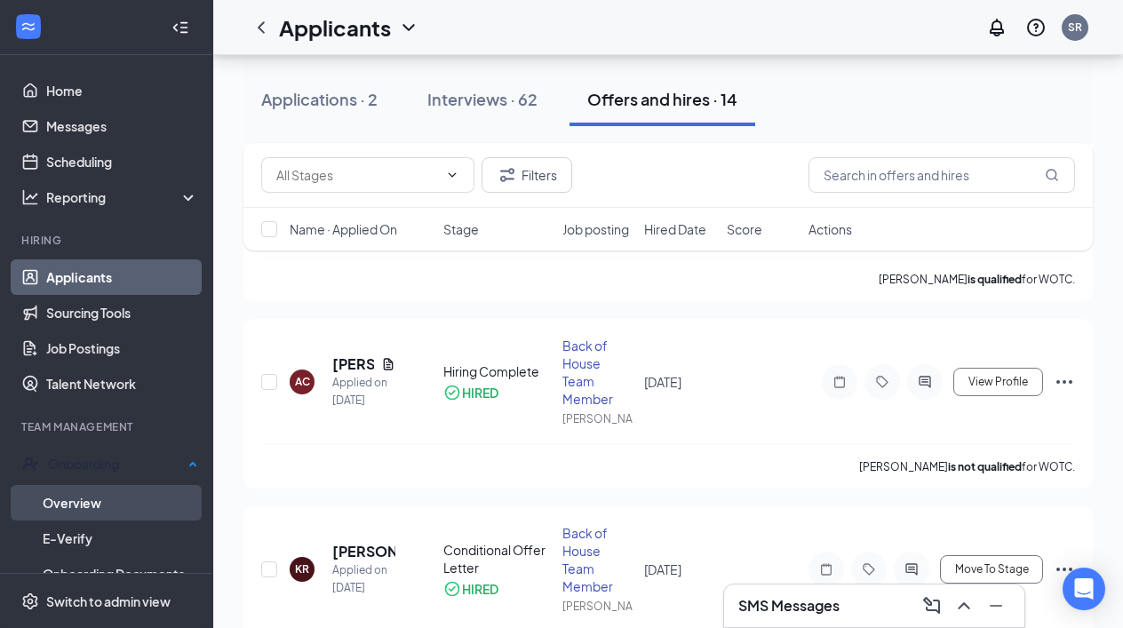
scroll to position [111, 0]
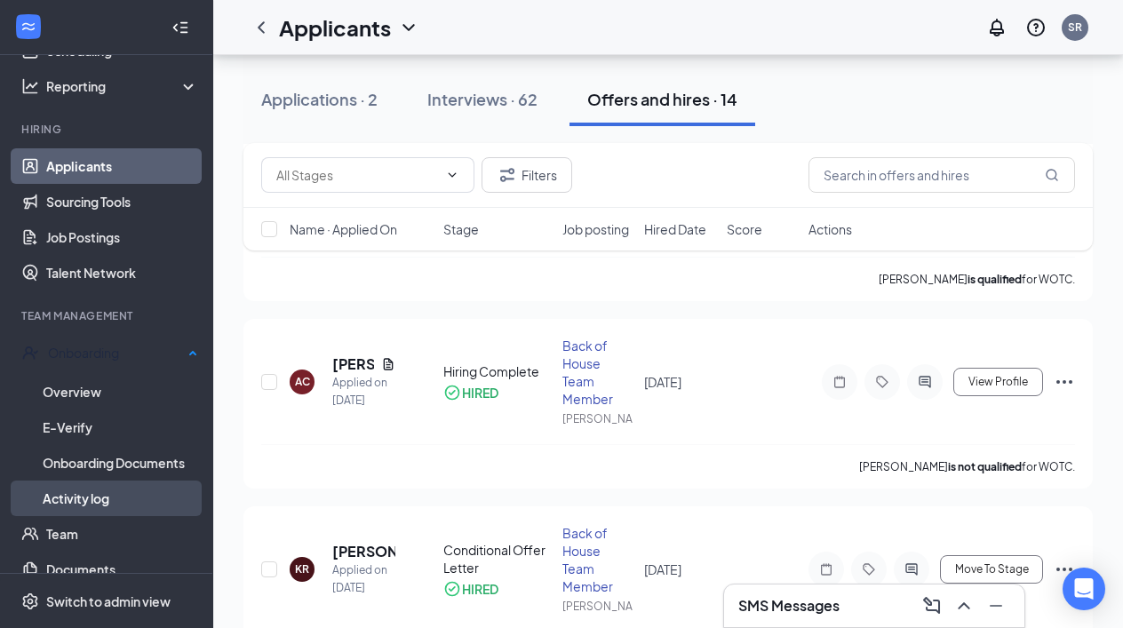
click at [85, 495] on link "Activity log" at bounding box center [120, 499] width 155 height 36
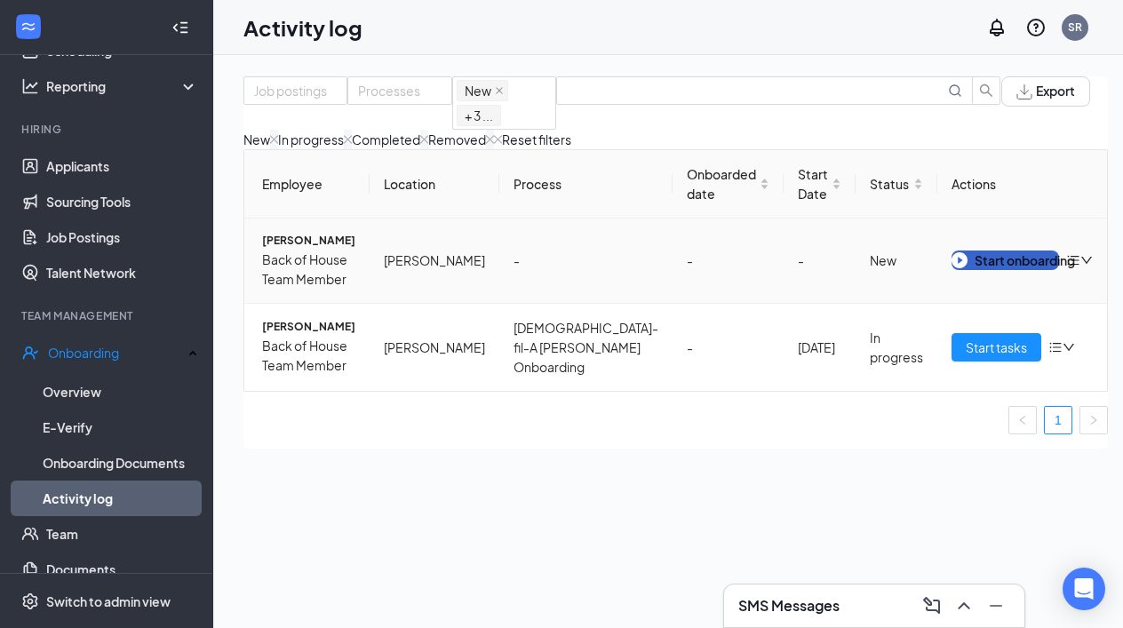
click at [997, 269] on div "Start onboarding" at bounding box center [1004, 261] width 107 height 20
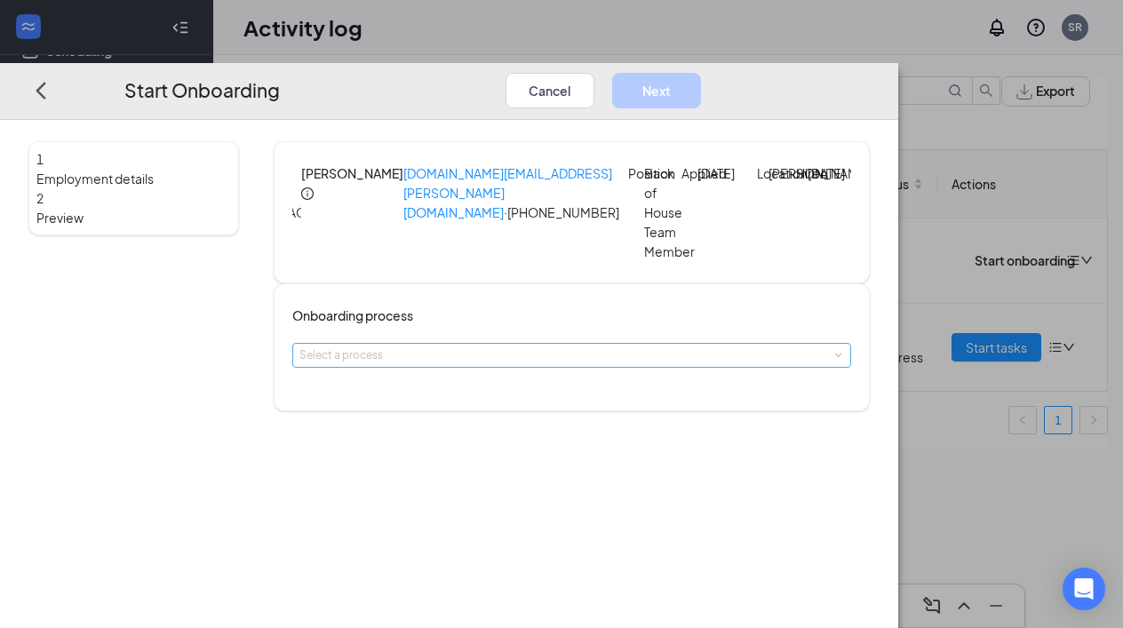
click at [548, 364] on div "Select a process" at bounding box center [567, 355] width 537 height 18
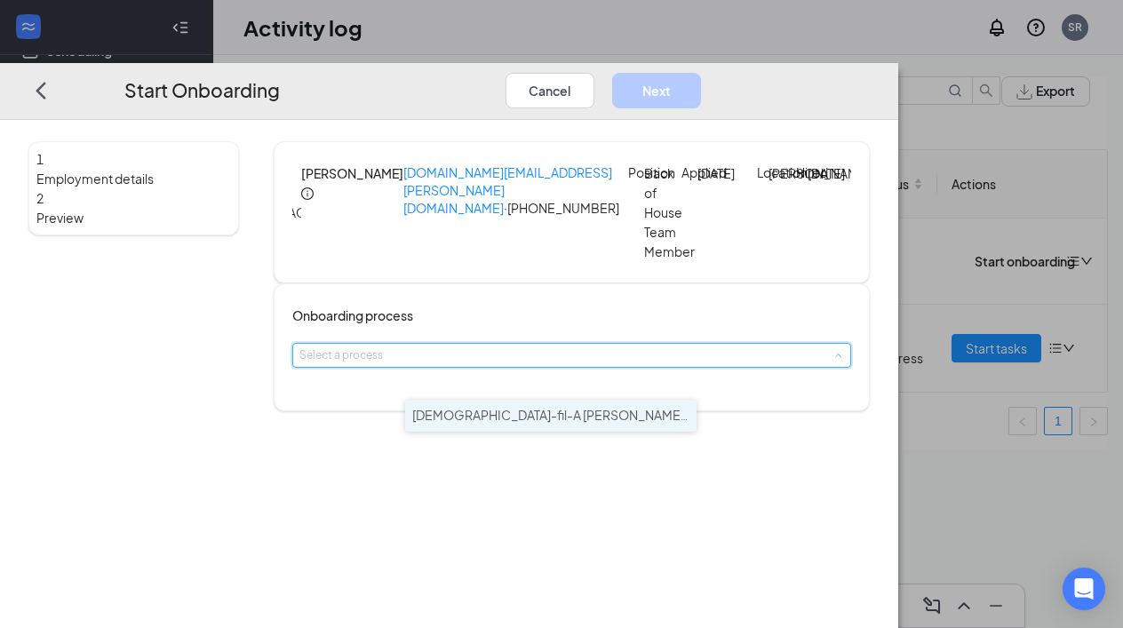
click at [520, 415] on span "[DEMOGRAPHIC_DATA]-fil-A [PERSON_NAME] Onboarding" at bounding box center [584, 415] width 345 height 16
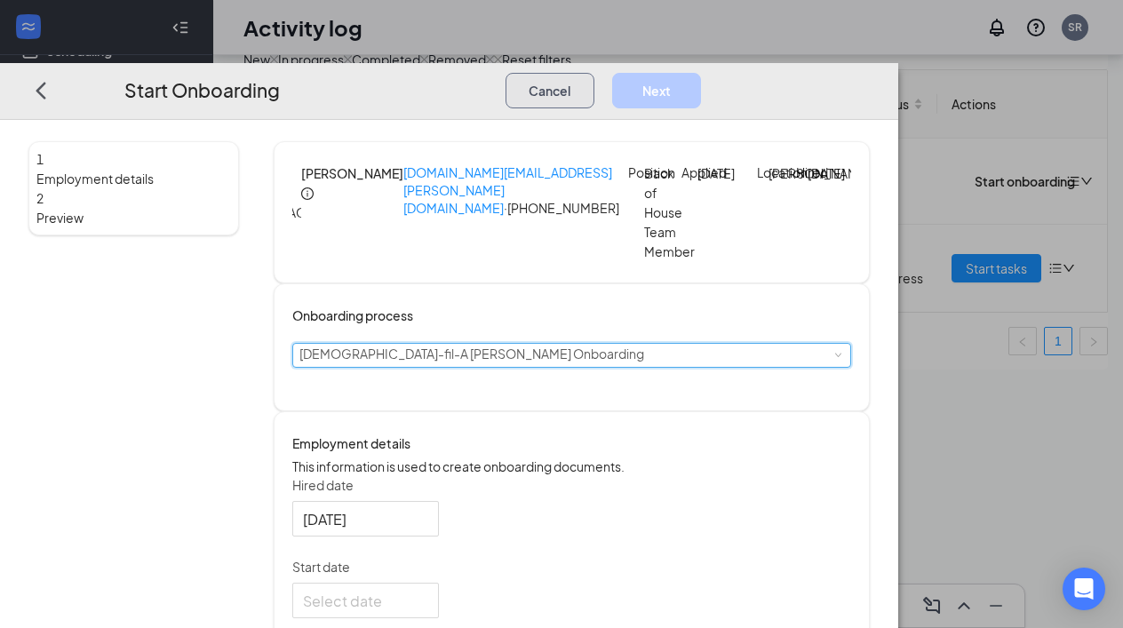
click at [594, 72] on button "Cancel" at bounding box center [549, 90] width 89 height 36
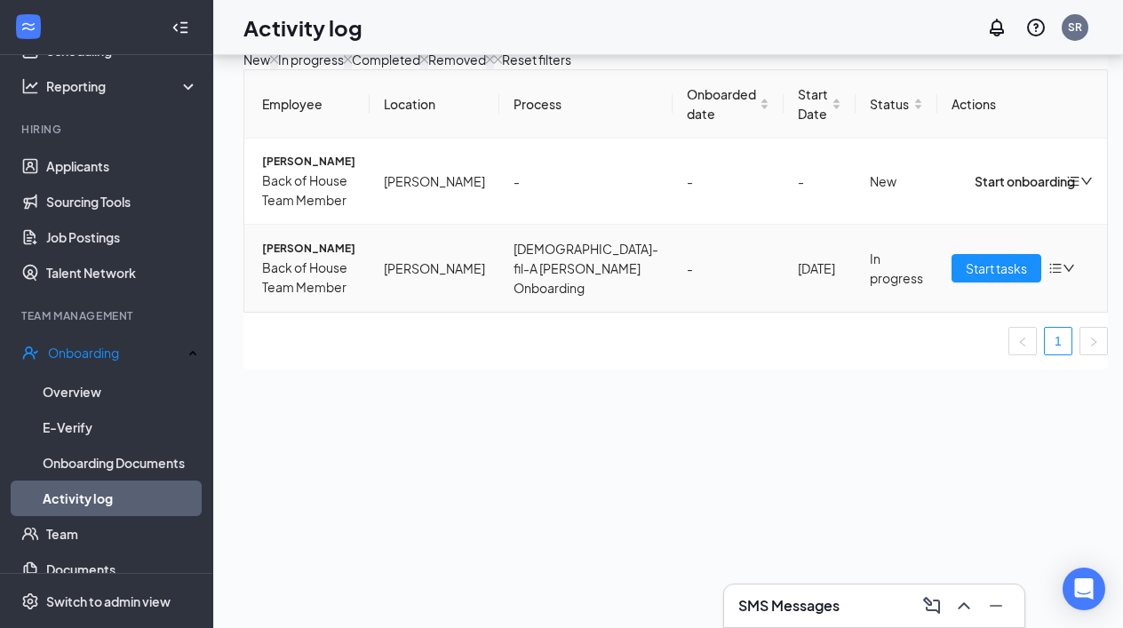
click at [355, 258] on span "[PERSON_NAME]" at bounding box center [308, 249] width 93 height 18
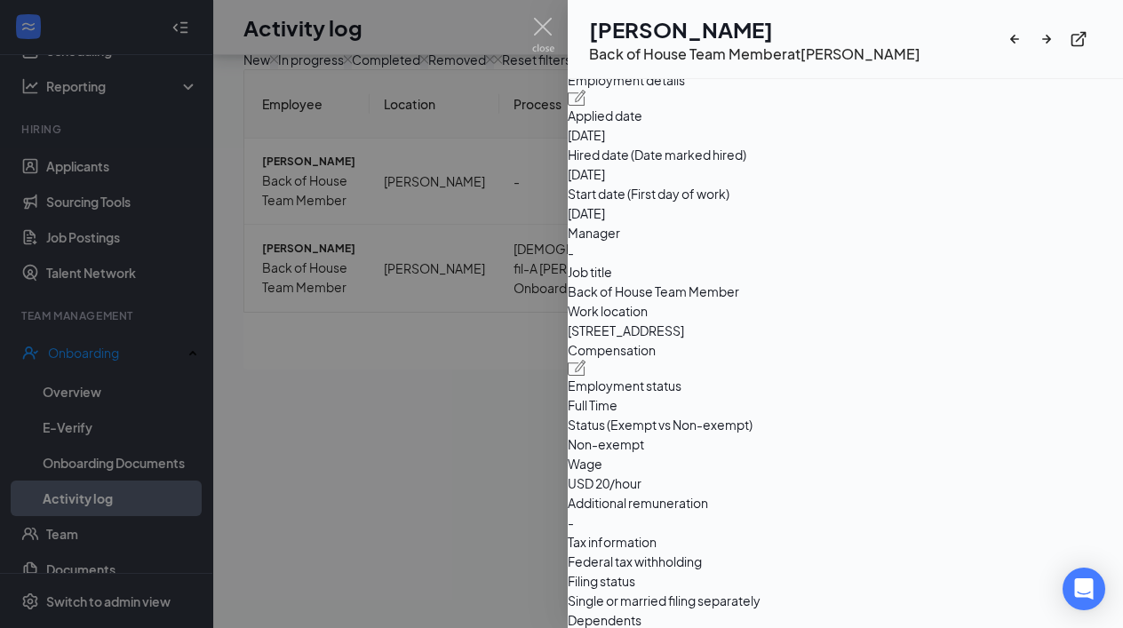
scroll to position [633, 0]
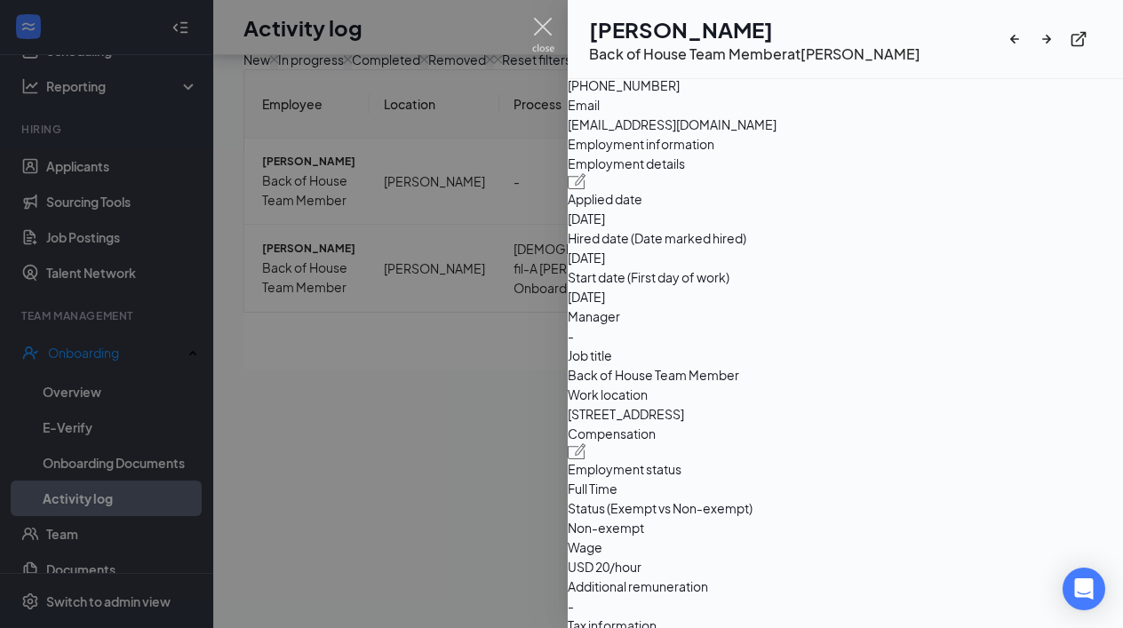
click at [540, 27] on img at bounding box center [543, 35] width 22 height 35
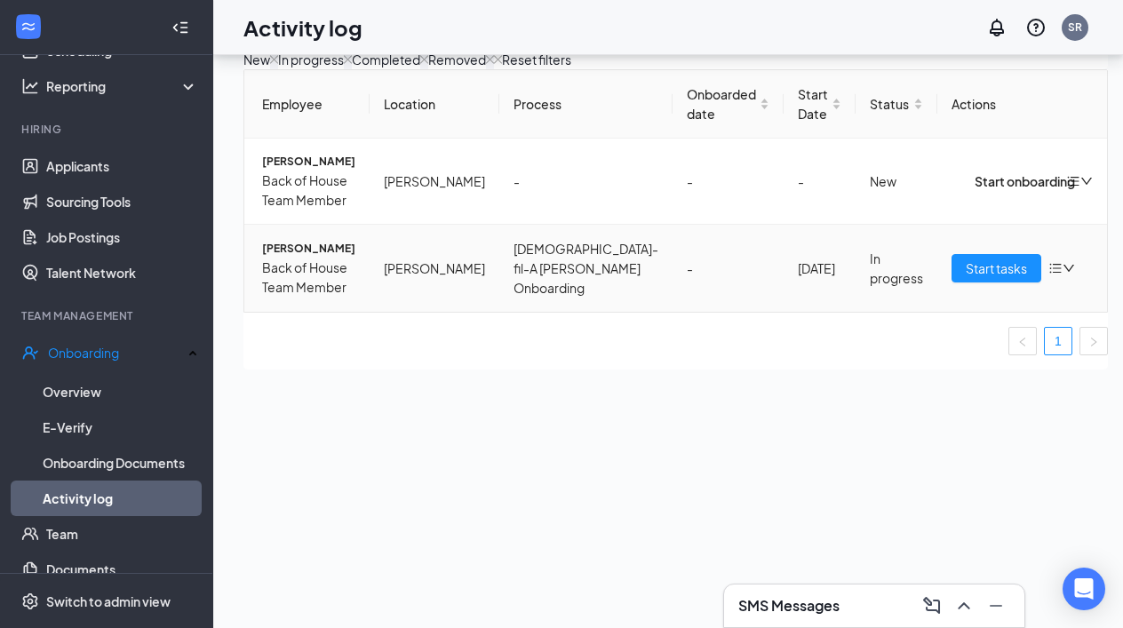
click at [1063, 263] on icon "down" at bounding box center [1069, 268] width 12 height 12
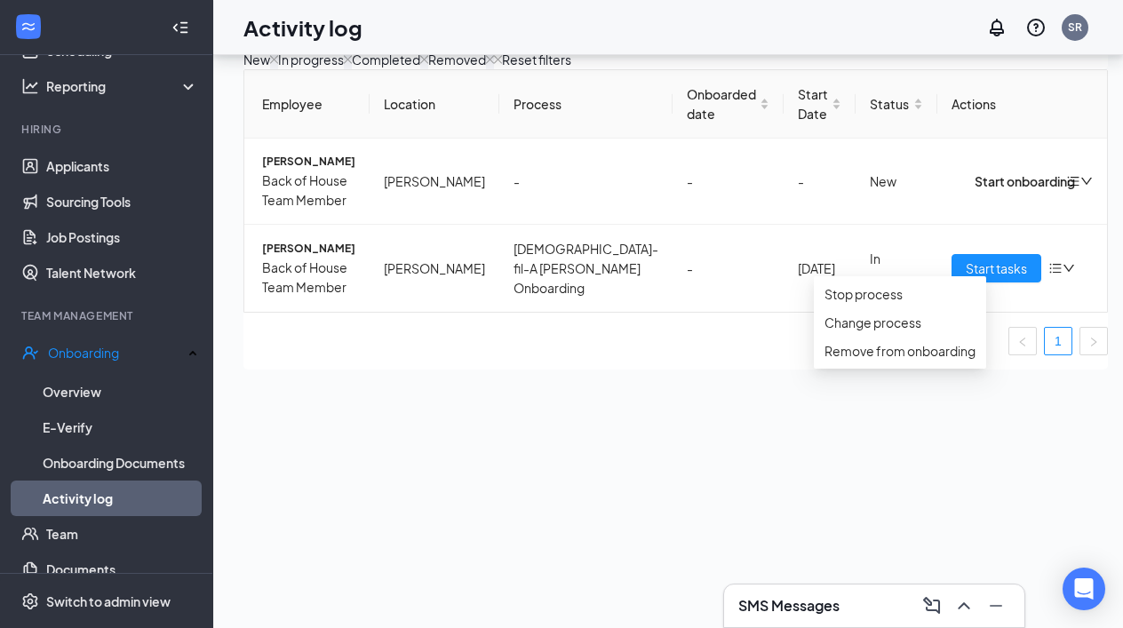
click at [664, 370] on div "Employee Location Process Onboarded date Start Date Status Actions [PERSON_NAME…" at bounding box center [675, 219] width 864 height 300
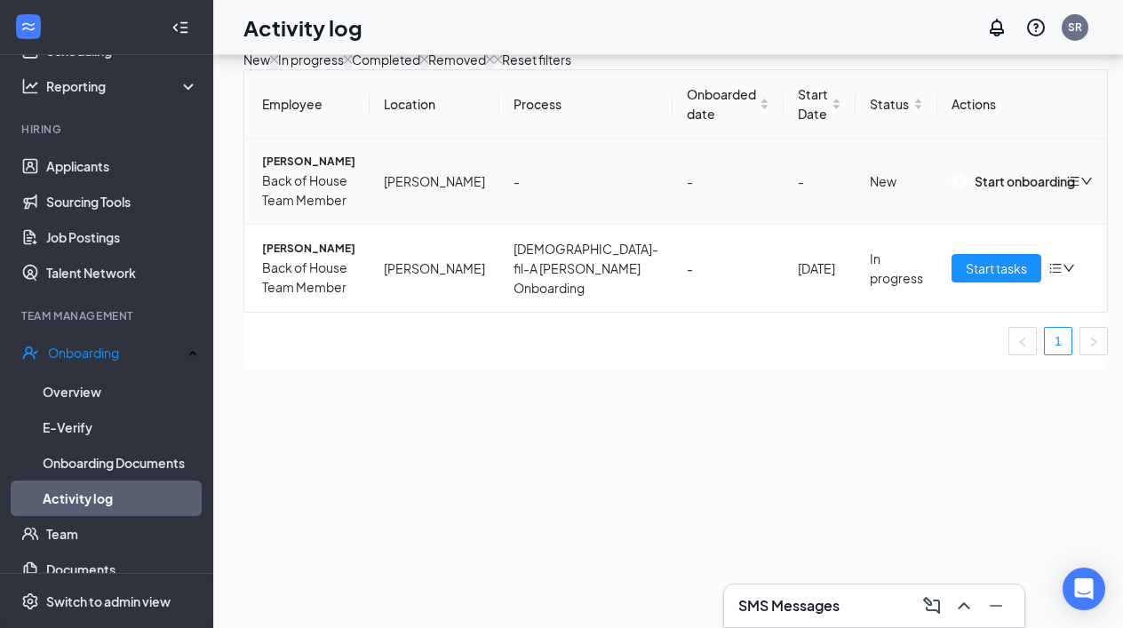
click at [308, 171] on span "[PERSON_NAME]" at bounding box center [308, 162] width 93 height 18
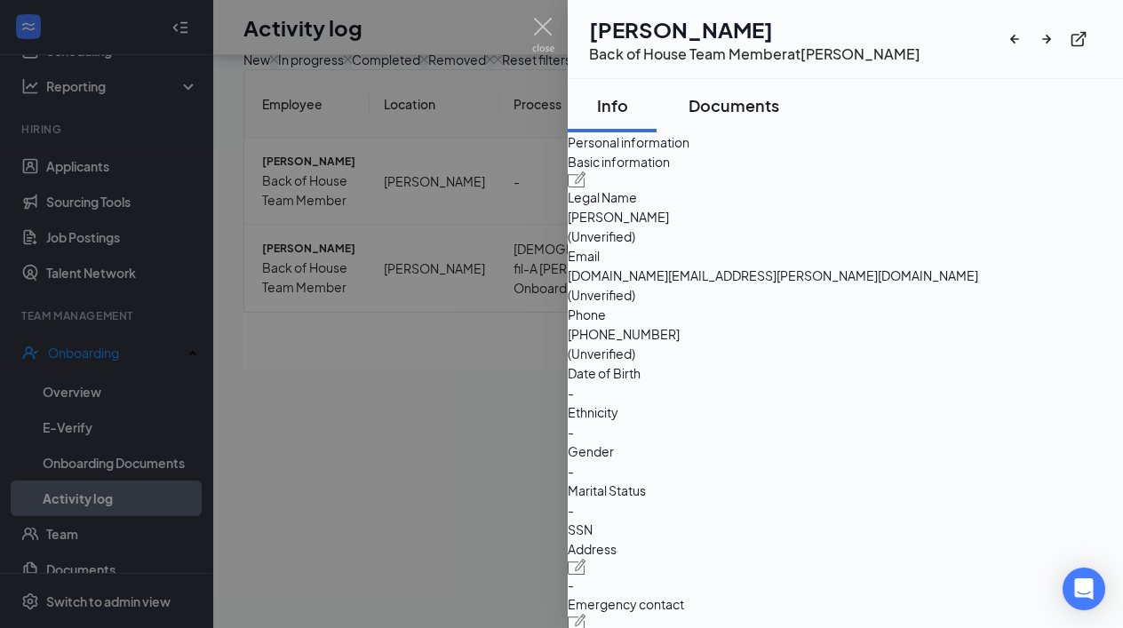
click at [766, 108] on div "Documents" at bounding box center [733, 105] width 91 height 22
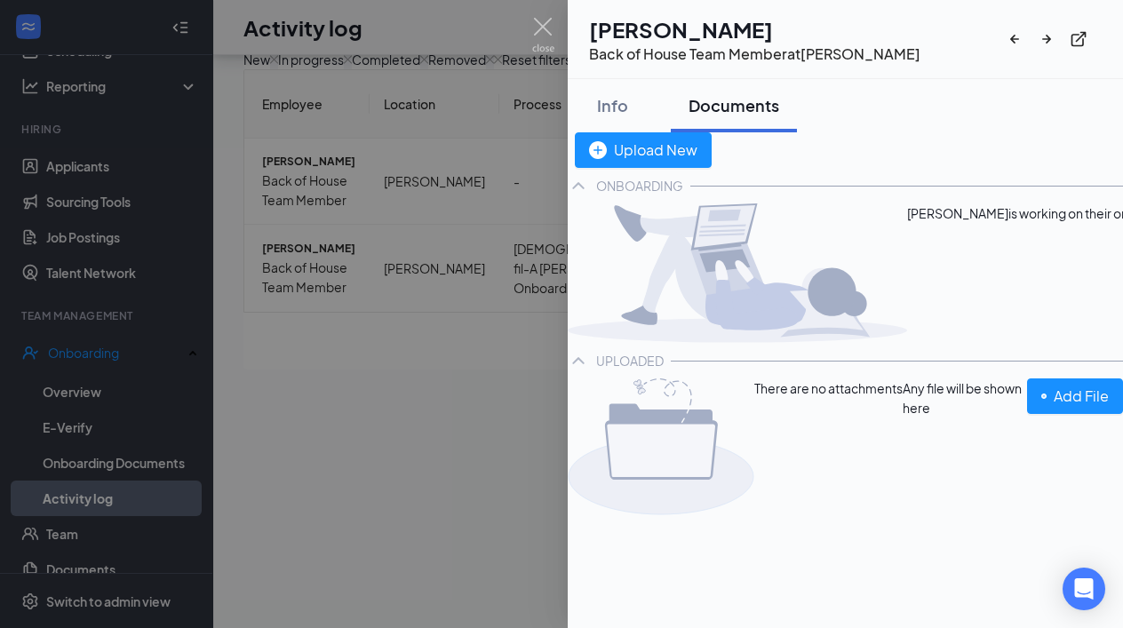
click at [530, 28] on div at bounding box center [561, 314] width 1123 height 628
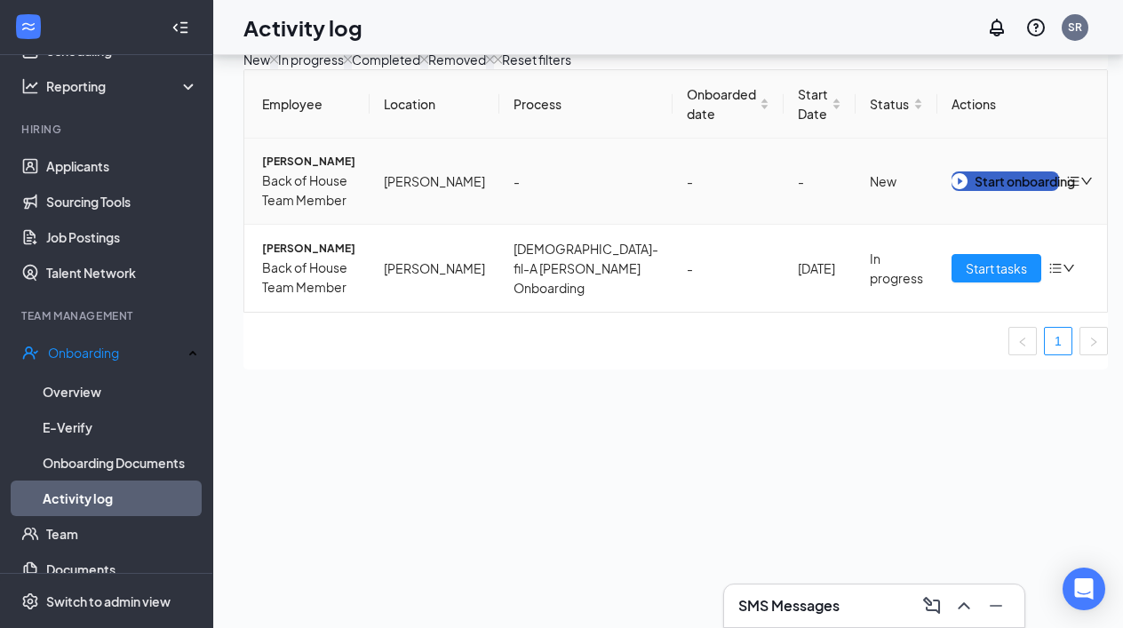
click at [965, 191] on div "Start onboarding" at bounding box center [1004, 181] width 107 height 20
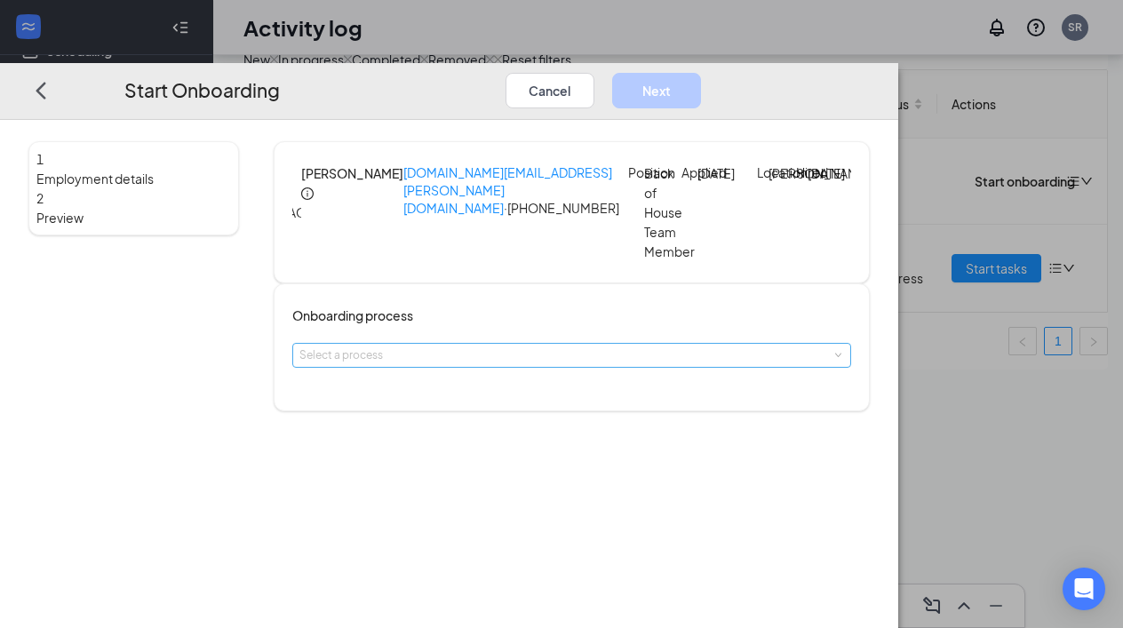
click at [529, 364] on div "Select a process" at bounding box center [567, 355] width 537 height 18
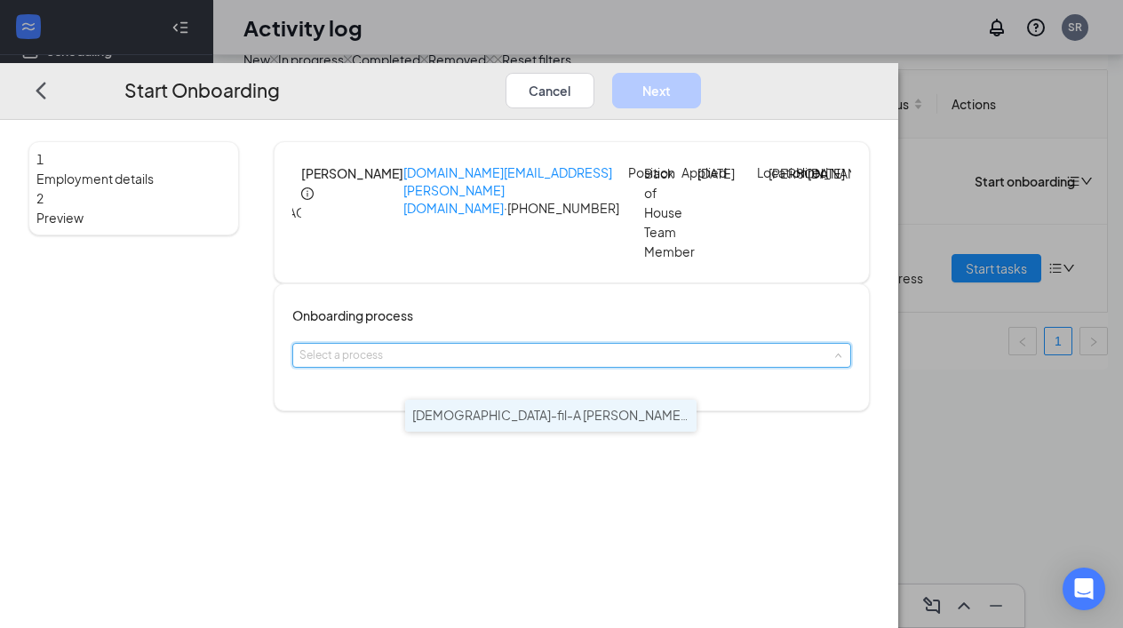
click at [514, 413] on span "[DEMOGRAPHIC_DATA]-fil-A [PERSON_NAME] Onboarding" at bounding box center [584, 415] width 345 height 16
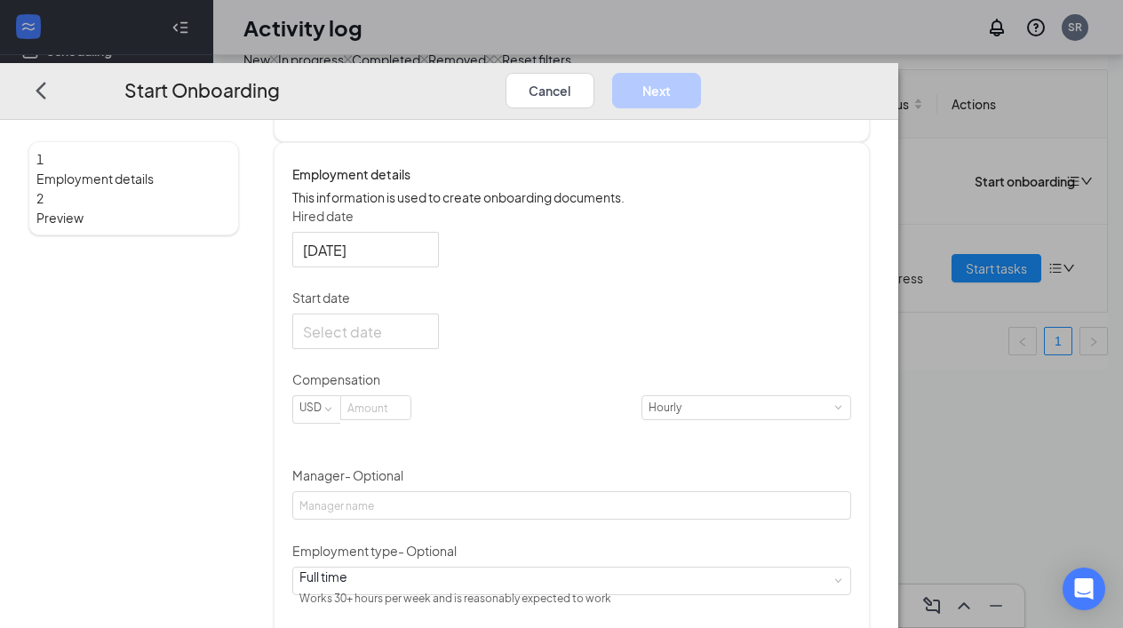
scroll to position [274, 0]
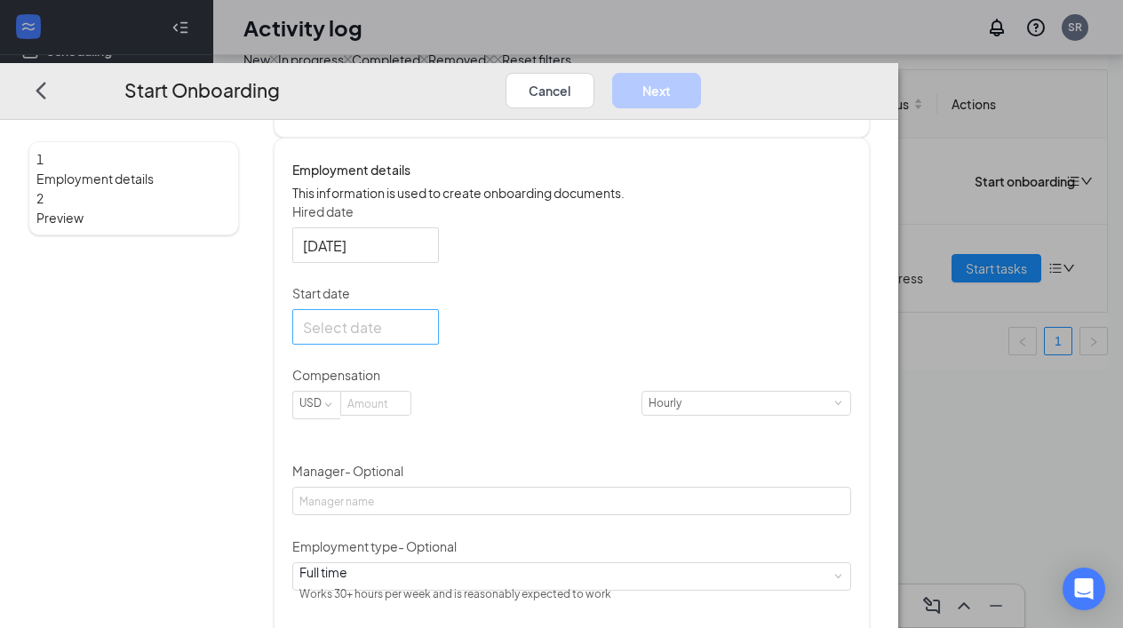
click at [439, 345] on div at bounding box center [365, 327] width 147 height 36
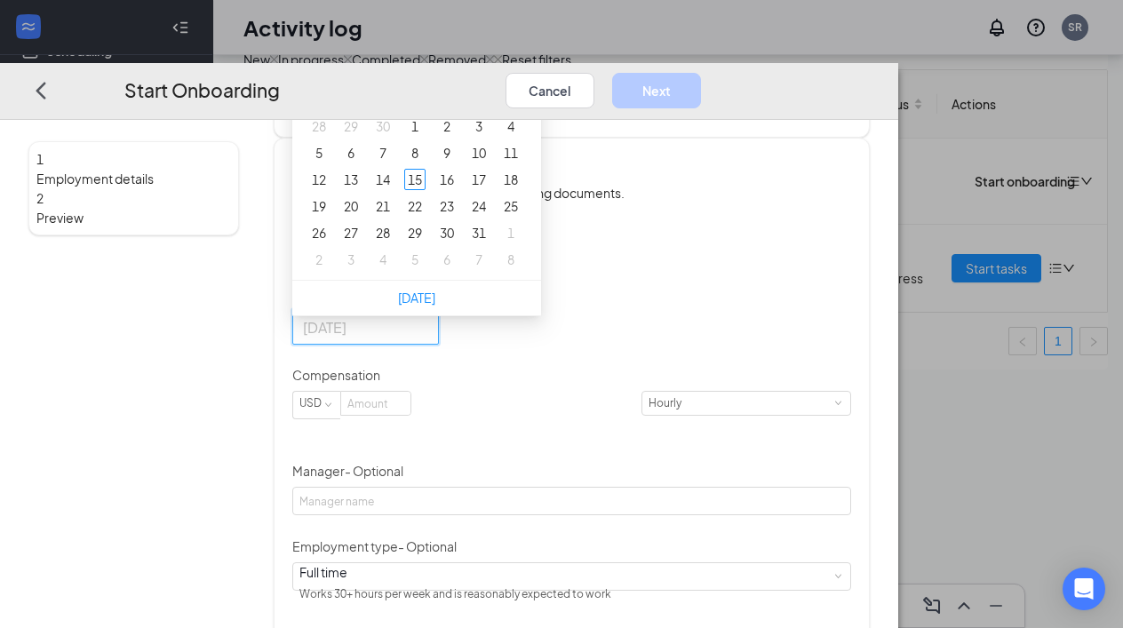
type input "[DATE]"
click at [521, 243] on div "1" at bounding box center [510, 232] width 21 height 21
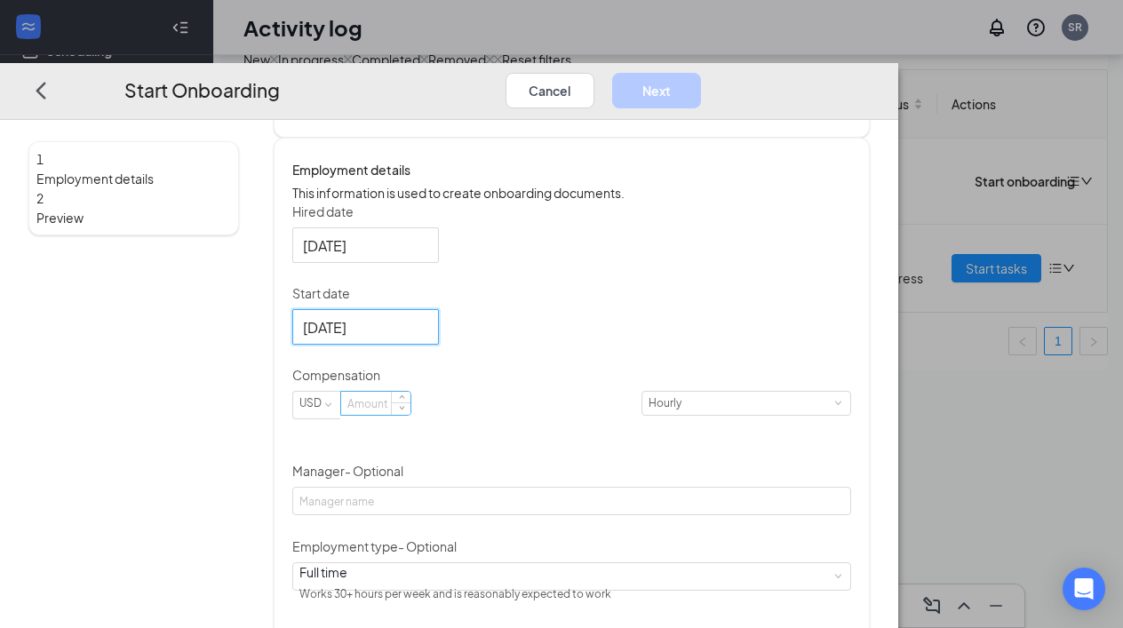
click at [410, 415] on input at bounding box center [375, 403] width 69 height 23
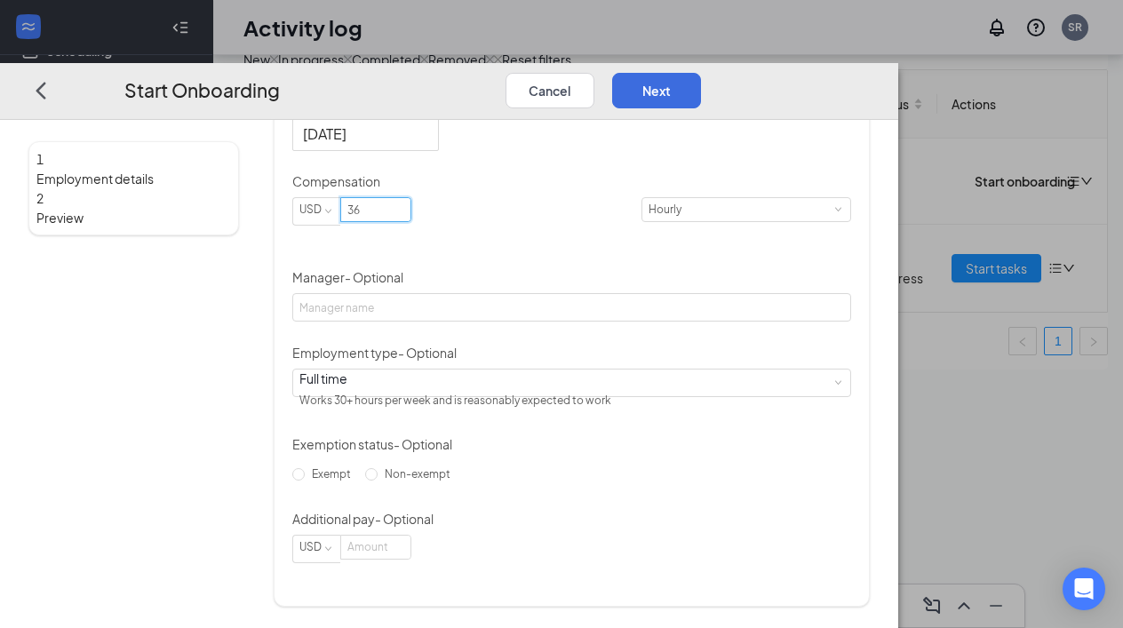
scroll to position [515, 0]
type input "36"
click at [378, 480] on input "Non-exempt" at bounding box center [371, 473] width 12 height 12
radio input "true"
click at [701, 72] on button "Next" at bounding box center [656, 90] width 89 height 36
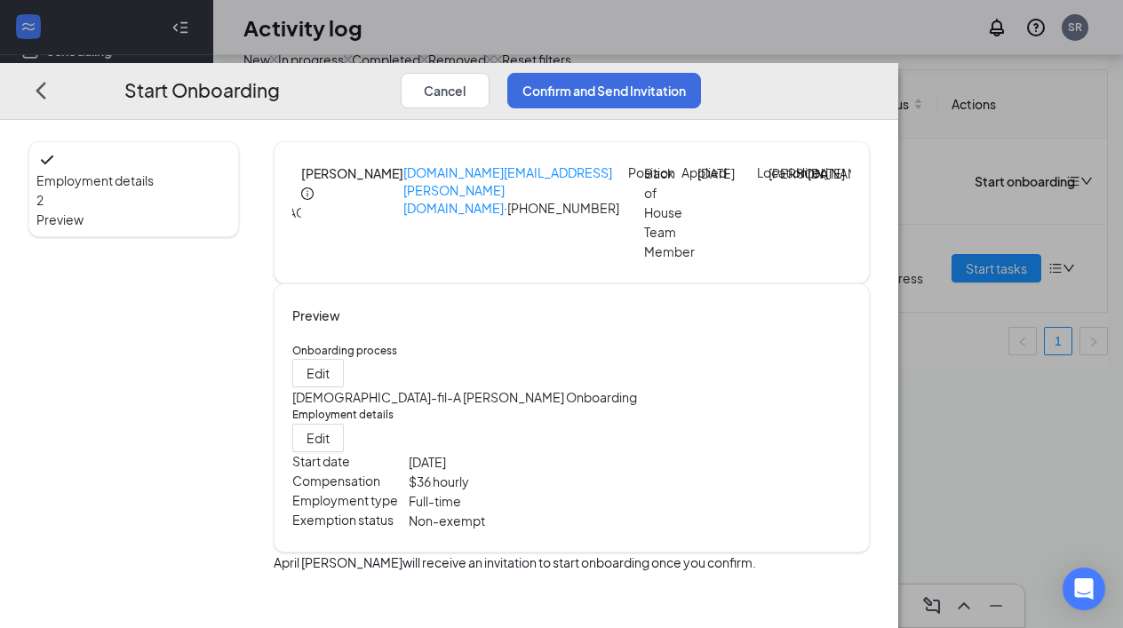
scroll to position [16, 0]
click at [701, 72] on button "Confirm and Send Invitation" at bounding box center [604, 90] width 194 height 36
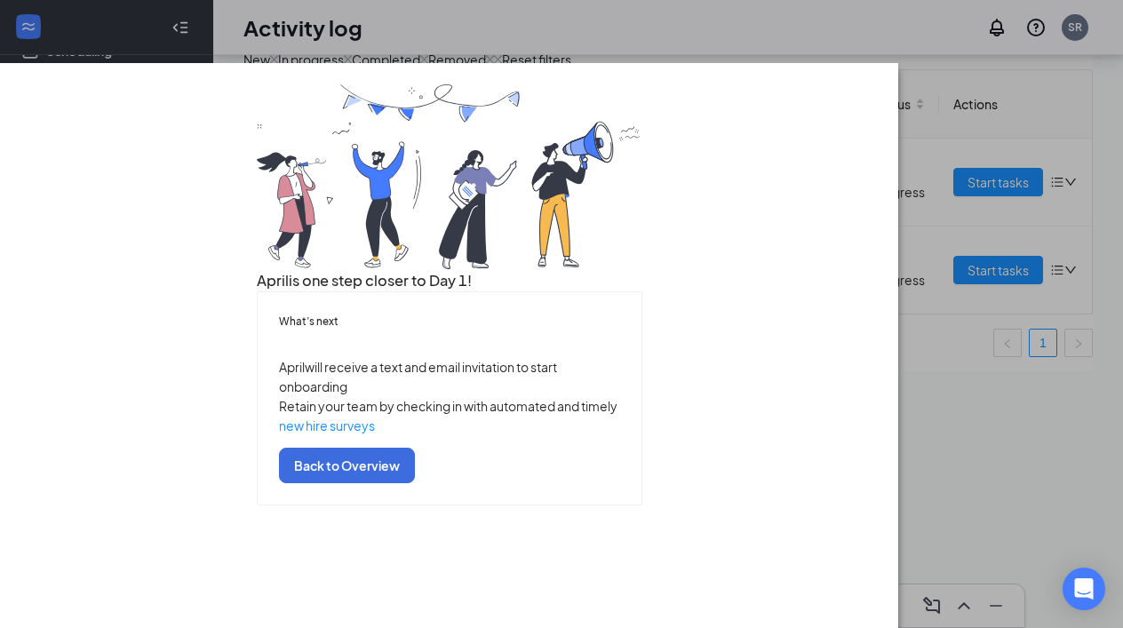
scroll to position [37, 0]
click at [415, 482] on button "Back to Overview" at bounding box center [347, 465] width 136 height 36
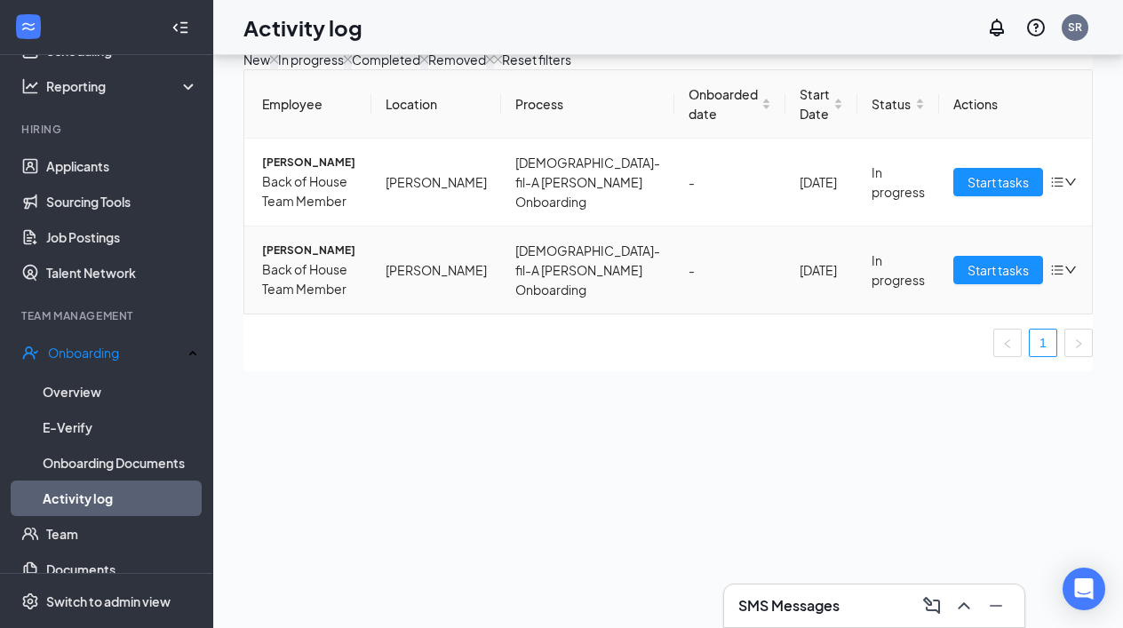
scroll to position [0, 0]
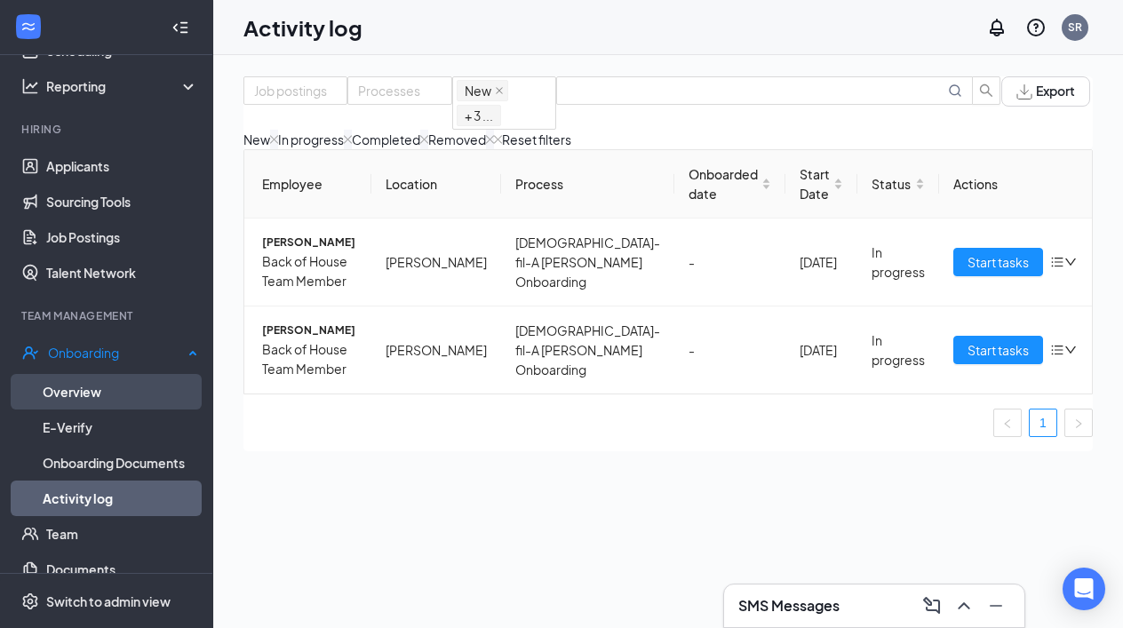
click at [80, 385] on link "Overview" at bounding box center [120, 392] width 155 height 36
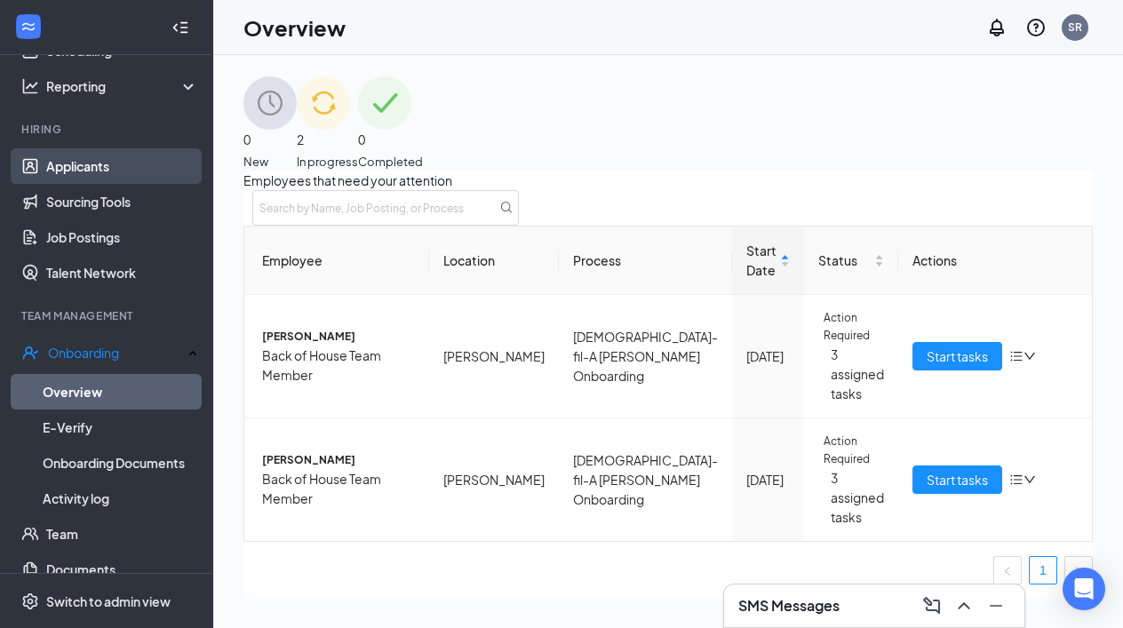
click at [84, 166] on link "Applicants" at bounding box center [122, 166] width 152 height 36
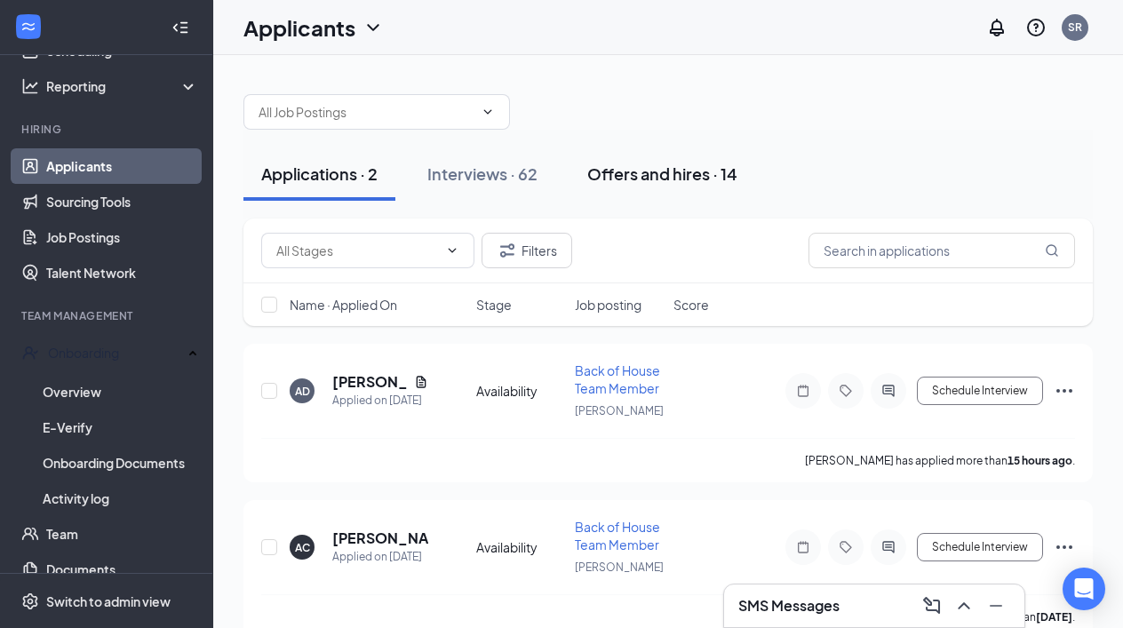
click at [662, 169] on div "Offers and hires · 14" at bounding box center [662, 174] width 150 height 22
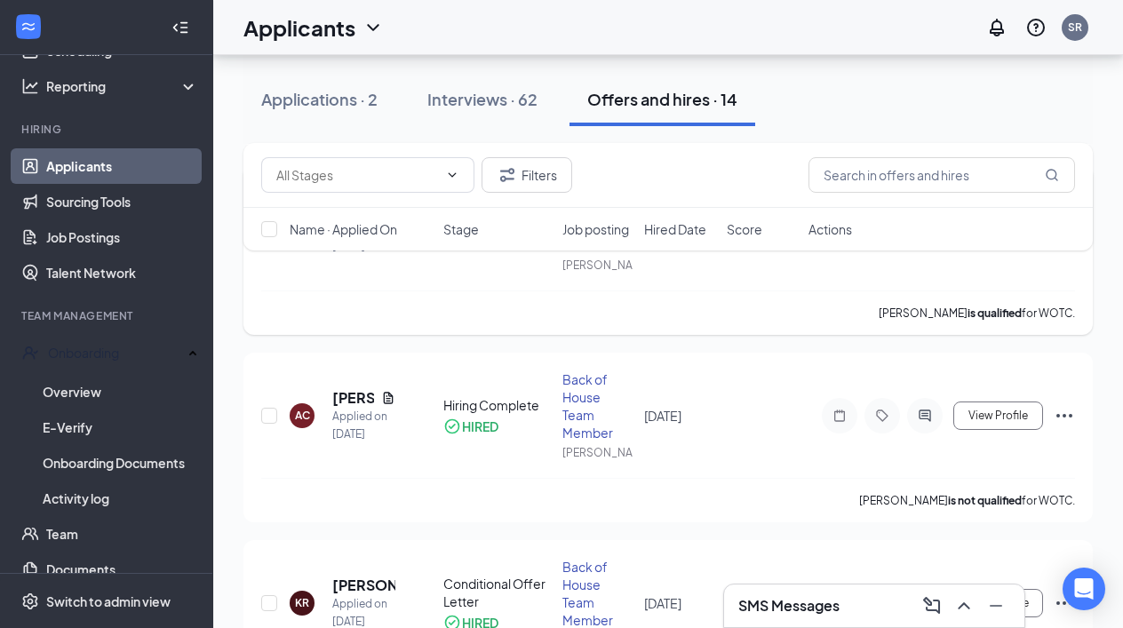
scroll to position [2241, 0]
click at [983, 410] on span "View Profile" at bounding box center [998, 415] width 60 height 12
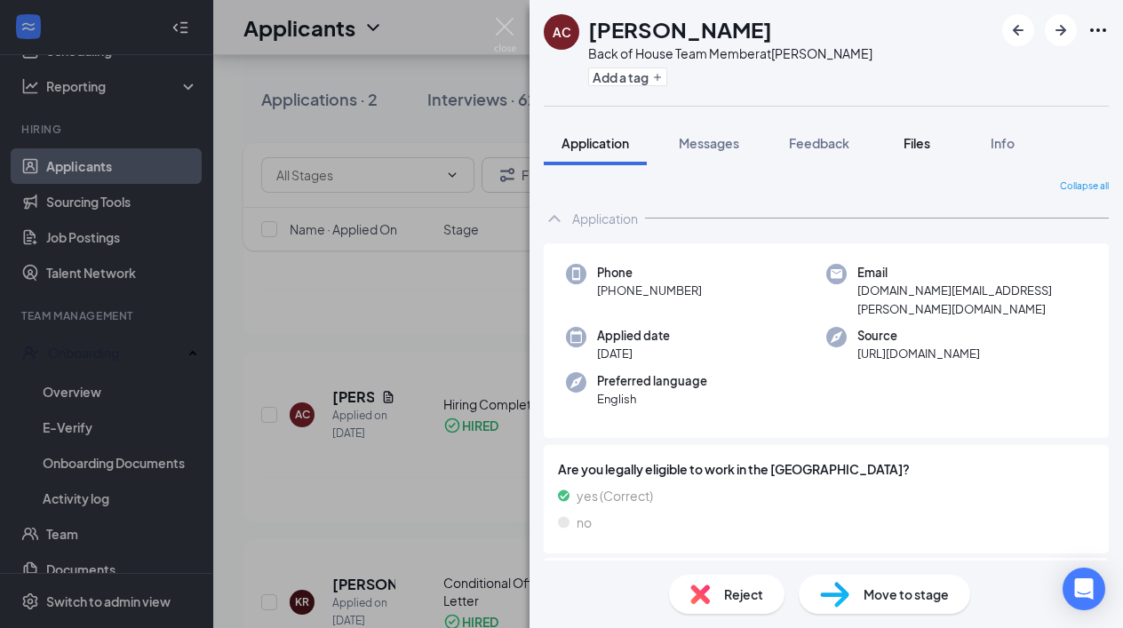
click at [919, 142] on span "Files" at bounding box center [916, 143] width 27 height 16
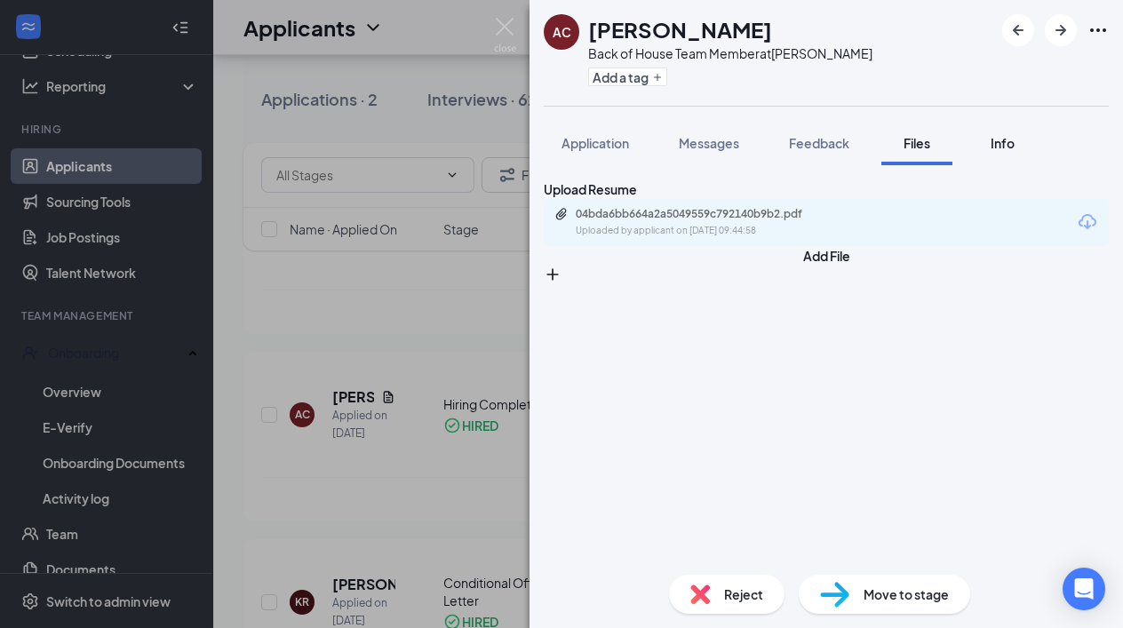
click at [1003, 138] on span "Info" at bounding box center [1003, 143] width 24 height 16
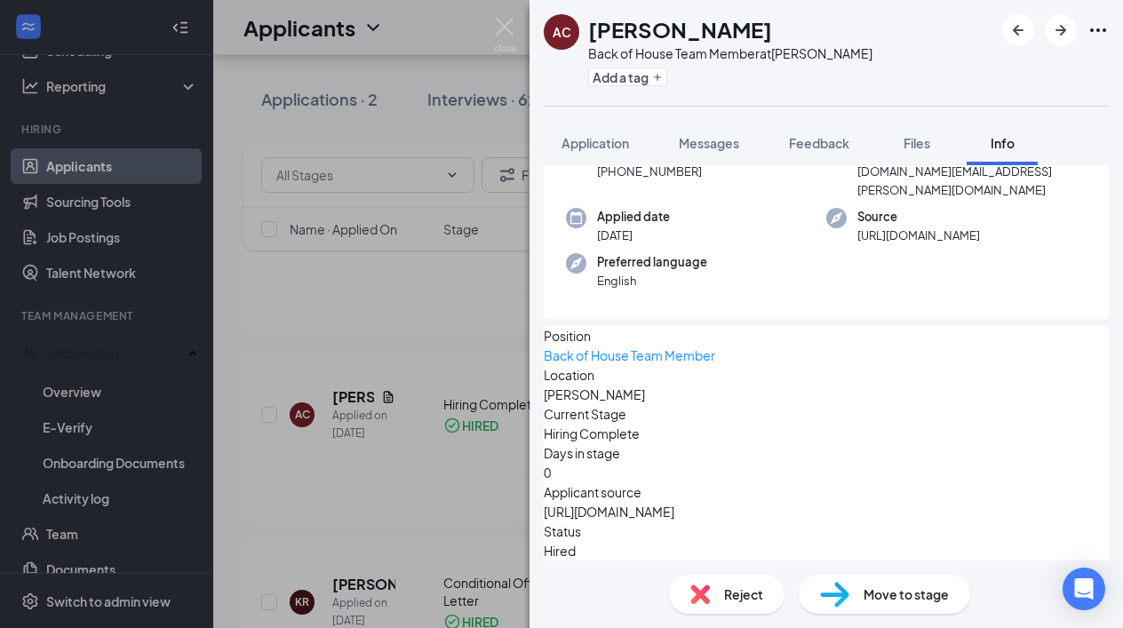
scroll to position [106, 0]
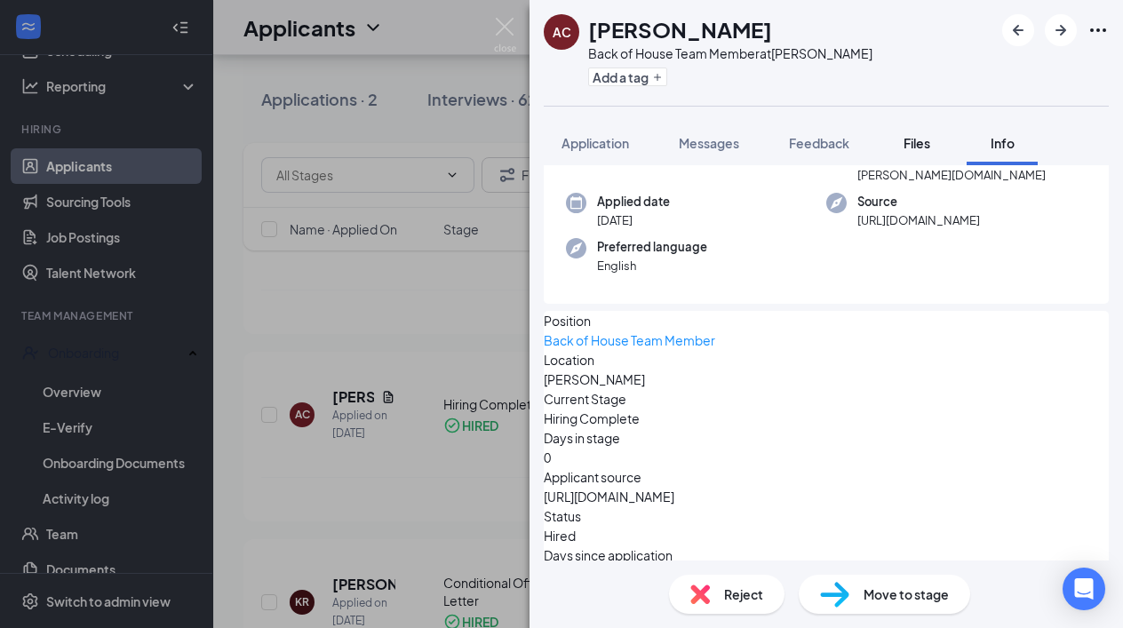
click at [911, 139] on span "Files" at bounding box center [916, 143] width 27 height 16
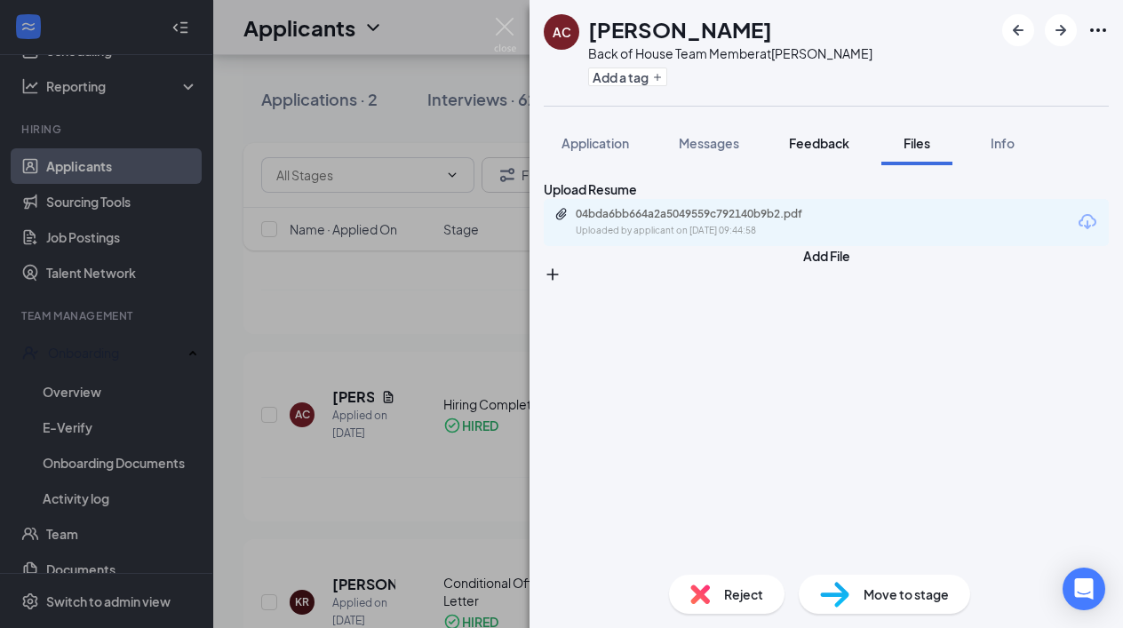
click at [833, 148] on span "Feedback" at bounding box center [819, 143] width 60 height 16
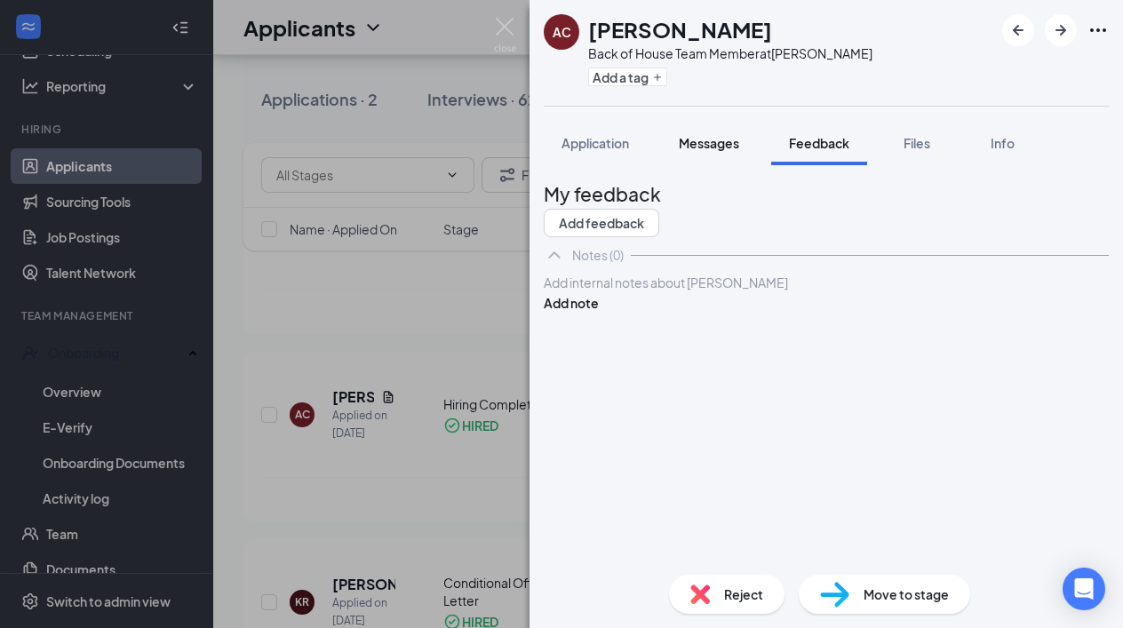
click at [703, 143] on span "Messages" at bounding box center [709, 143] width 60 height 16
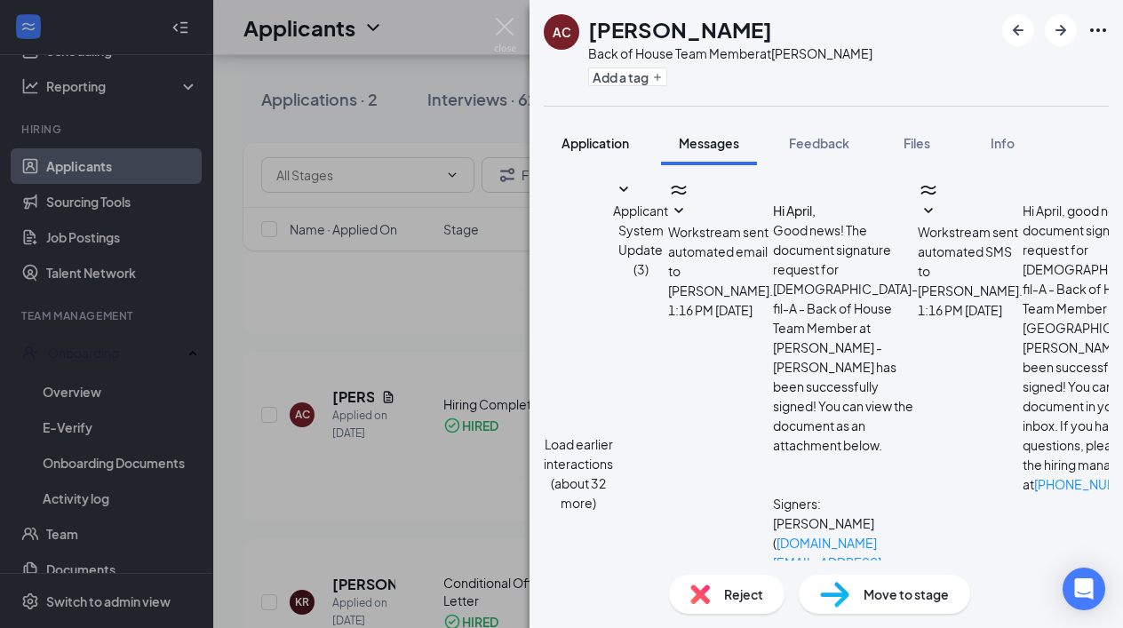
click at [601, 139] on span "Application" at bounding box center [595, 143] width 68 height 16
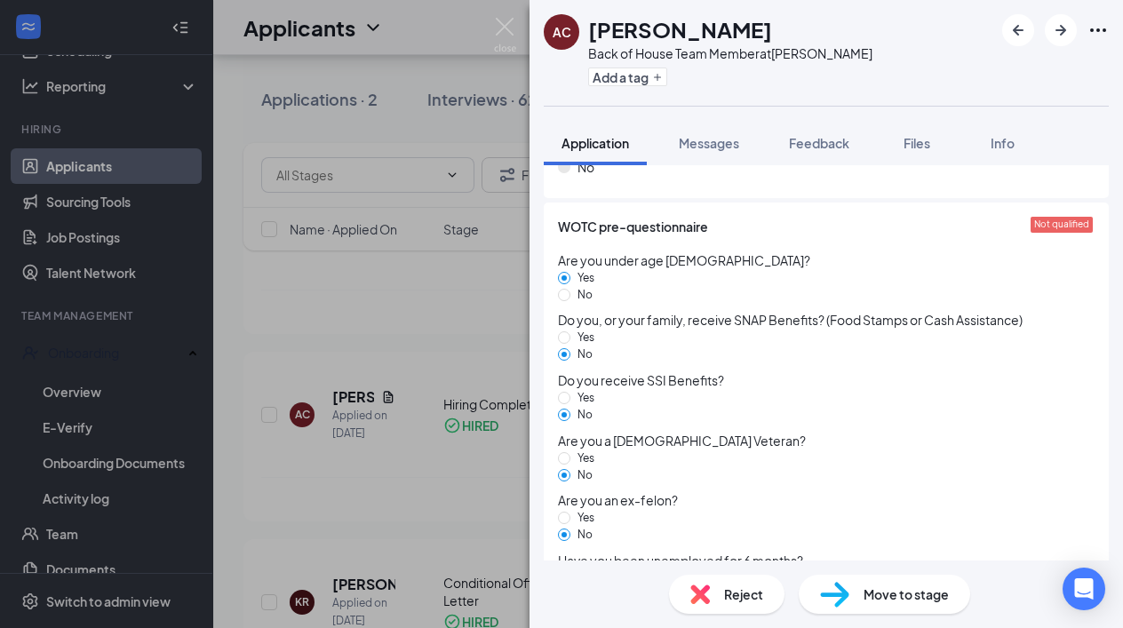
scroll to position [1617, 0]
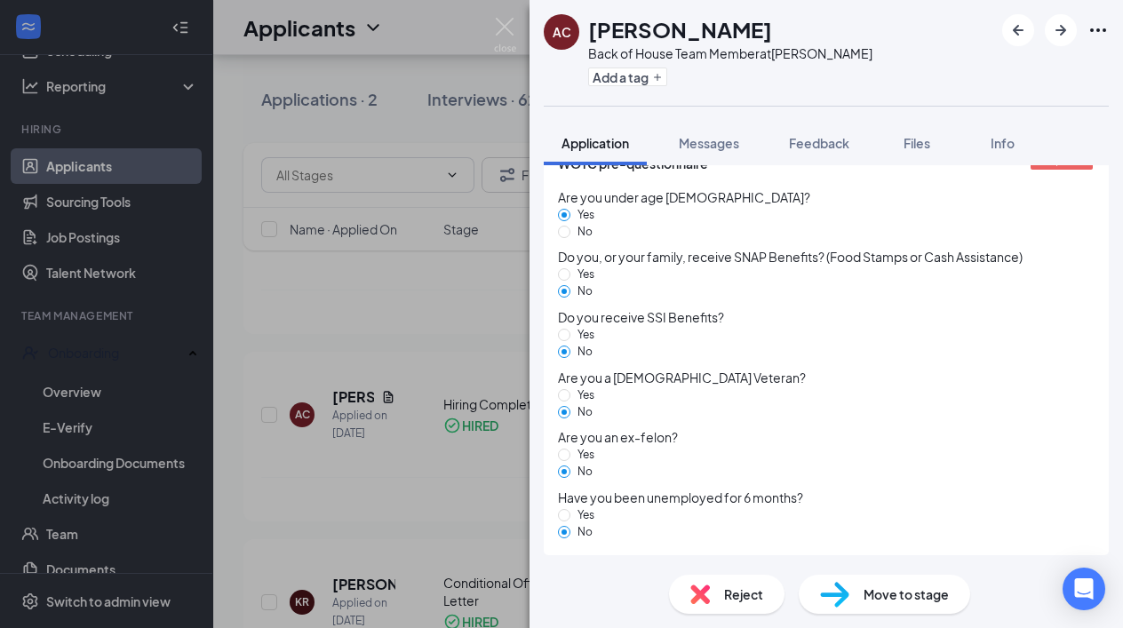
click at [491, 28] on div "AC [PERSON_NAME] Back of House Team Member at [PERSON_NAME] Add a tag Applicati…" at bounding box center [561, 314] width 1123 height 628
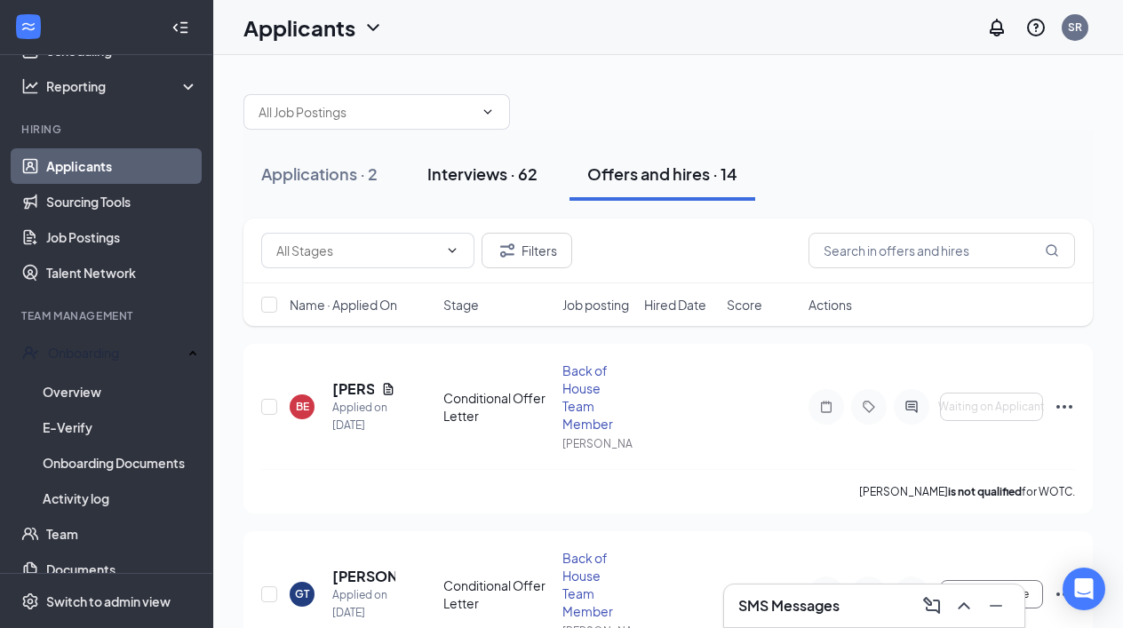
click at [476, 177] on div "Interviews · 62" at bounding box center [482, 174] width 110 height 22
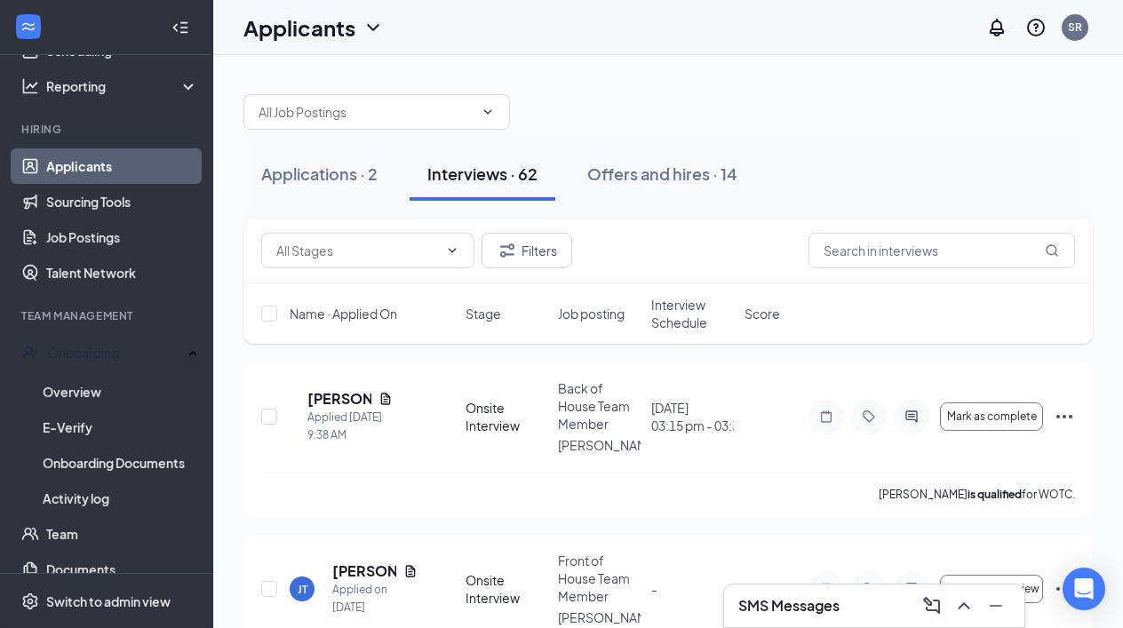
click at [681, 310] on span "Interview Schedule" at bounding box center [692, 314] width 83 height 36
click at [682, 309] on span "Interview Schedule" at bounding box center [681, 314] width 61 height 36
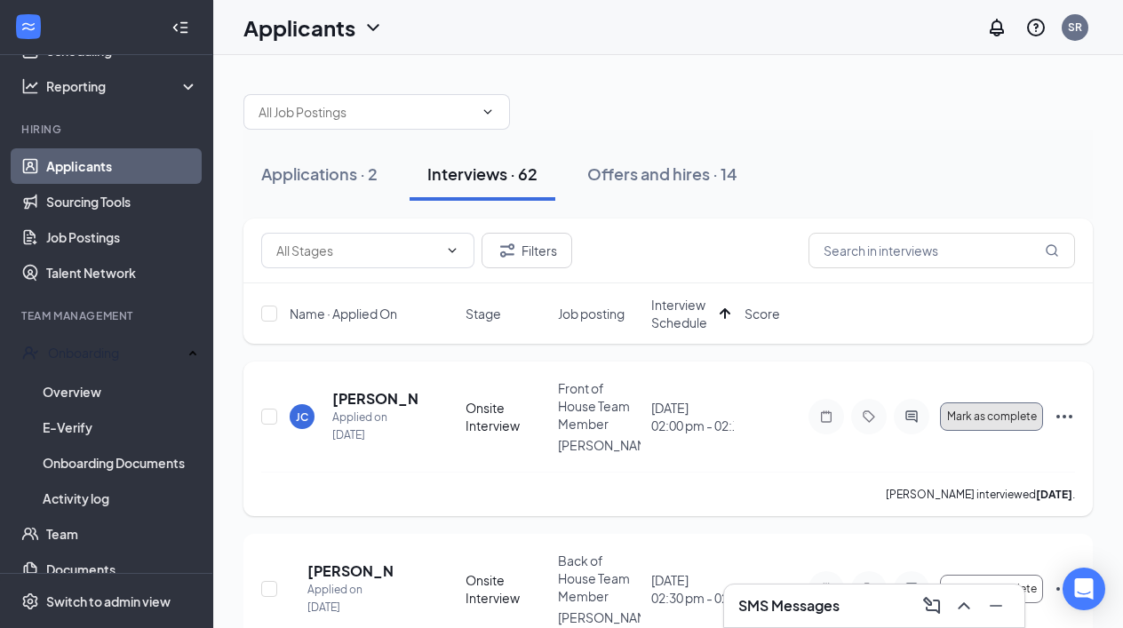
click at [999, 414] on span "Mark as complete" at bounding box center [992, 416] width 90 height 12
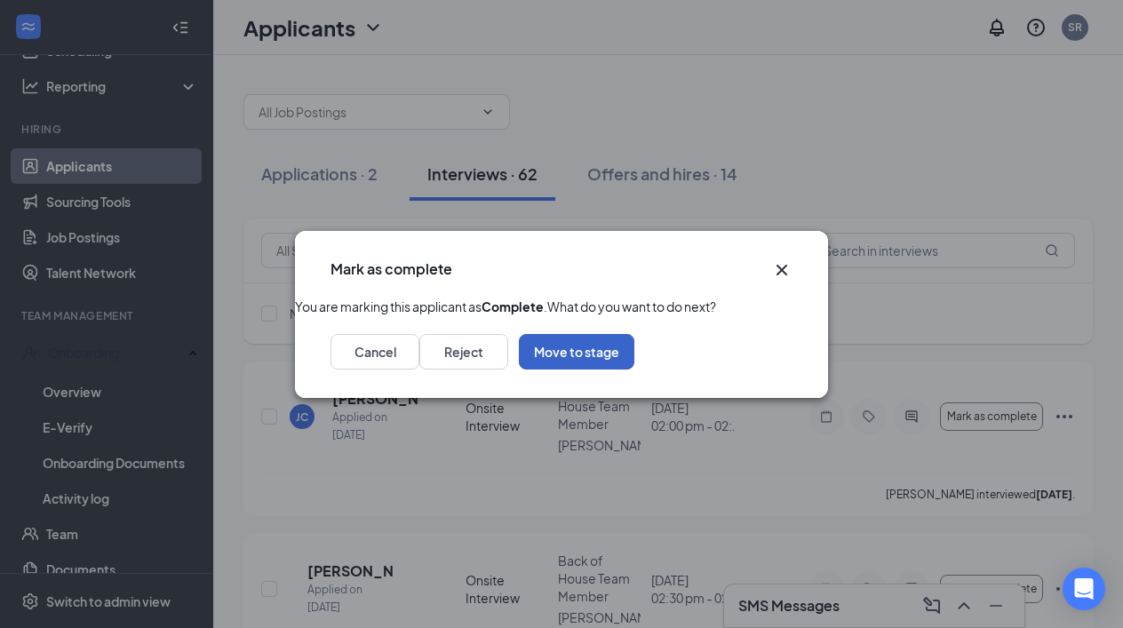
click at [634, 370] on button "Move to stage" at bounding box center [576, 352] width 115 height 36
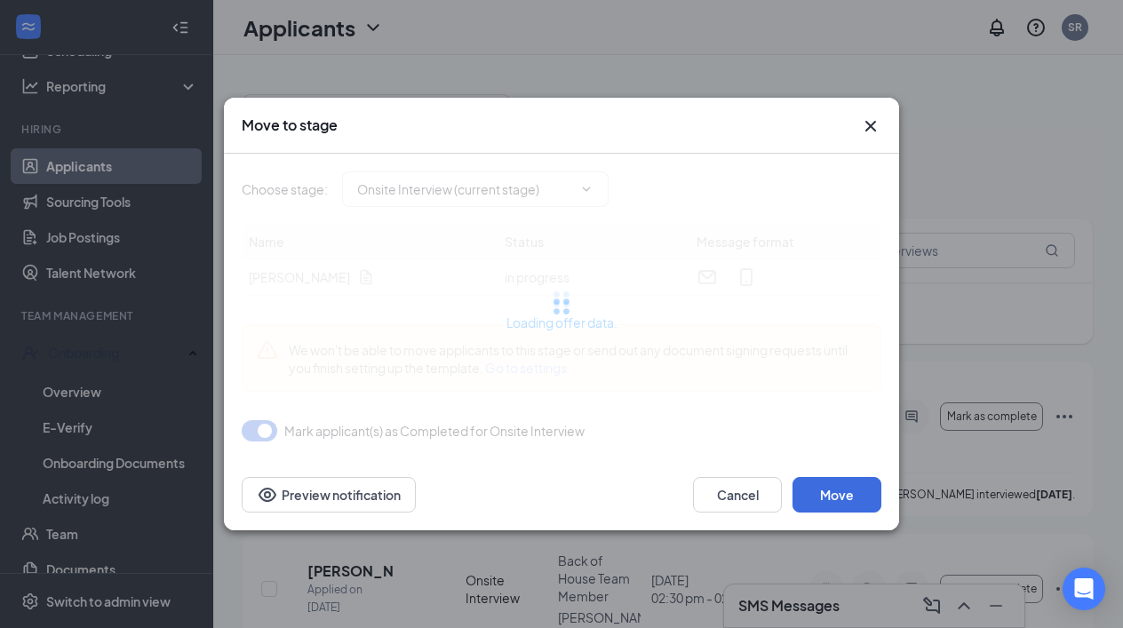
type input "Conditional Offer Letter (next stage)"
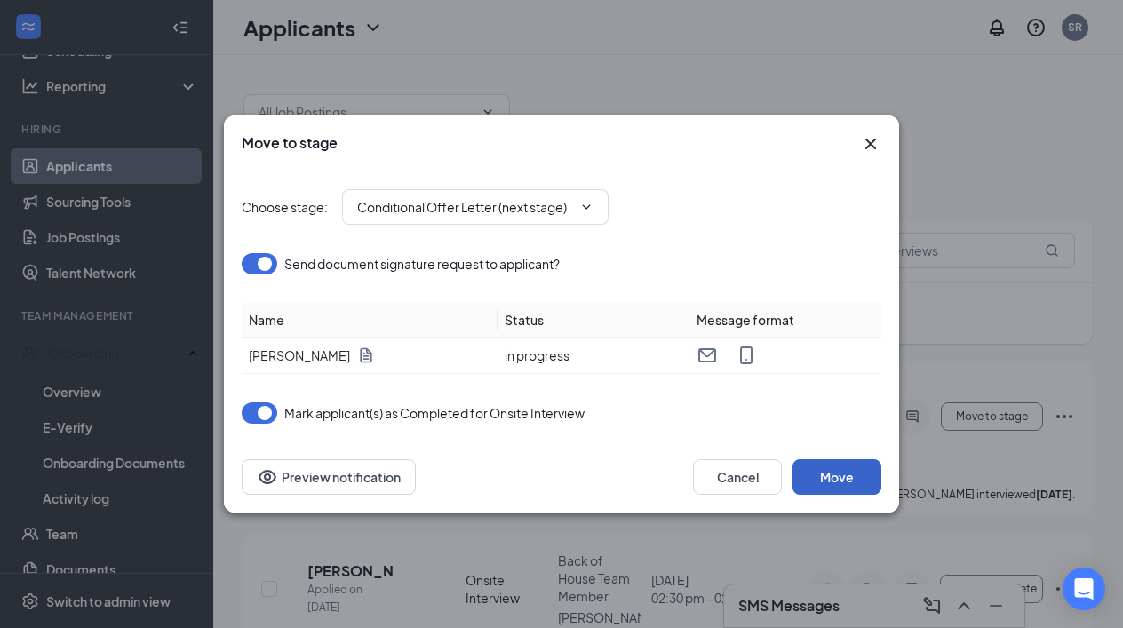
click at [831, 472] on button "Move" at bounding box center [836, 477] width 89 height 36
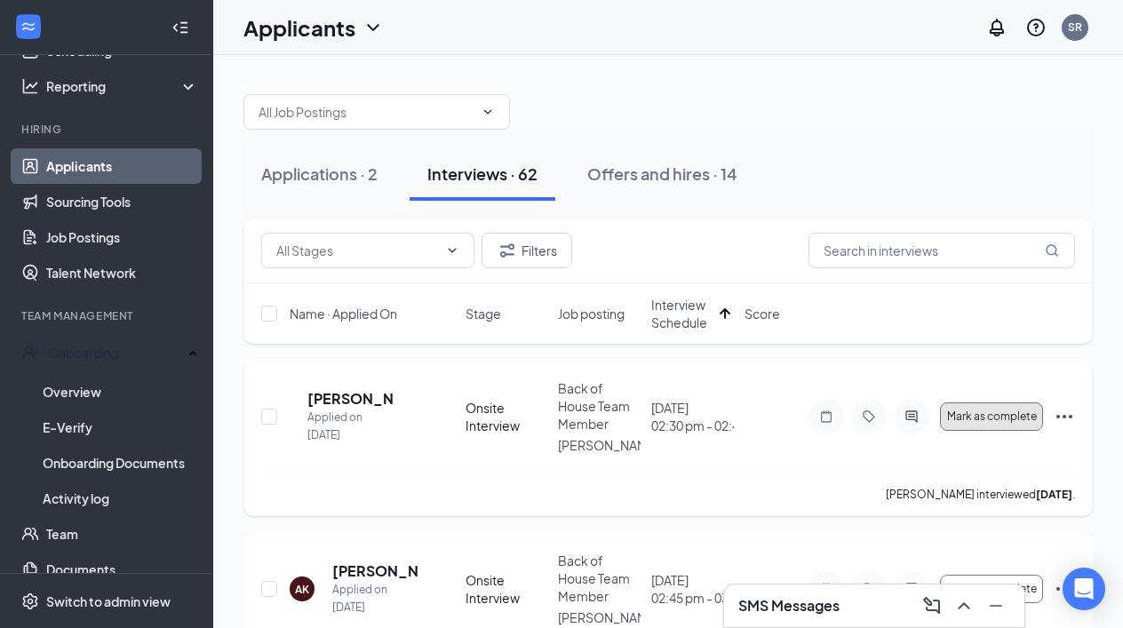
click at [999, 418] on span "Mark as complete" at bounding box center [992, 416] width 90 height 12
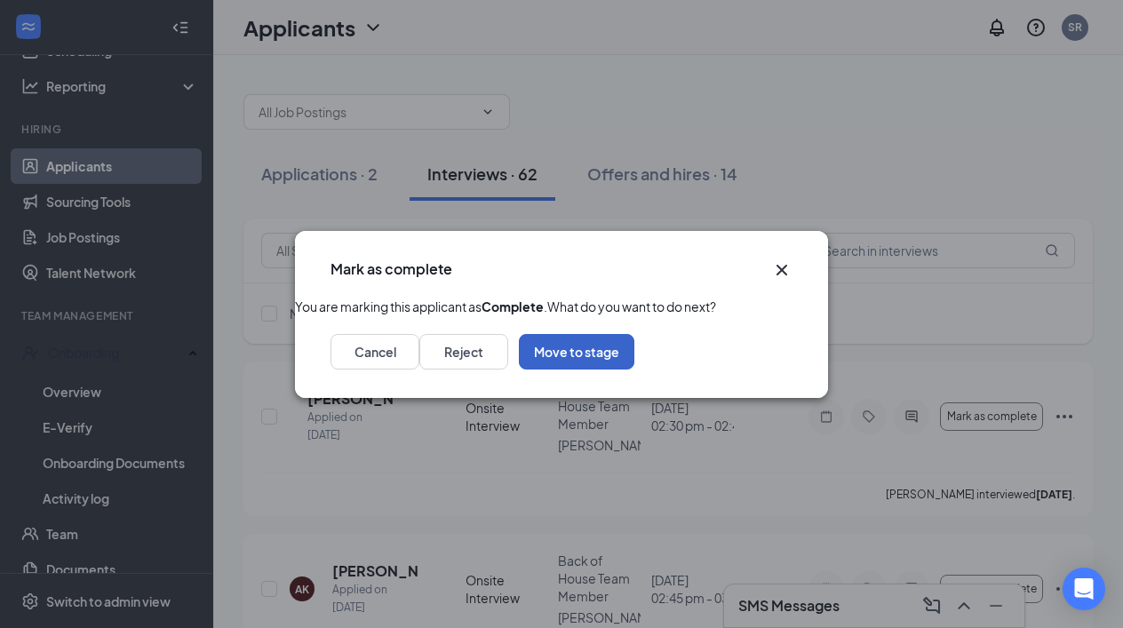
click at [634, 370] on button "Move to stage" at bounding box center [576, 352] width 115 height 36
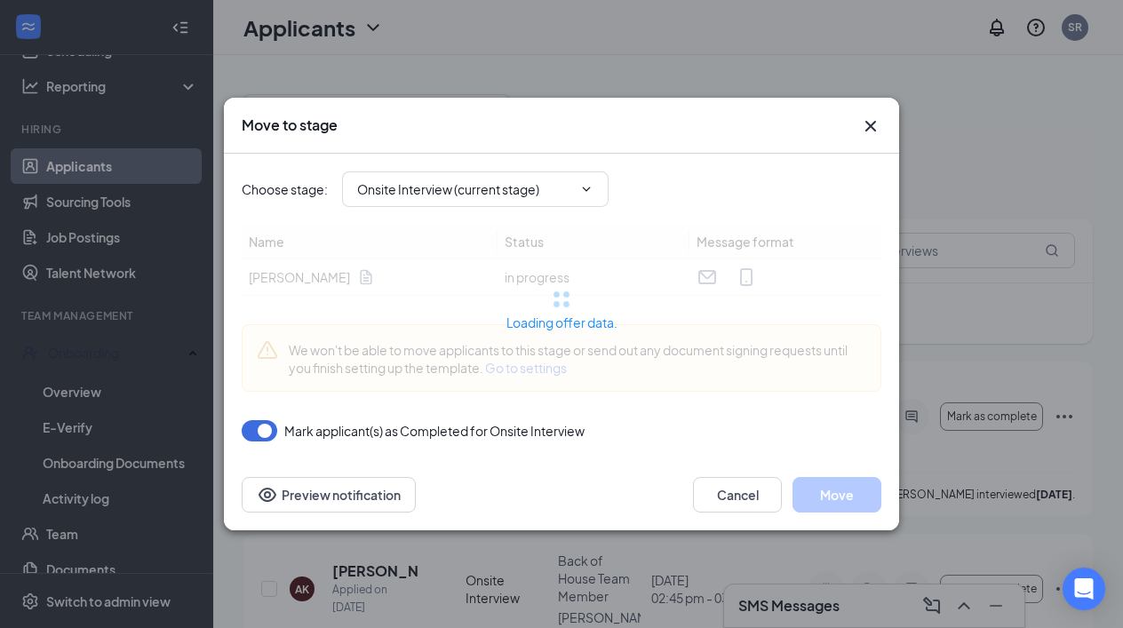
type input "Conditional Offer Letter (next stage)"
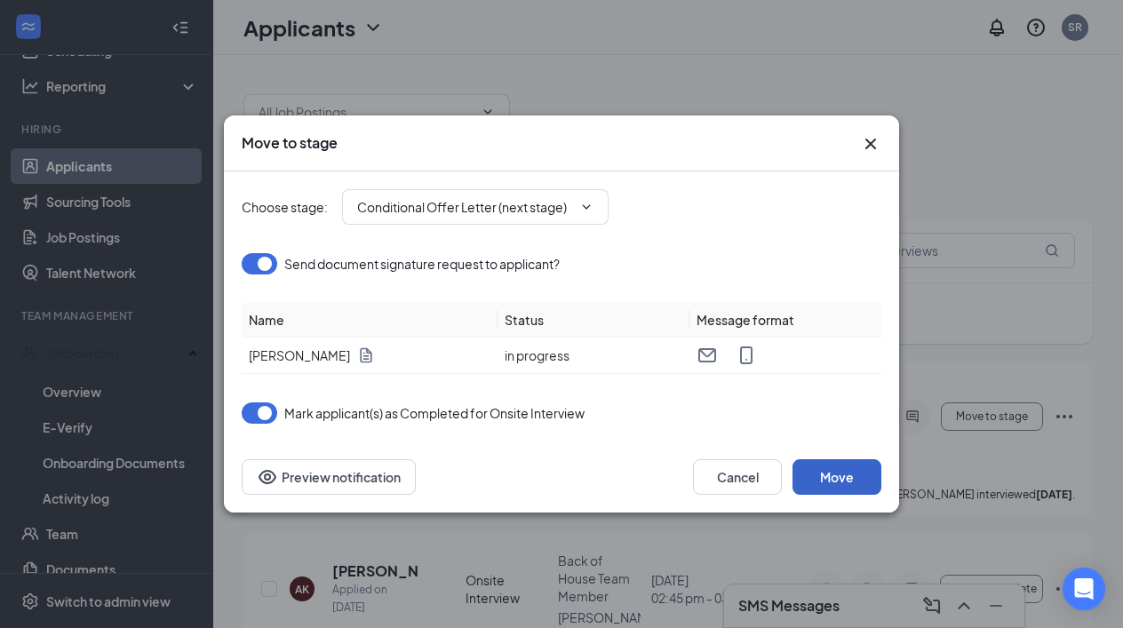
click at [835, 475] on button "Move" at bounding box center [836, 477] width 89 height 36
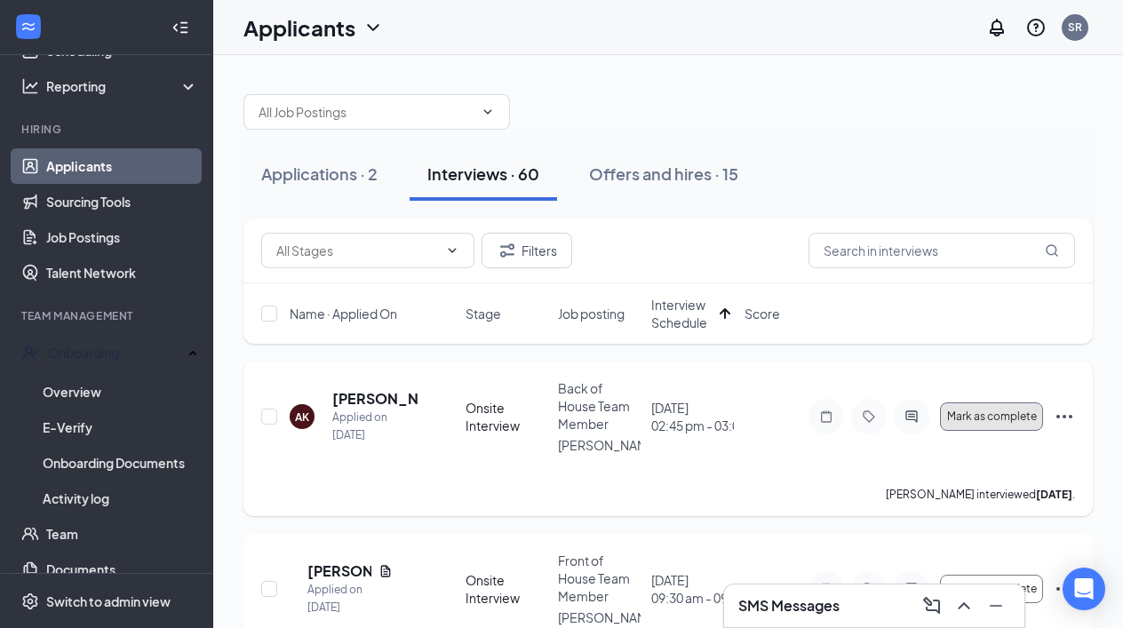
click at [967, 419] on span "Mark as complete" at bounding box center [992, 416] width 90 height 12
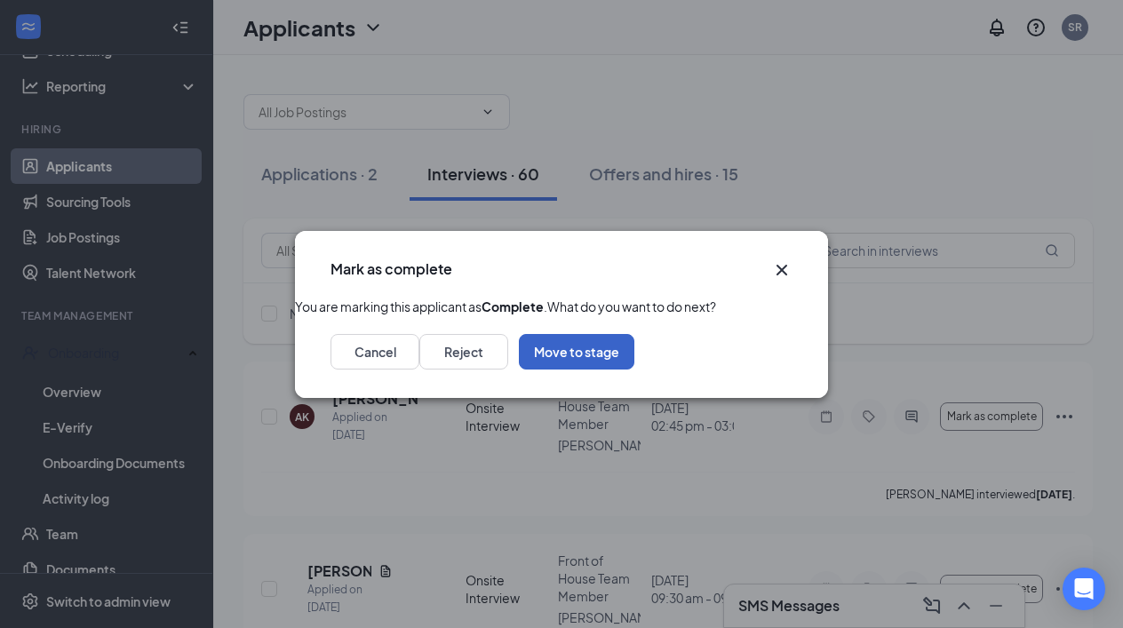
click at [634, 370] on button "Move to stage" at bounding box center [576, 352] width 115 height 36
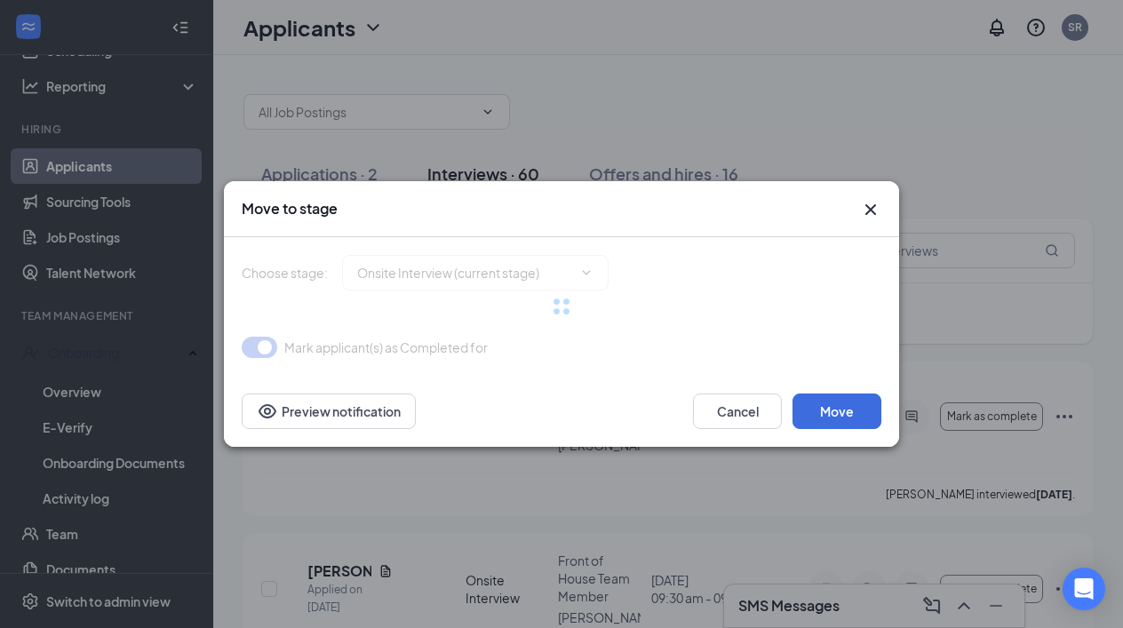
type input "Conditional Offer Letter (next stage)"
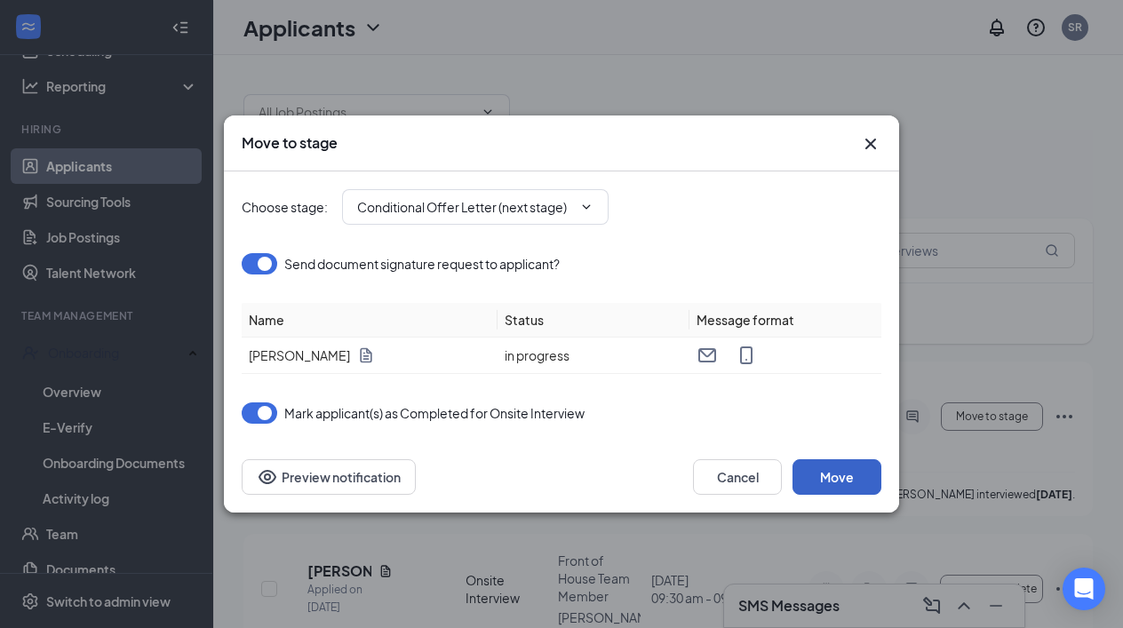
click at [836, 478] on button "Move" at bounding box center [836, 477] width 89 height 36
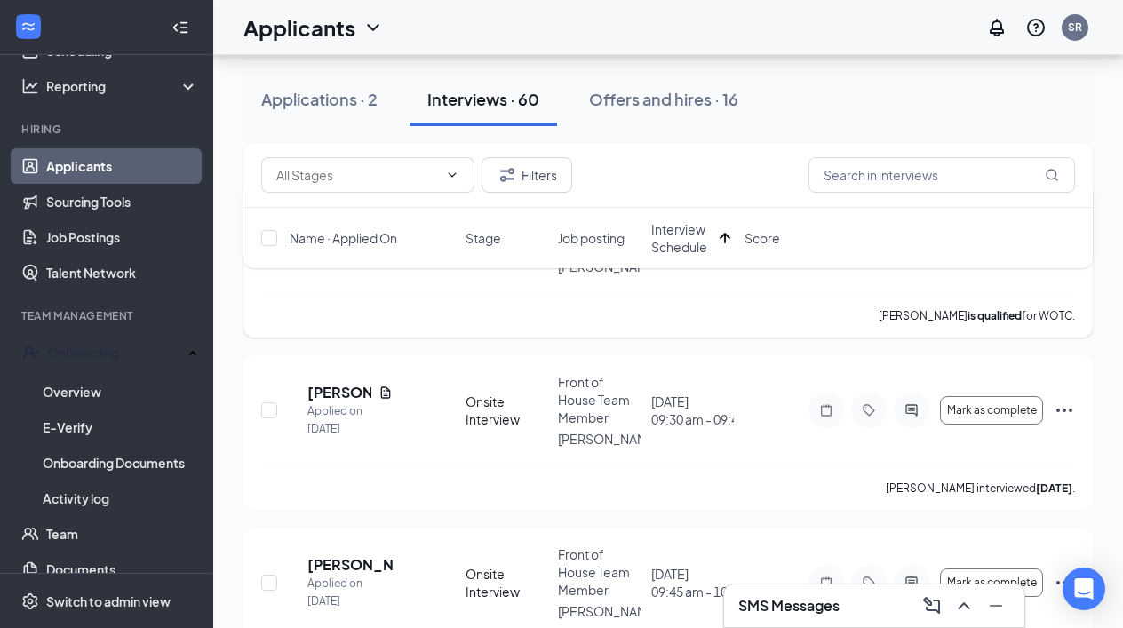
scroll to position [180, 0]
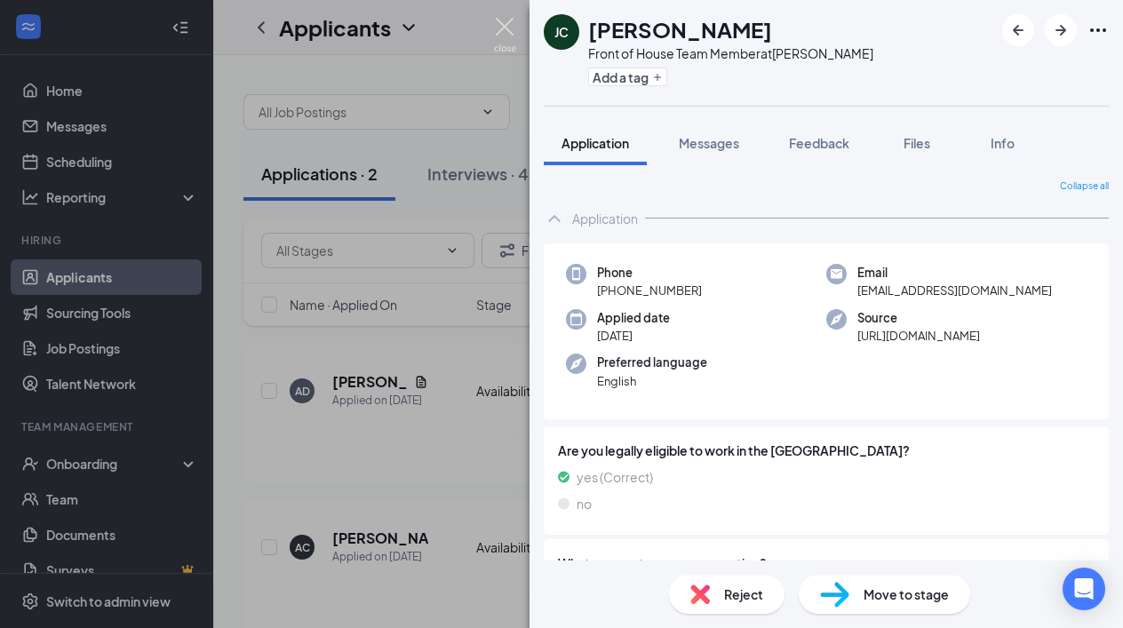
click at [502, 31] on img at bounding box center [505, 35] width 22 height 35
